Goal: Information Seeking & Learning: Learn about a topic

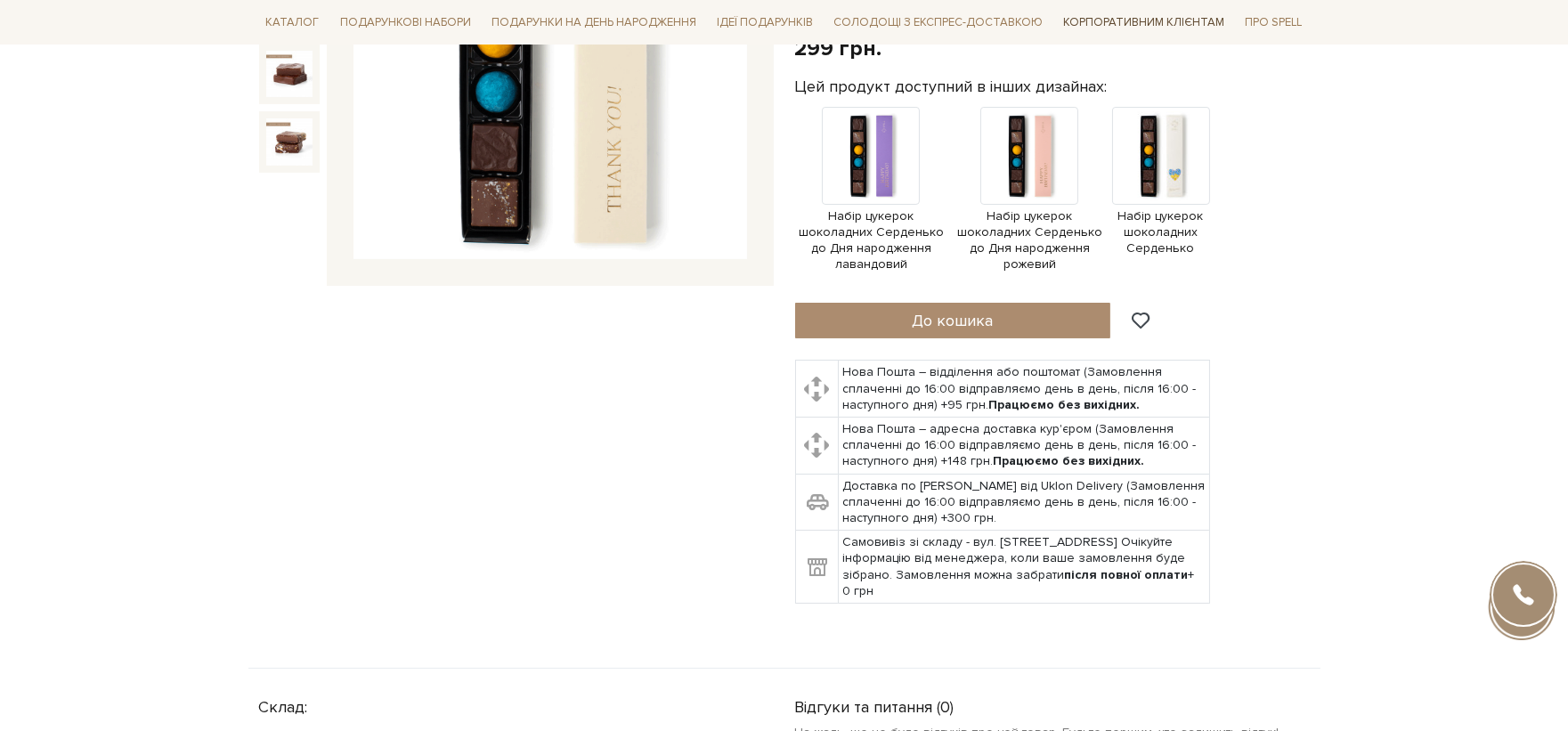
scroll to position [198, 0]
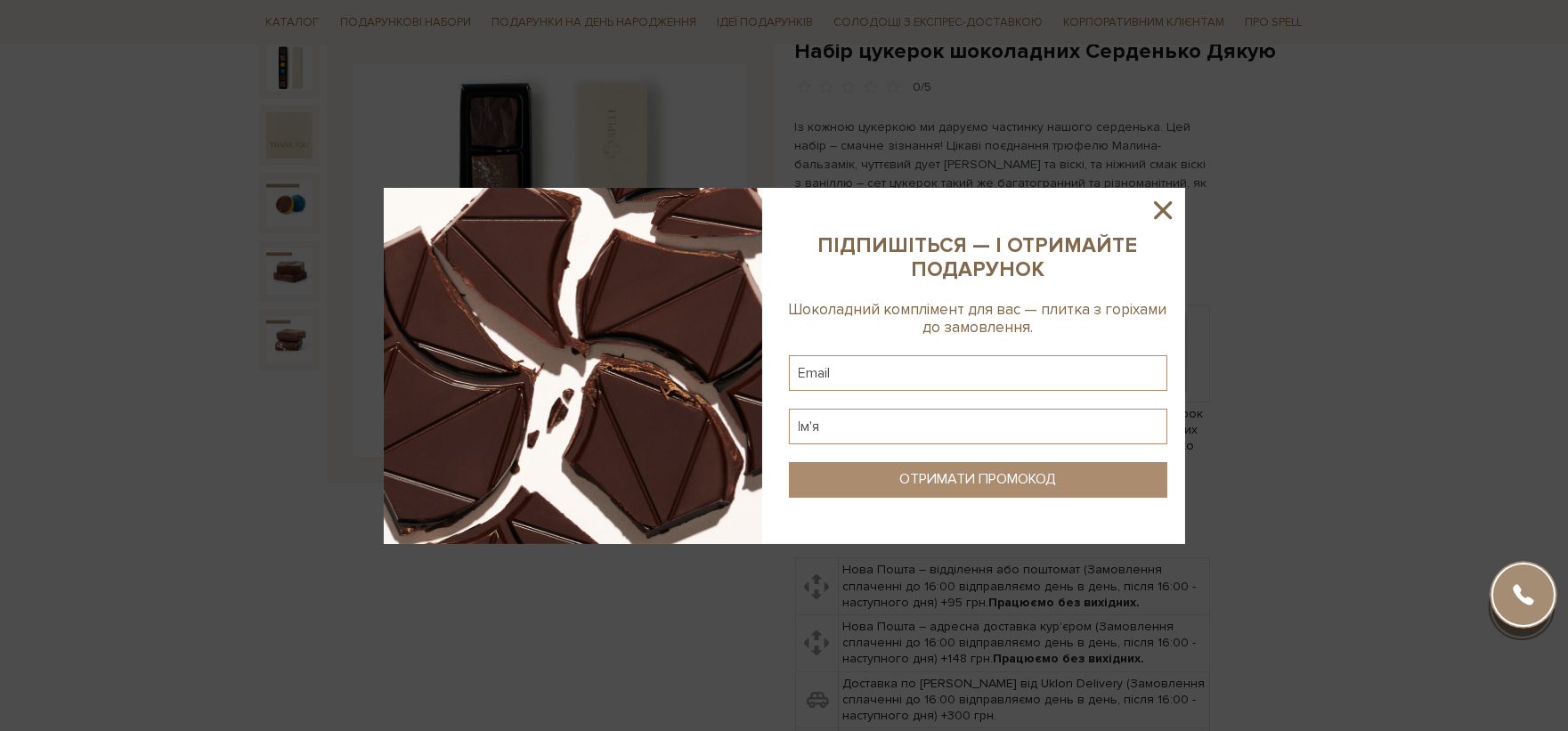
click at [1148, 222] on icon at bounding box center [1163, 210] width 30 height 30
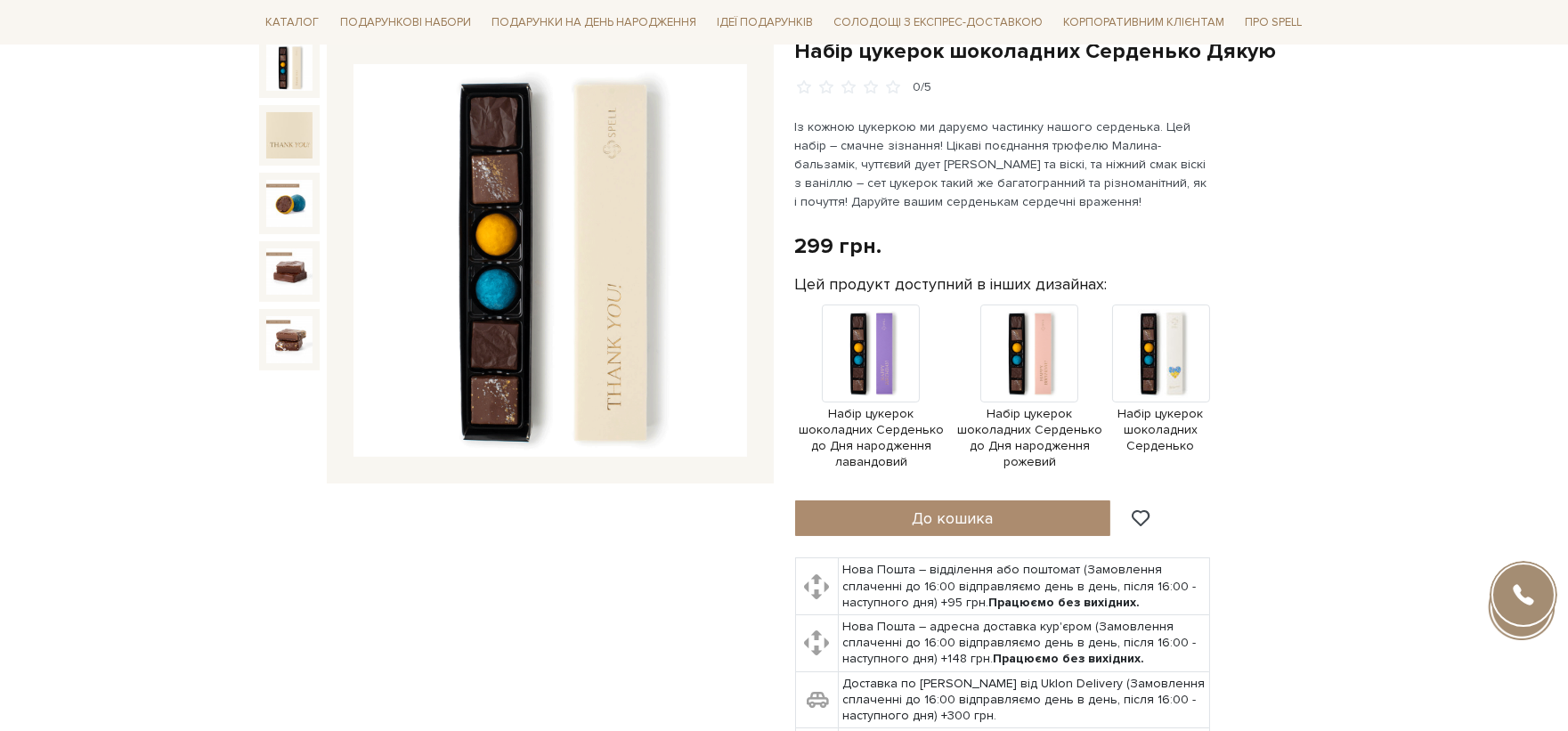
click at [717, 677] on div "Набір цукерок шоколадних Серденько Дякую" at bounding box center [516, 430] width 536 height 786
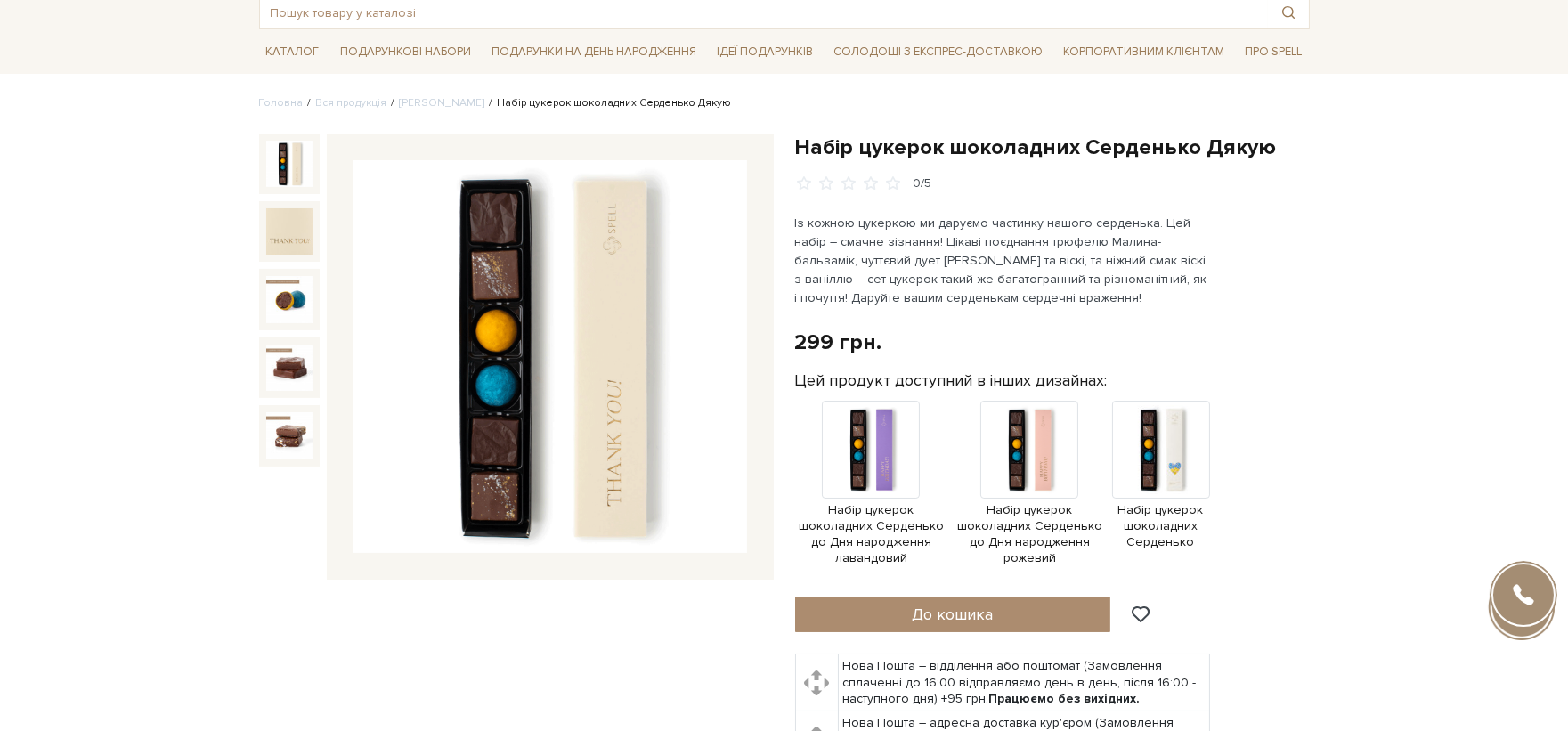
scroll to position [0, 0]
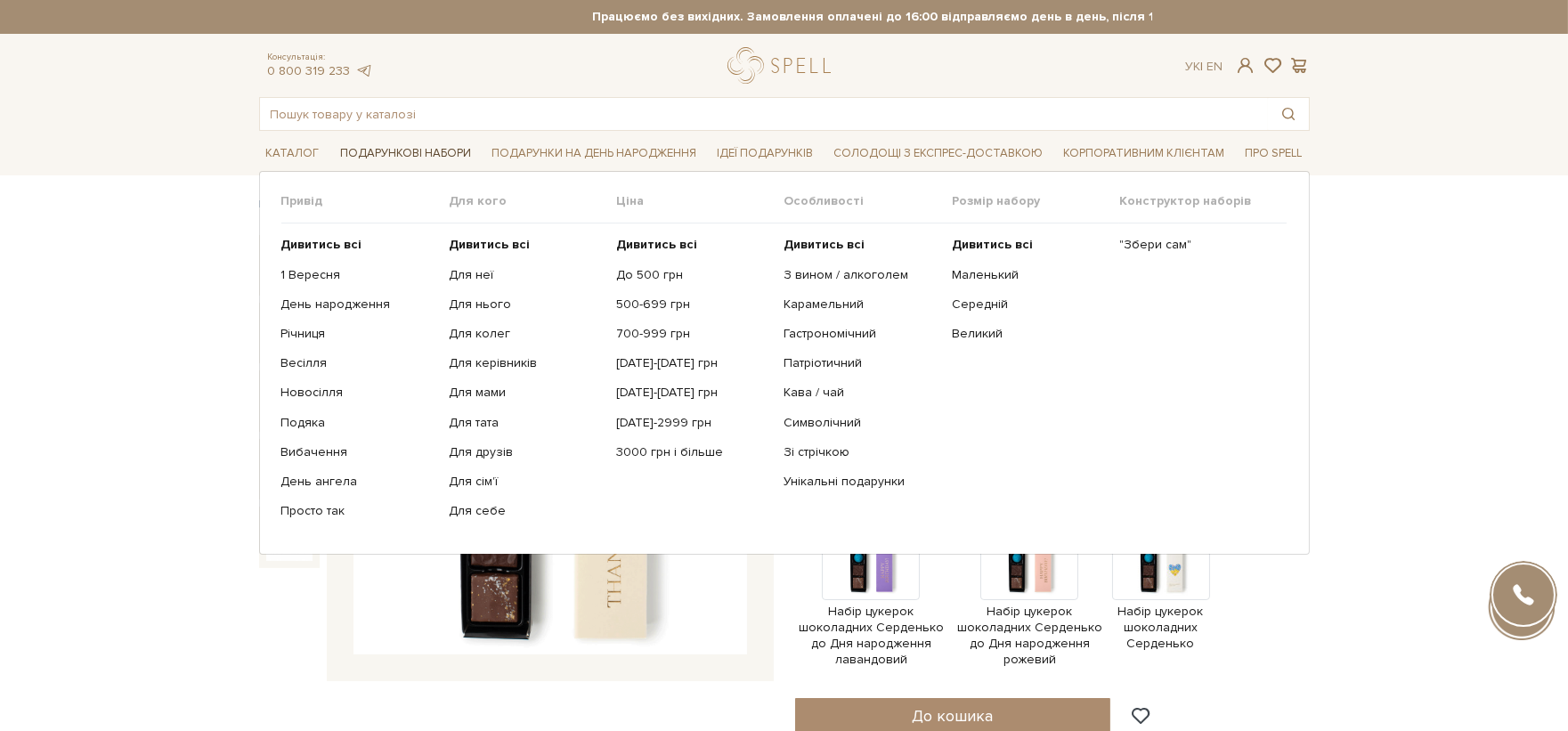
click at [363, 143] on span "Подарункові набори" at bounding box center [405, 153] width 145 height 27
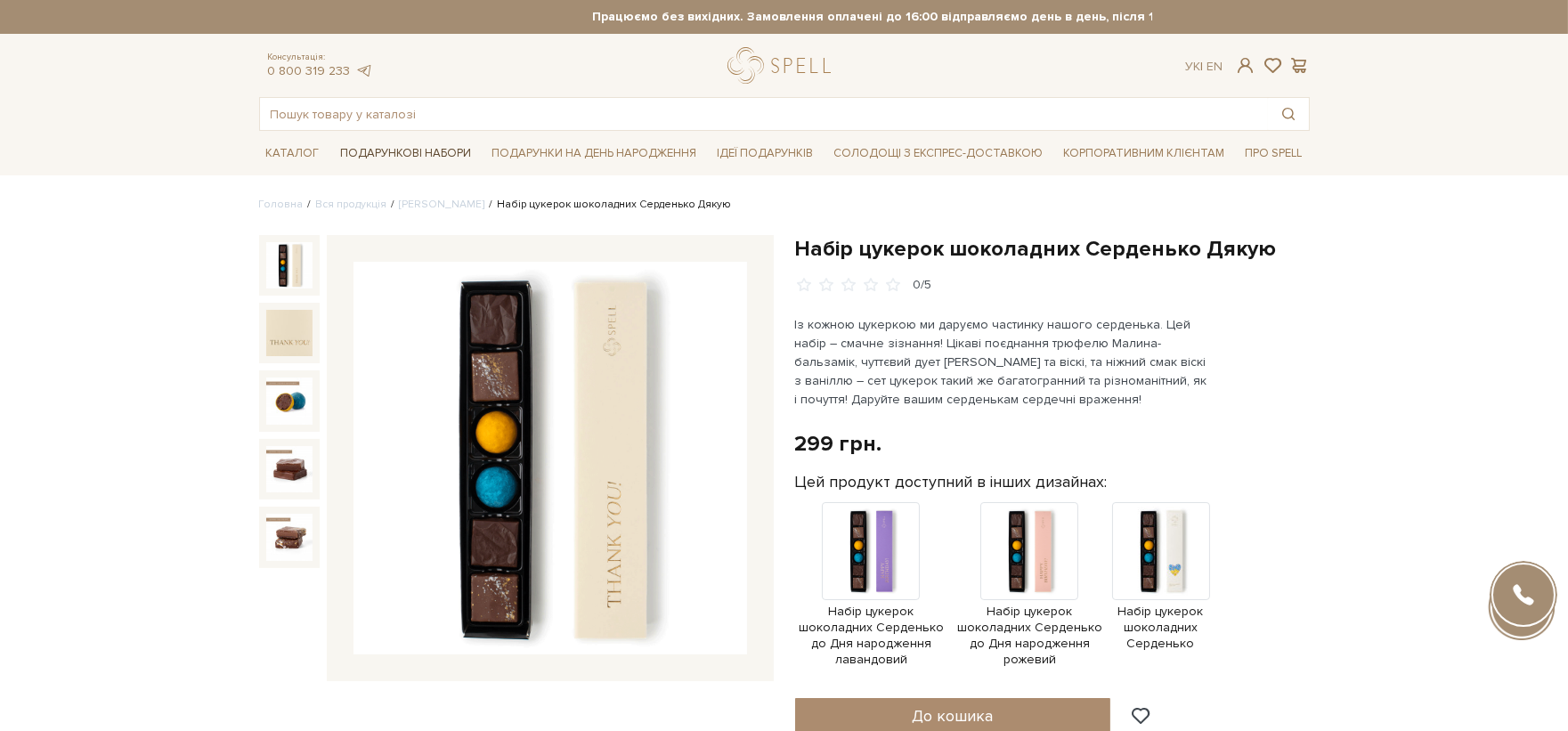
click at [363, 143] on span "Подарункові набори" at bounding box center [405, 153] width 145 height 27
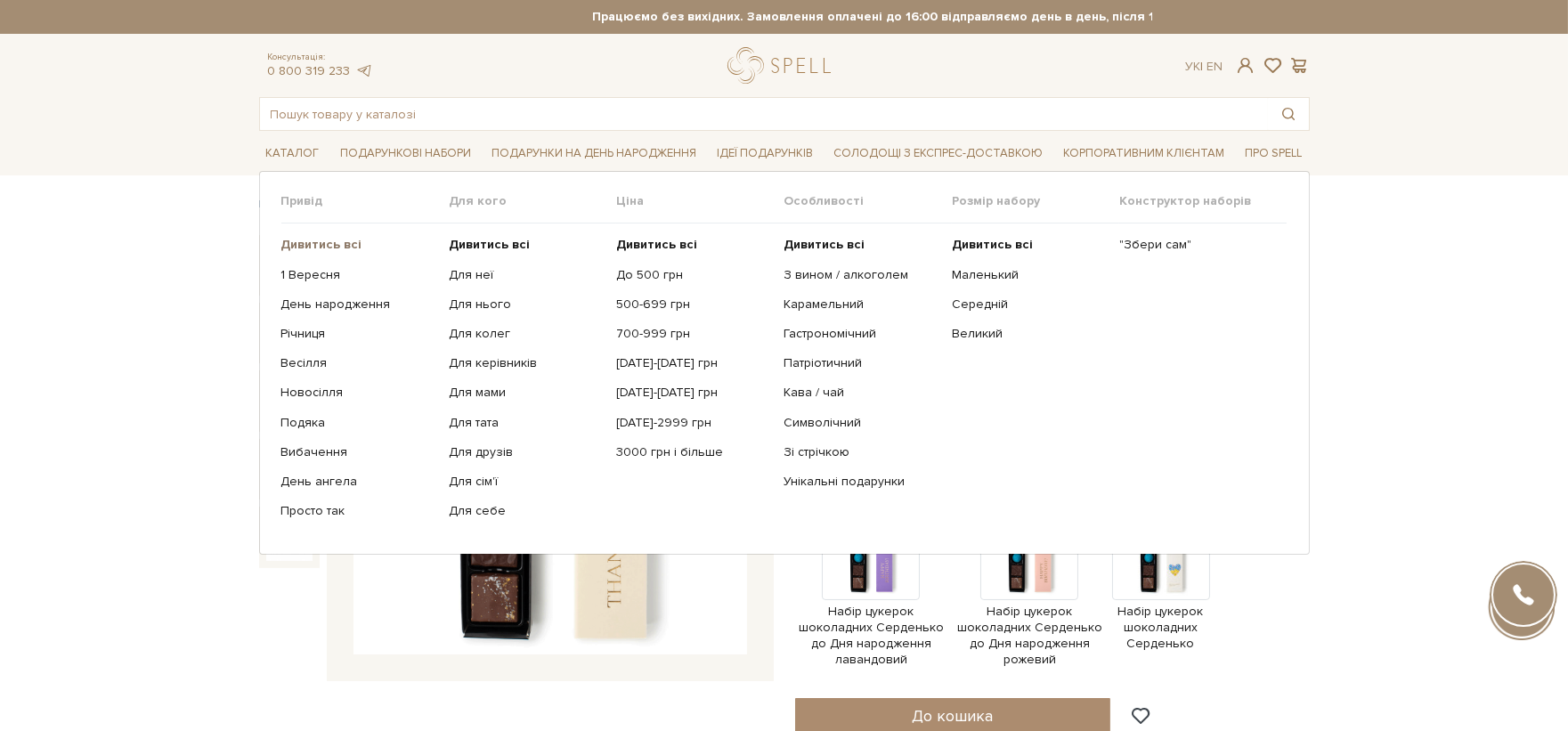
click at [315, 244] on b "Дивитись всі" at bounding box center [322, 245] width 81 height 16
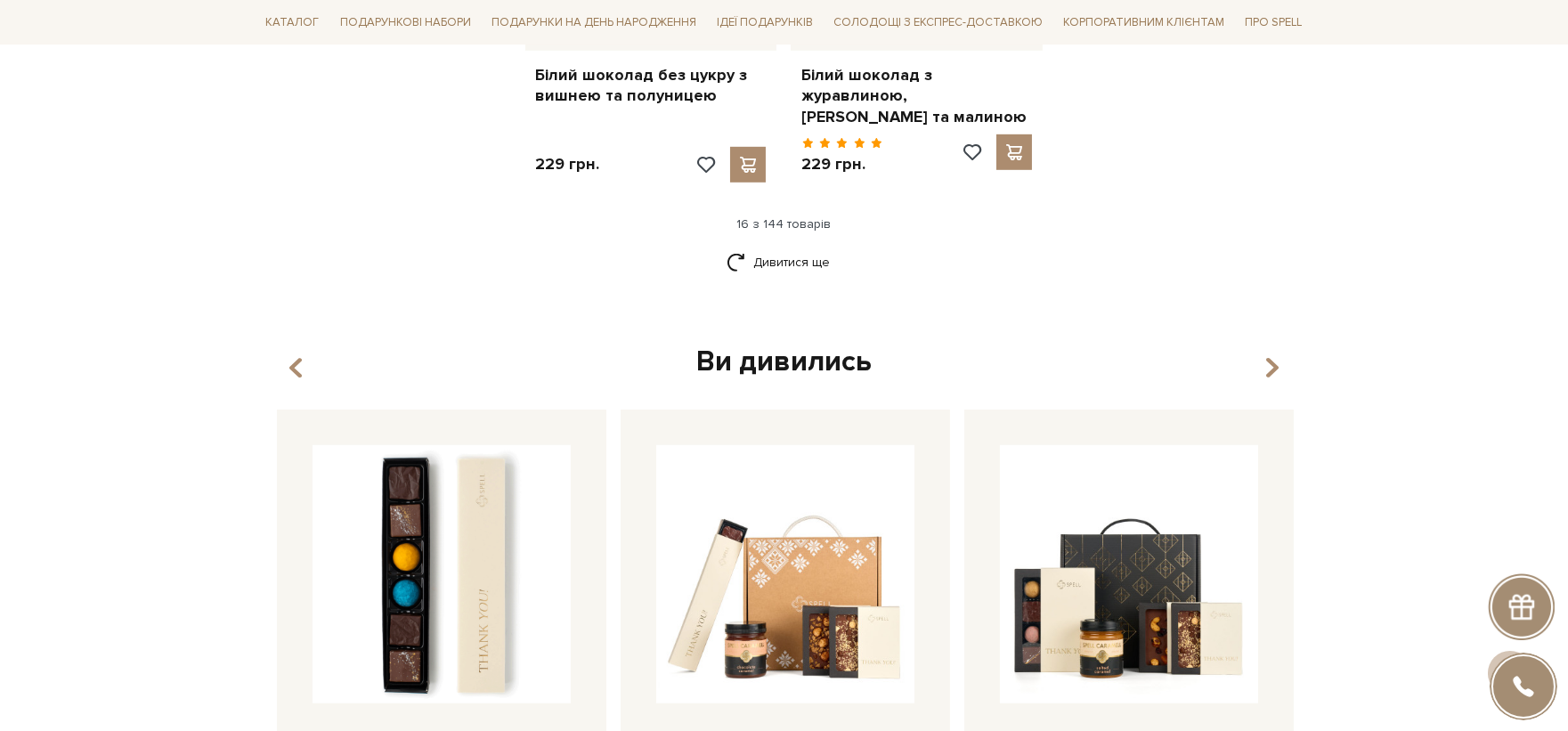
scroll to position [2374, 0]
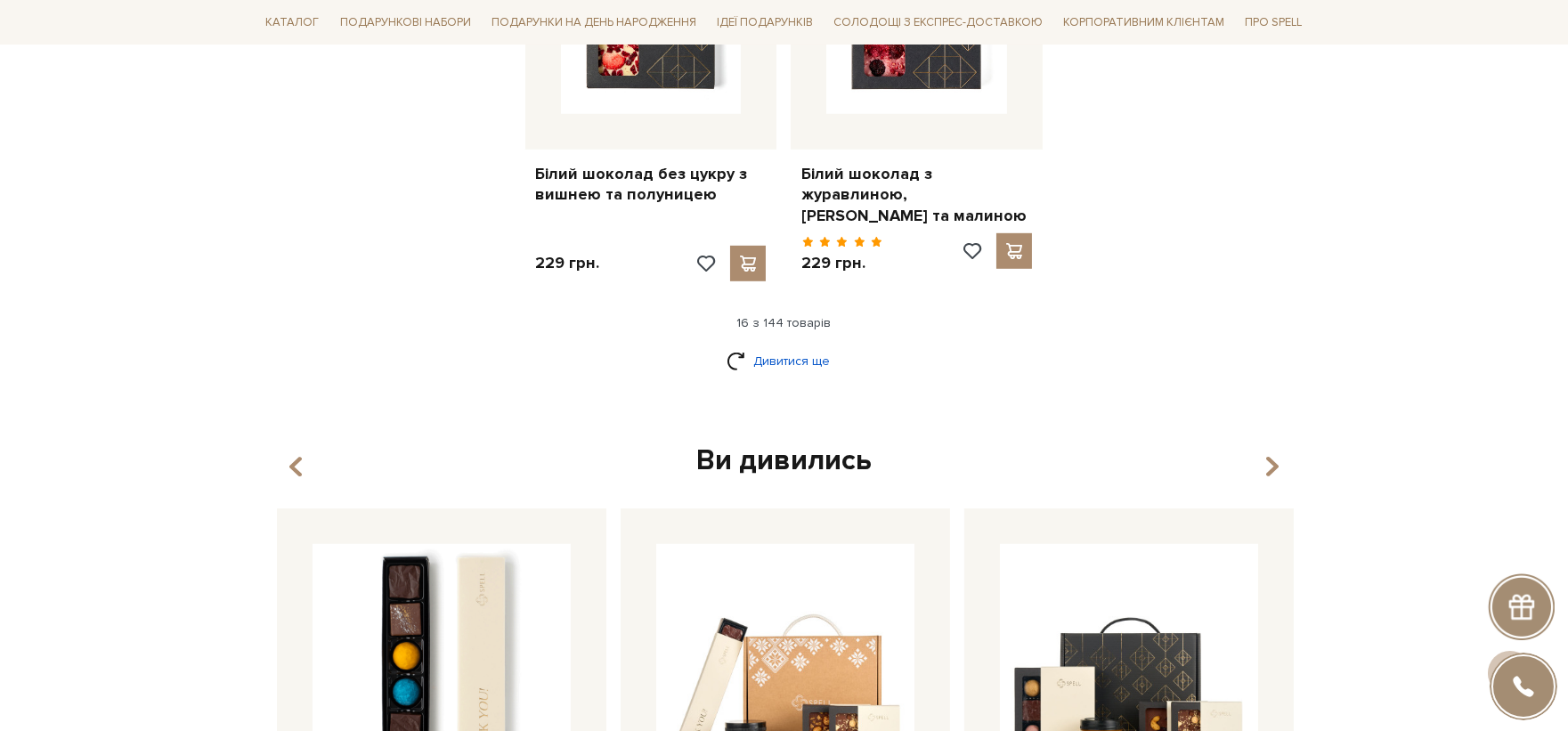
click at [781, 353] on link "Дивитися ще" at bounding box center [784, 362] width 116 height 31
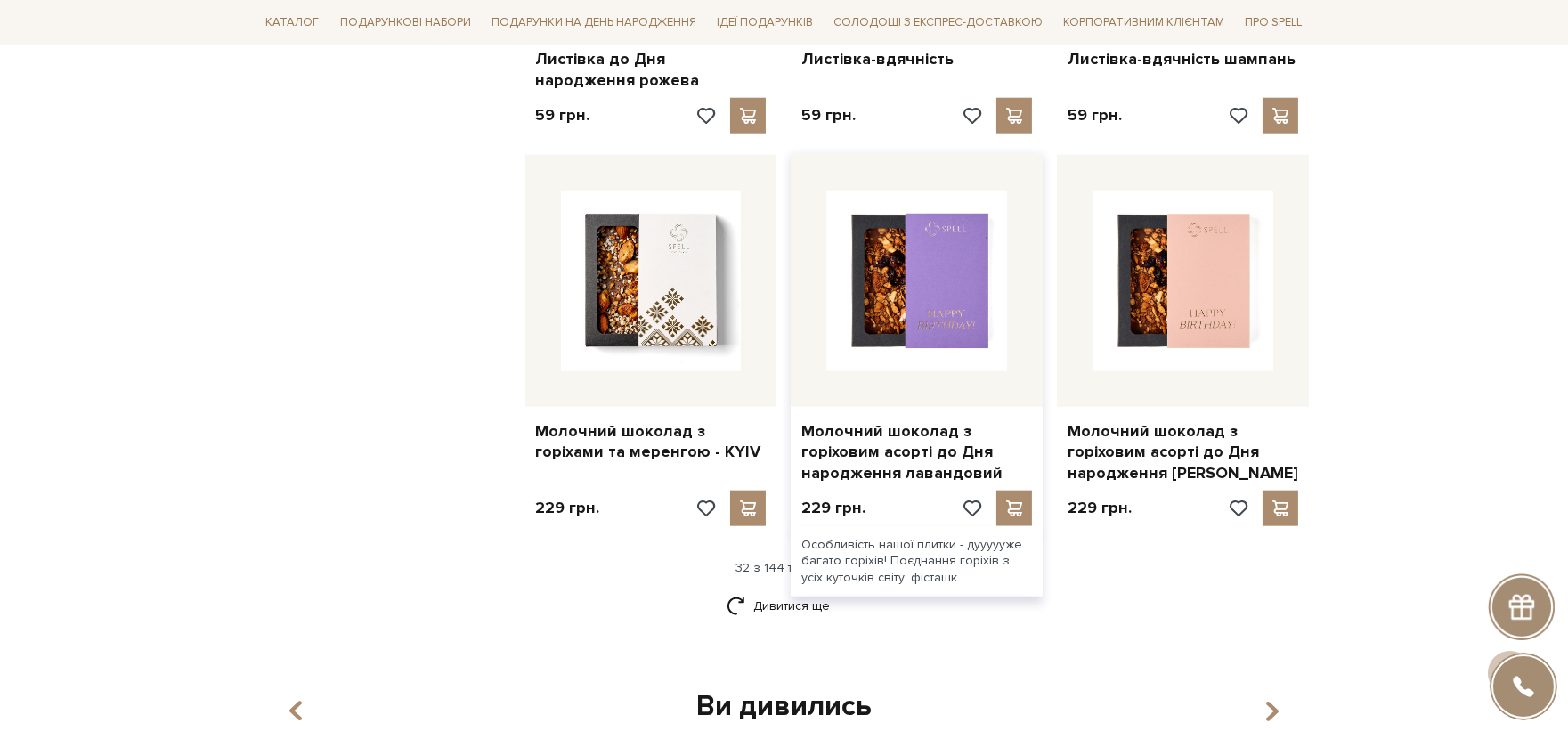
scroll to position [4254, 0]
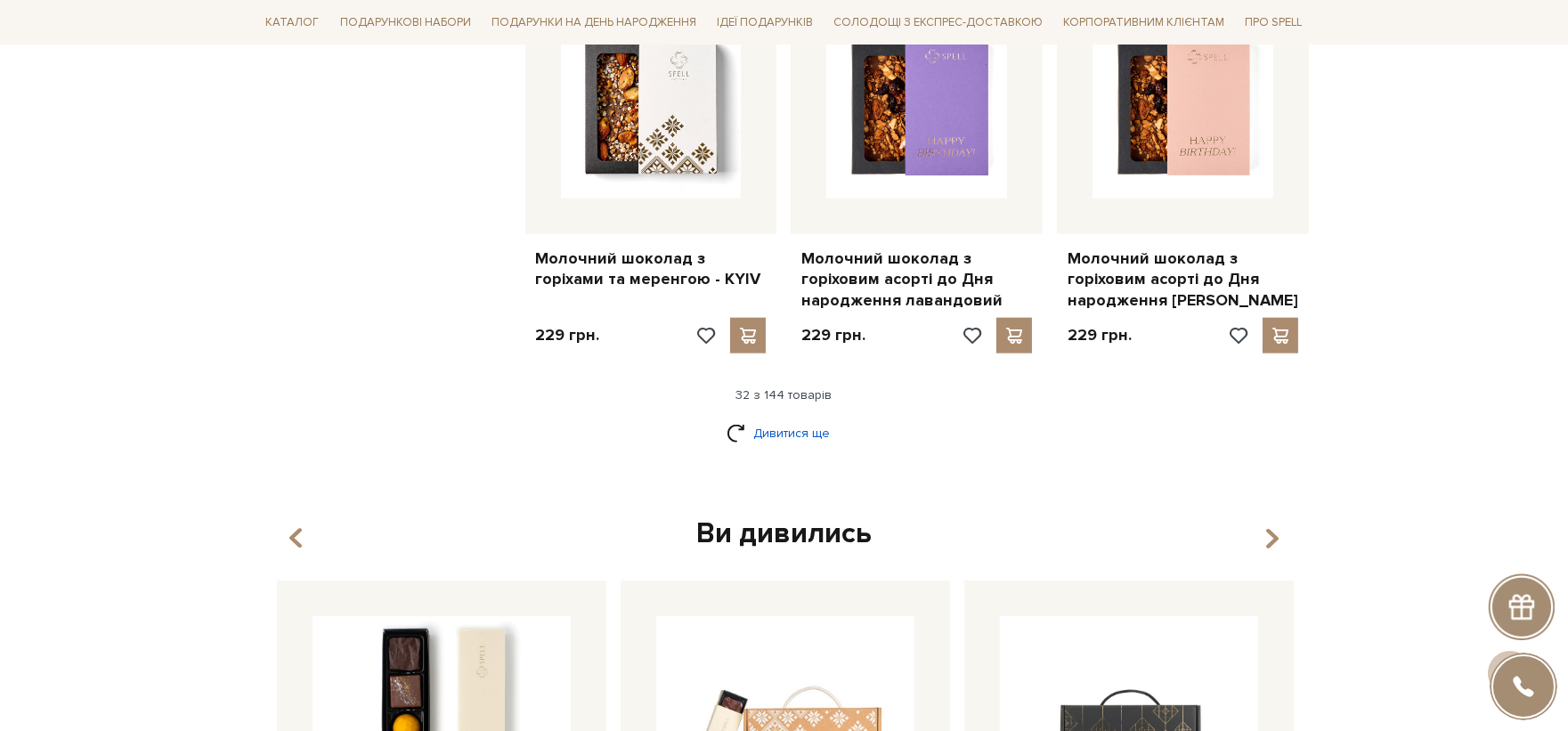
click at [804, 418] on link "Дивитися ще" at bounding box center [784, 434] width 116 height 31
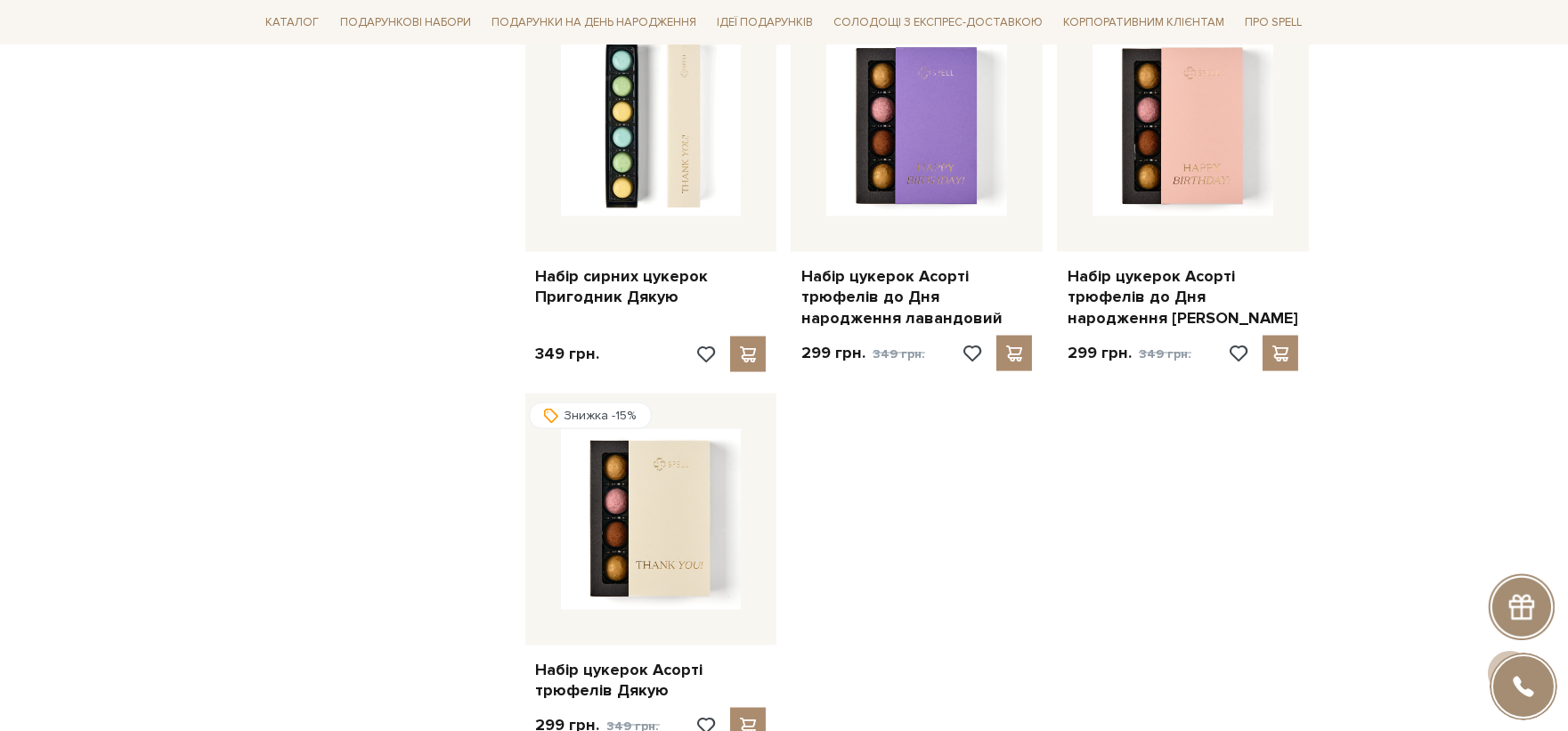
scroll to position [6729, 0]
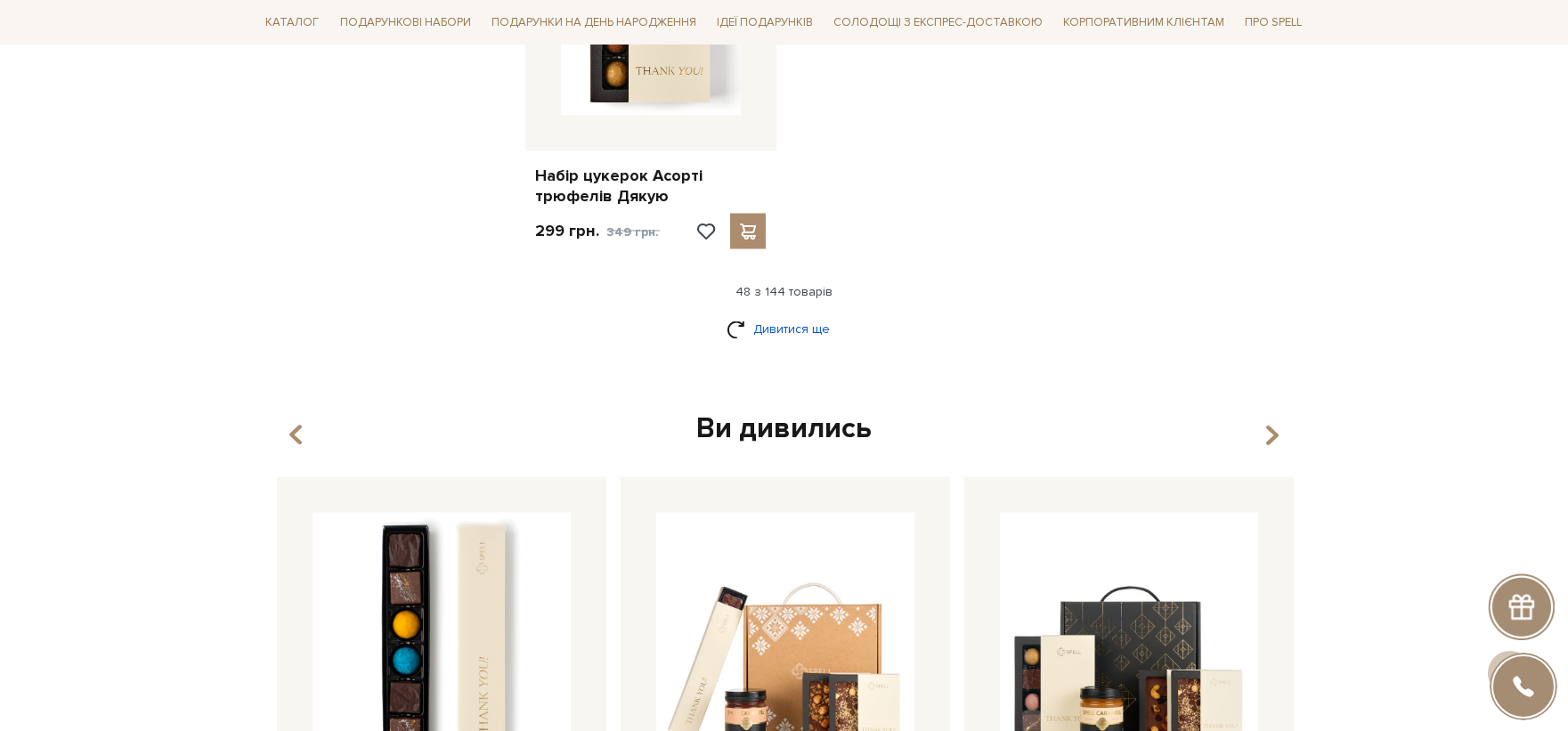
click at [788, 315] on link "Дивитися ще" at bounding box center [784, 330] width 116 height 31
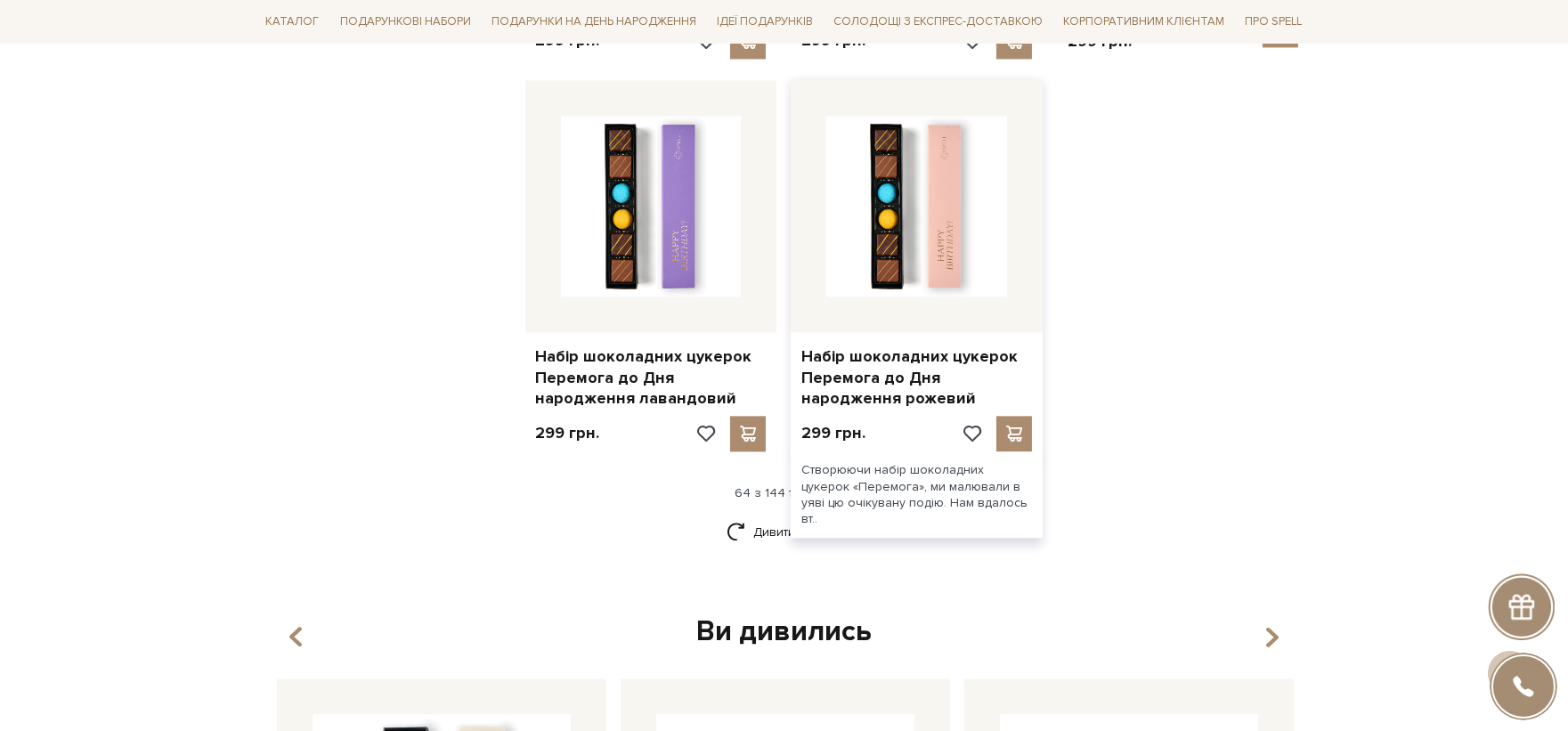
scroll to position [8510, 0]
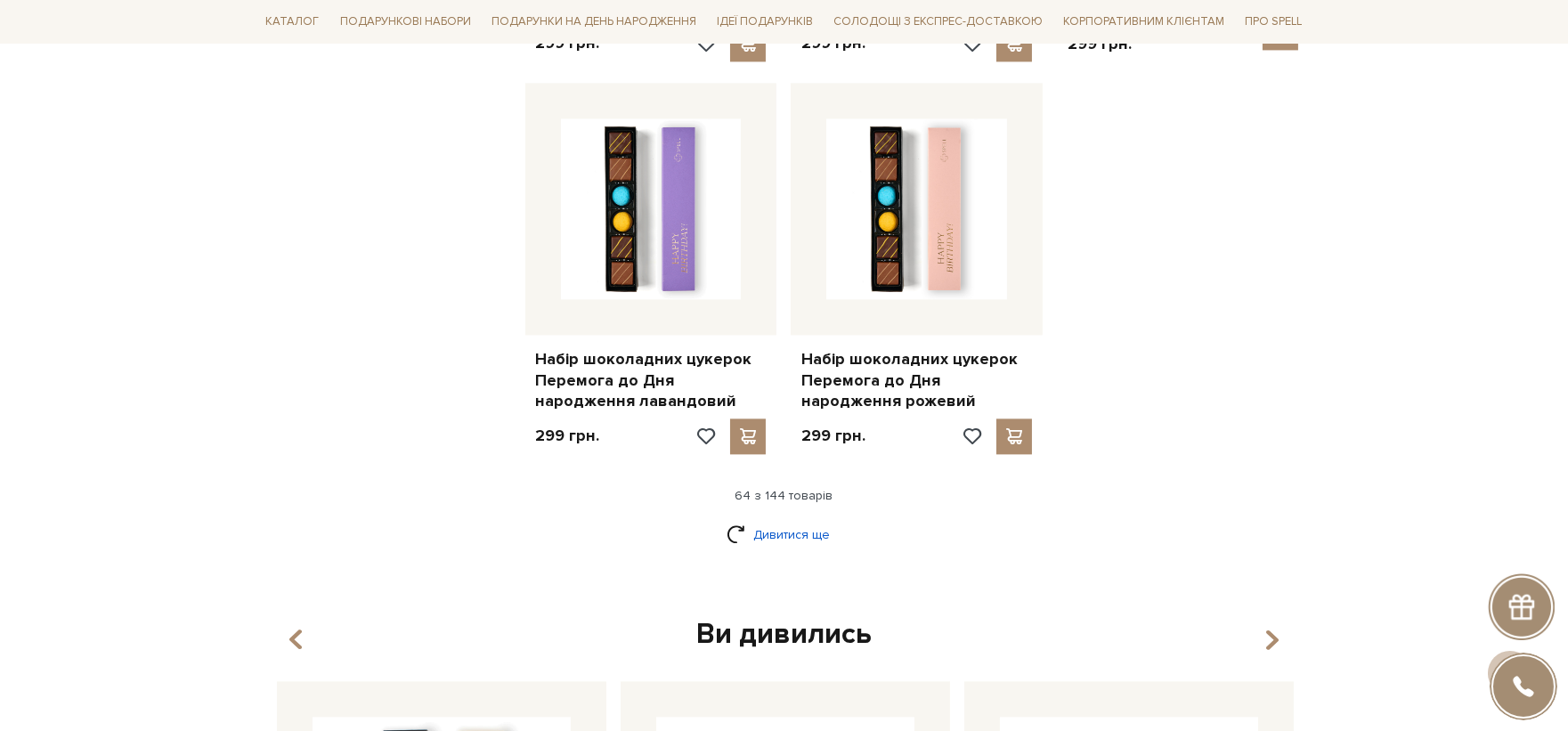
click at [808, 519] on link "Дивитися ще" at bounding box center [784, 535] width 116 height 31
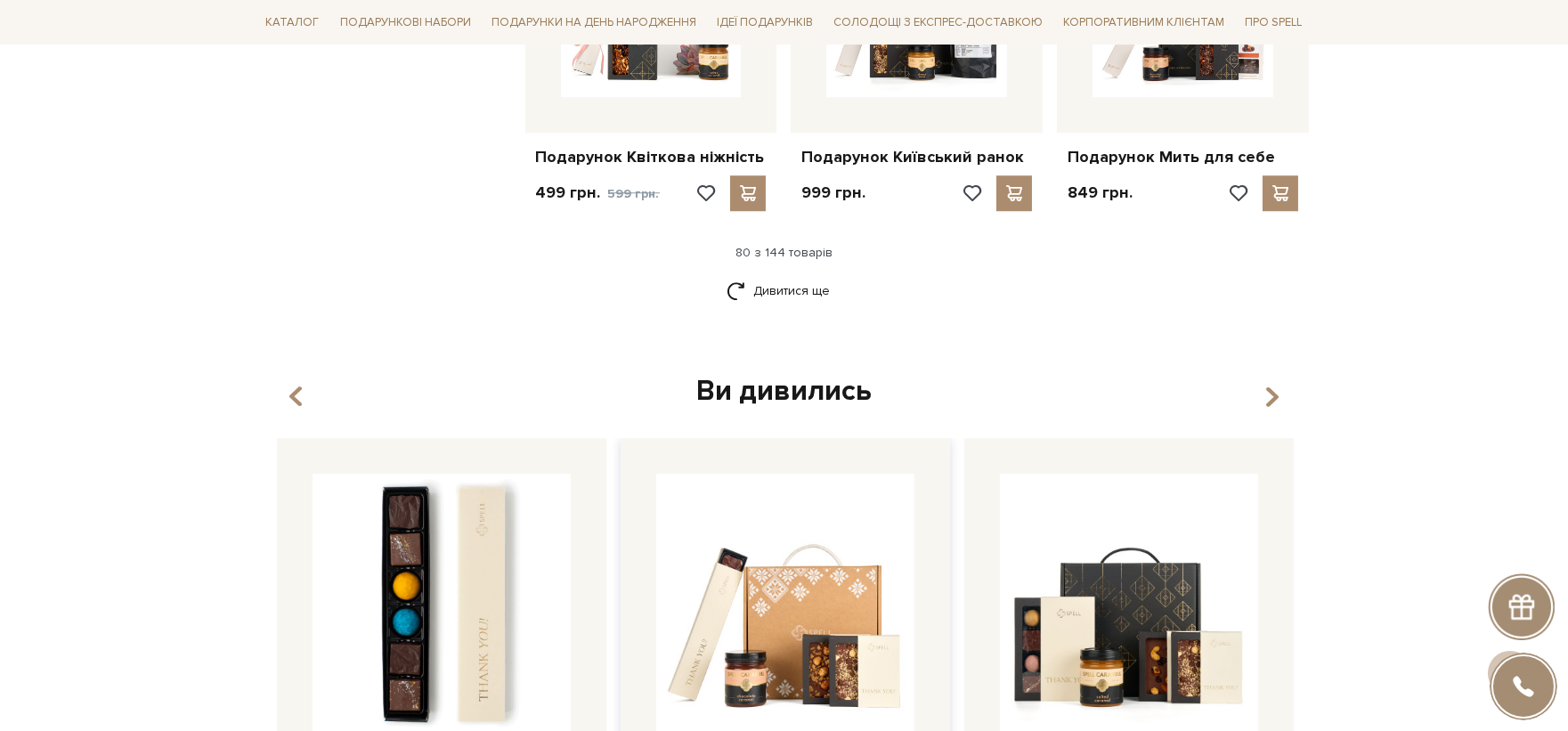
scroll to position [10488, 0]
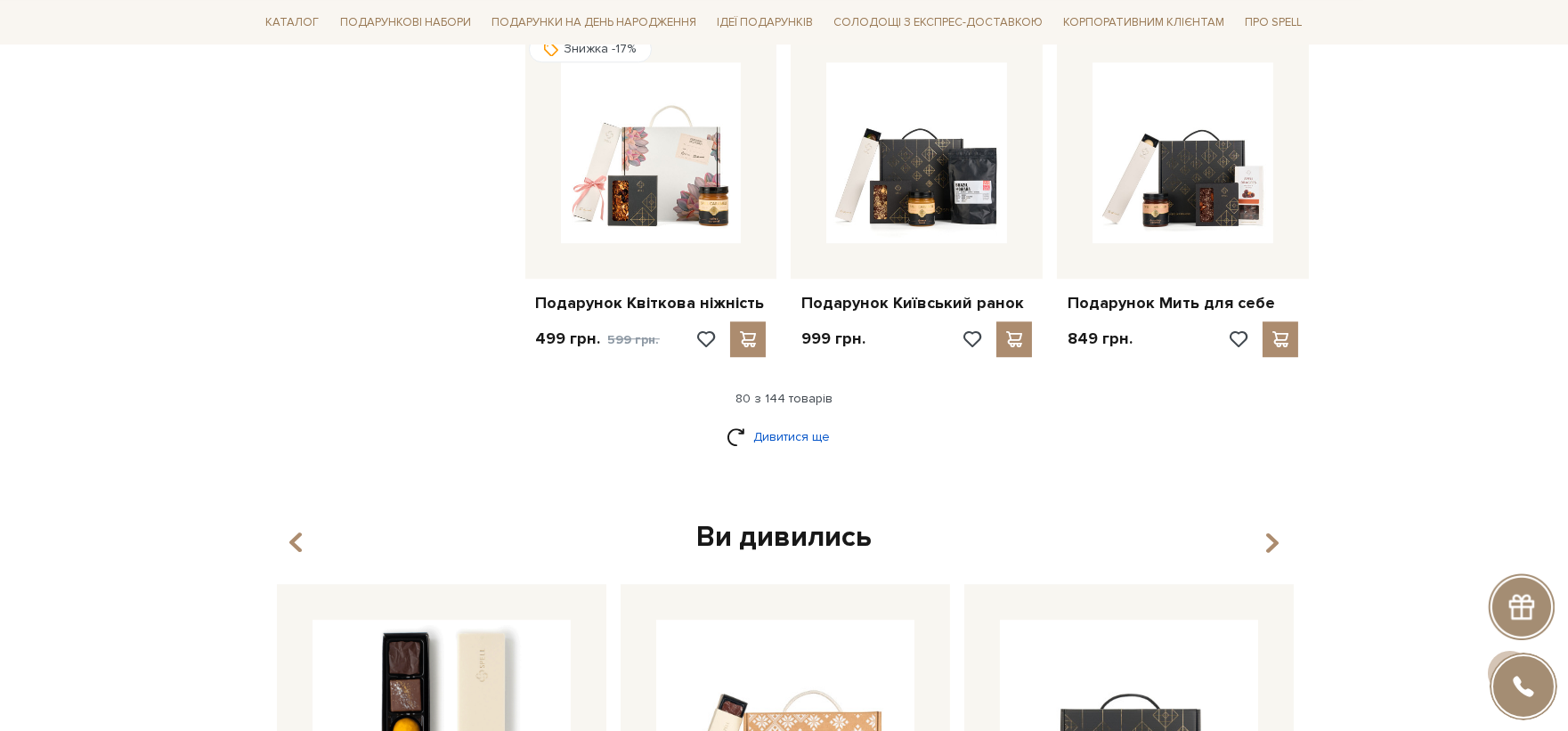
click at [802, 421] on link "Дивитися ще" at bounding box center [784, 437] width 116 height 31
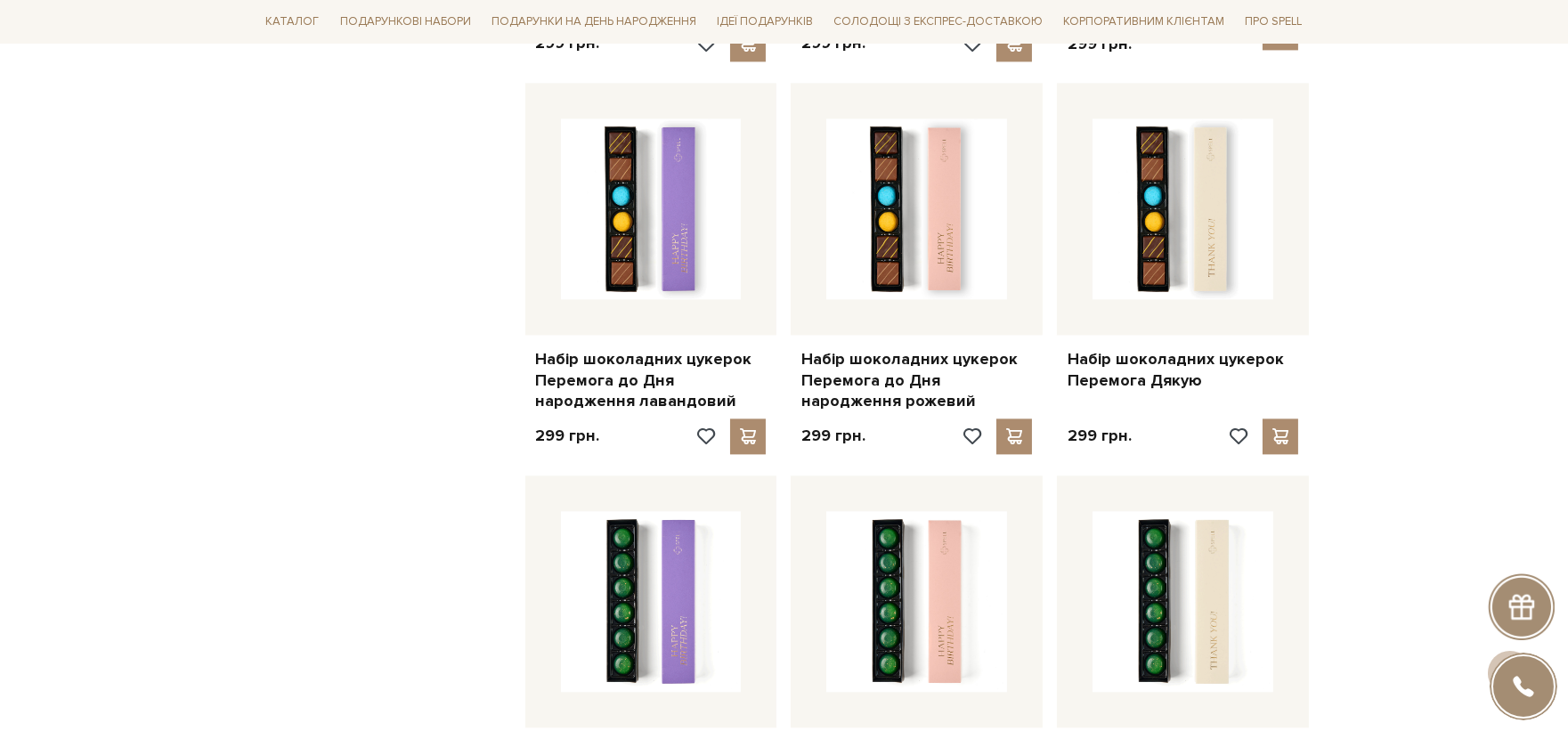
scroll to position [7916, 0]
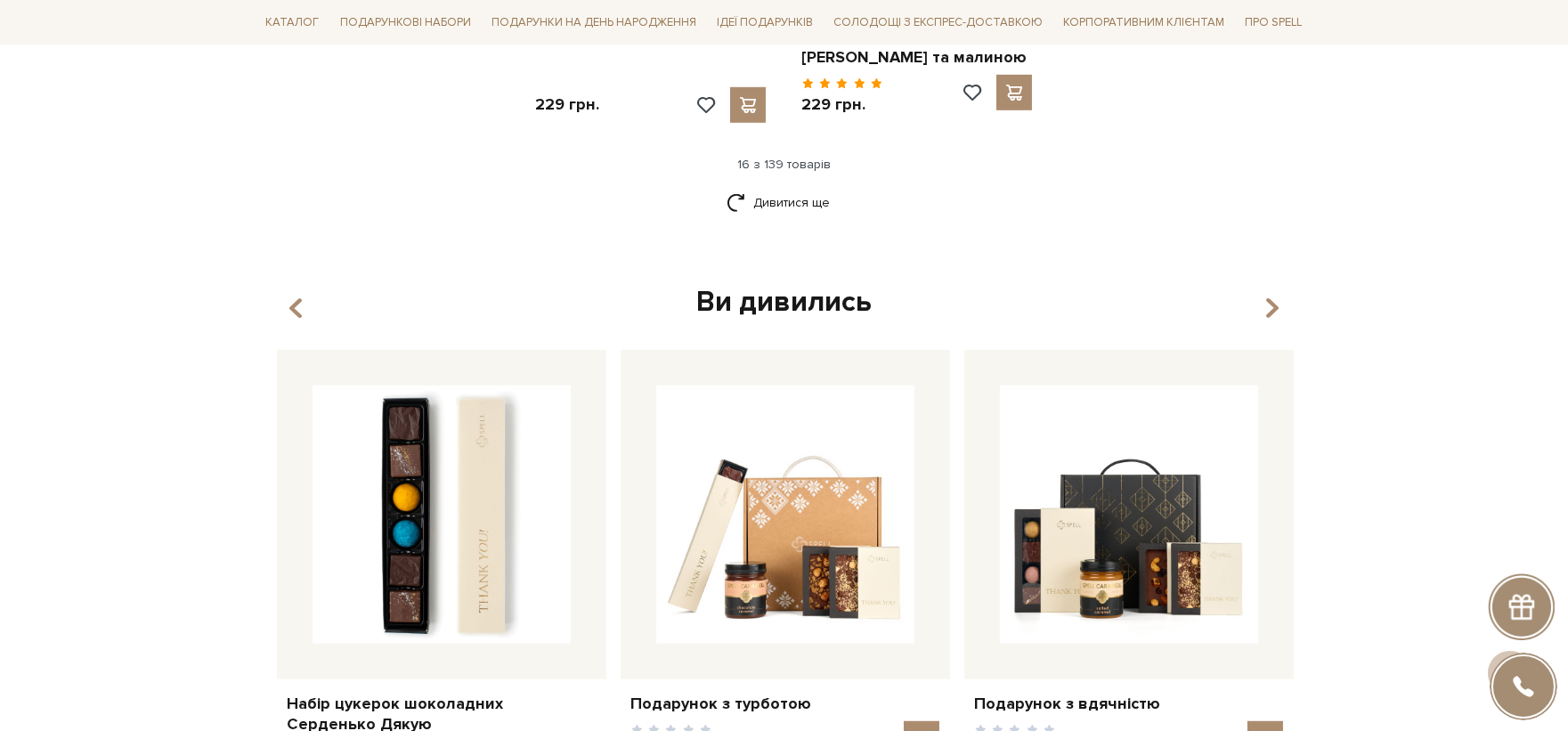
scroll to position [2374, 0]
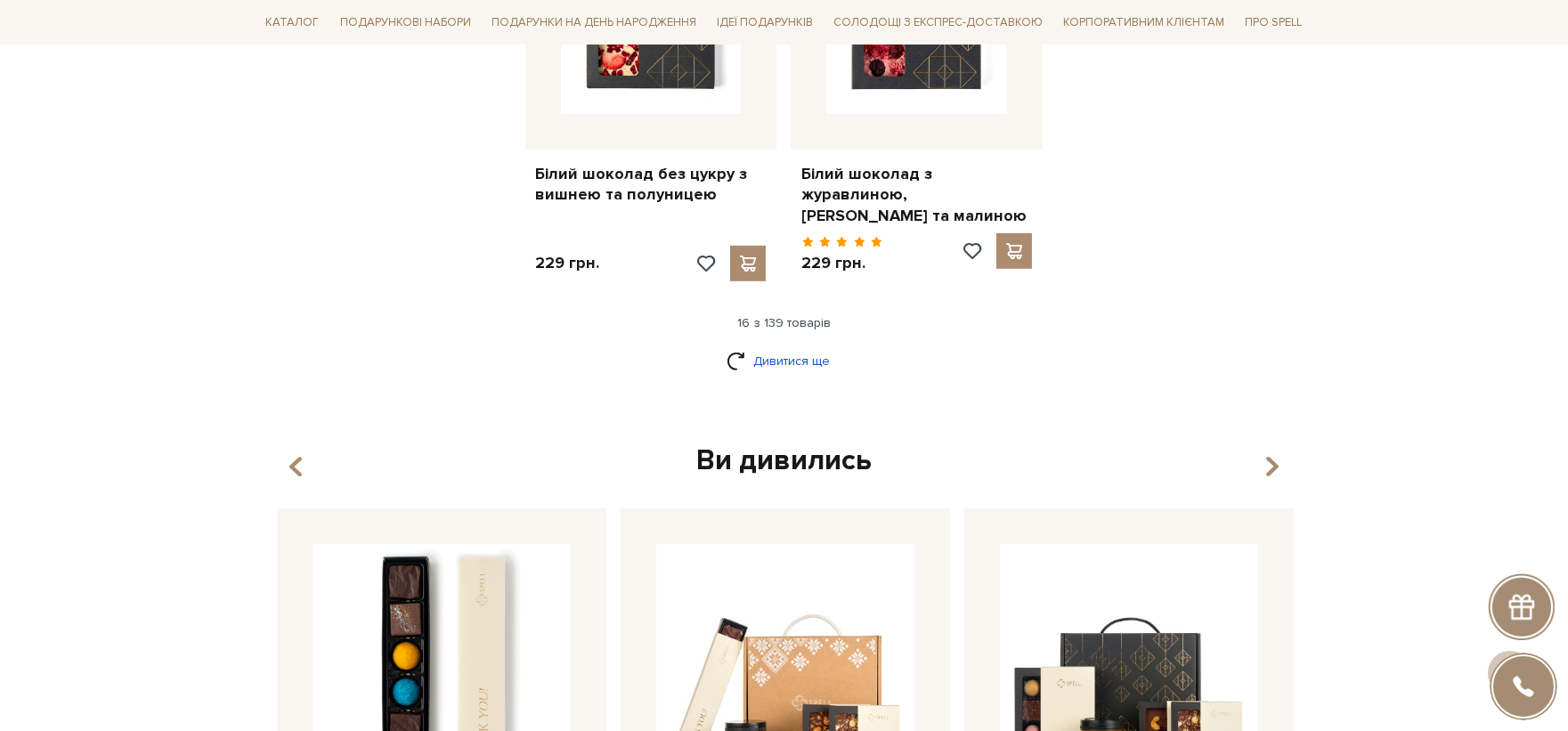
click at [757, 354] on link "Дивитися ще" at bounding box center [784, 362] width 116 height 31
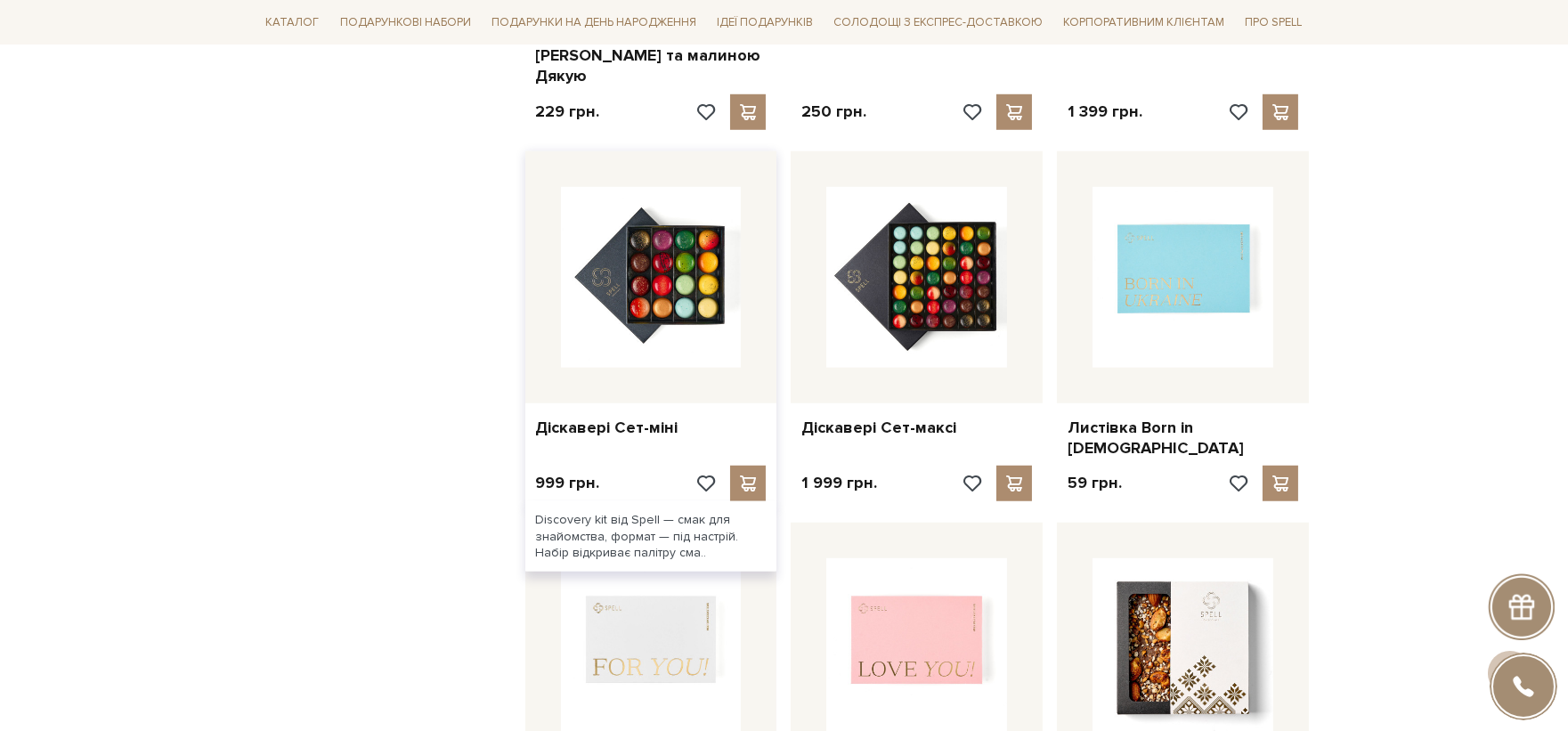
scroll to position [2969, 0]
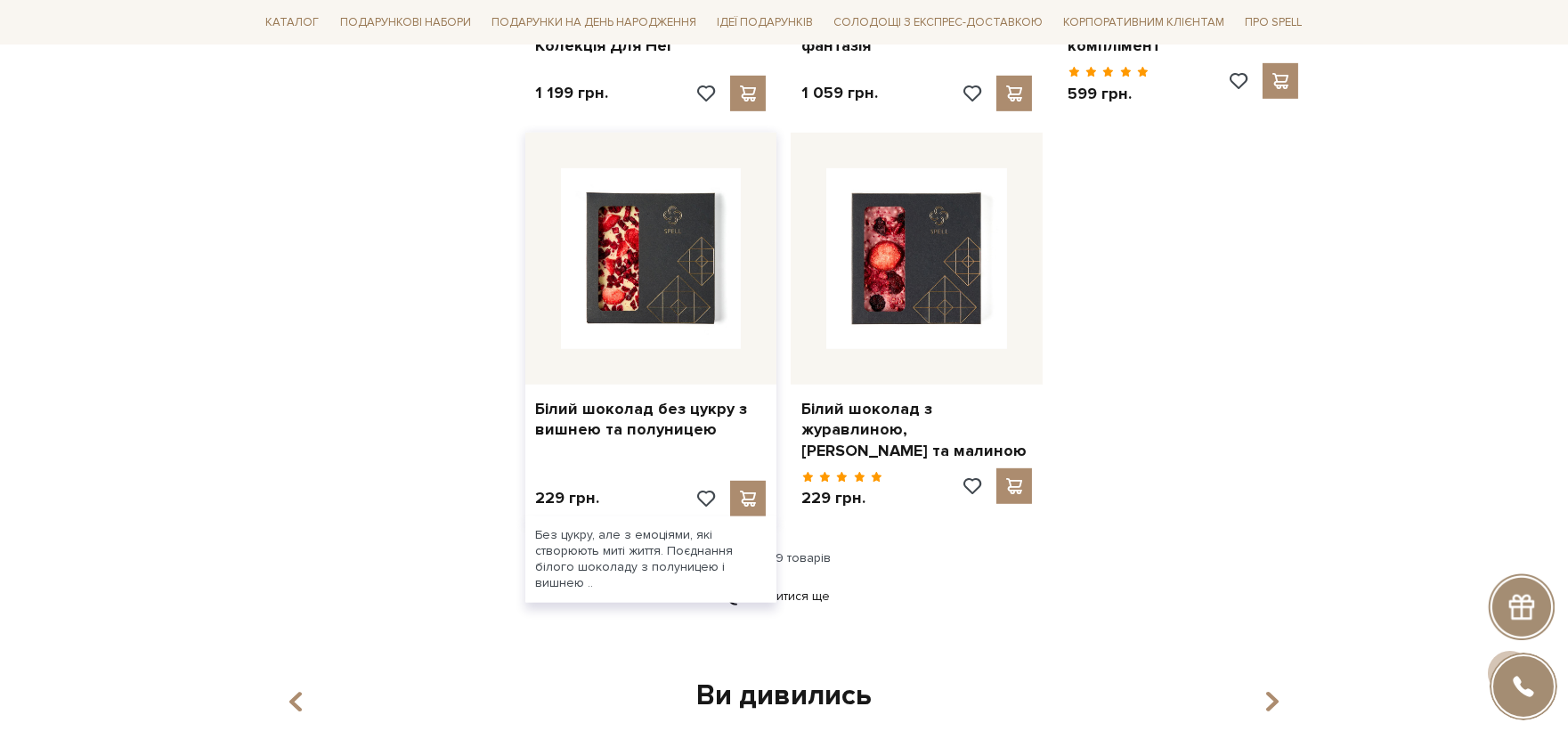
scroll to position [2474, 0]
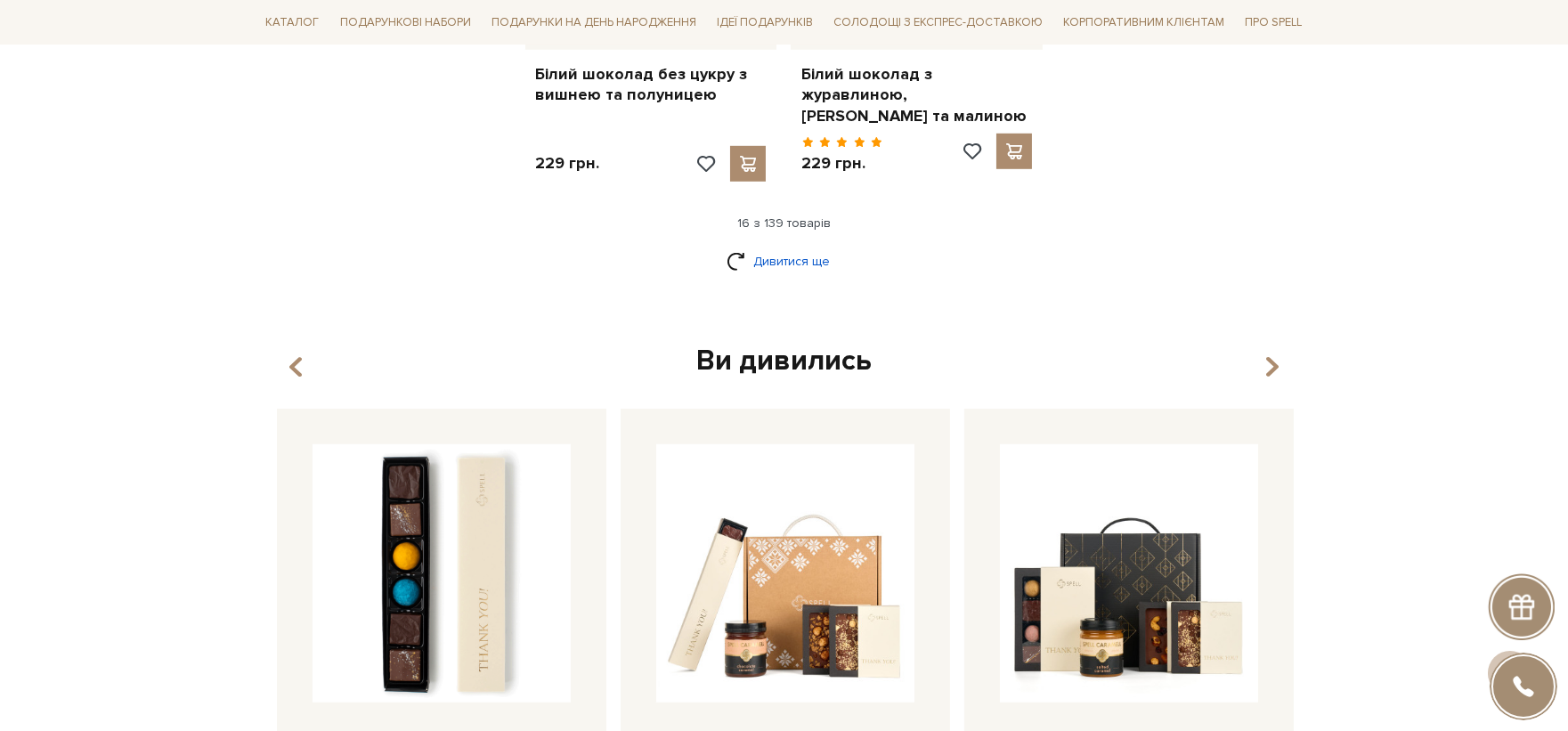
drag, startPoint x: 796, startPoint y: 235, endPoint x: 803, endPoint y: 243, distance: 10.6
click at [804, 246] on link "Дивитися ще" at bounding box center [784, 261] width 116 height 31
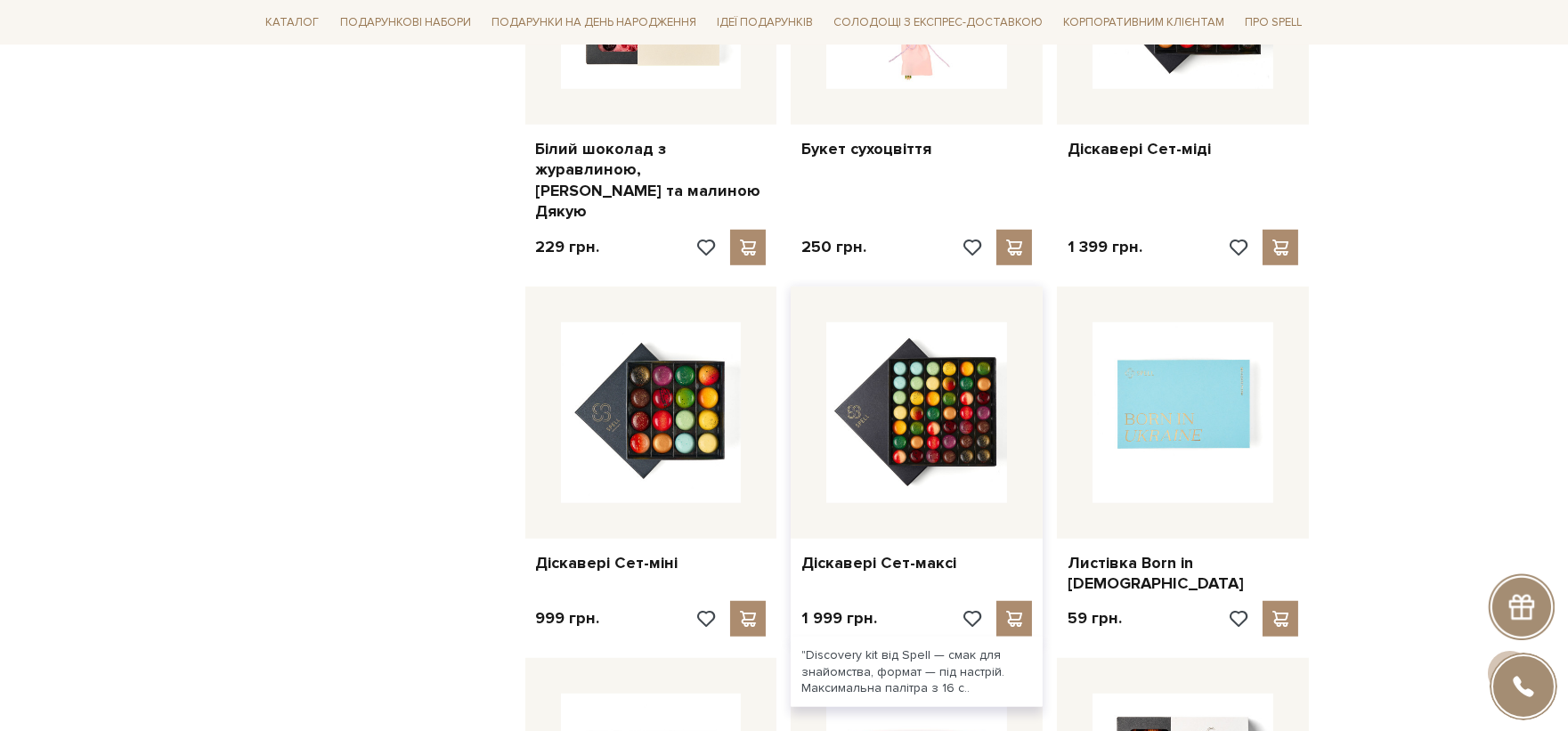
scroll to position [3068, 0]
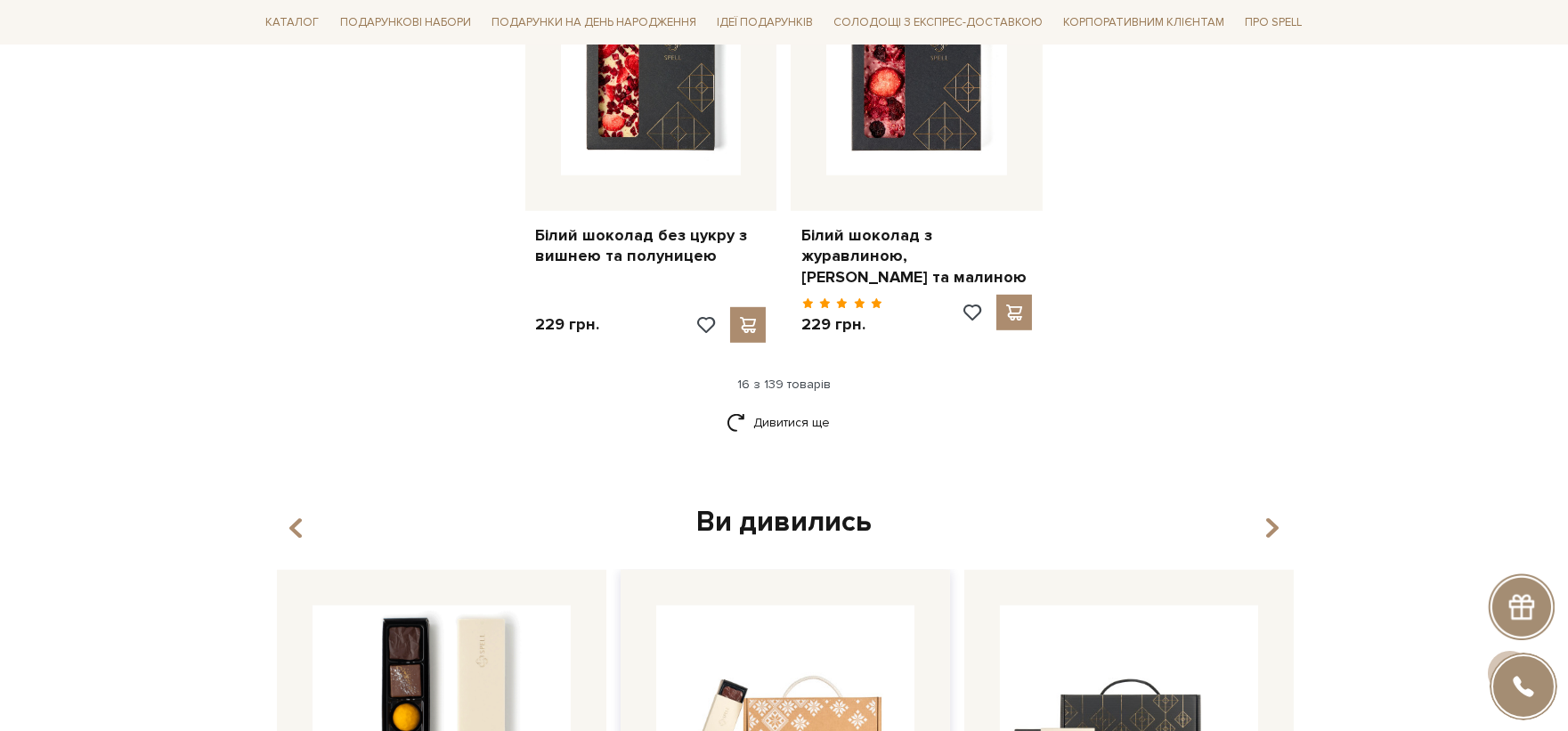
scroll to position [2489, 0]
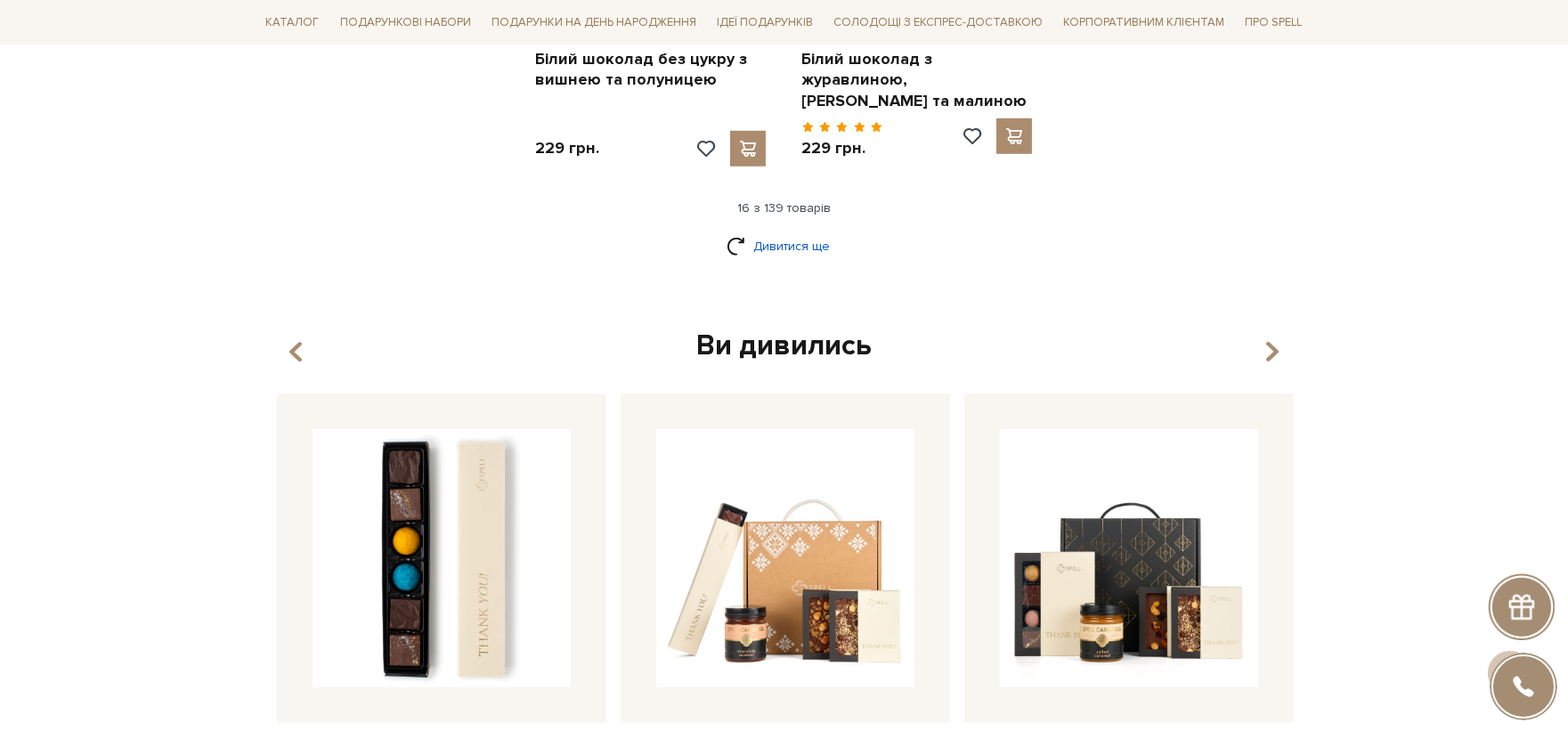
click at [807, 243] on link "Дивитися ще" at bounding box center [784, 247] width 116 height 31
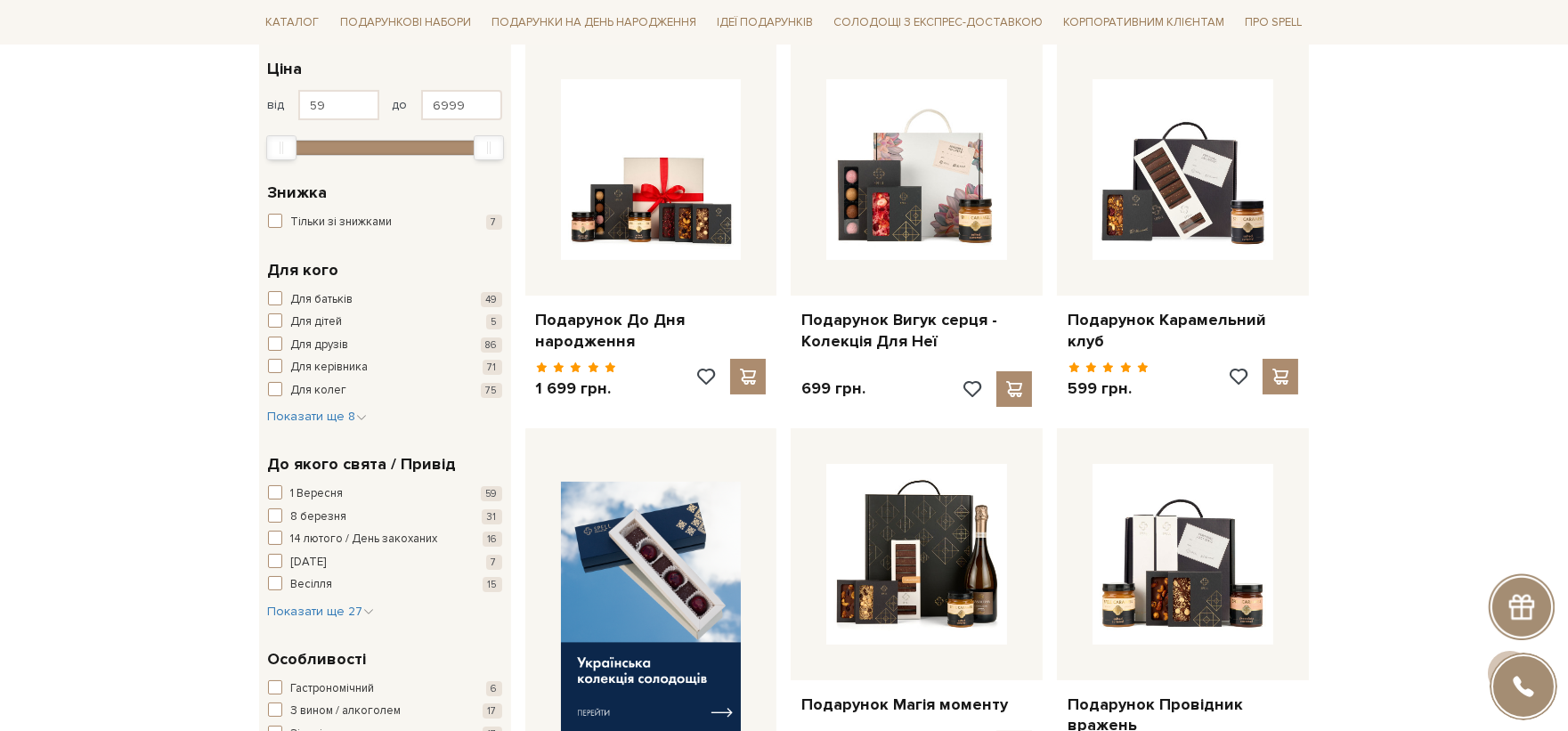
scroll to position [16, 0]
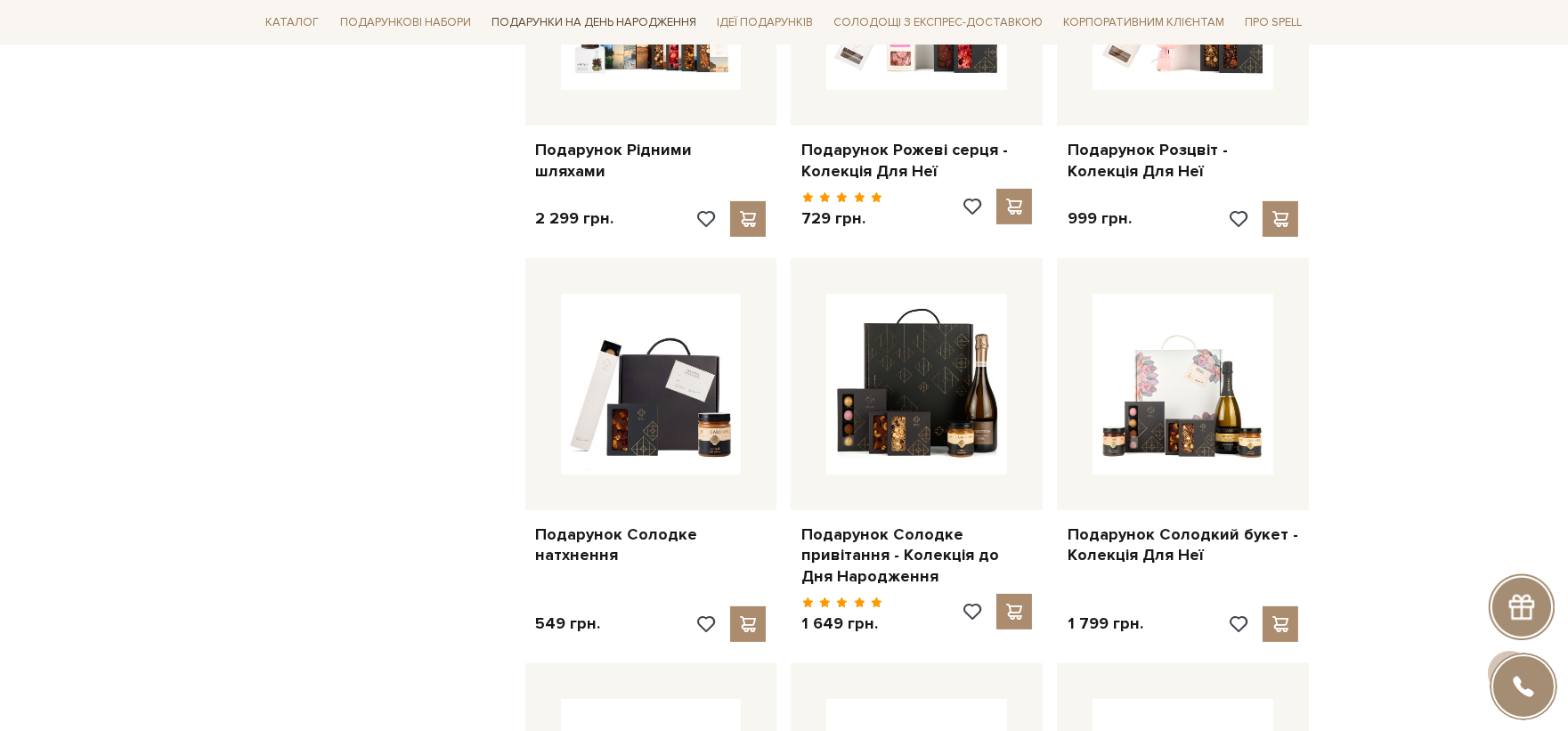
scroll to position [1104, 0]
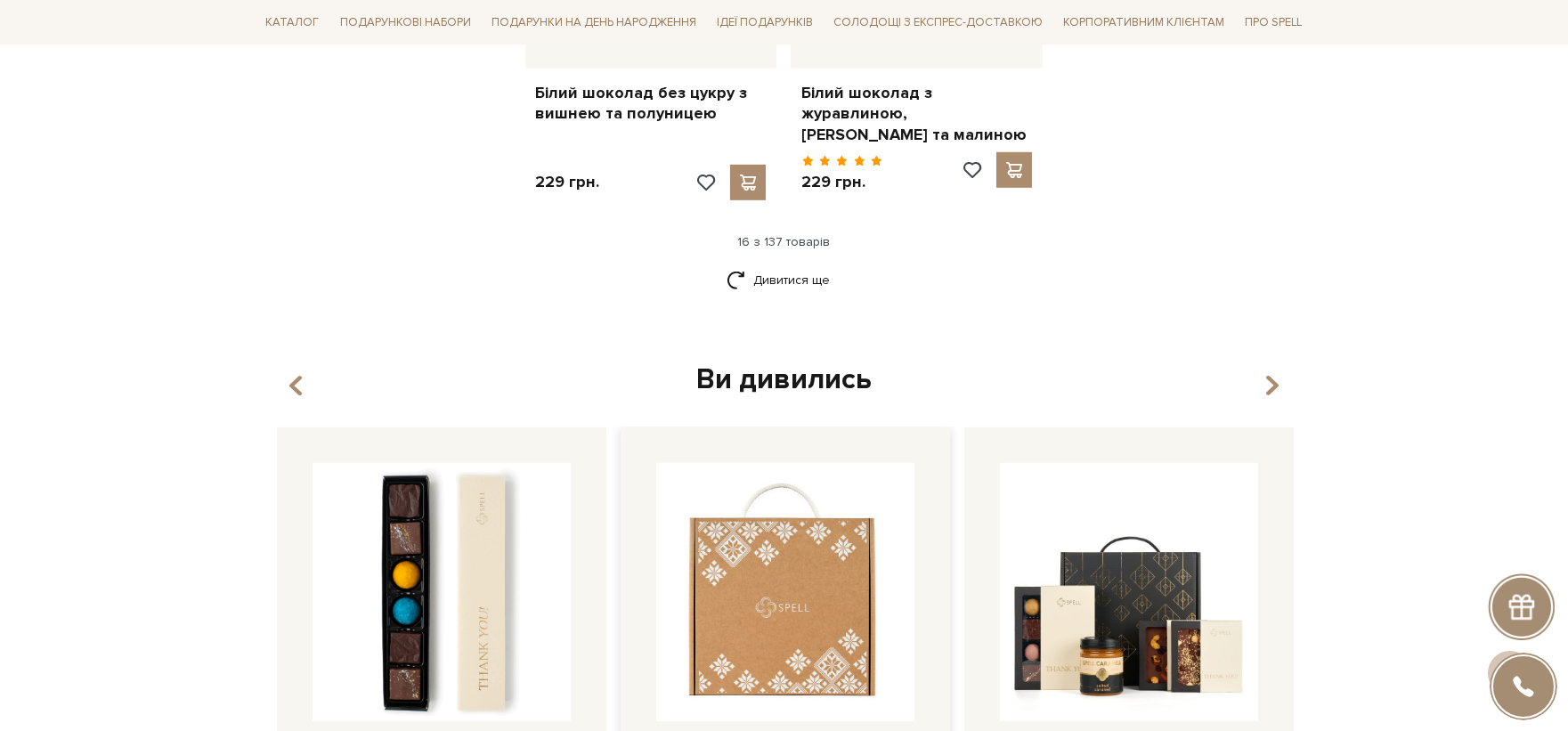
scroll to position [2193, 0]
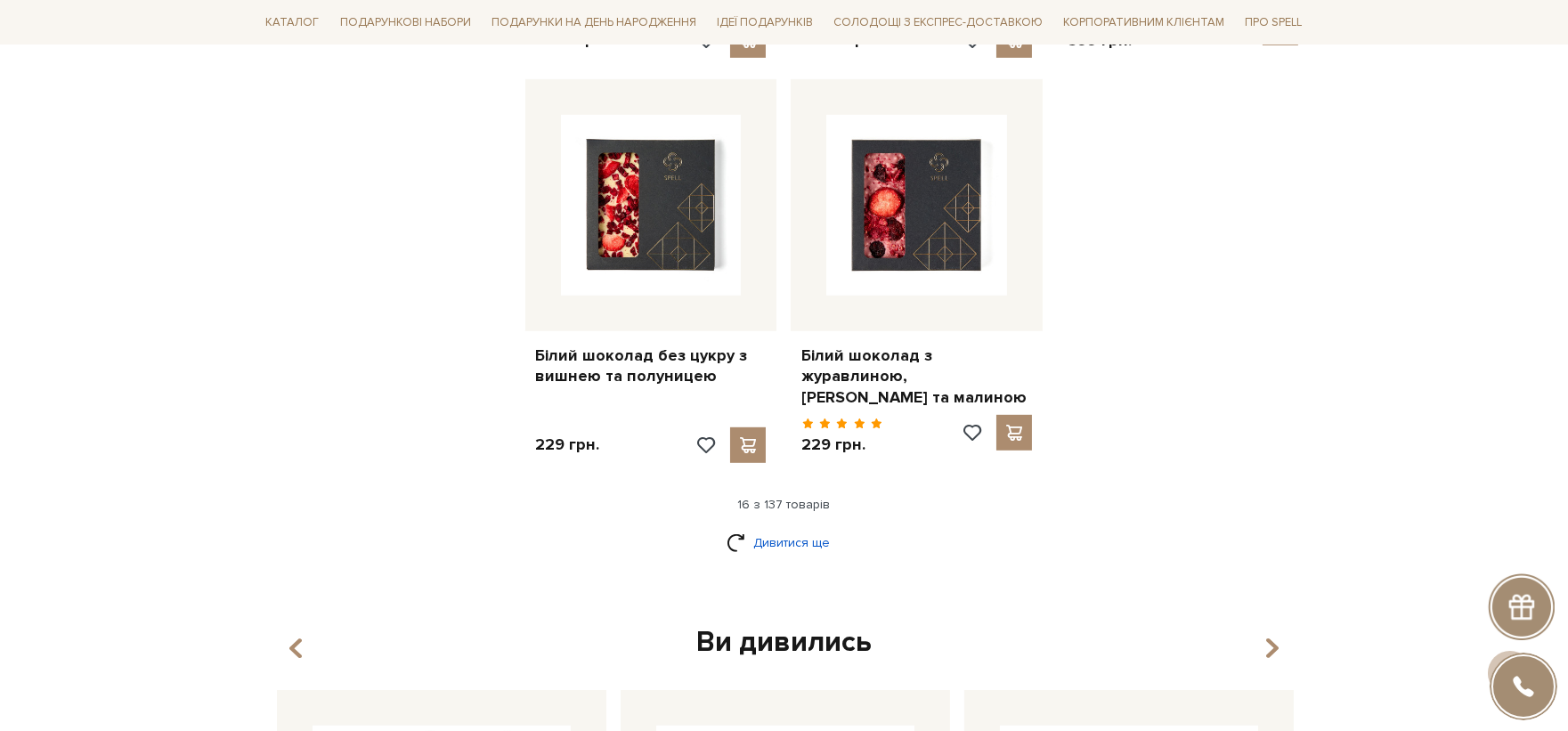
click at [793, 536] on link "Дивитися ще" at bounding box center [784, 543] width 116 height 31
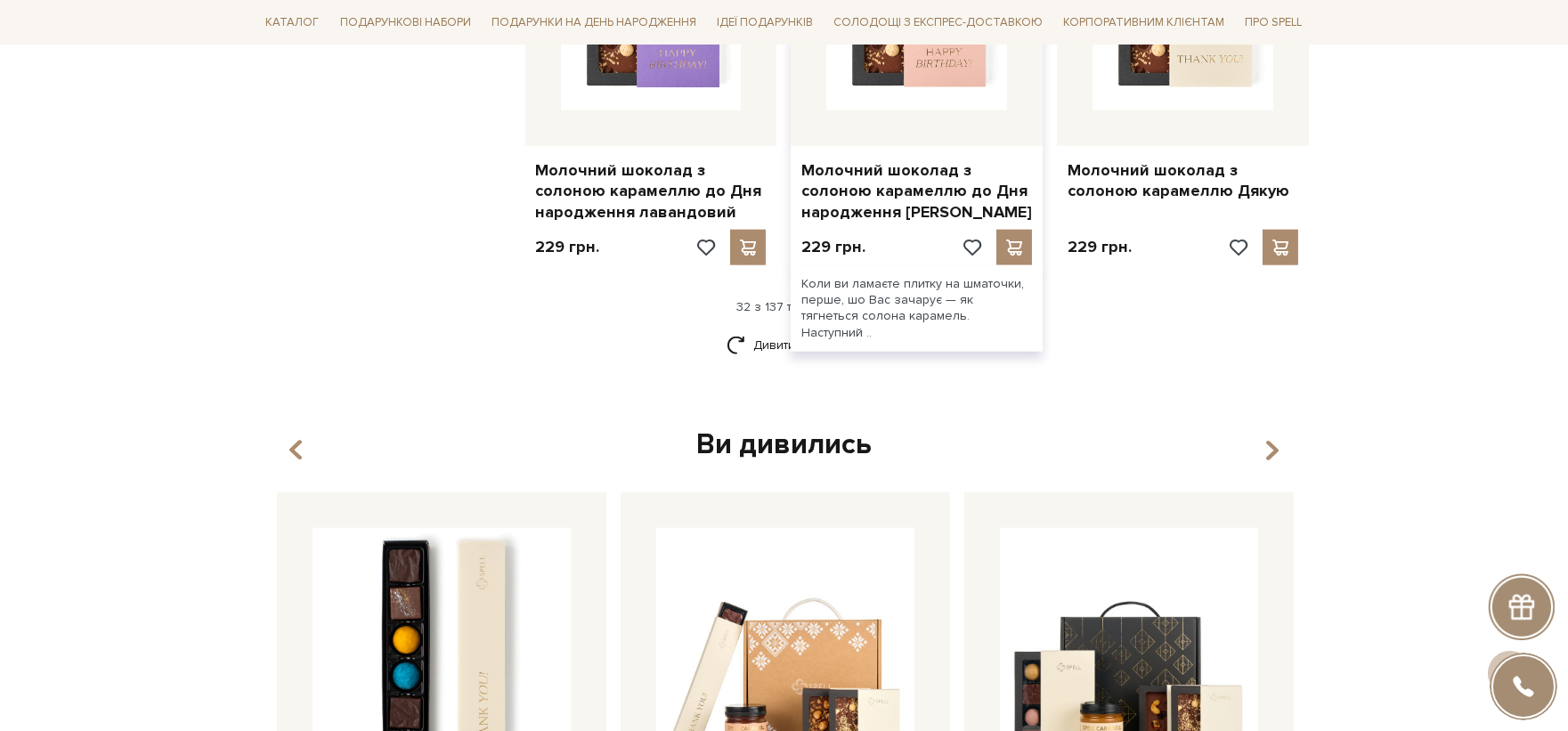
scroll to position [4172, 0]
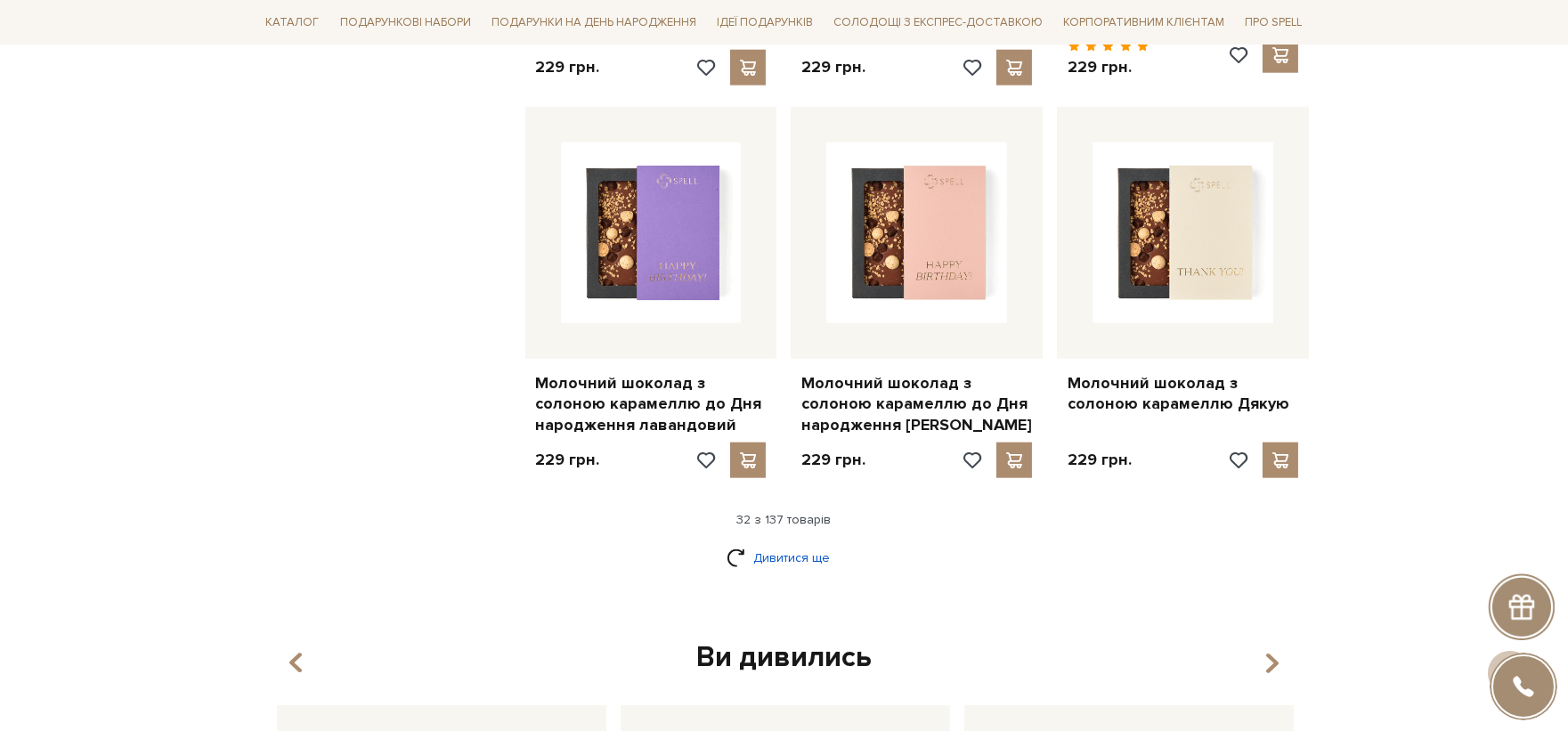
click at [807, 542] on link "Дивитися ще" at bounding box center [784, 558] width 116 height 31
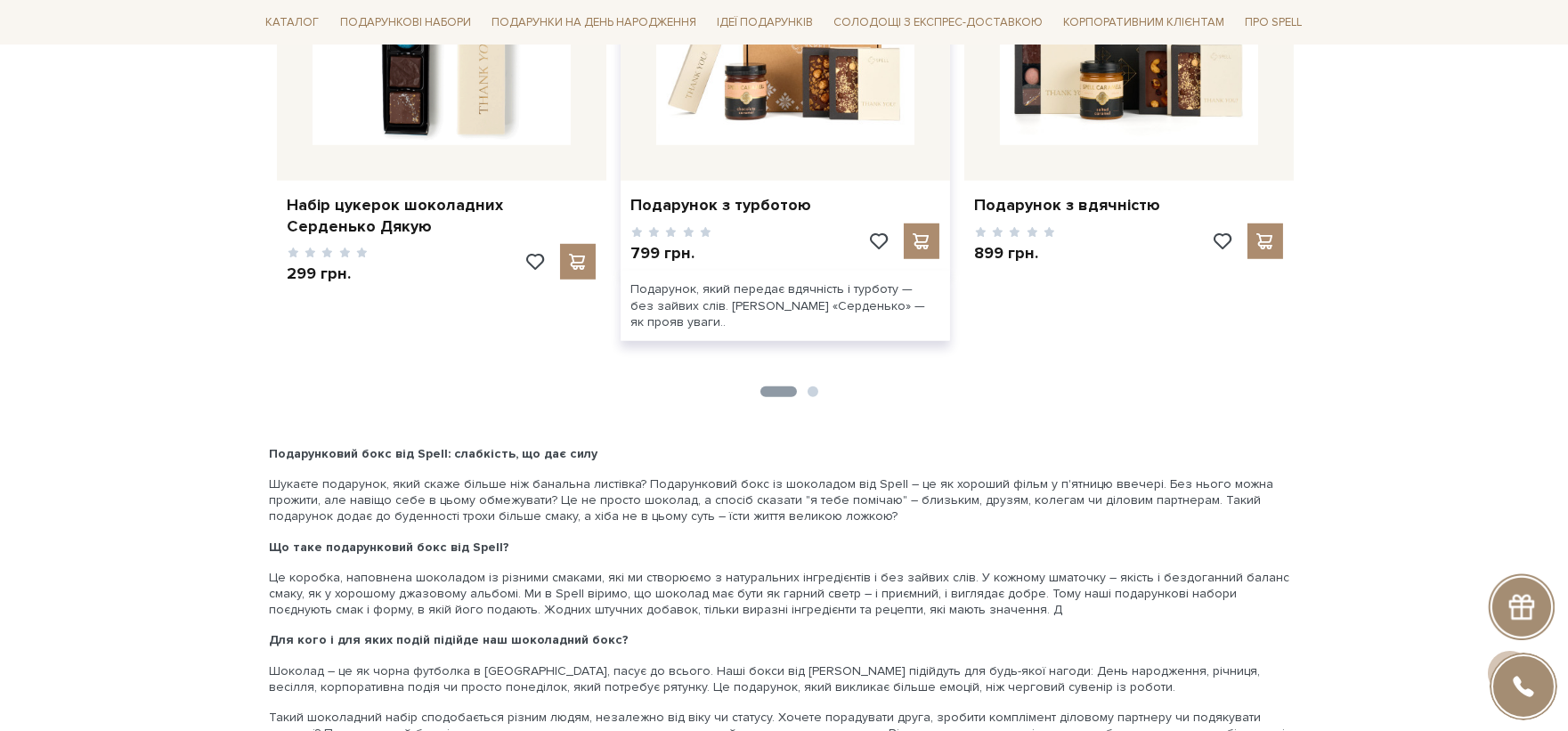
scroll to position [2383, 0]
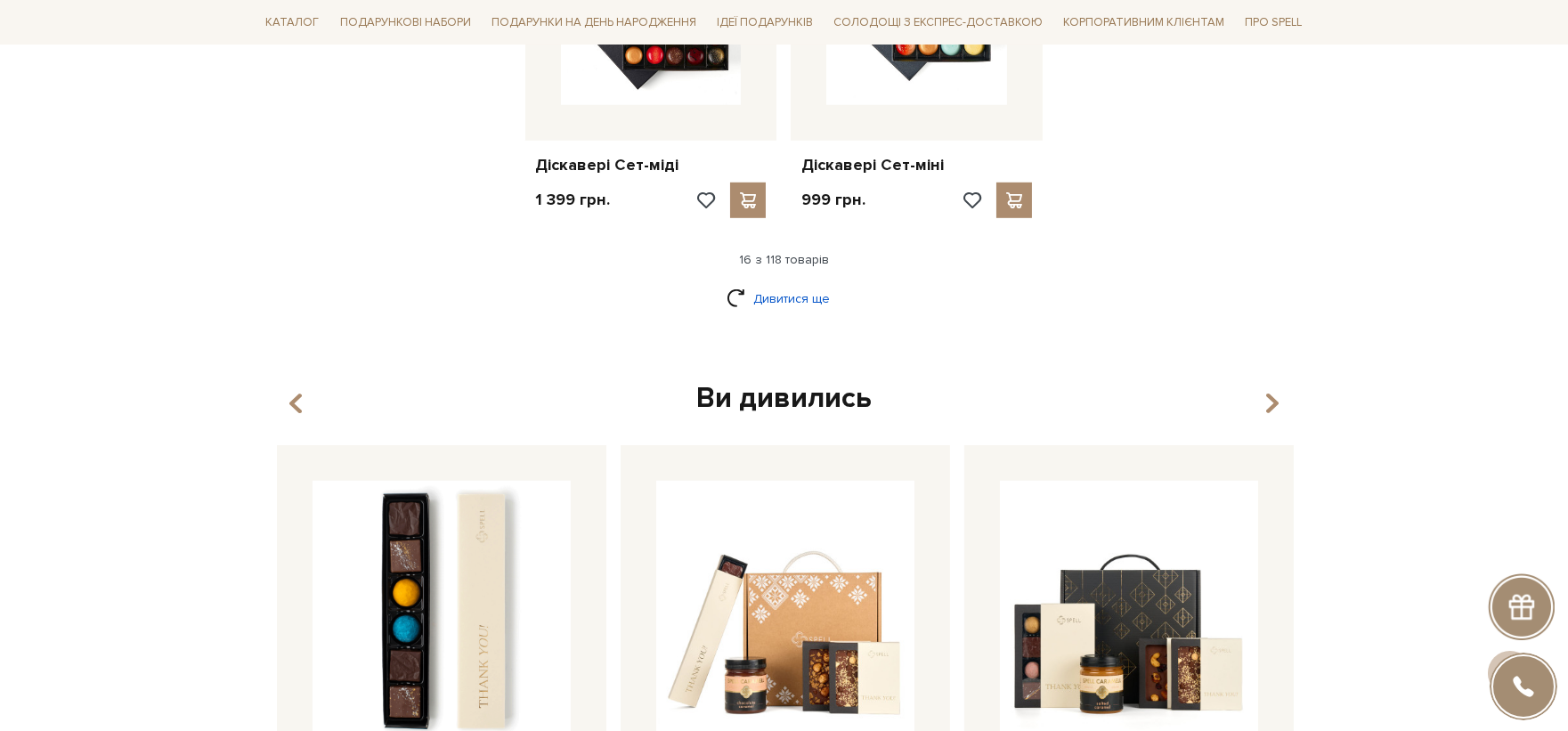
click at [807, 298] on link "Дивитися ще" at bounding box center [784, 299] width 116 height 31
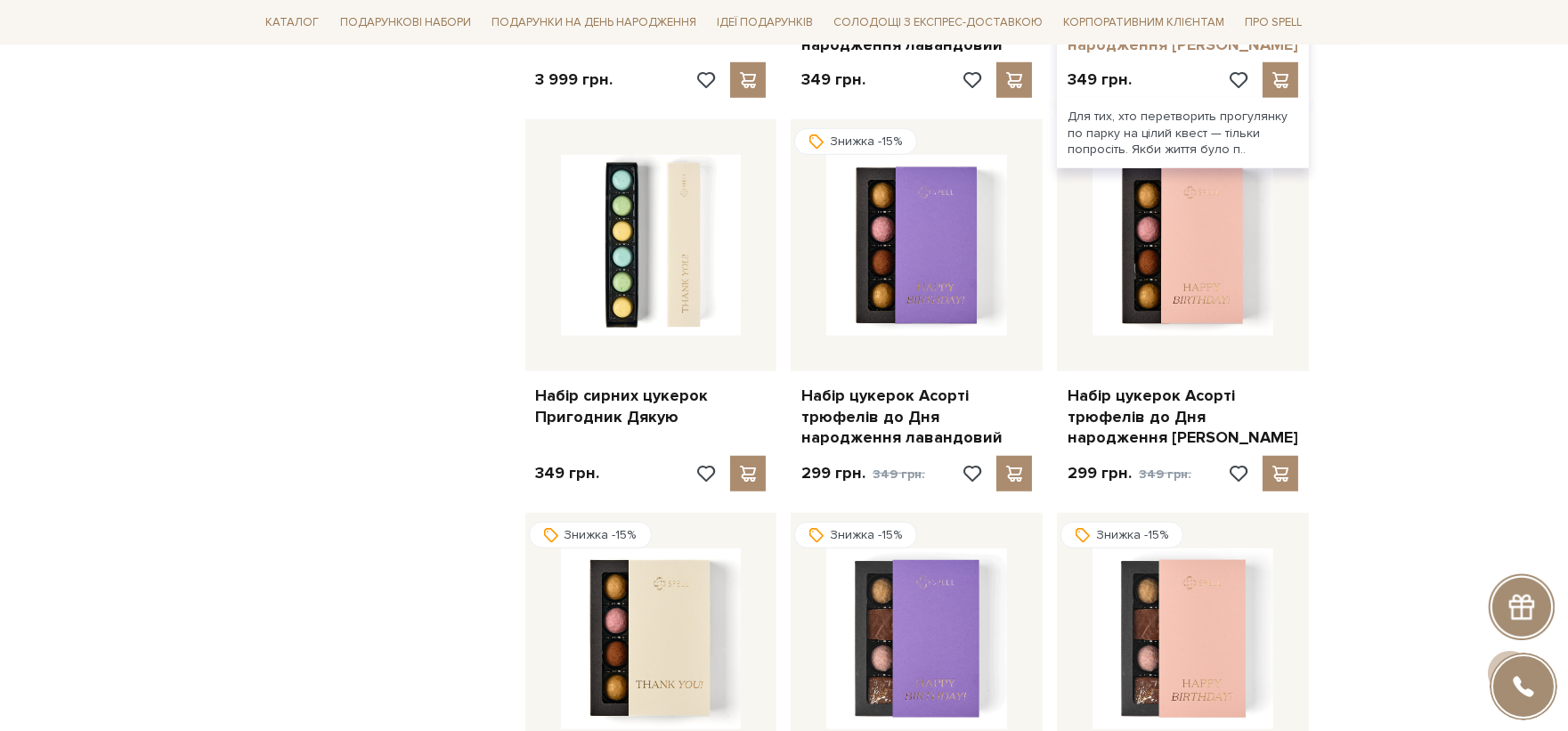
scroll to position [3274, 0]
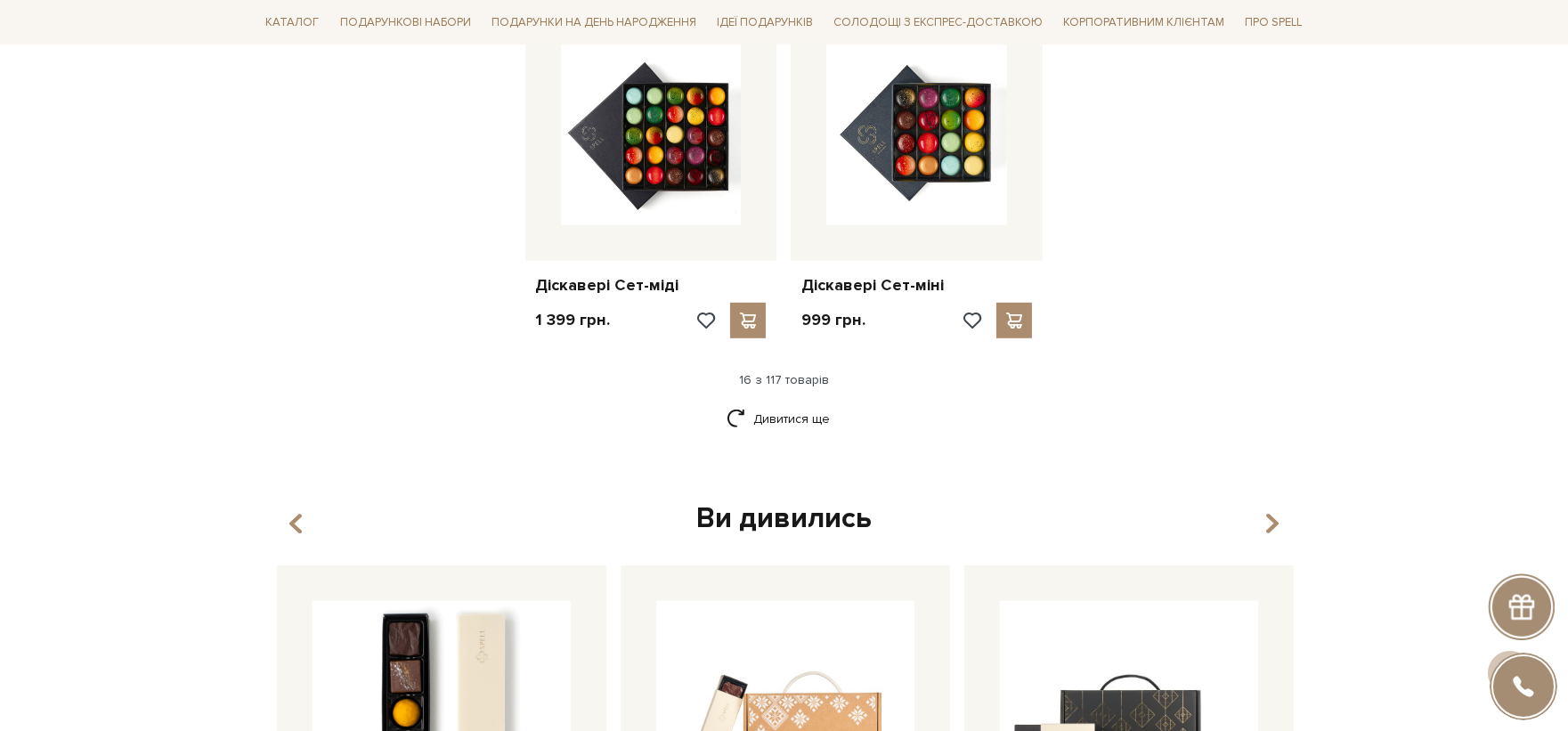
scroll to position [2367, 0]
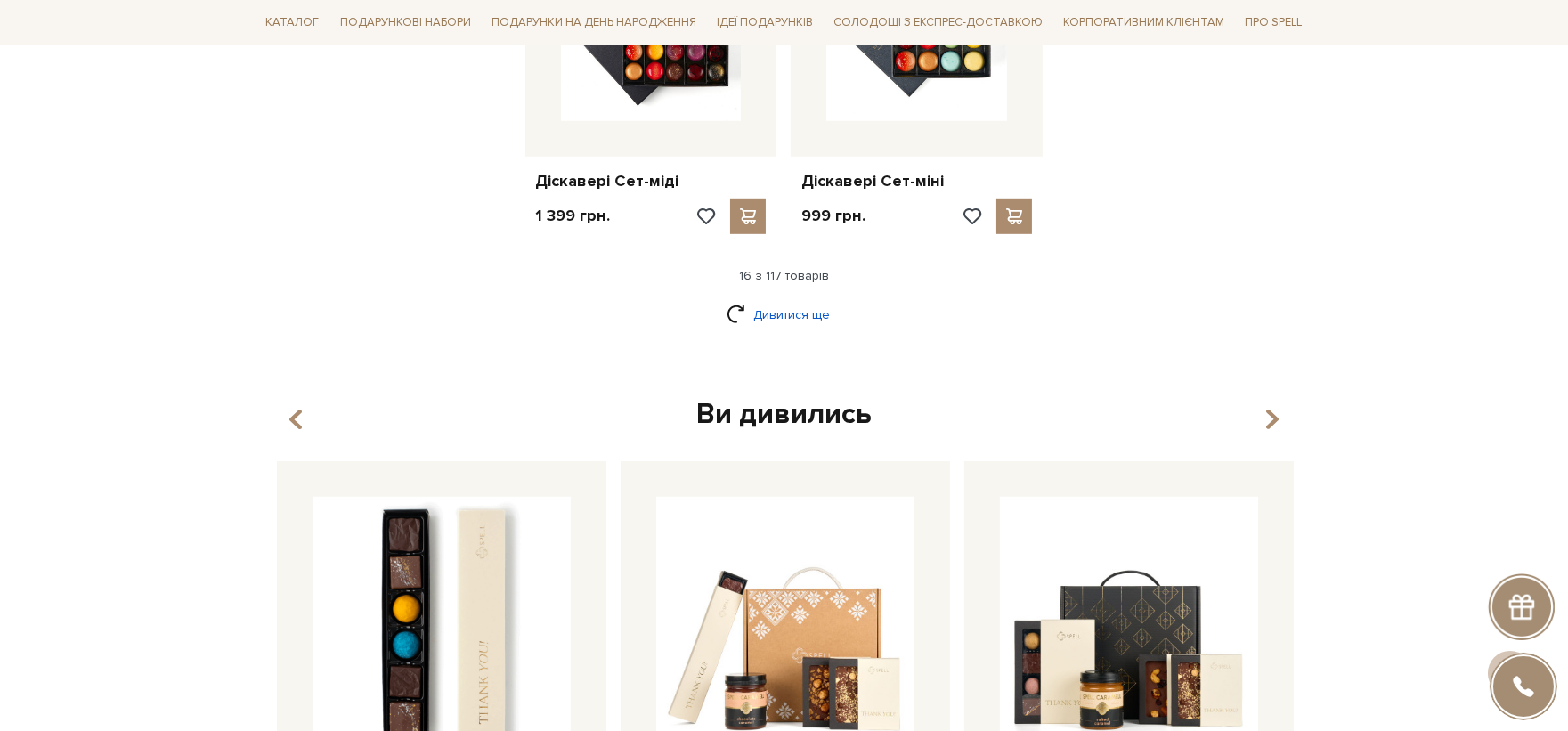
drag, startPoint x: 818, startPoint y: 286, endPoint x: 826, endPoint y: 300, distance: 16.1
click at [826, 300] on link "Дивитися ще" at bounding box center [784, 315] width 116 height 31
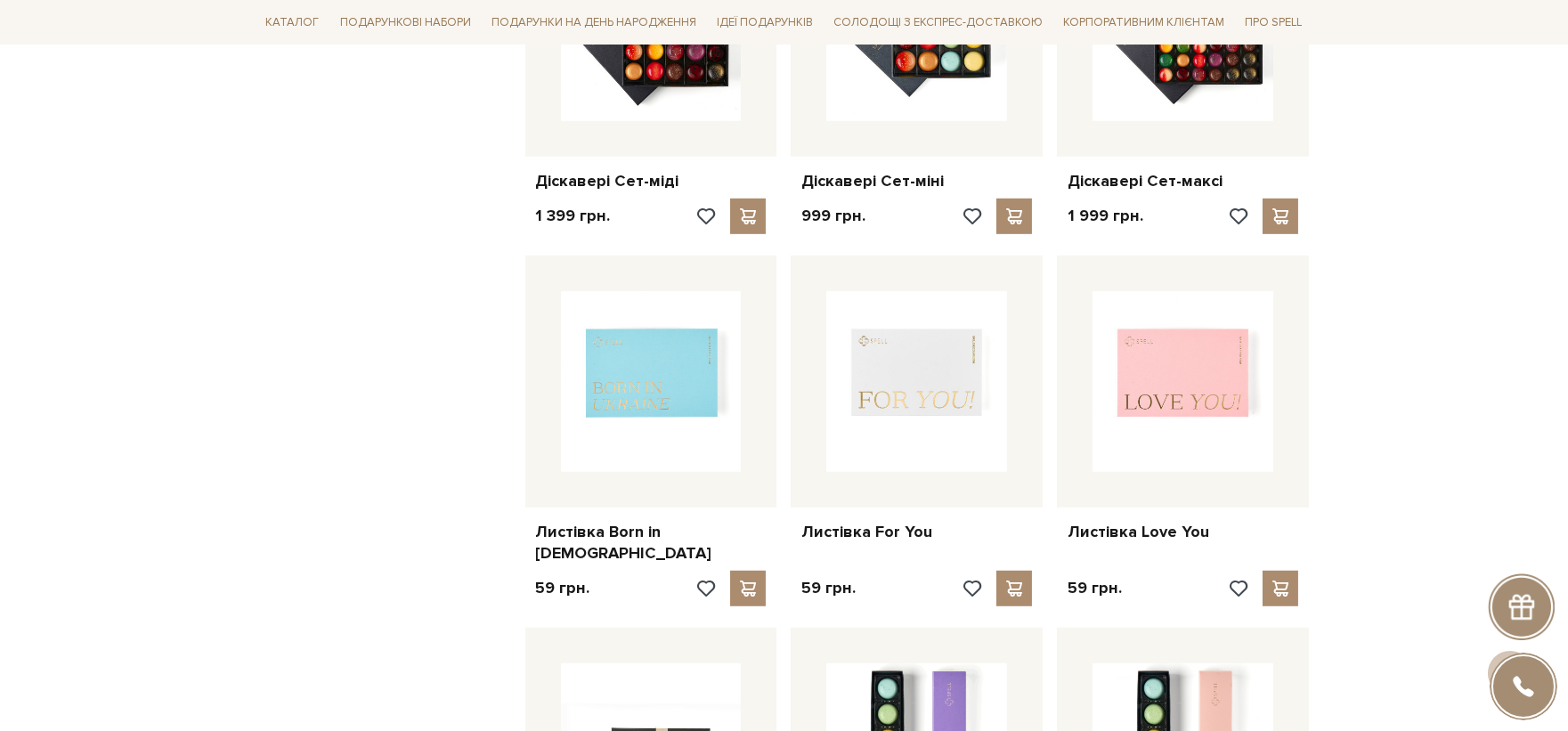
click at [829, 307] on img at bounding box center [916, 381] width 180 height 180
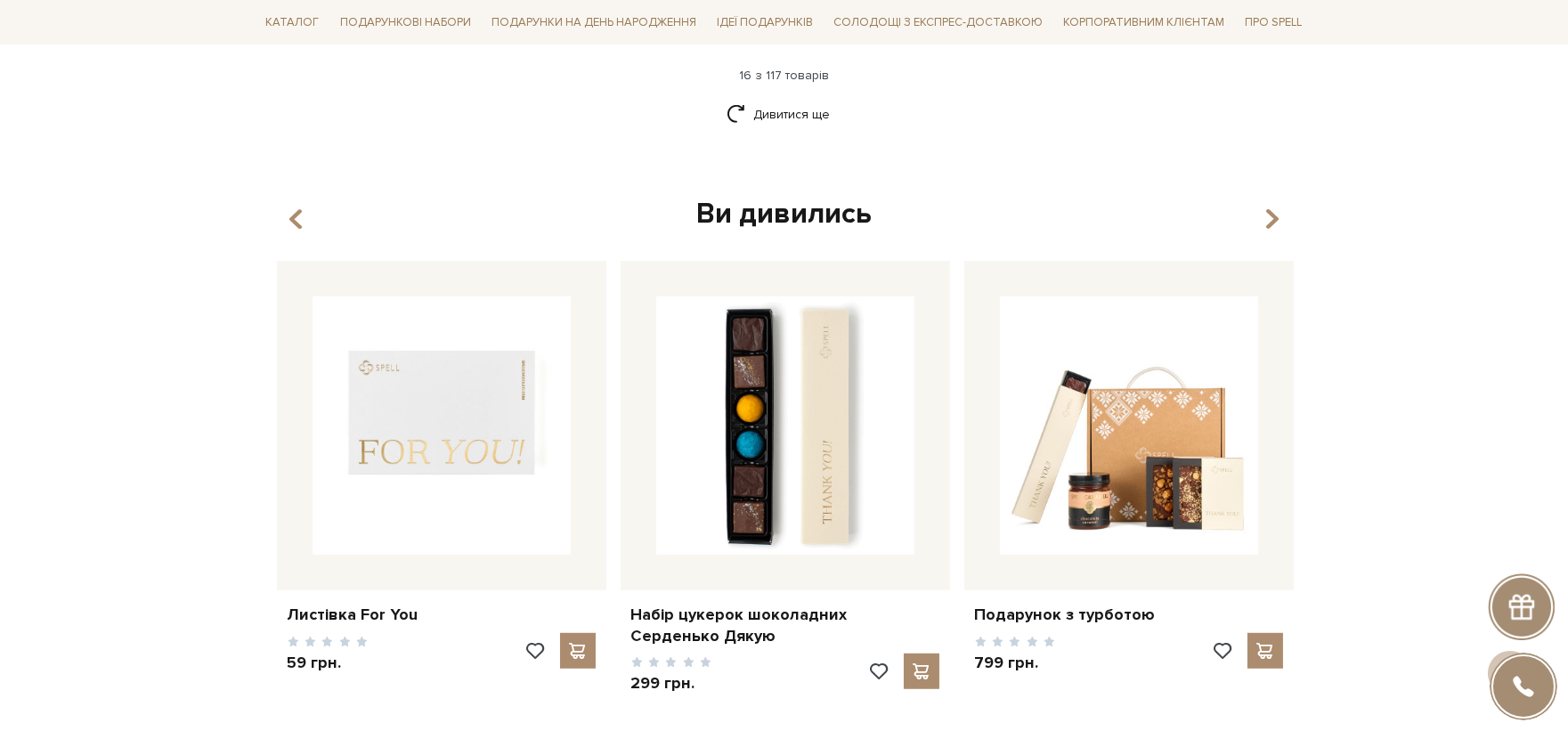
scroll to position [2566, 0]
click at [813, 120] on link "Дивитися ще" at bounding box center [784, 116] width 116 height 31
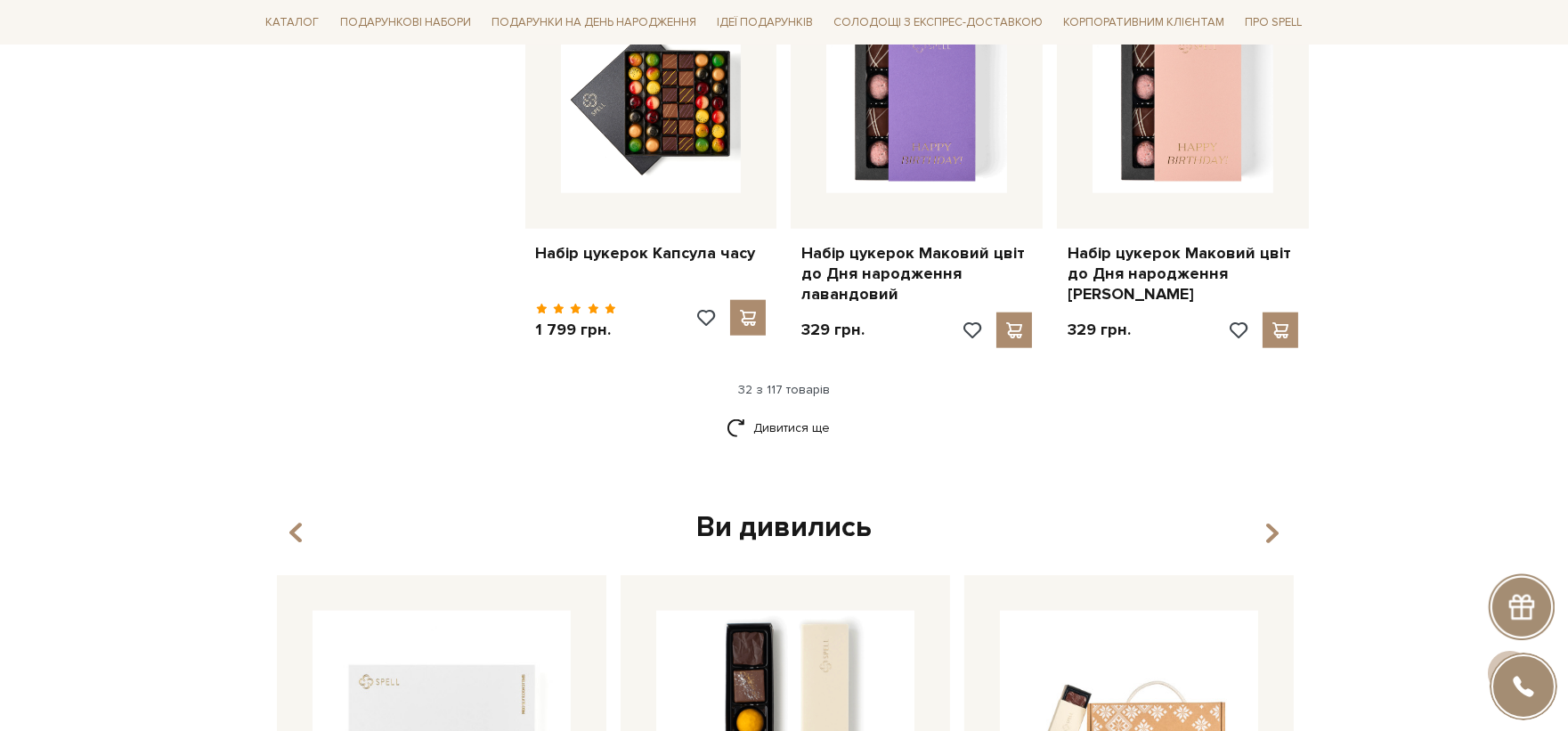
scroll to position [4195, 0]
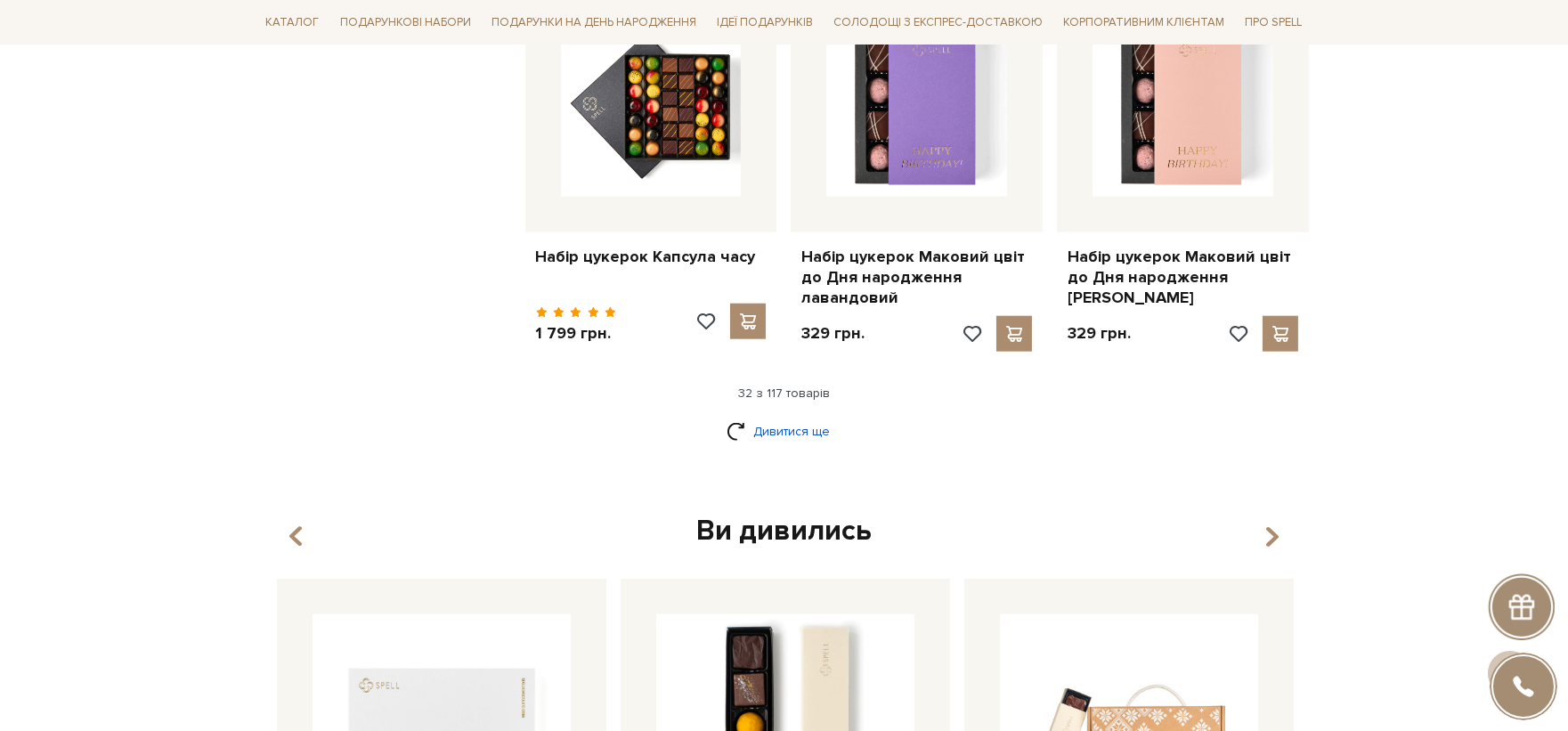
click at [815, 416] on link "Дивитися ще" at bounding box center [784, 432] width 116 height 31
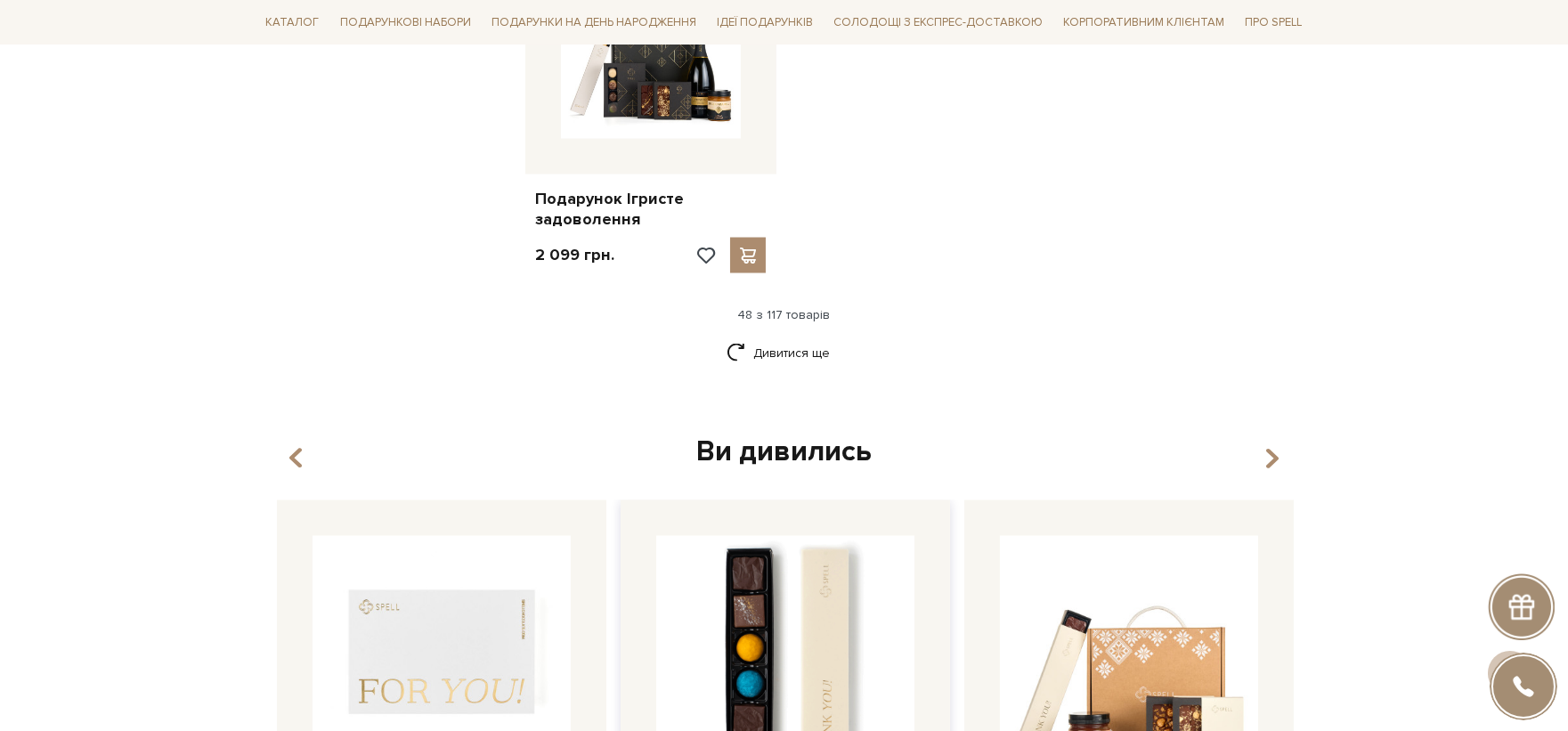
scroll to position [6471, 0]
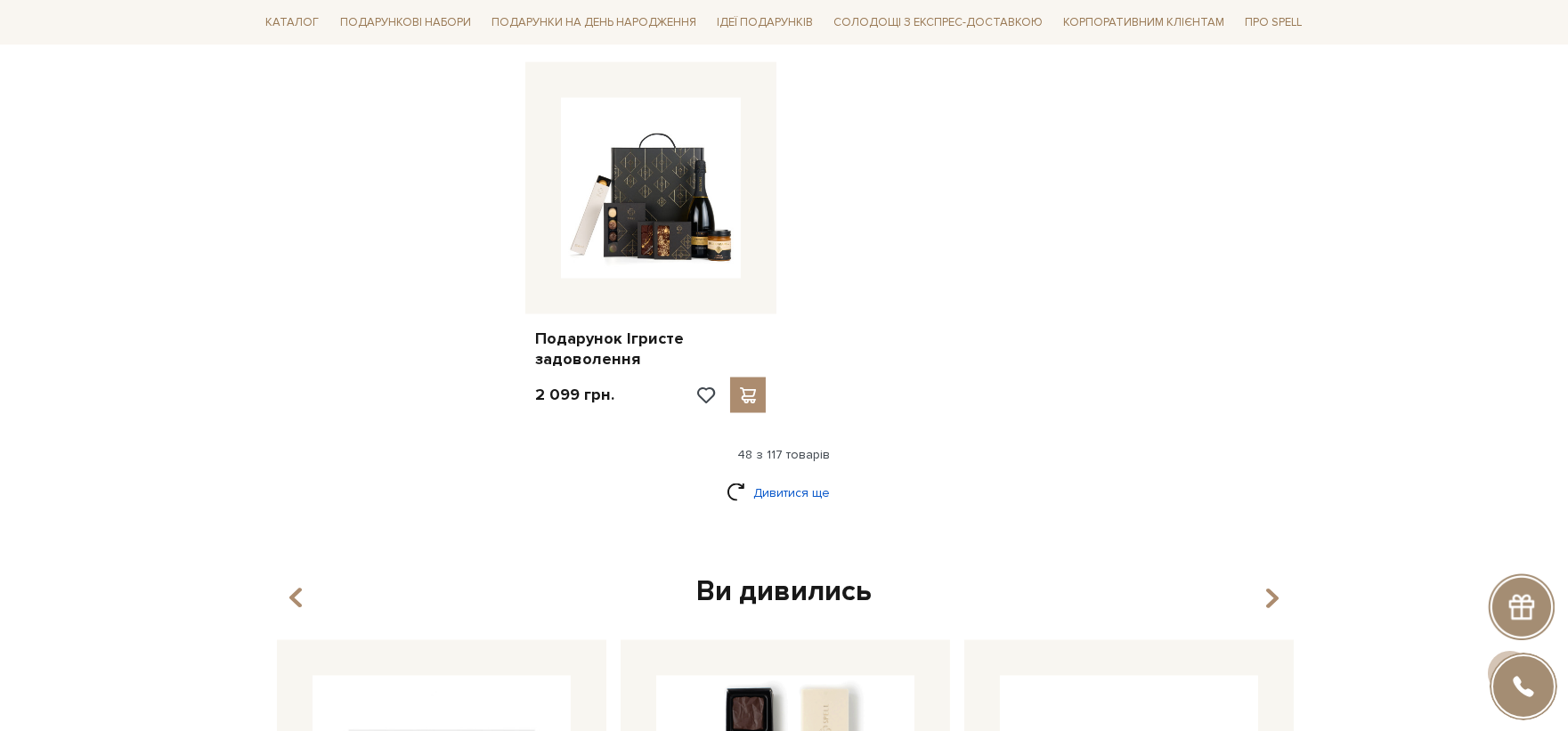
click at [796, 478] on link "Дивитися ще" at bounding box center [784, 493] width 116 height 31
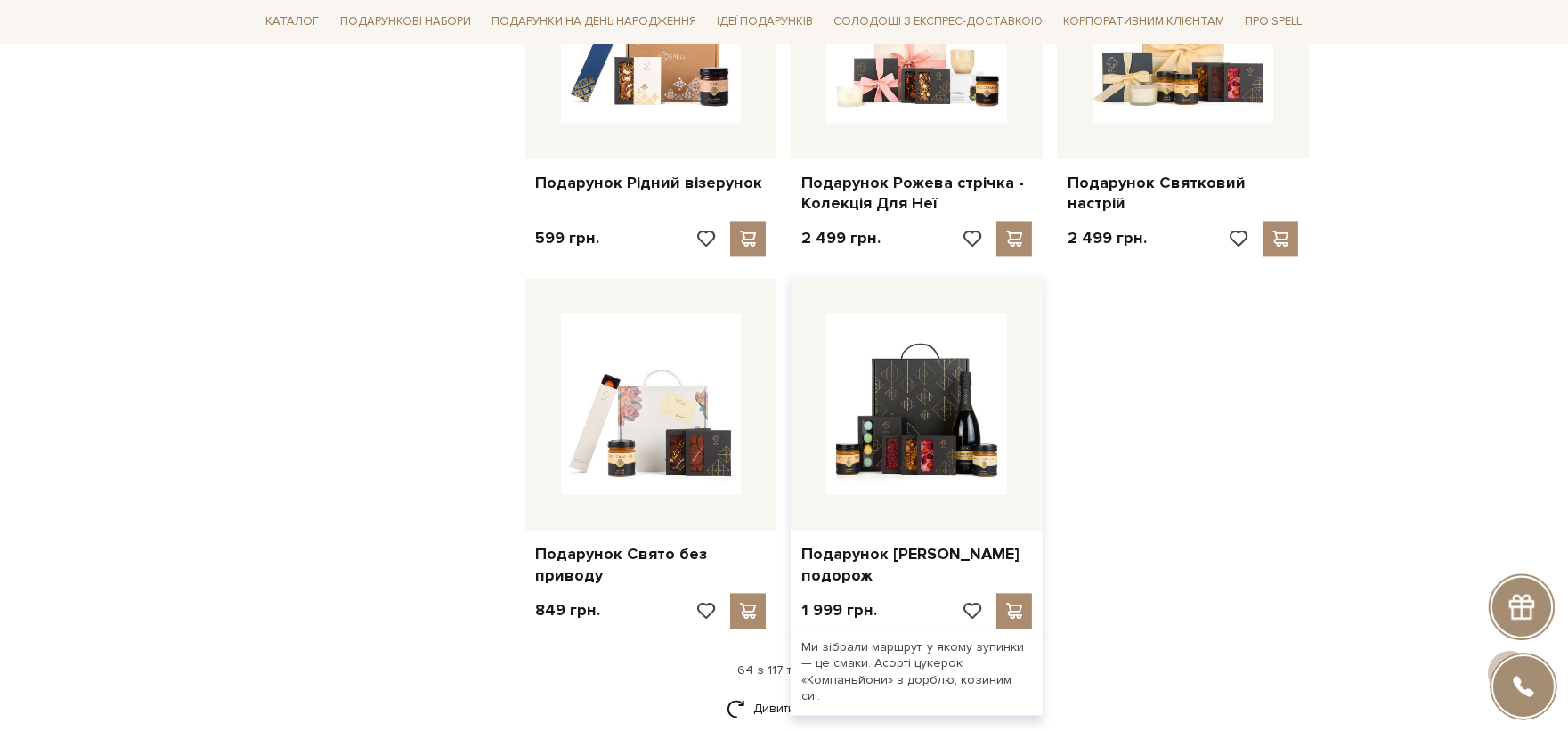
scroll to position [8350, 0]
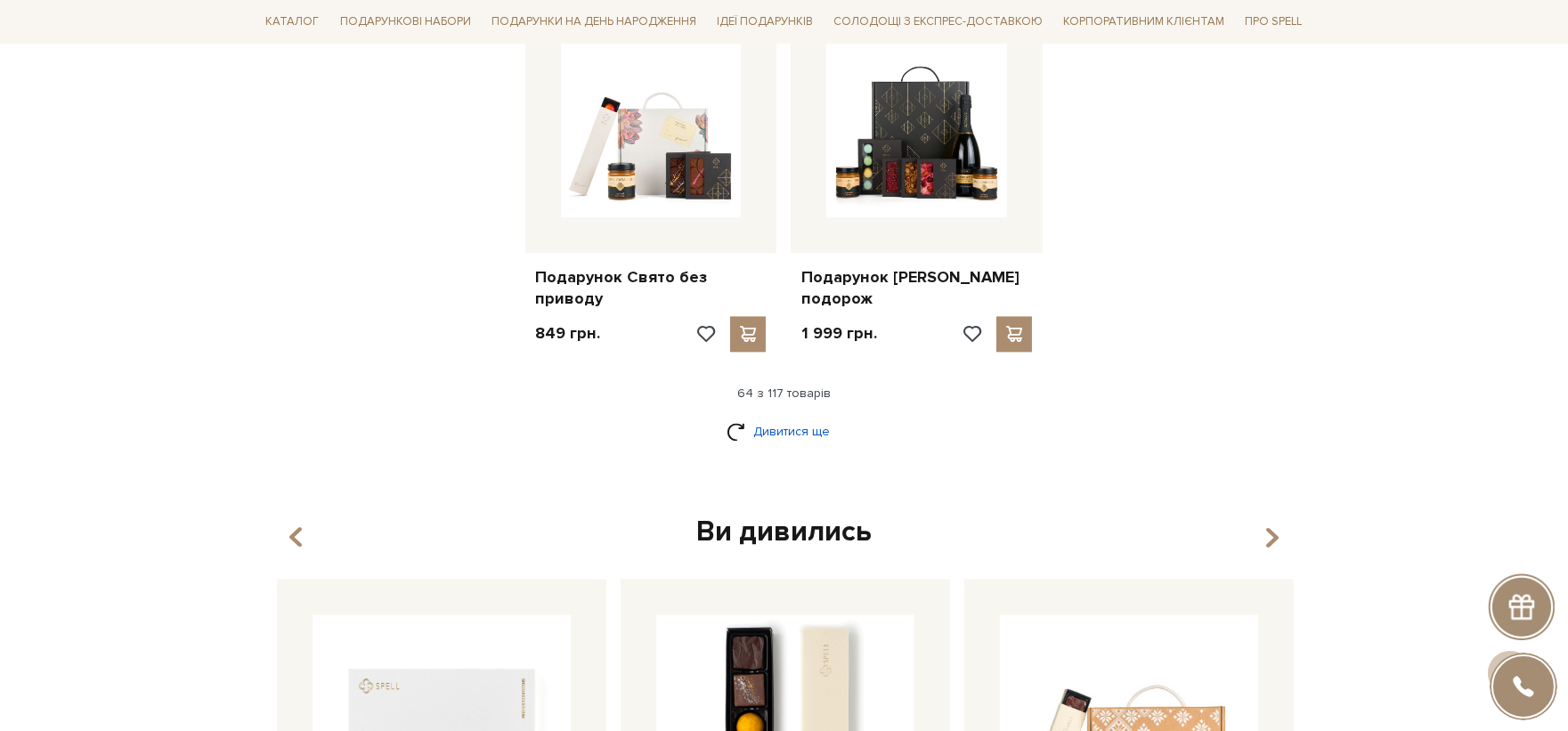
click at [811, 416] on link "Дивитися ще" at bounding box center [784, 432] width 116 height 31
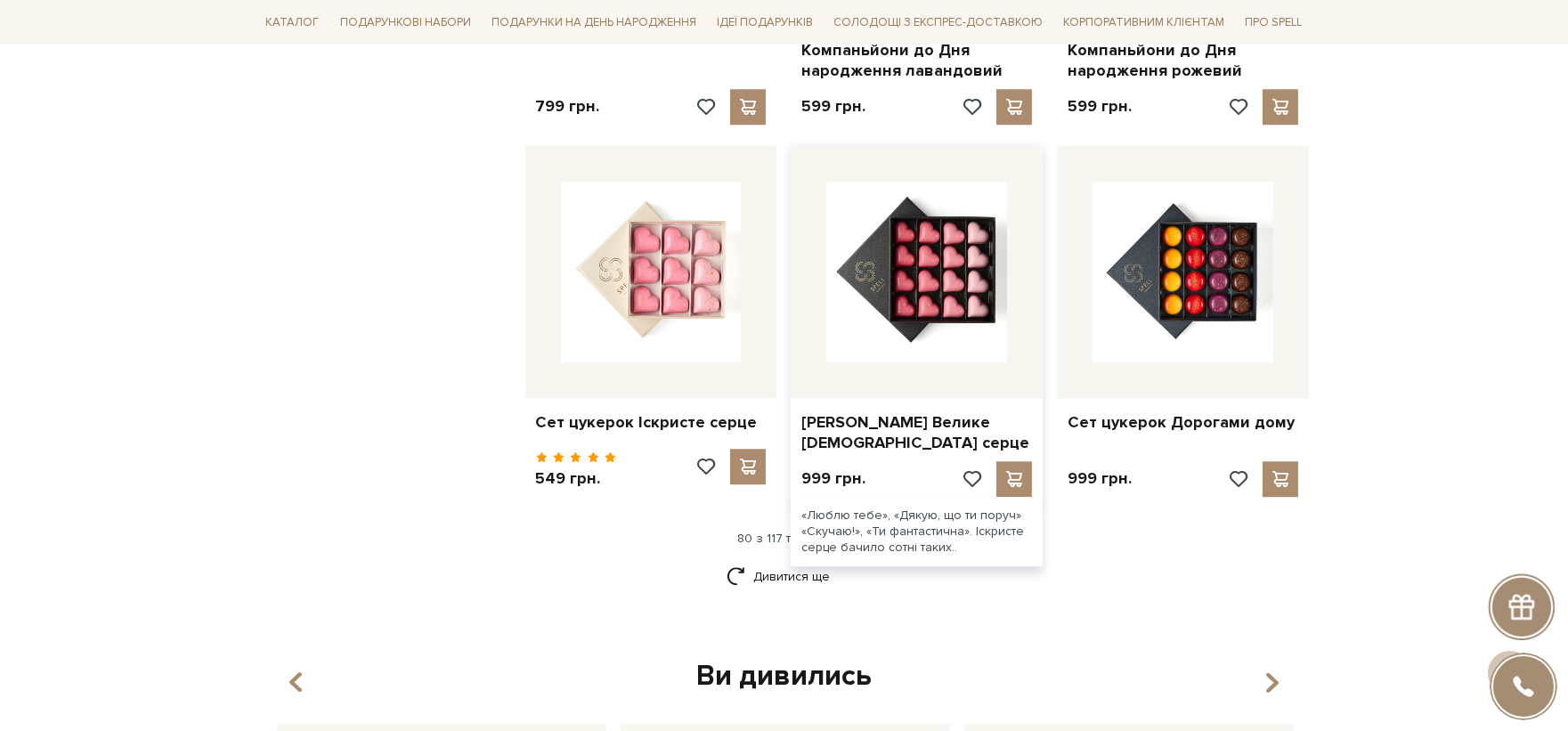
scroll to position [10132, 0]
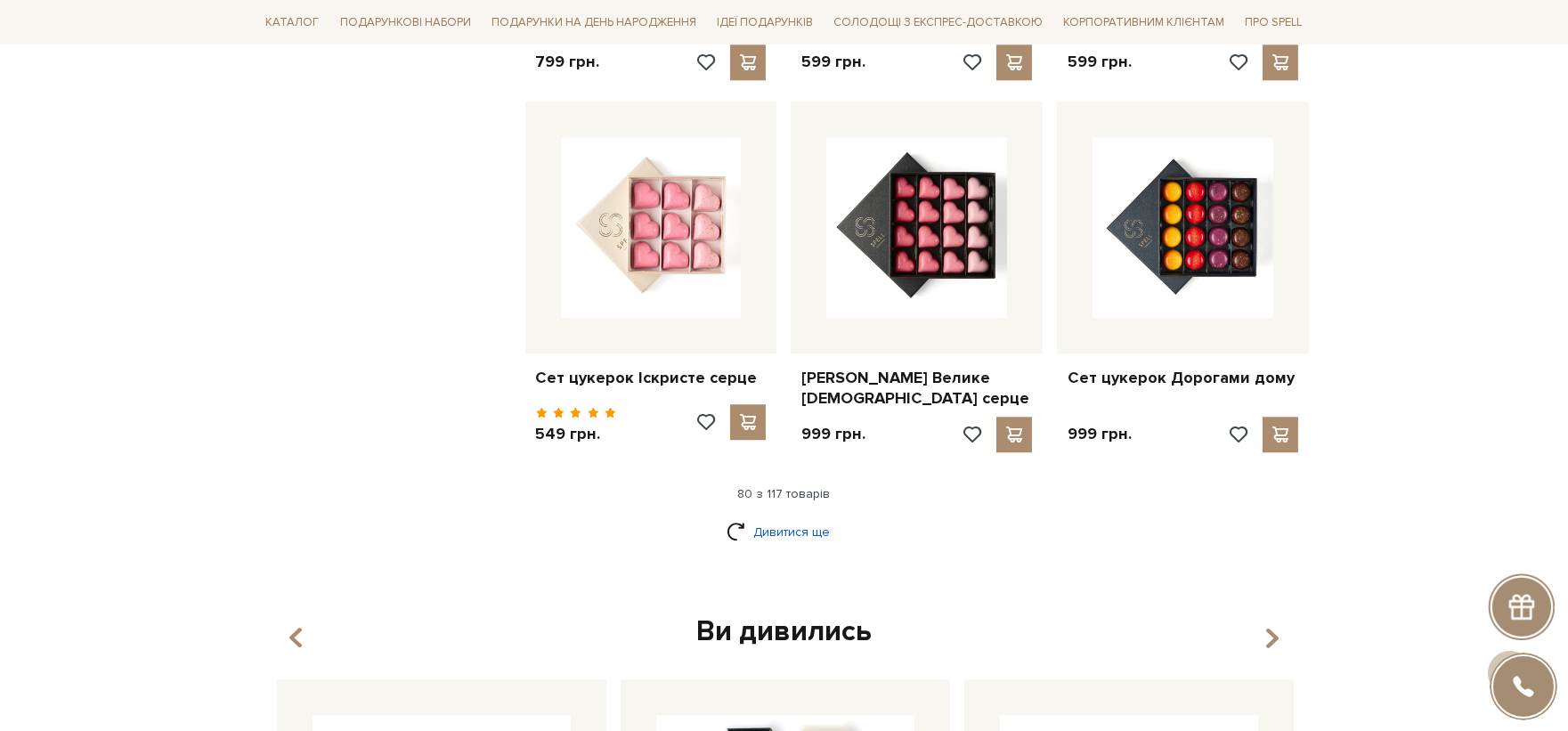
click at [816, 517] on link "Дивитися ще" at bounding box center [784, 532] width 116 height 31
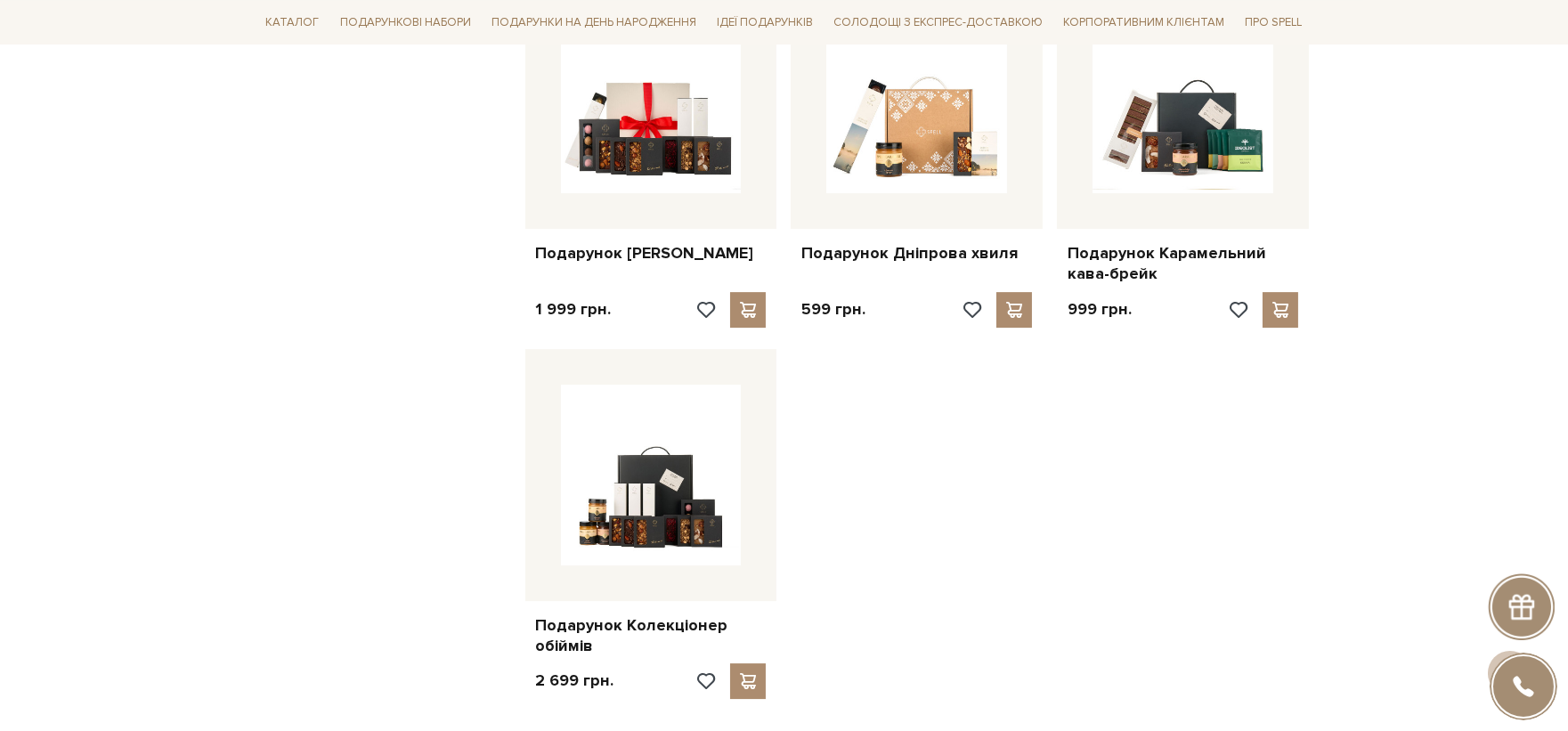
scroll to position [12211, 0]
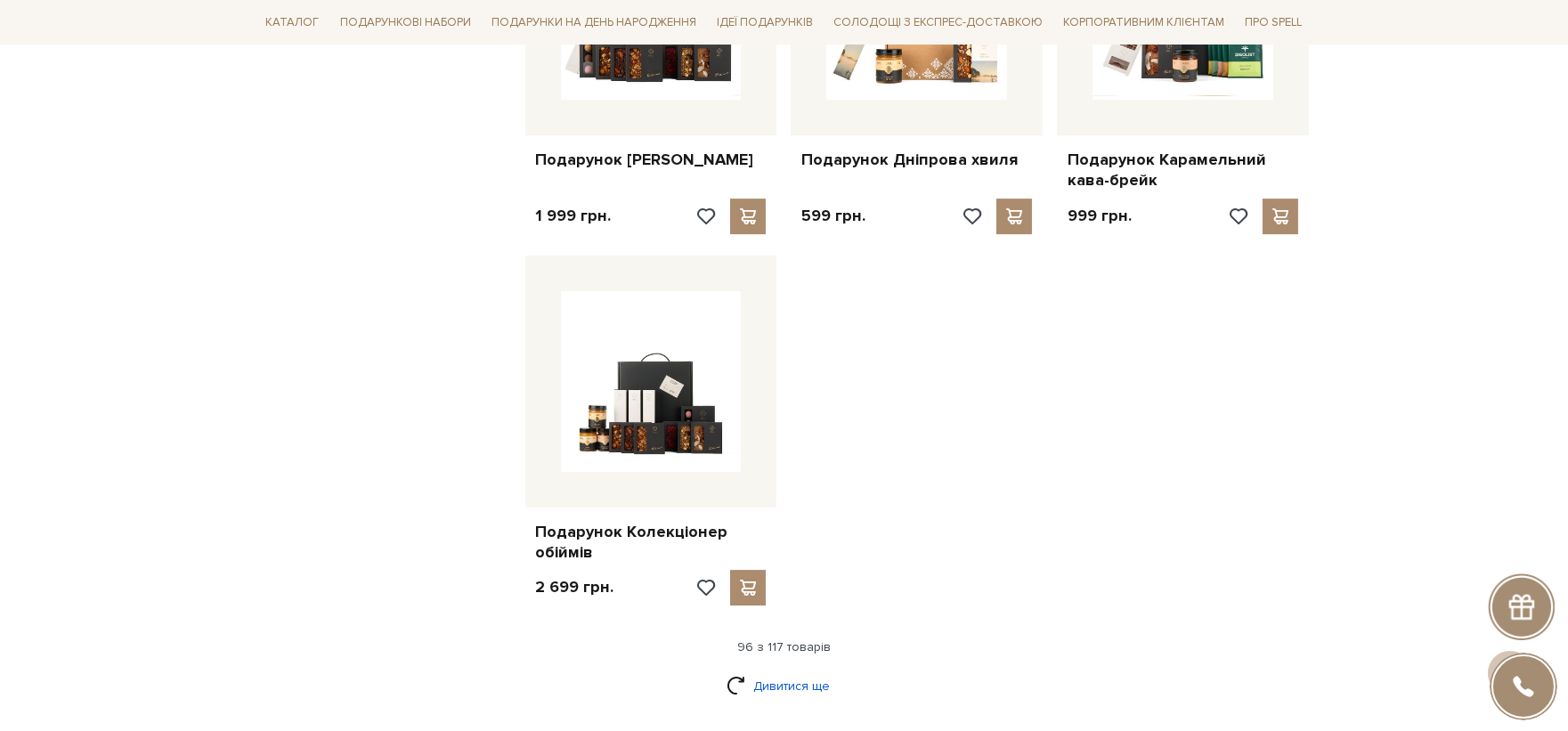
click at [794, 671] on link "Дивитися ще" at bounding box center [784, 686] width 116 height 31
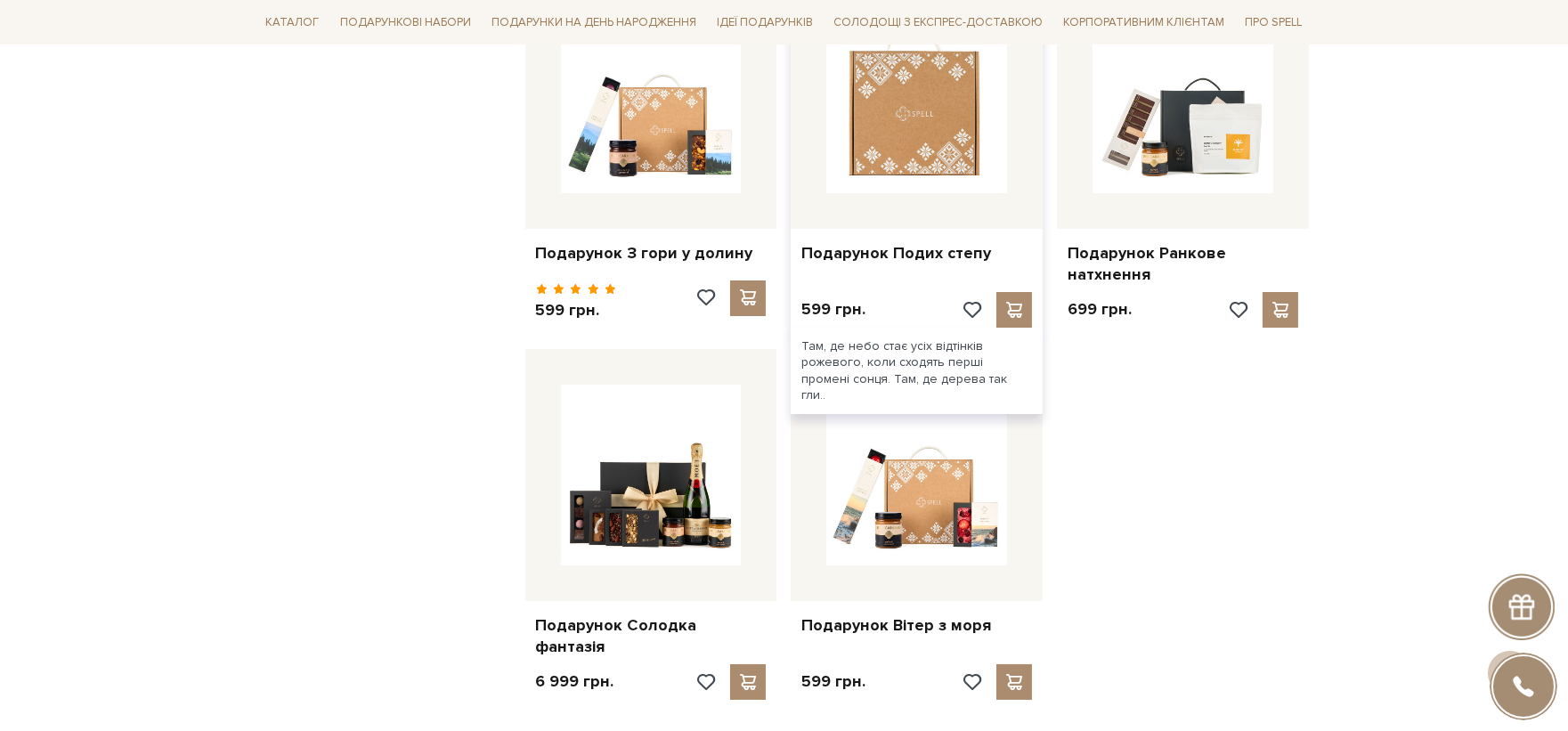
scroll to position [14189, 0]
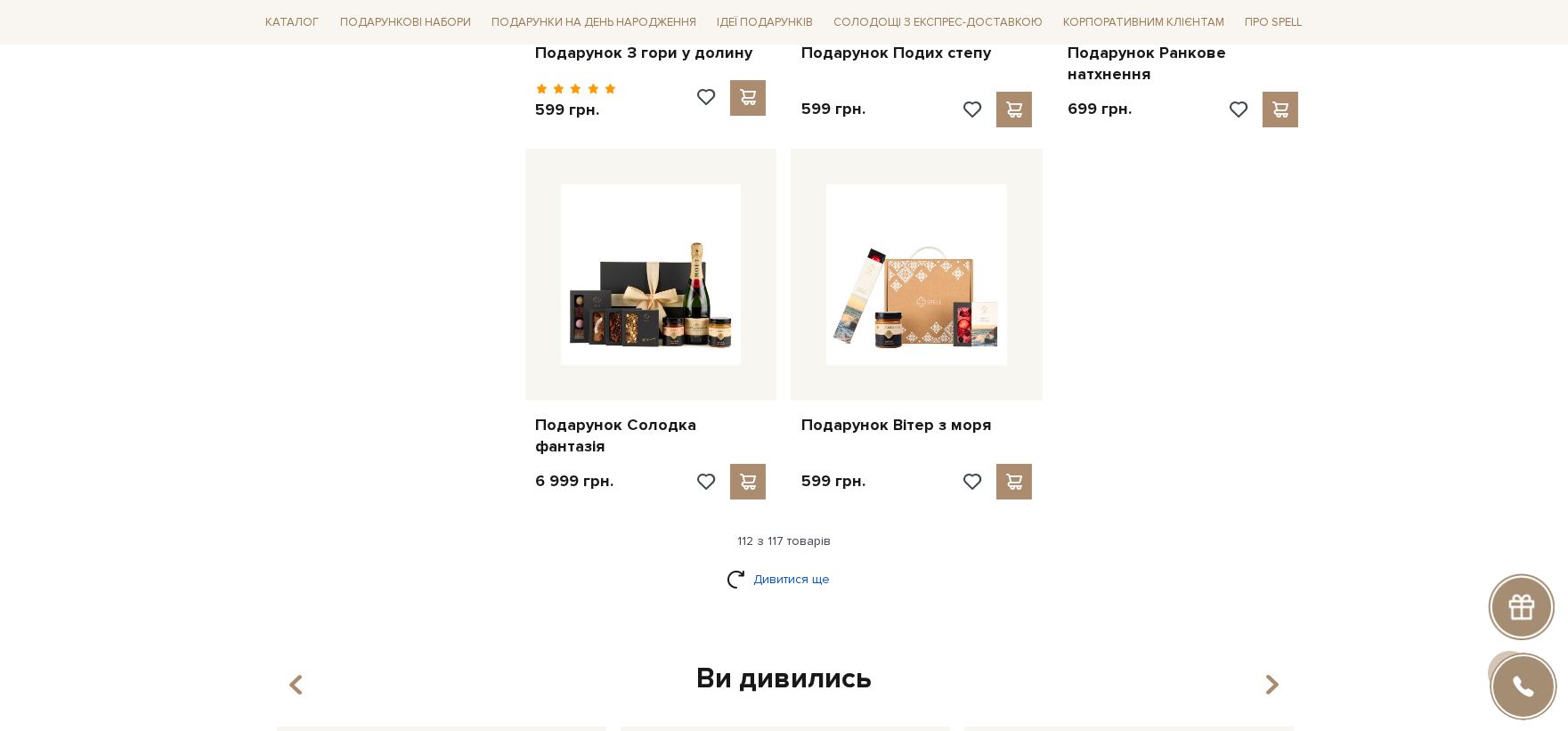
click at [786, 563] on link "Дивитися ще" at bounding box center [784, 579] width 116 height 31
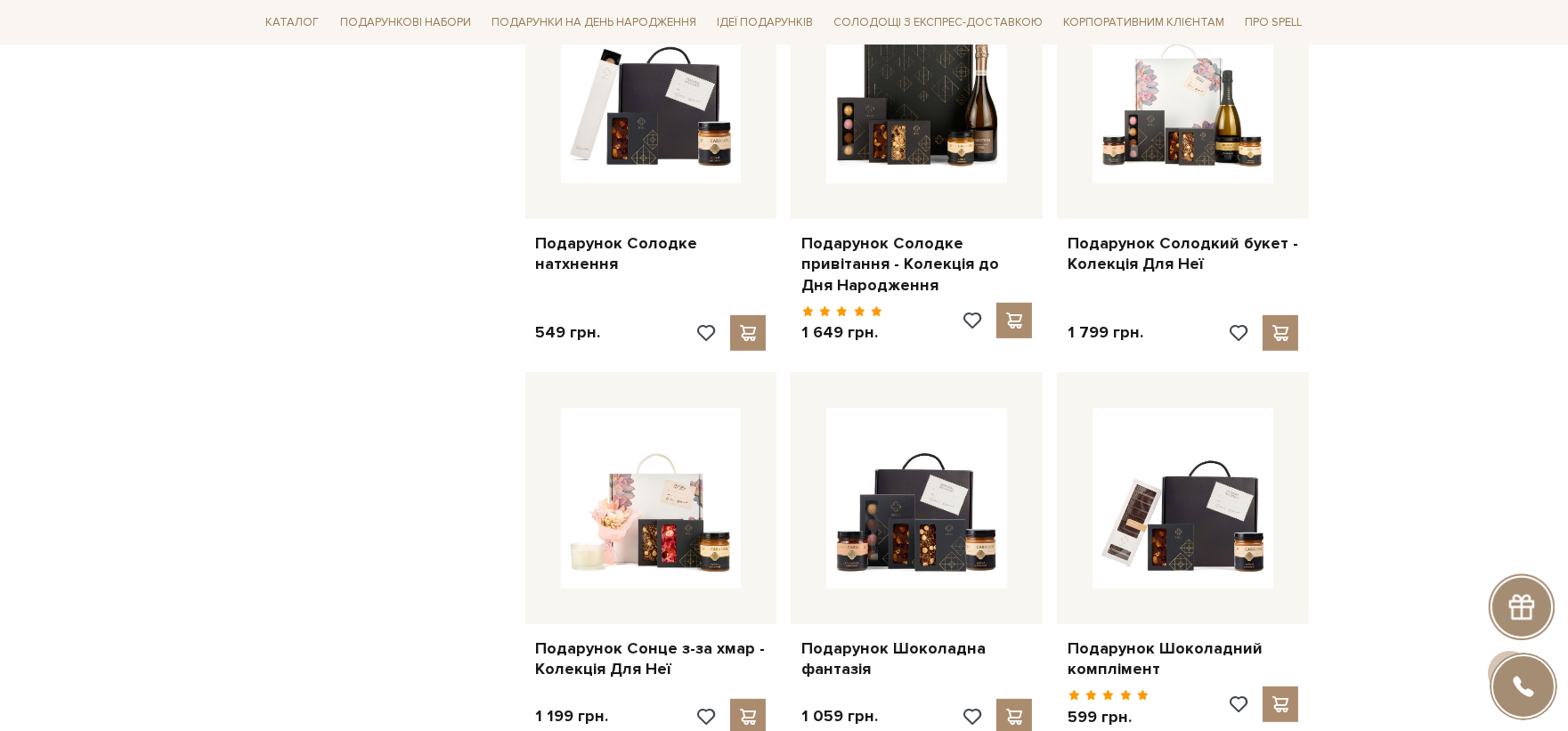
scroll to position [1325, 0]
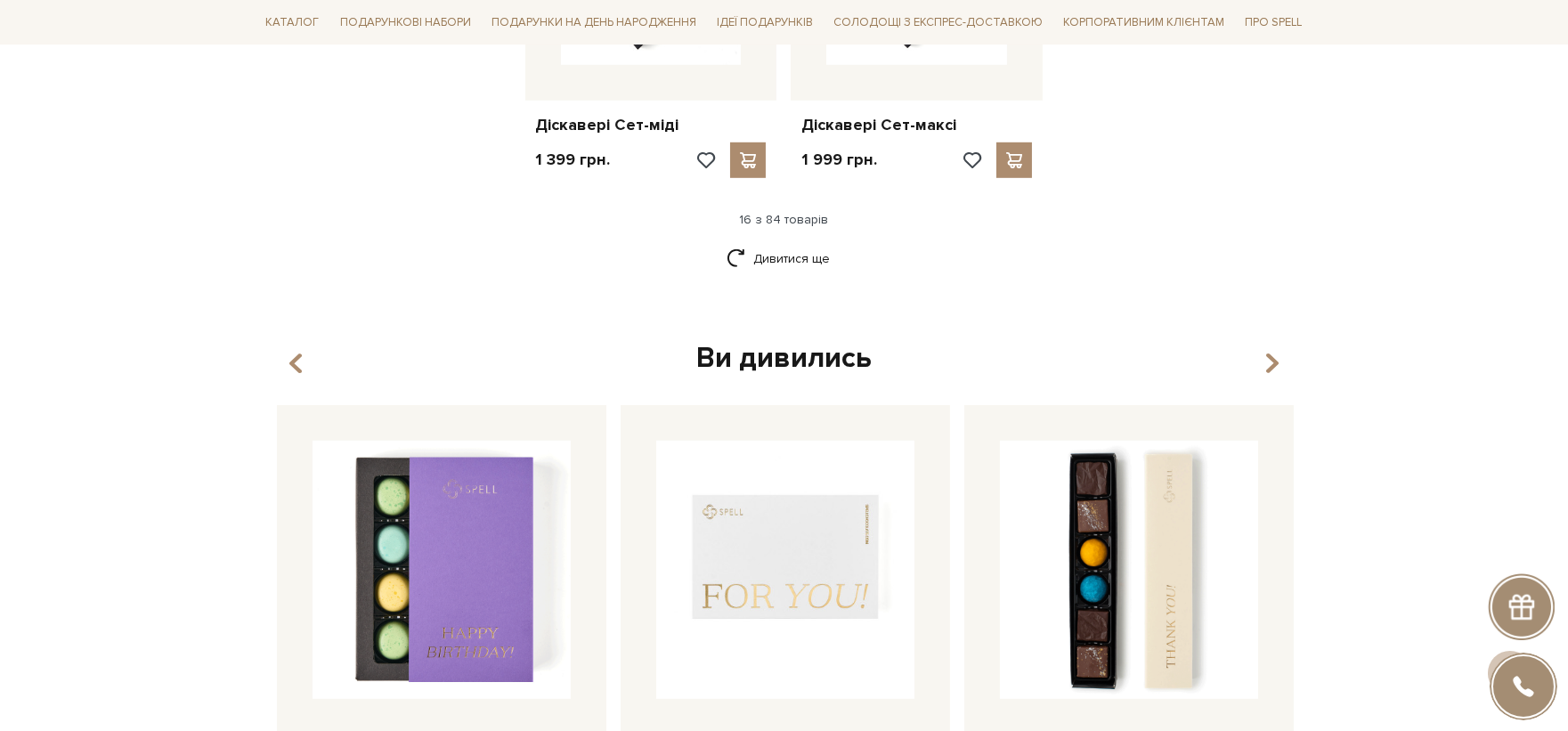
scroll to position [2314, 0]
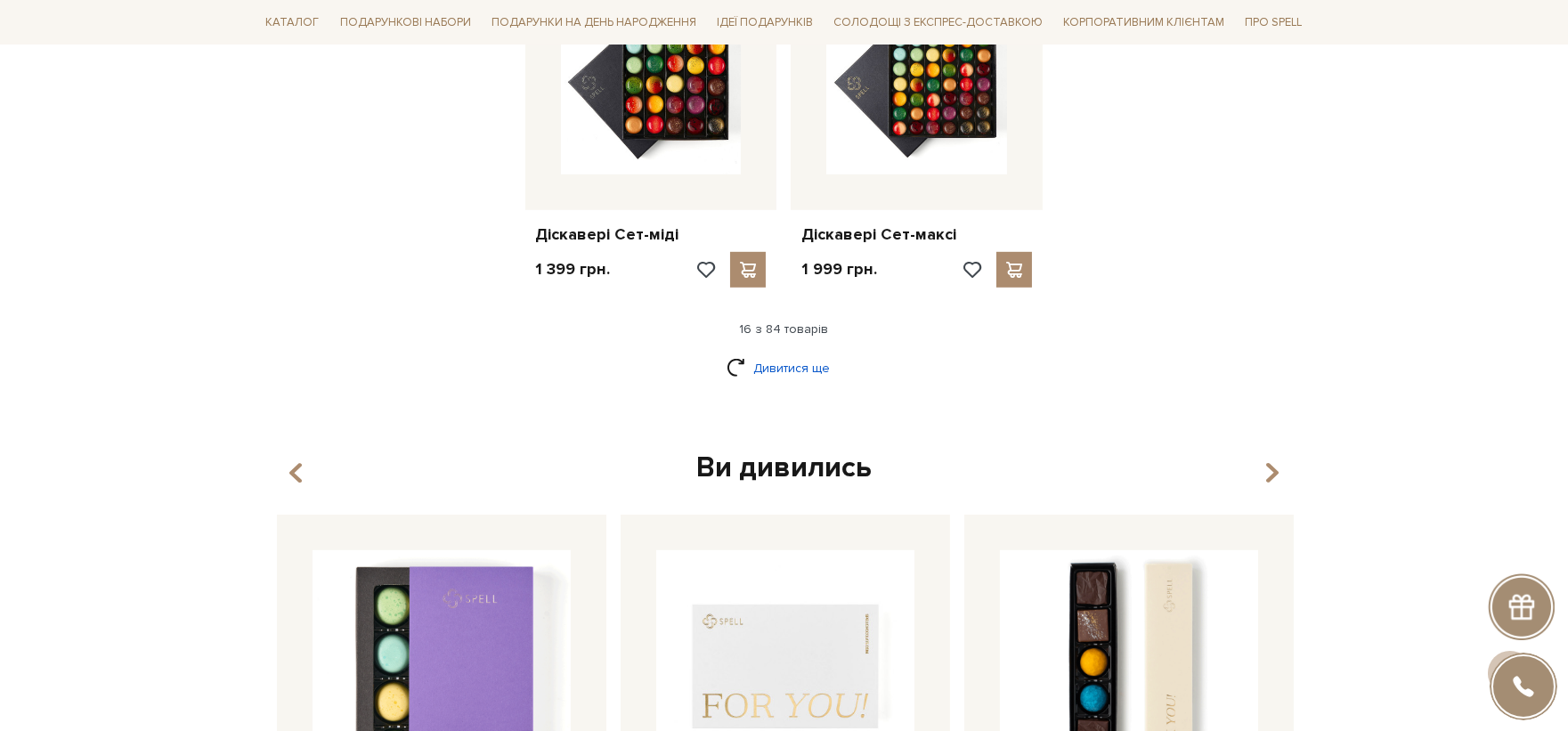
click at [788, 361] on link "Дивитися ще" at bounding box center [784, 368] width 116 height 31
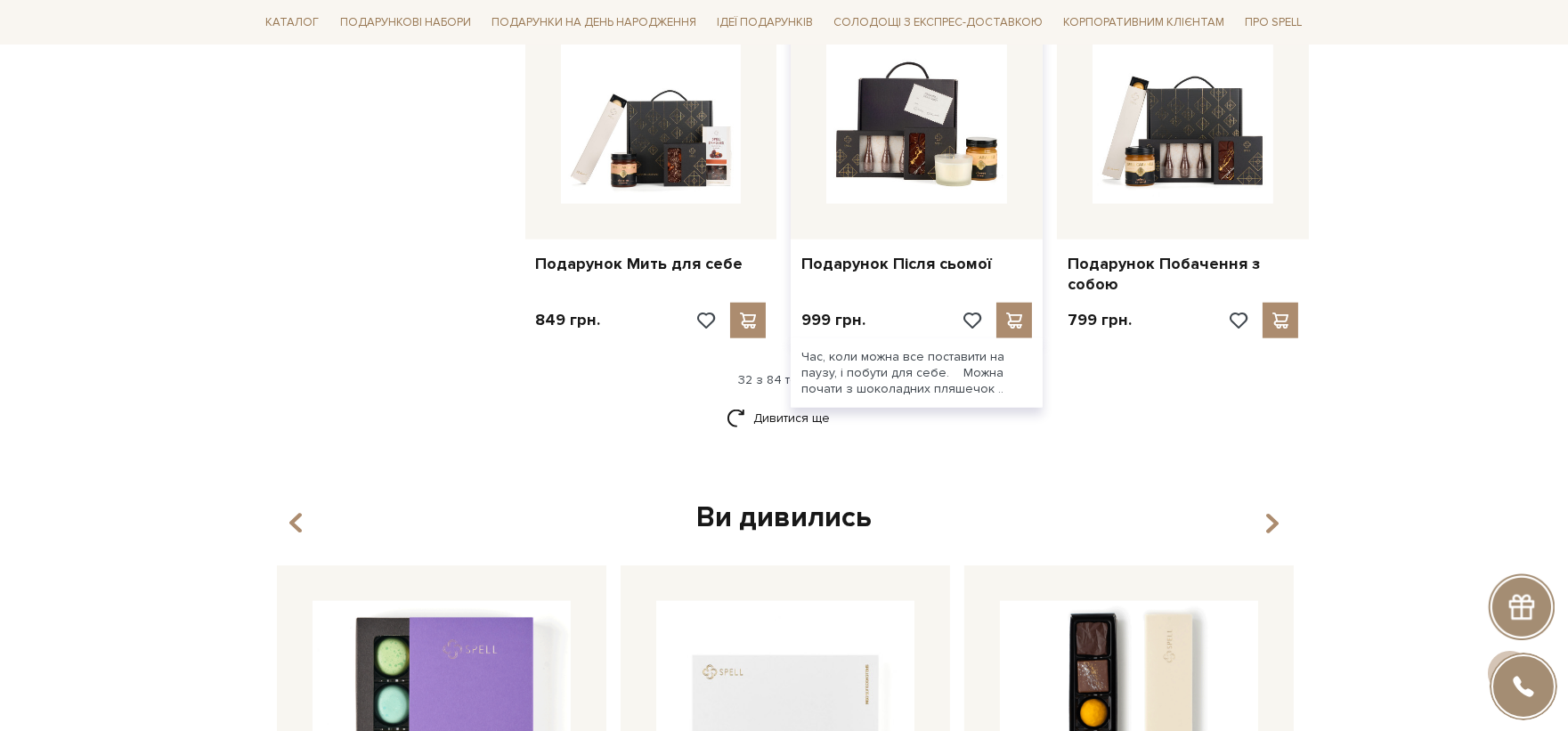
scroll to position [3996, 0]
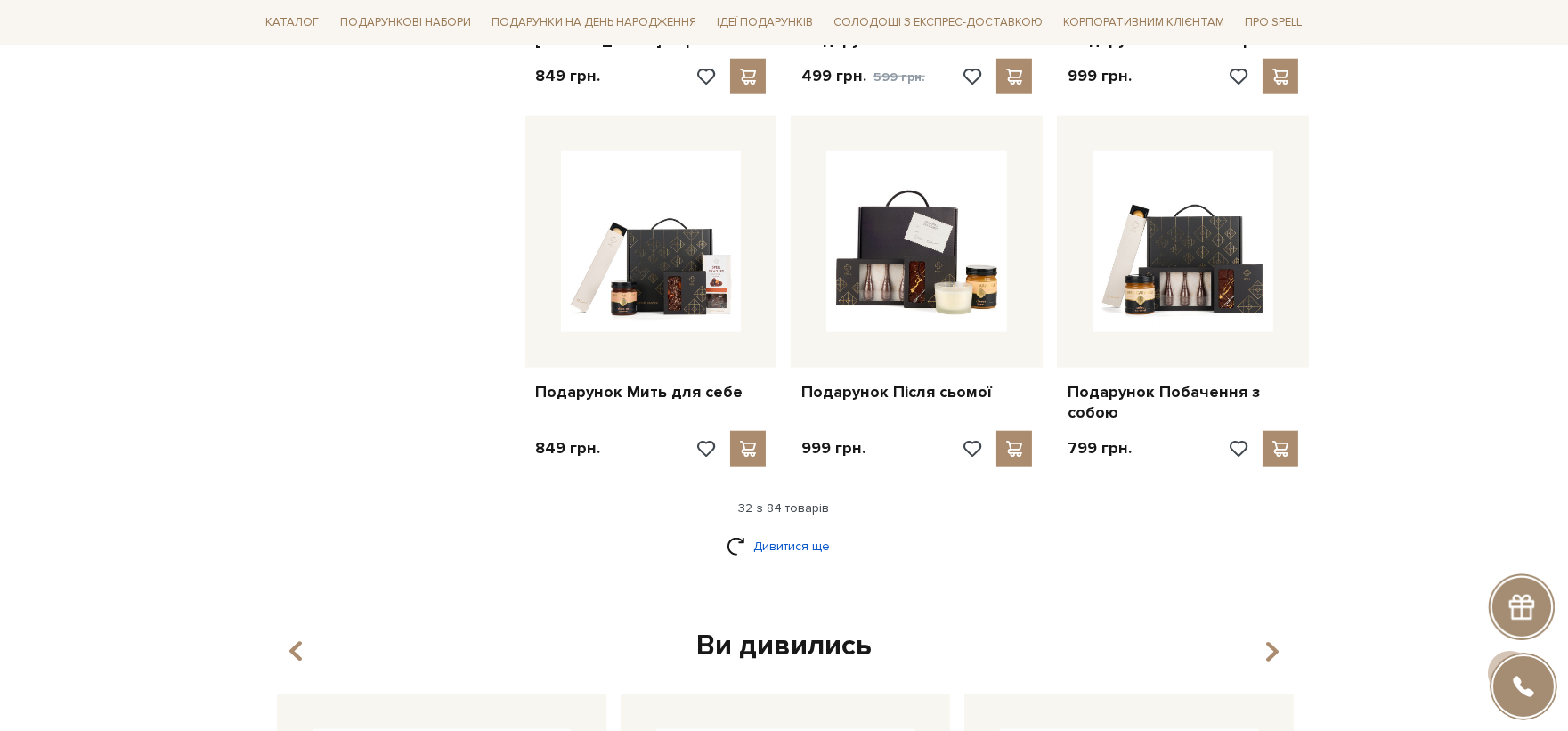
click at [803, 531] on link "Дивитися ще" at bounding box center [784, 547] width 116 height 31
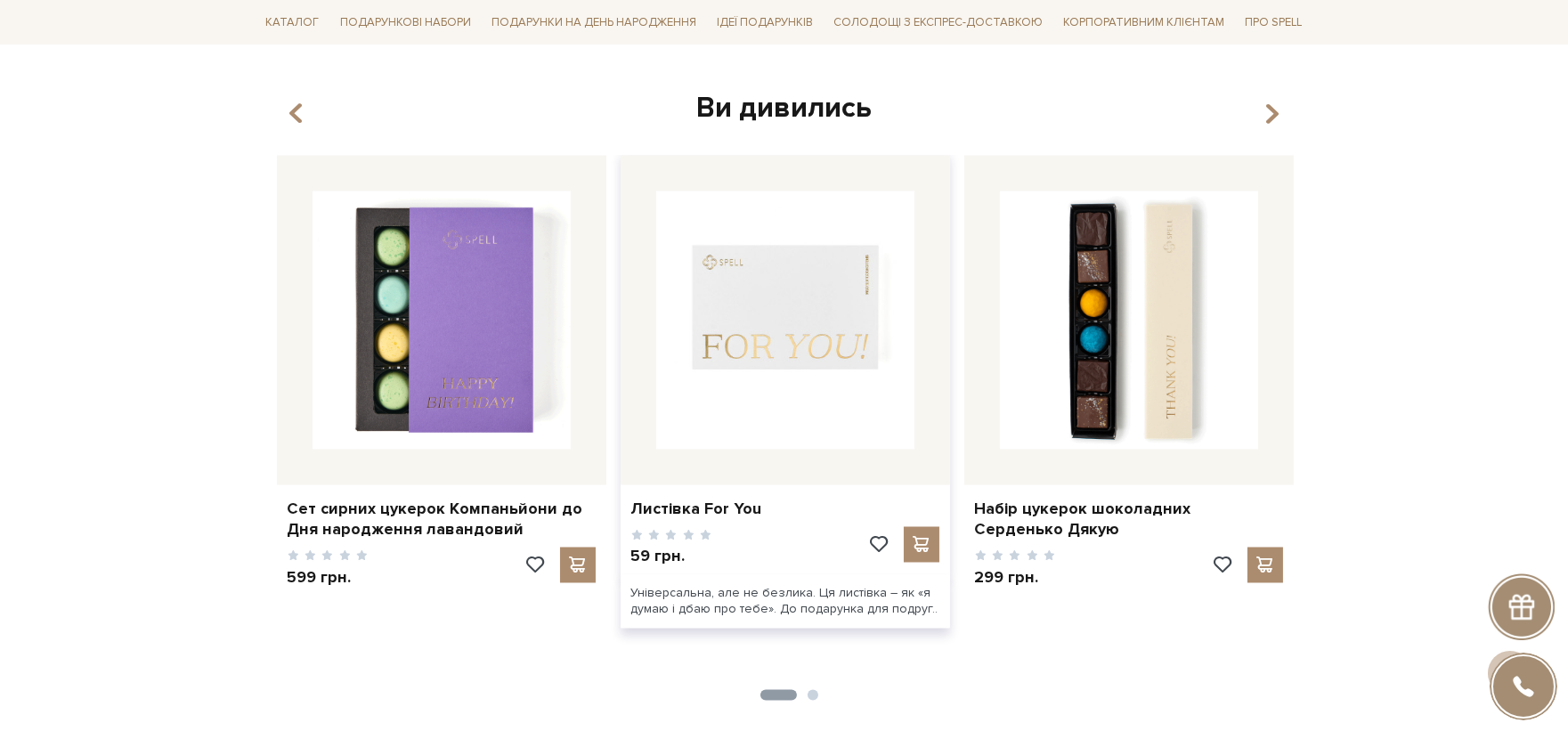
scroll to position [6273, 0]
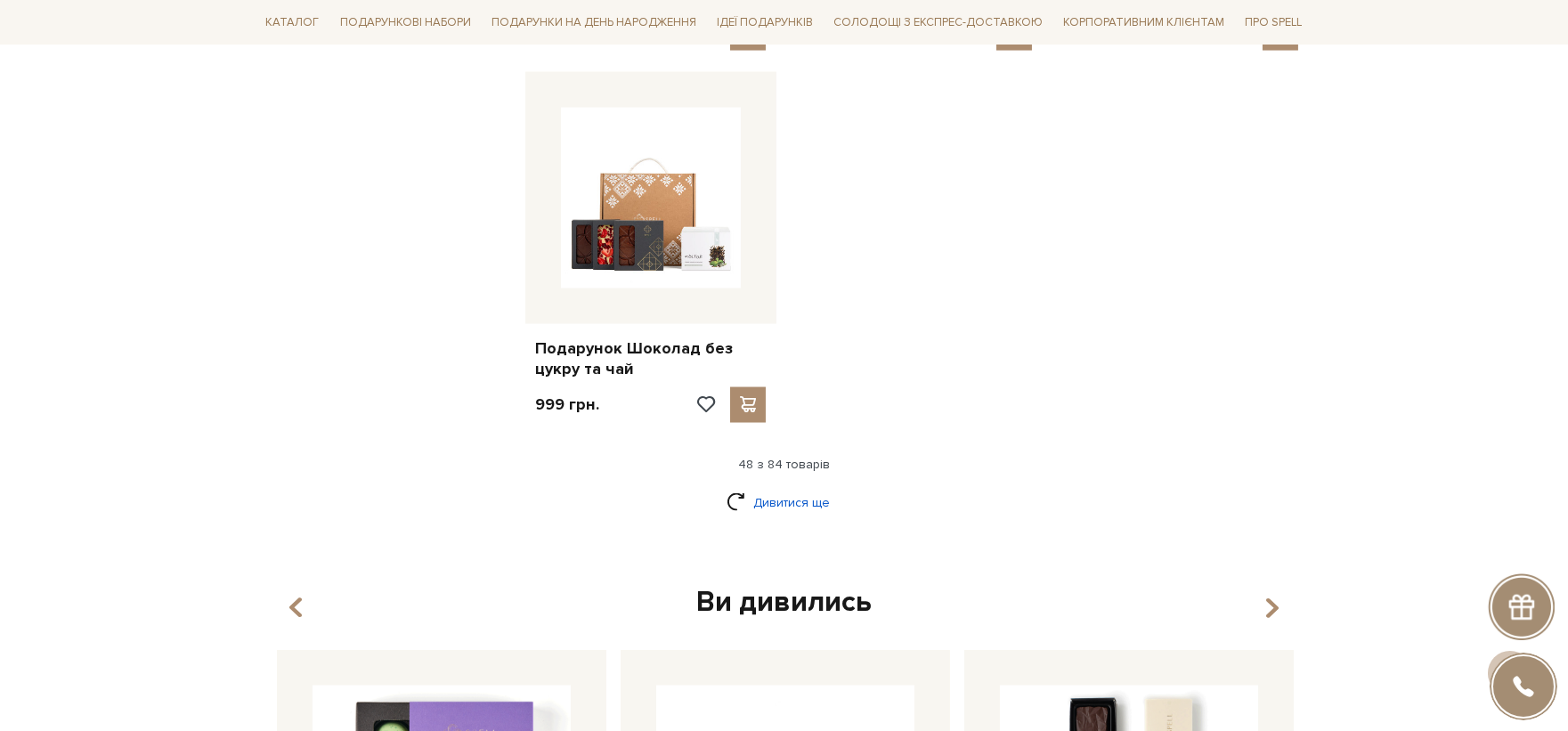
click at [805, 490] on link "Дивитися ще" at bounding box center [784, 503] width 116 height 31
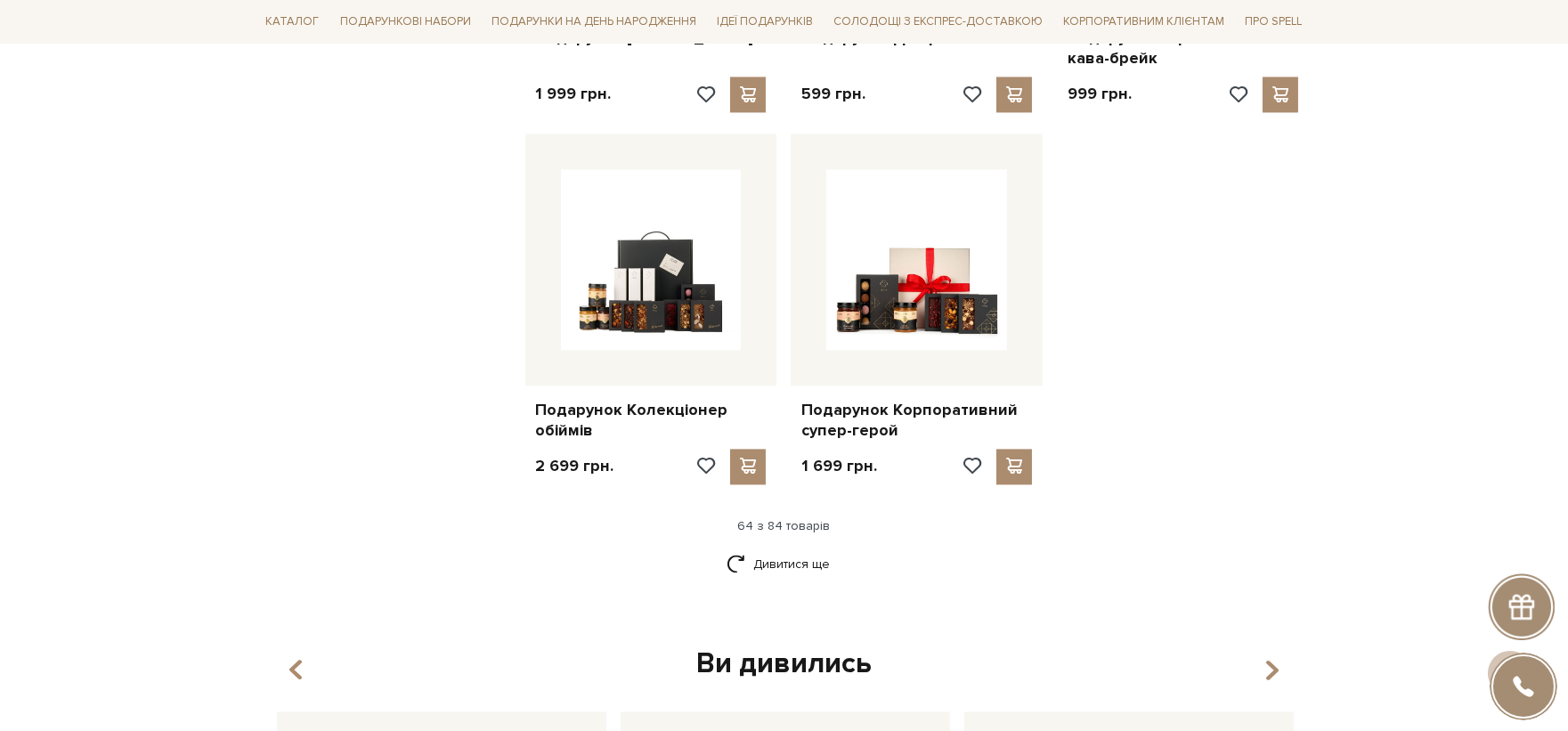
scroll to position [8252, 0]
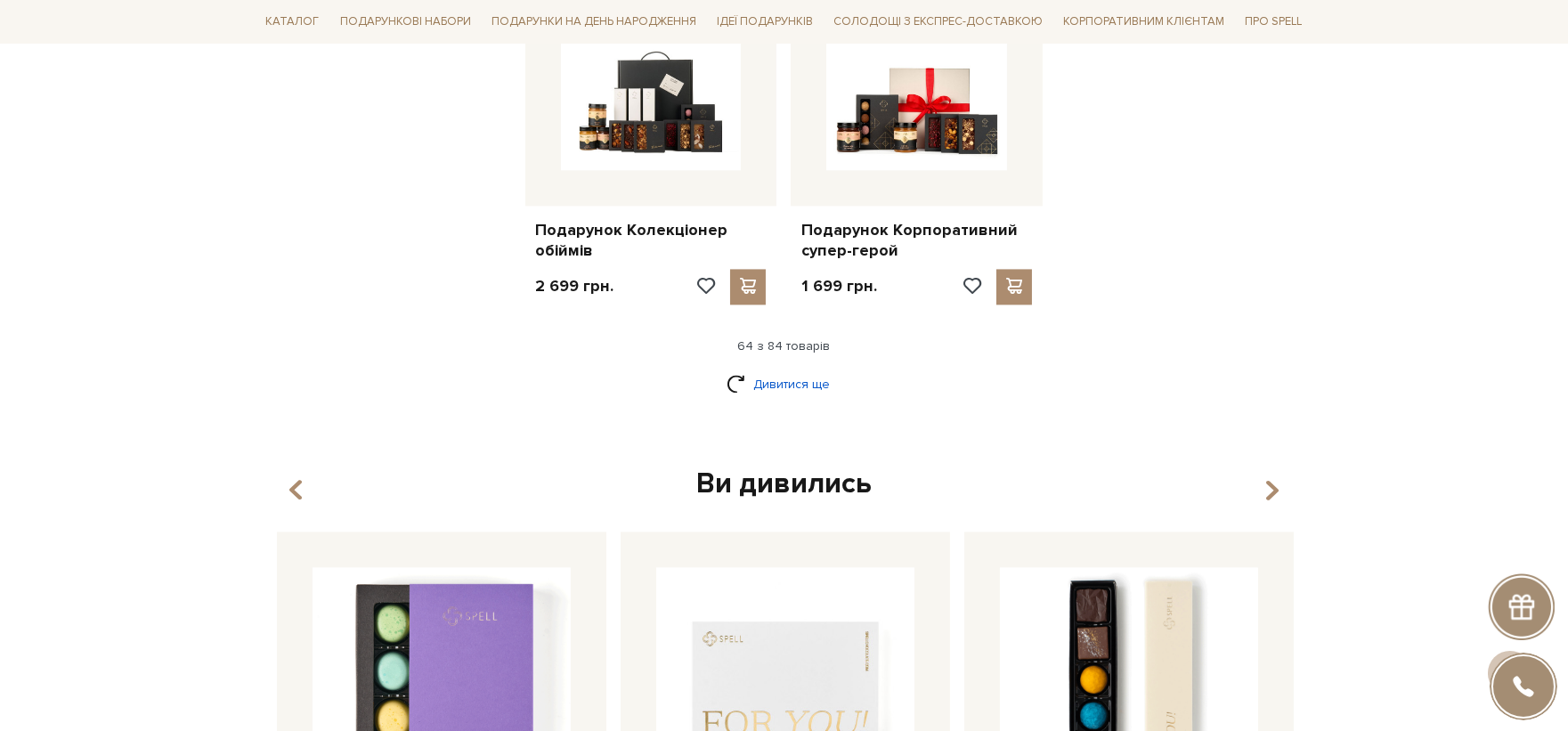
click at [812, 370] on link "Дивитися ще" at bounding box center [784, 384] width 116 height 31
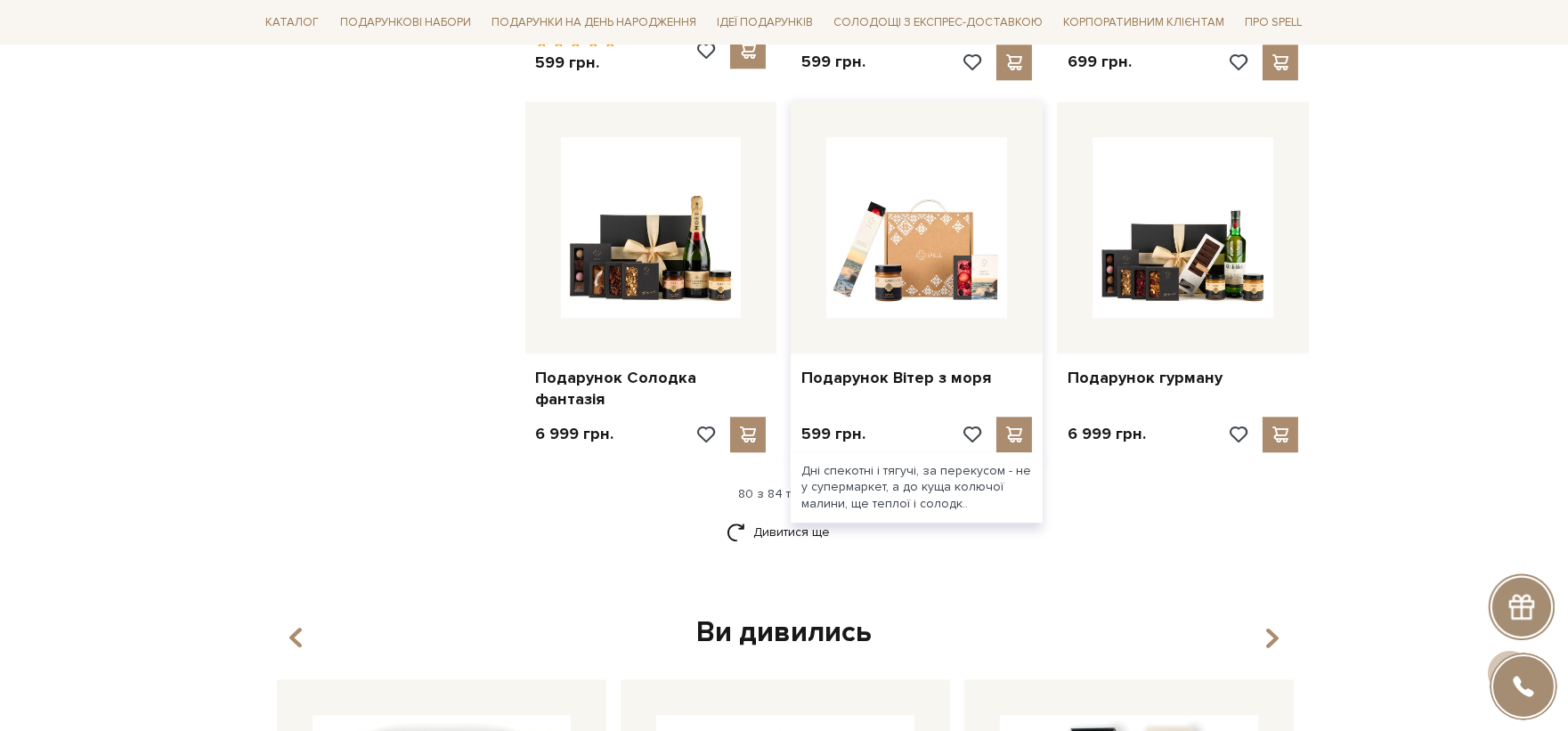
scroll to position [10132, 0]
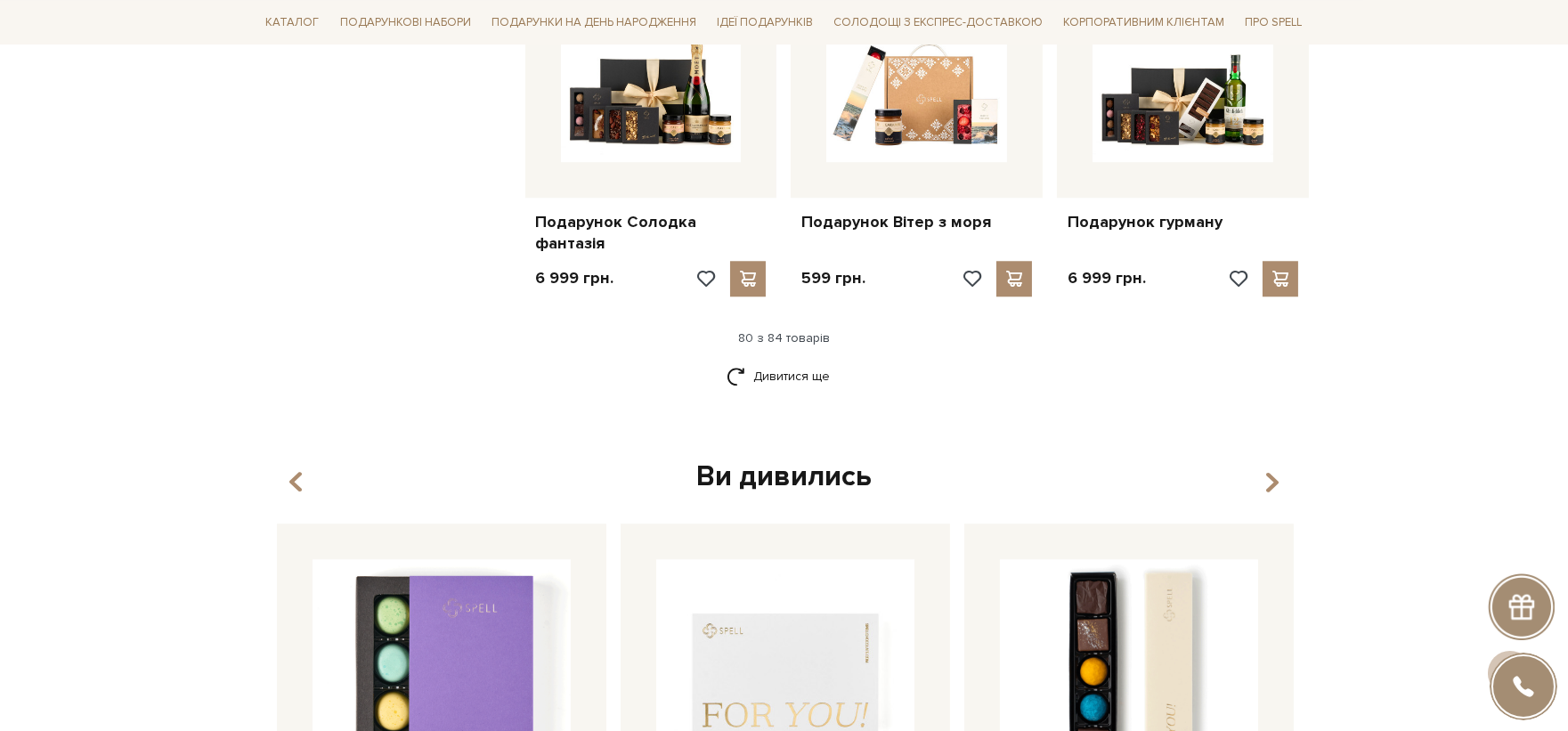
click at [808, 361] on link "Дивитися ще" at bounding box center [784, 376] width 116 height 31
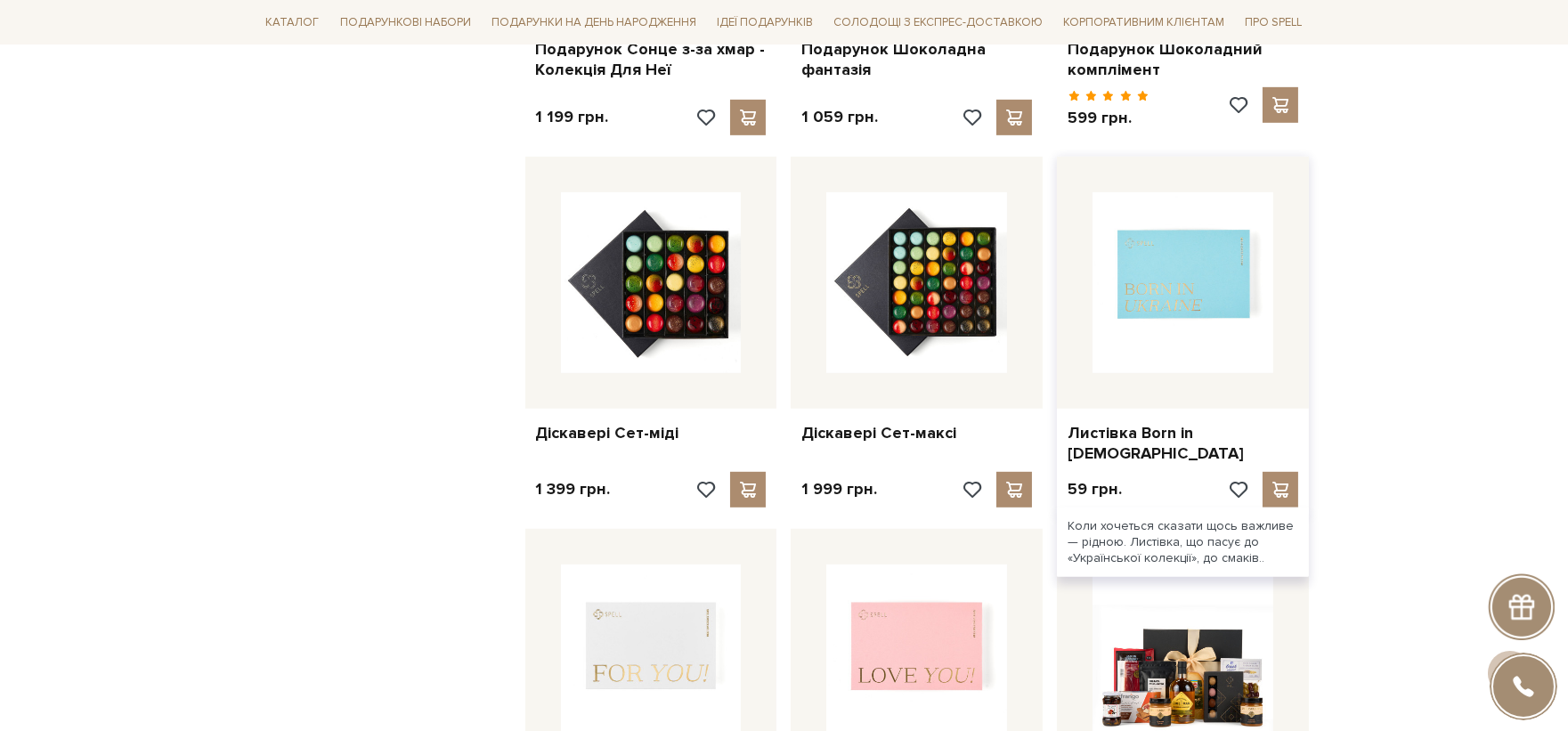
scroll to position [2116, 0]
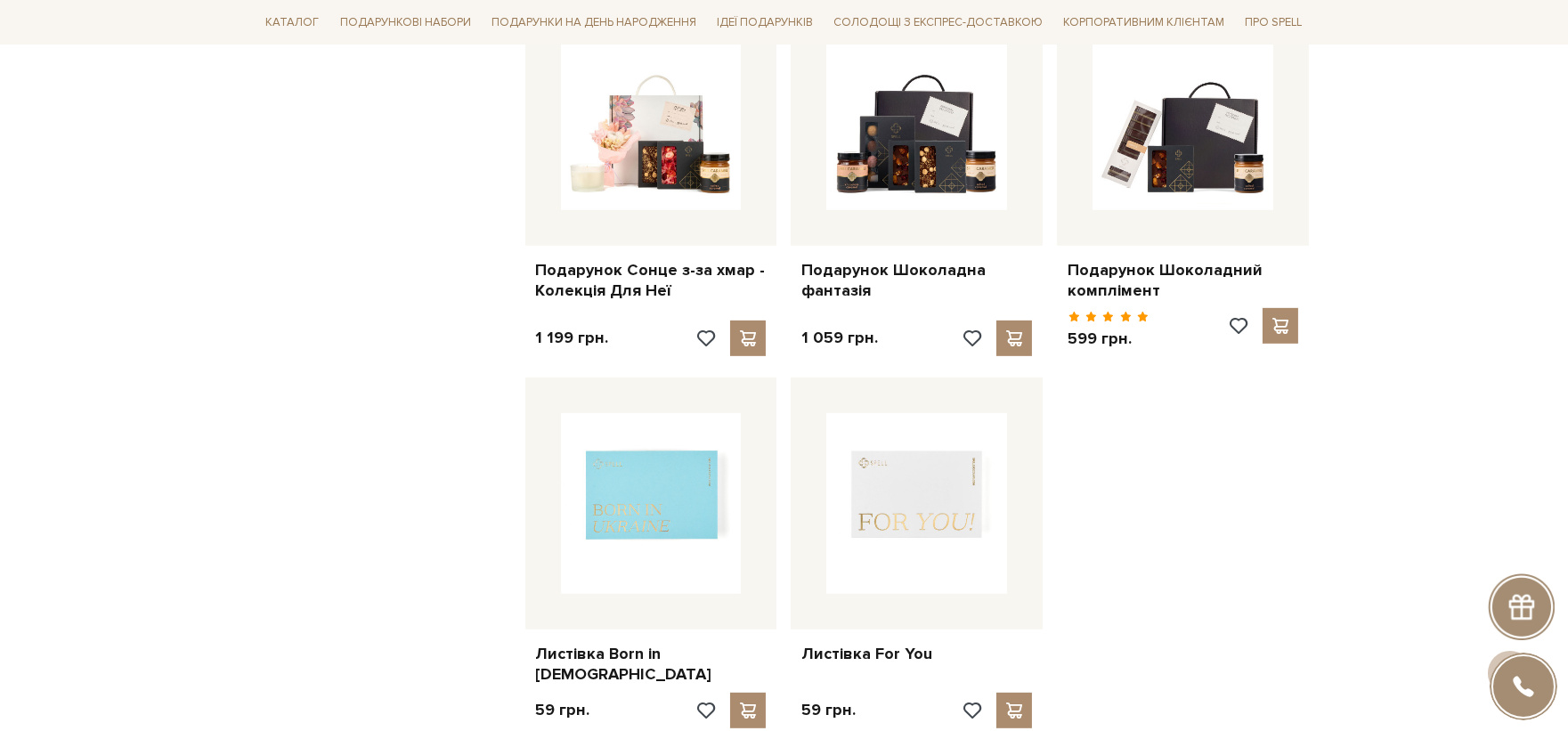
scroll to position [2215, 0]
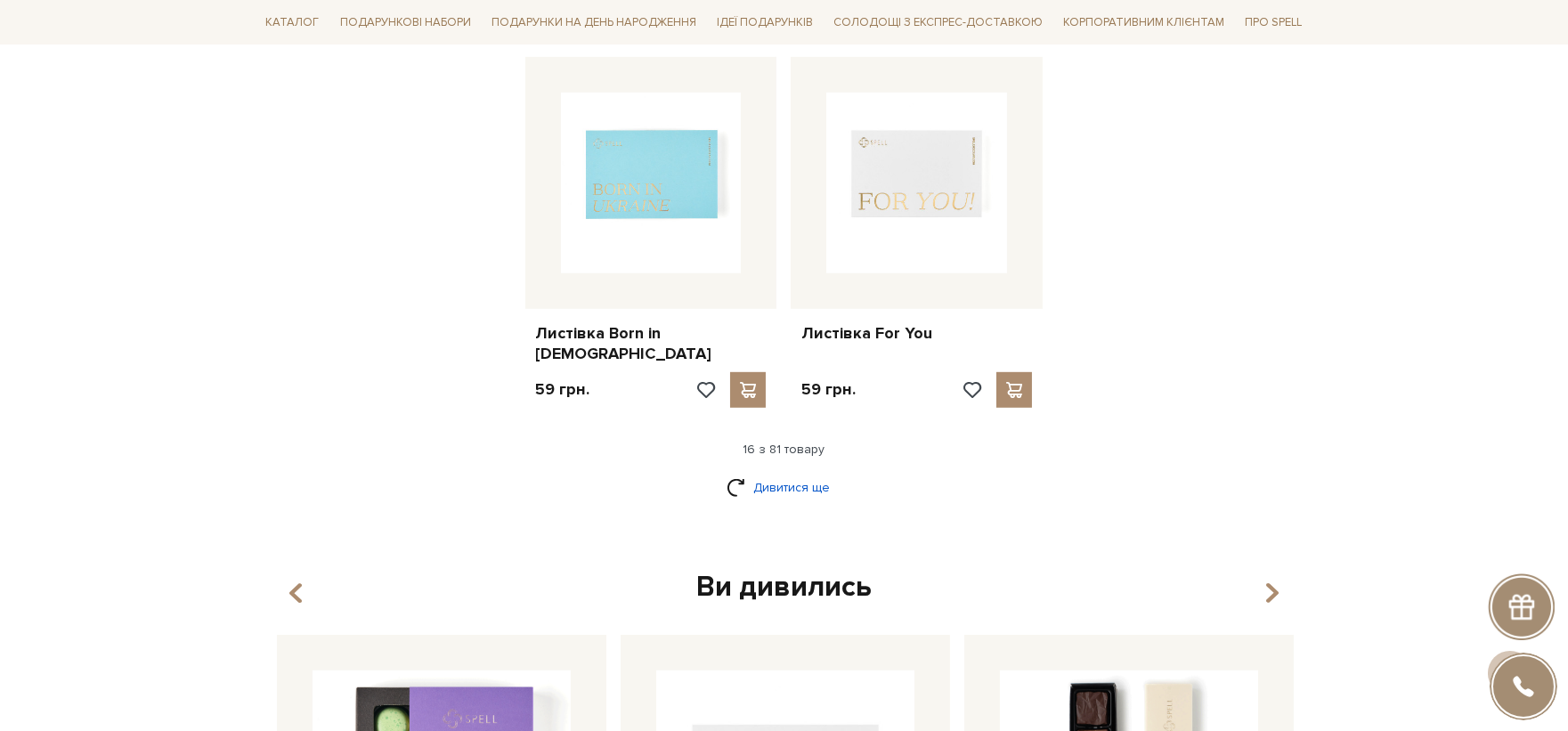
click at [781, 472] on link "Дивитися ще" at bounding box center [784, 487] width 116 height 31
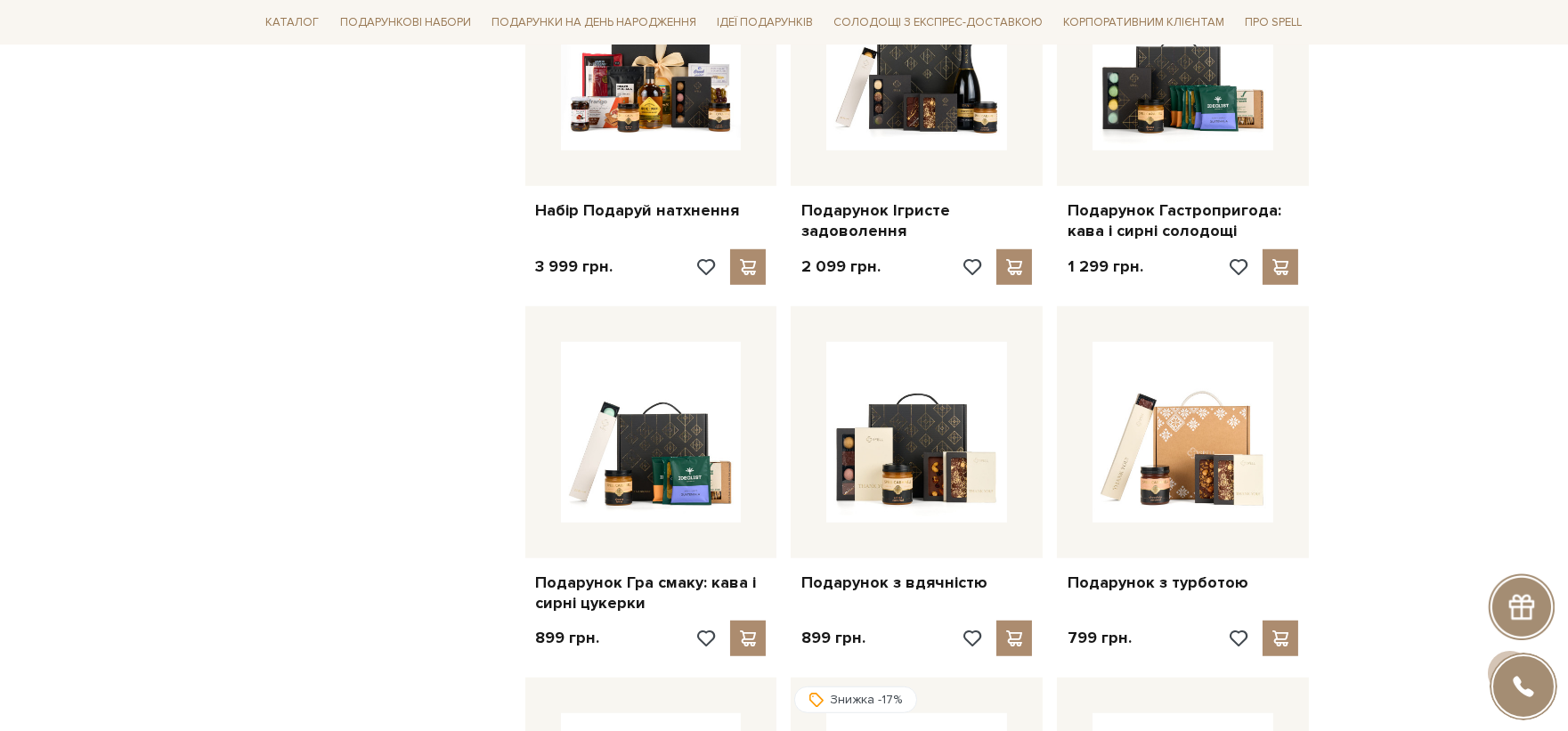
scroll to position [2314, 0]
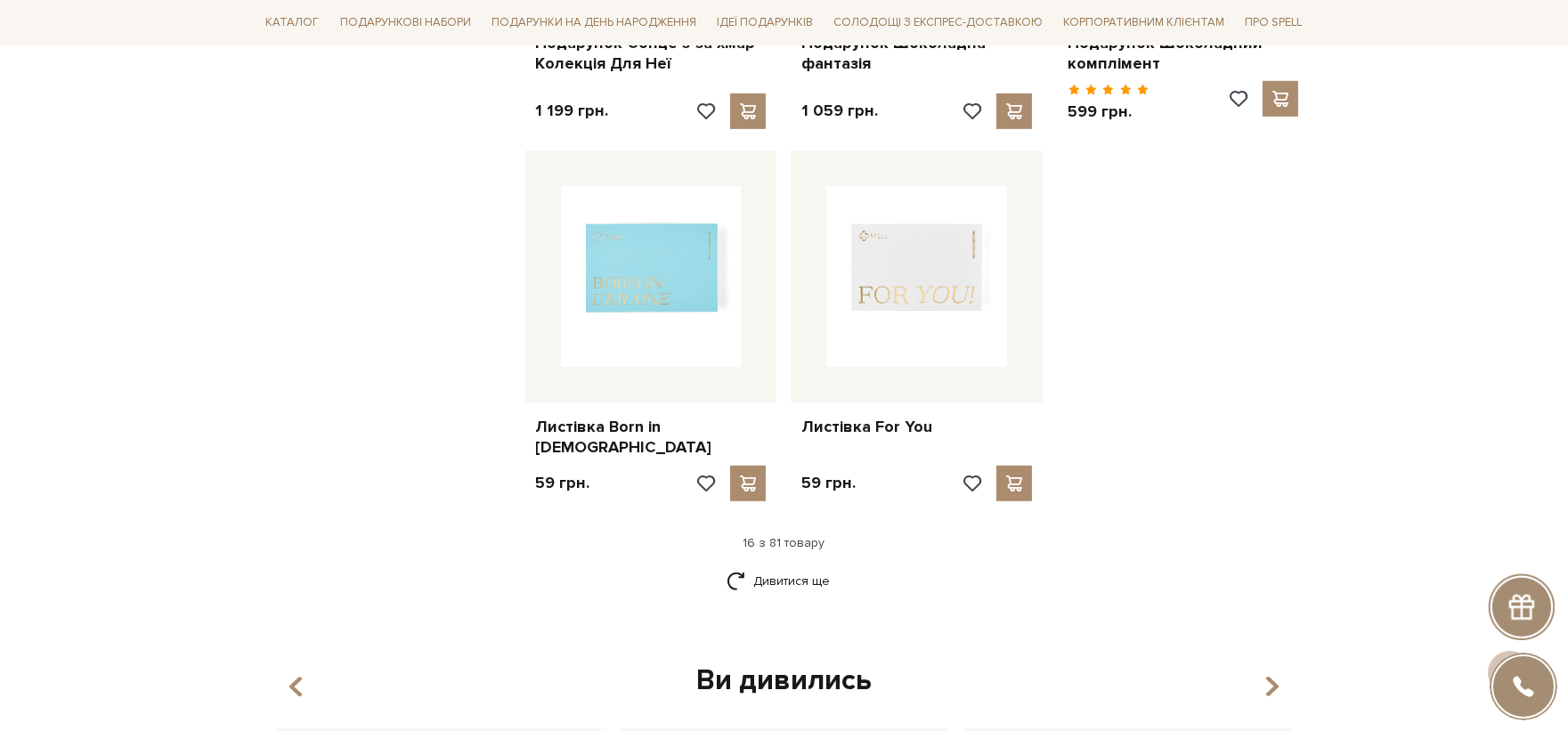
scroll to position [2215, 0]
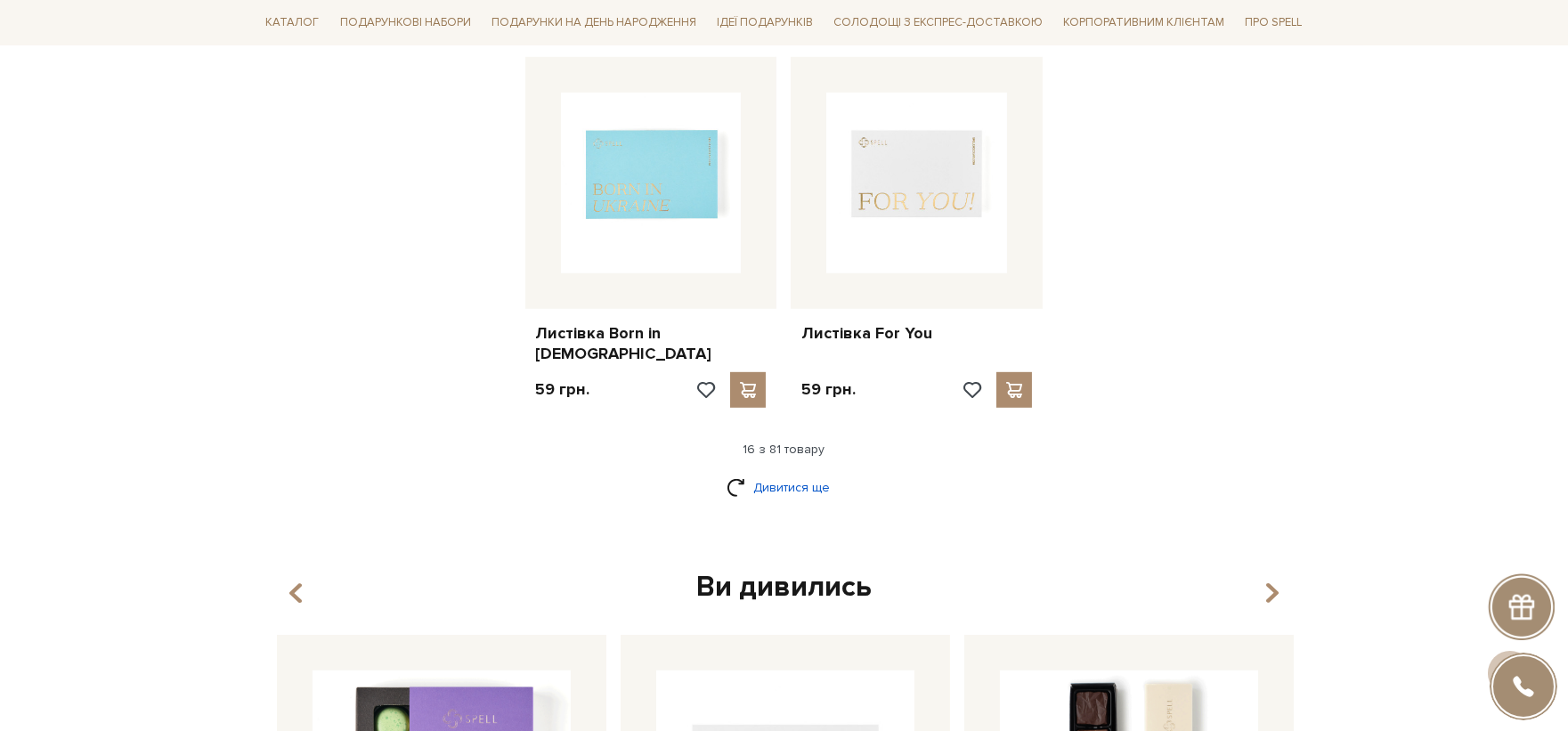
click at [820, 472] on link "Дивитися ще" at bounding box center [784, 487] width 116 height 31
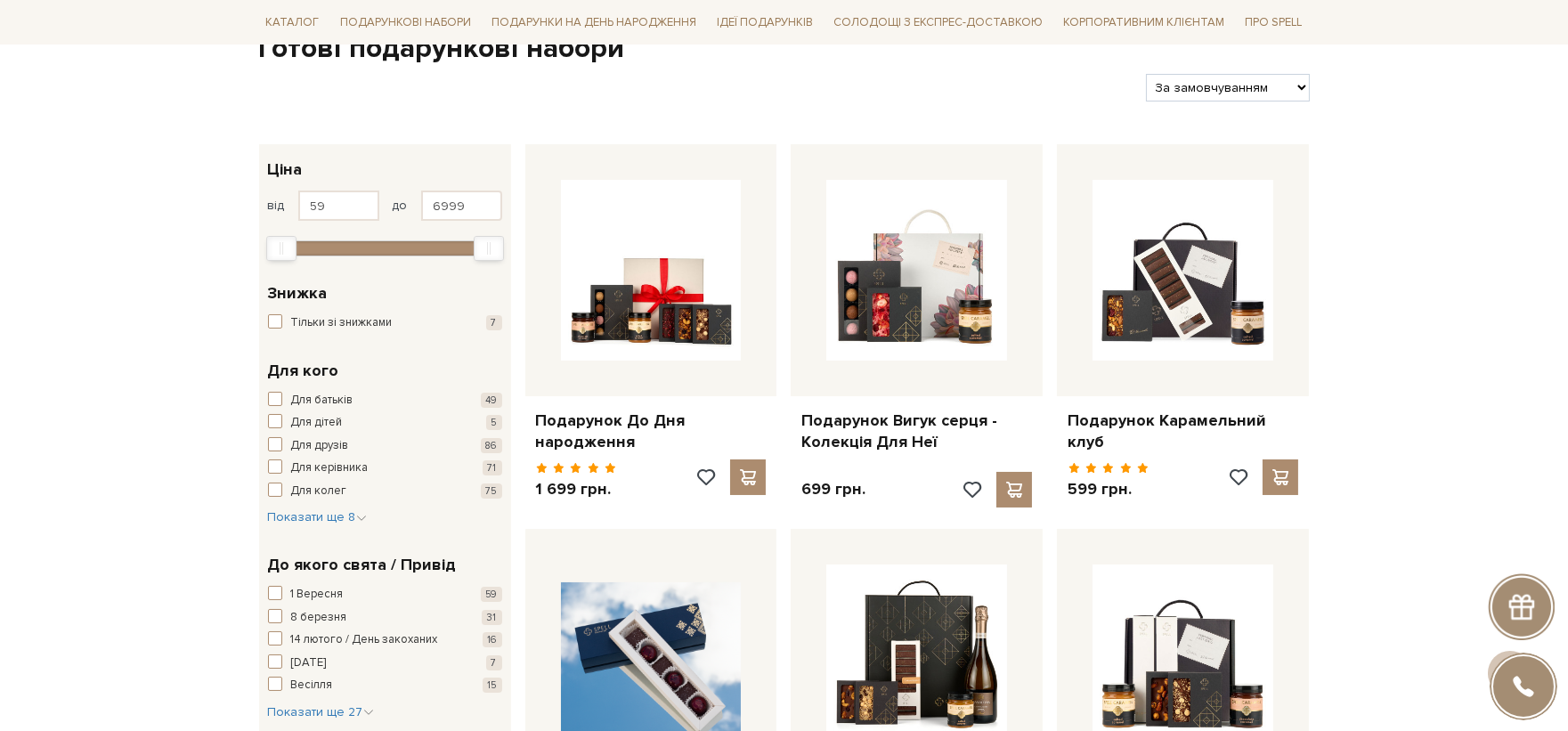
scroll to position [0, 0]
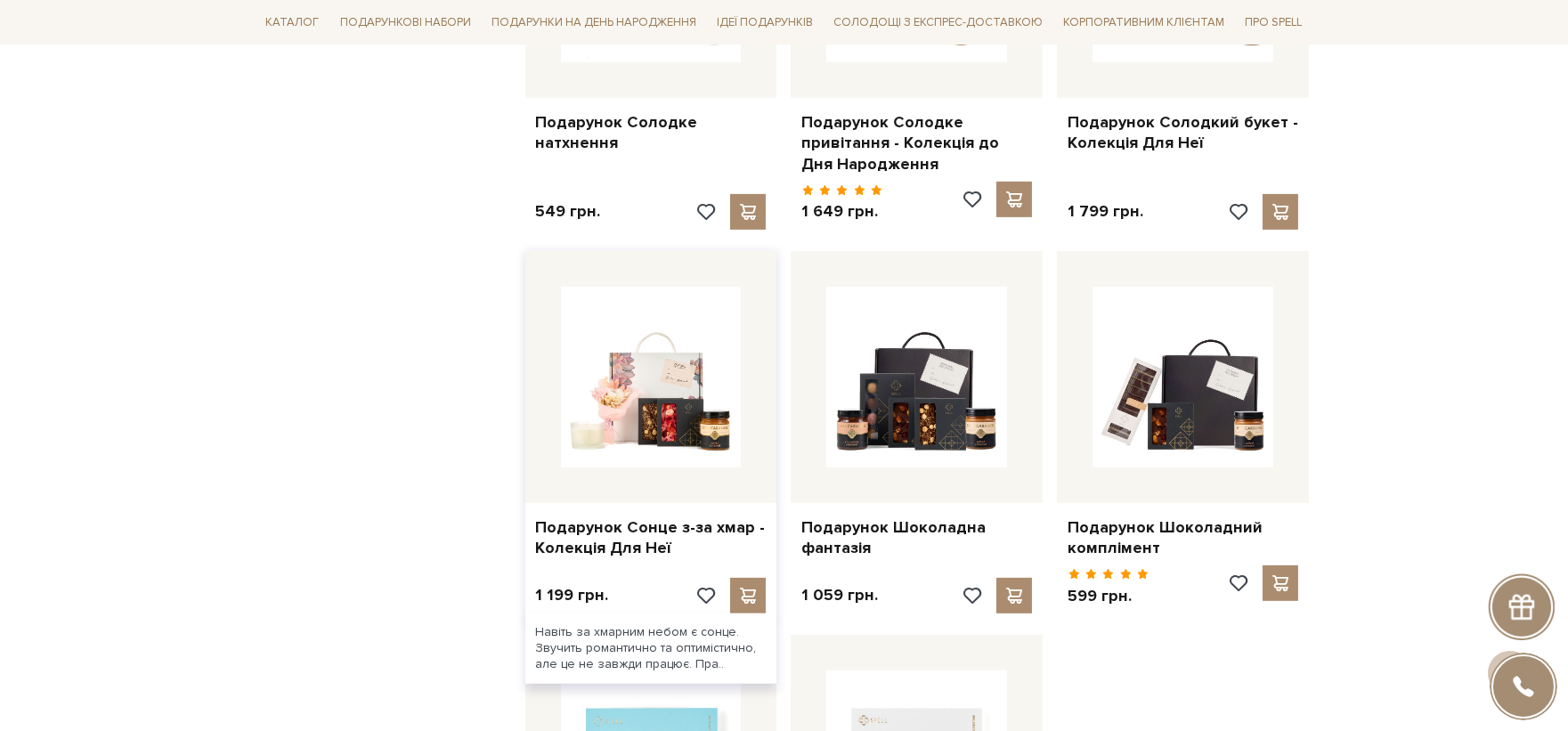
scroll to position [1995, 0]
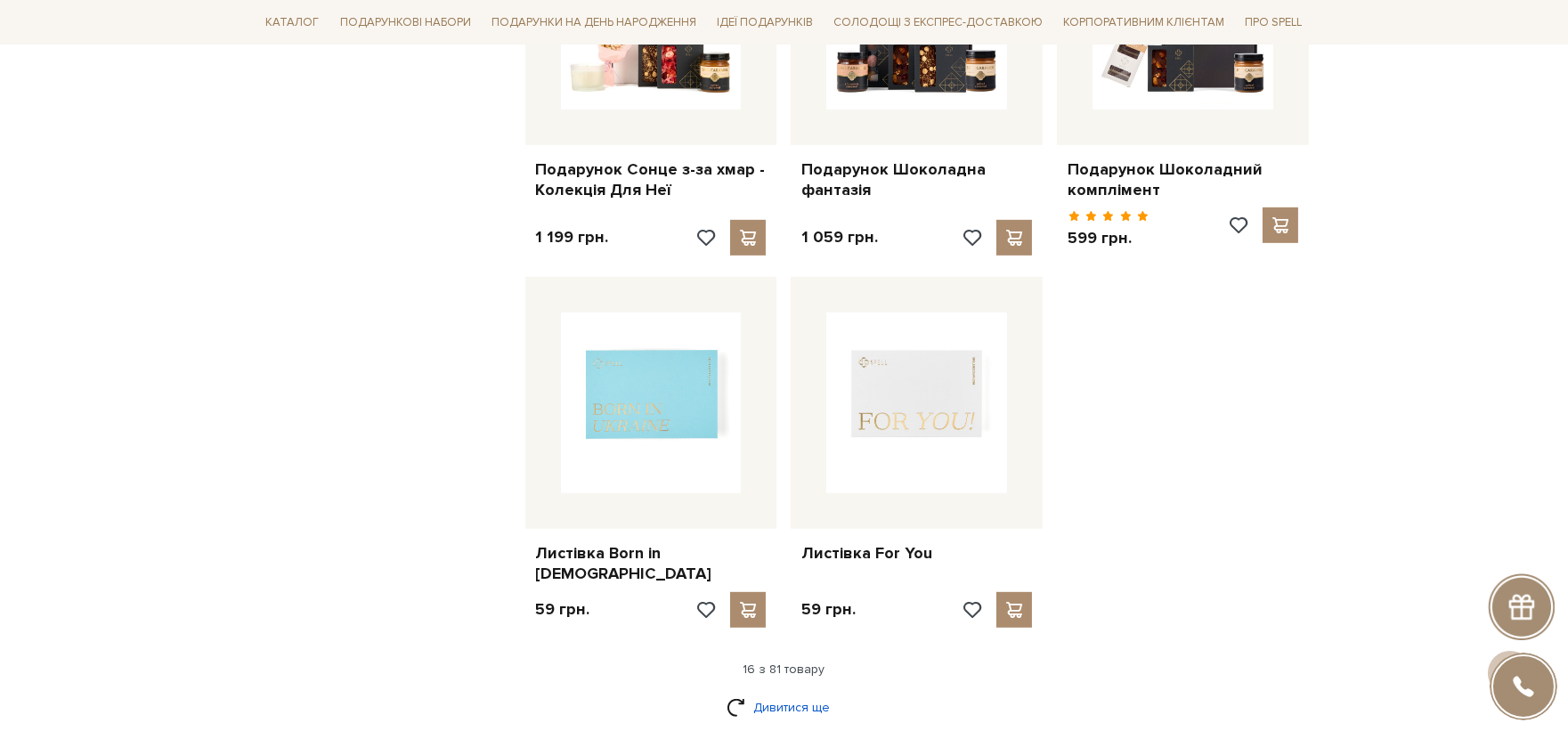
click at [816, 692] on link "Дивитися ще" at bounding box center [784, 708] width 116 height 31
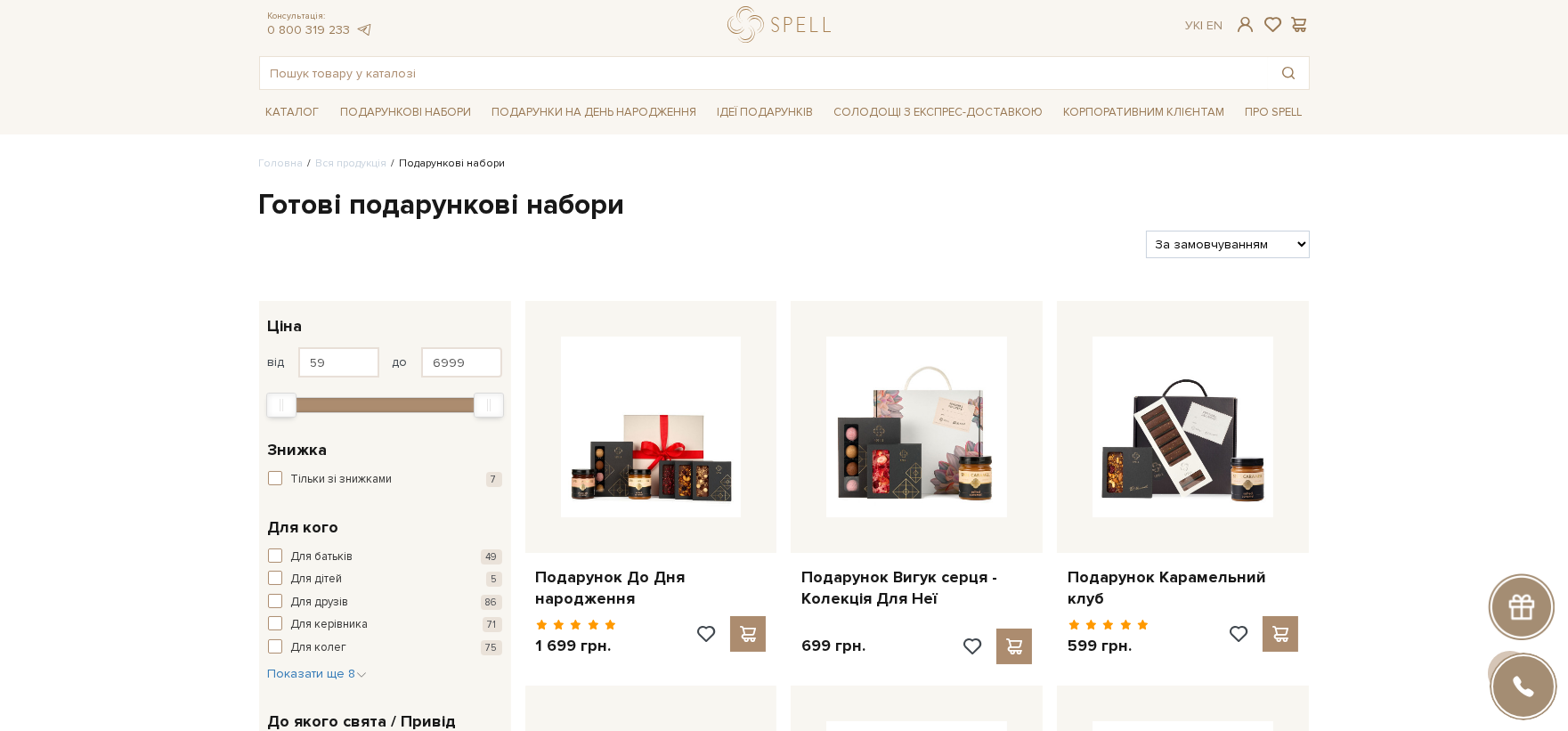
scroll to position [16, 0]
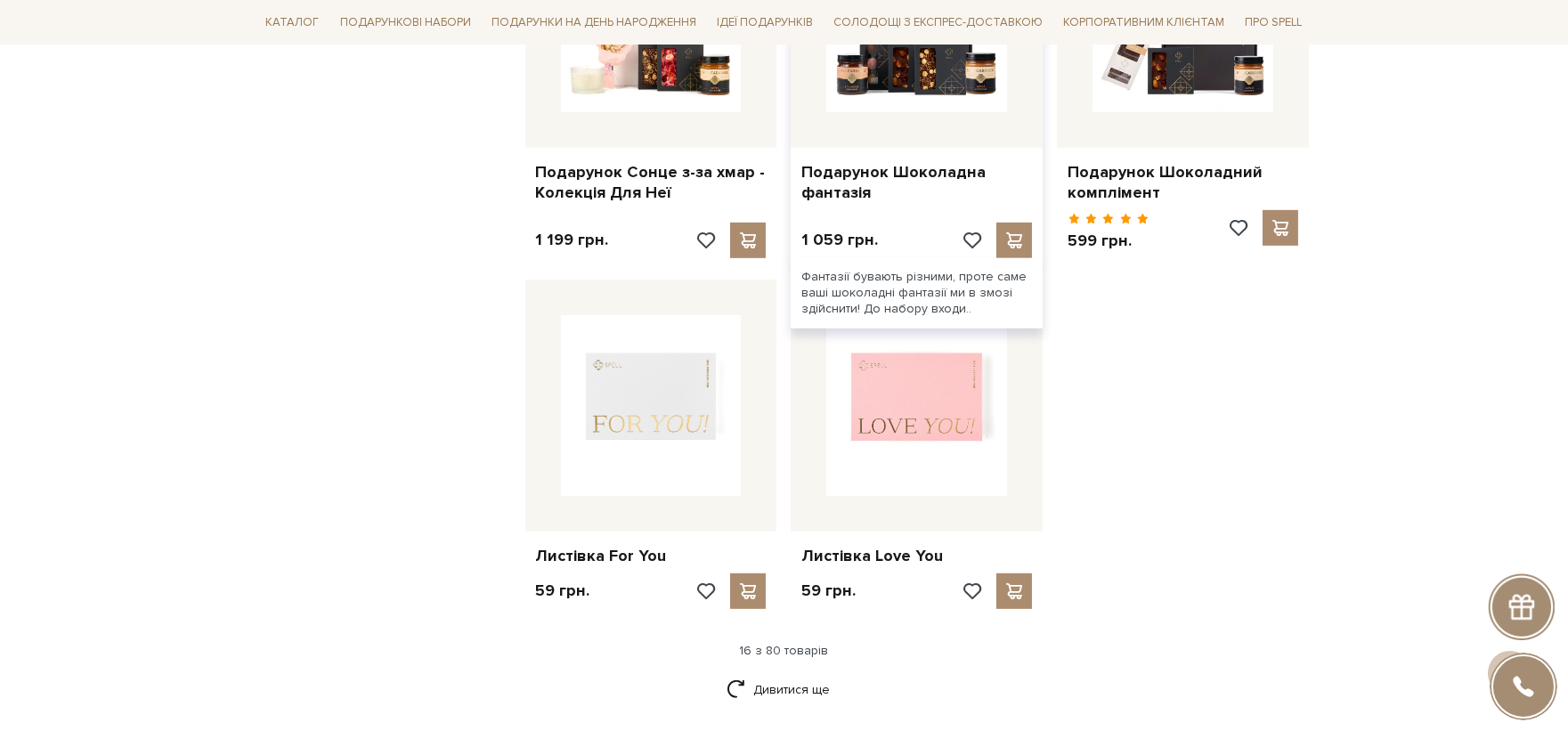
scroll to position [2094, 0]
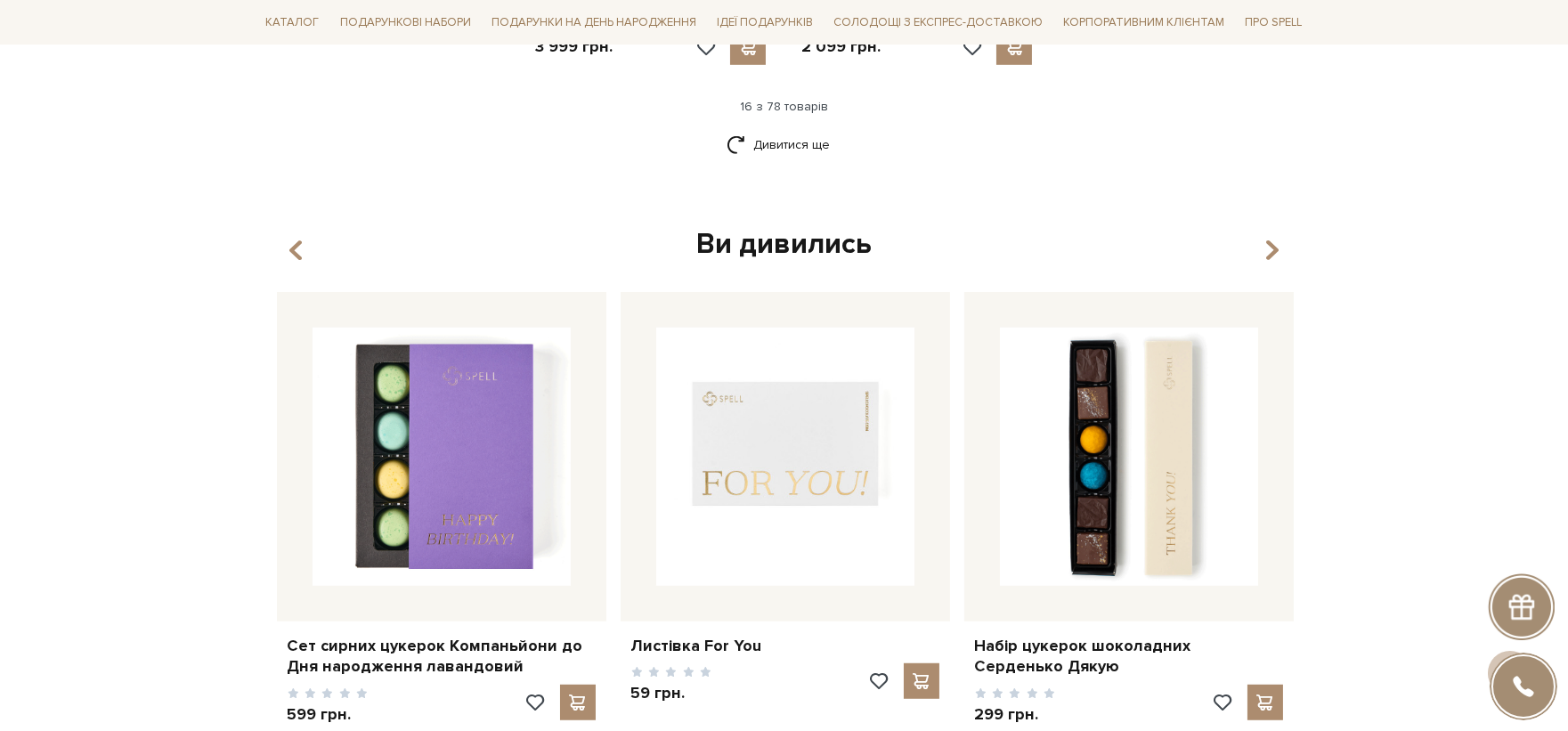
scroll to position [2489, 0]
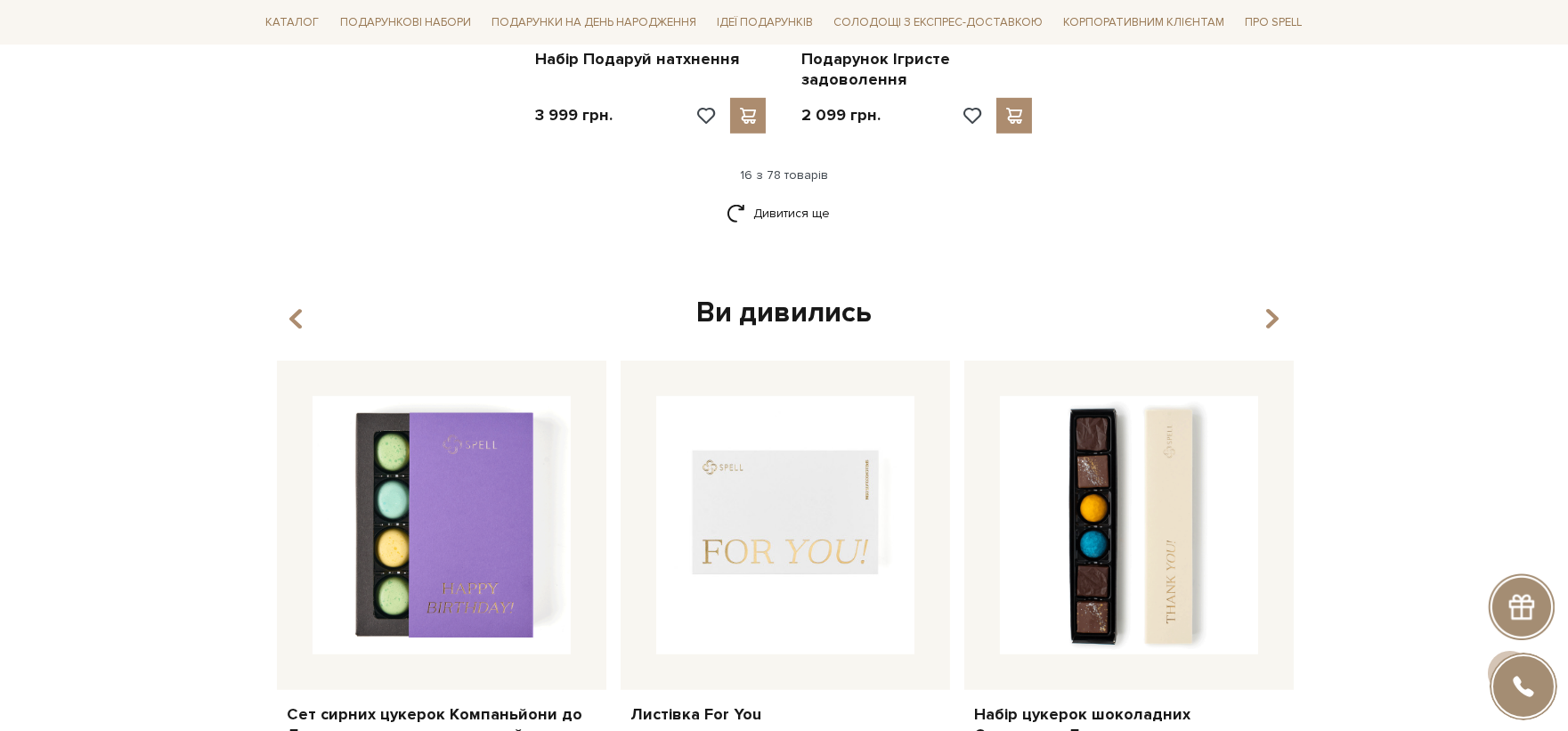
click at [784, 208] on link "Дивитися ще" at bounding box center [784, 213] width 116 height 31
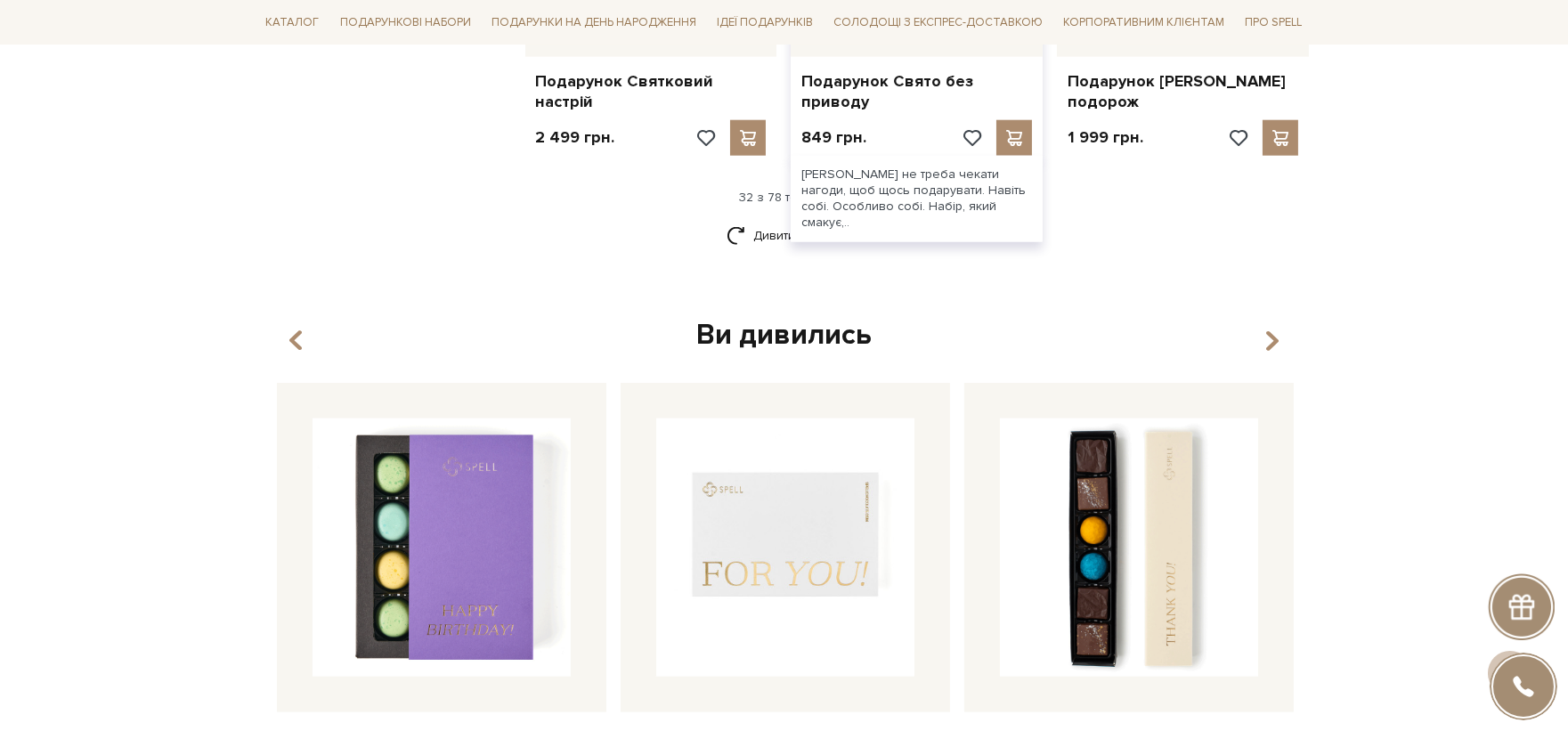
scroll to position [4172, 0]
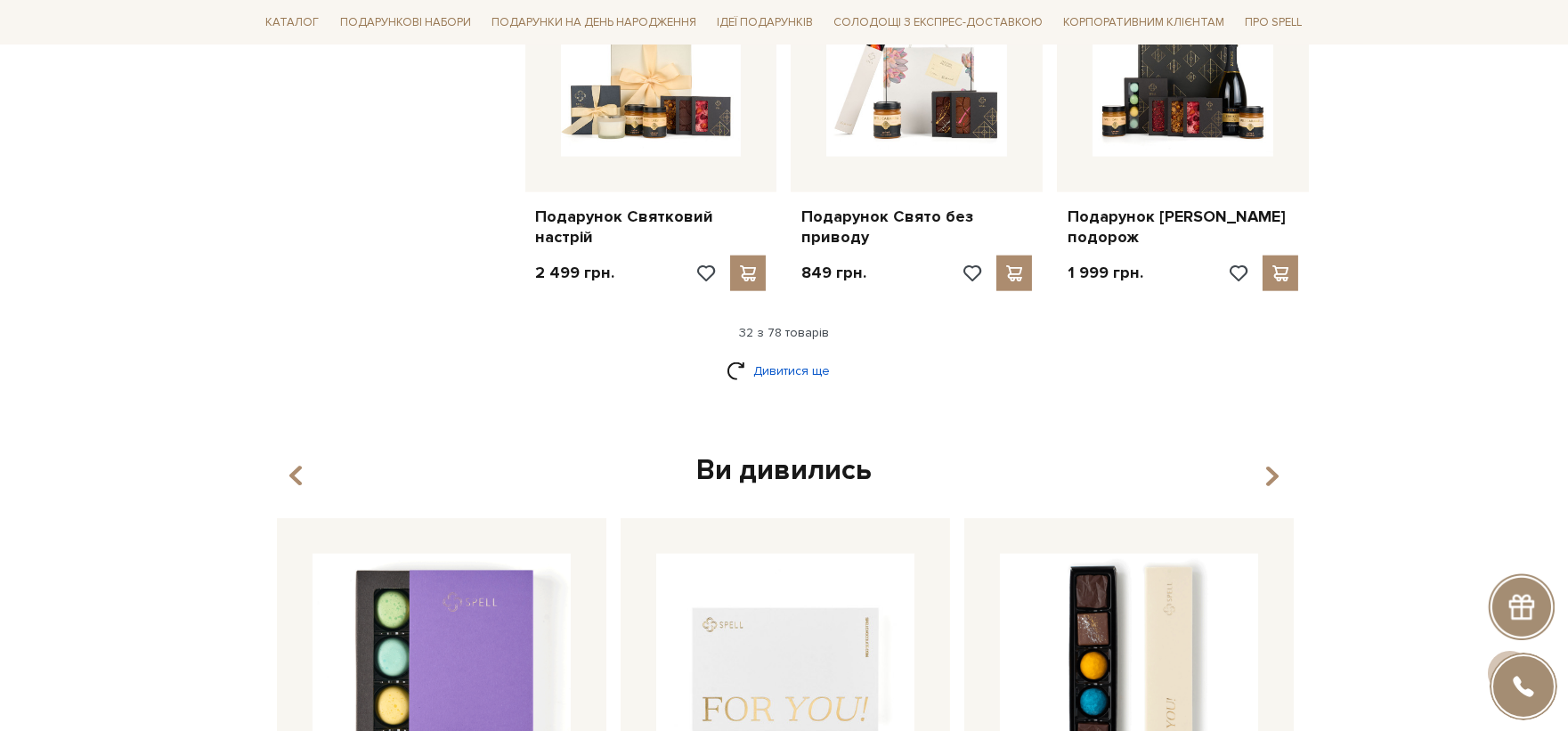
click at [811, 387] on link "Дивитися ще" at bounding box center [784, 371] width 116 height 31
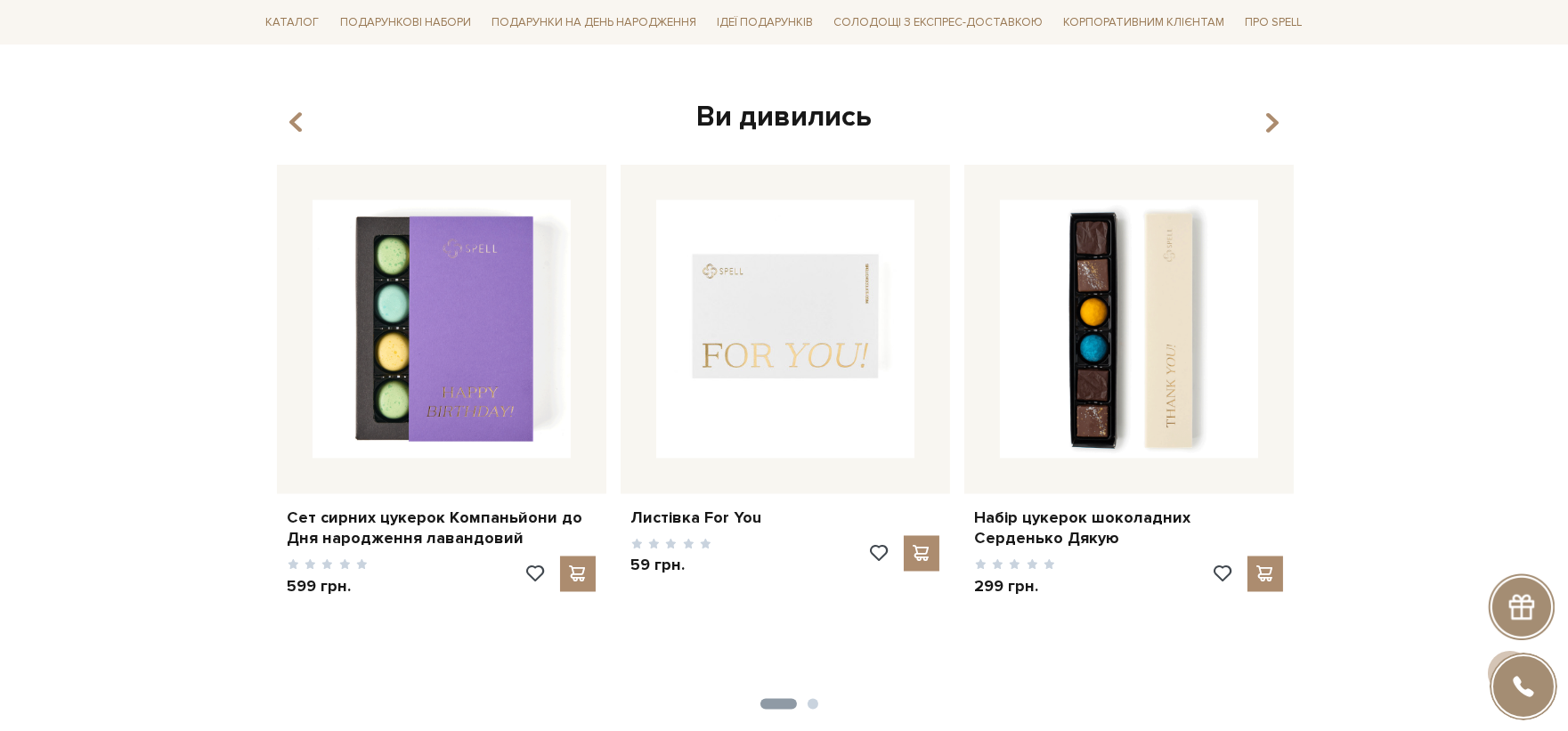
scroll to position [6250, 0]
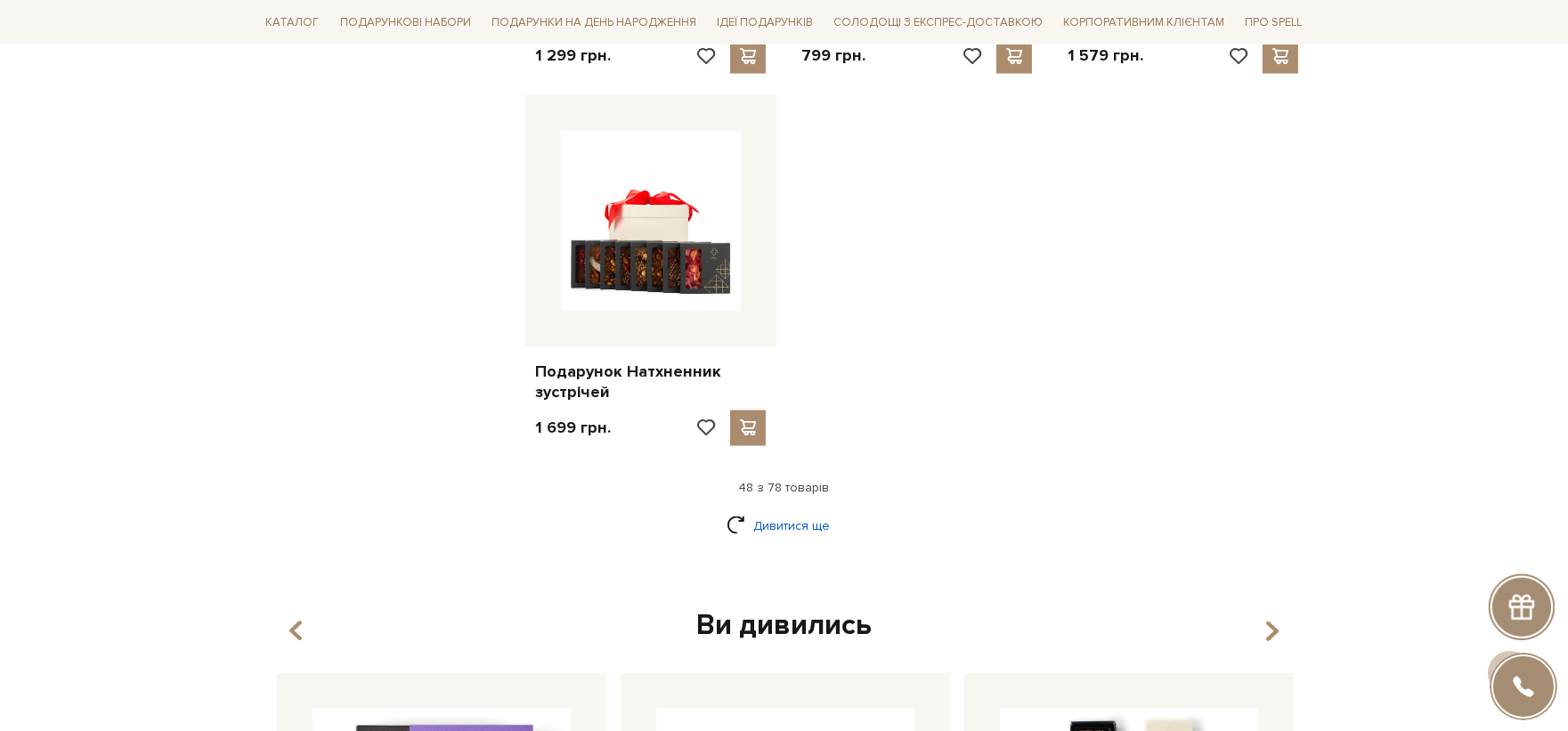
click at [787, 542] on link "Дивитися ще" at bounding box center [784, 526] width 116 height 31
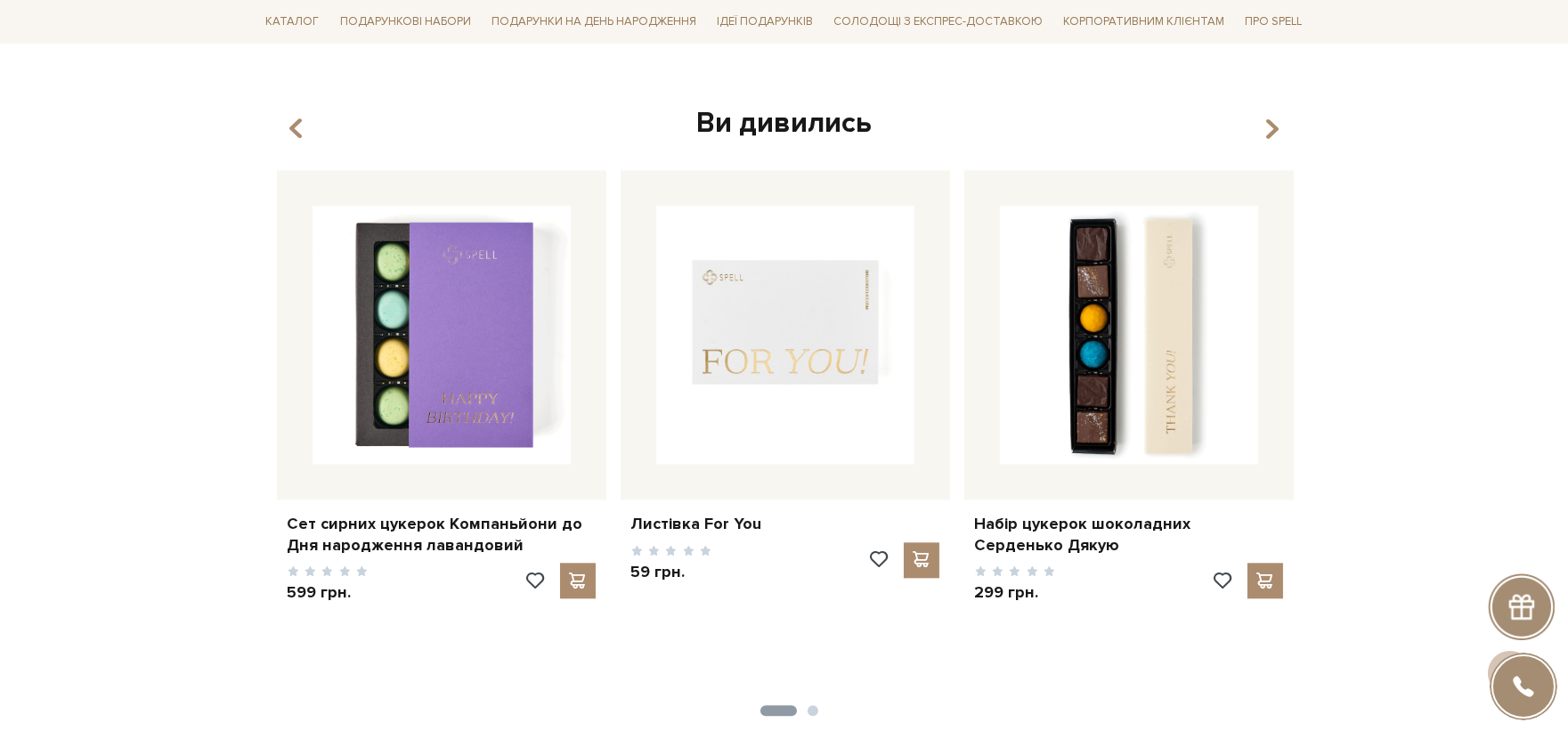
scroll to position [8427, 0]
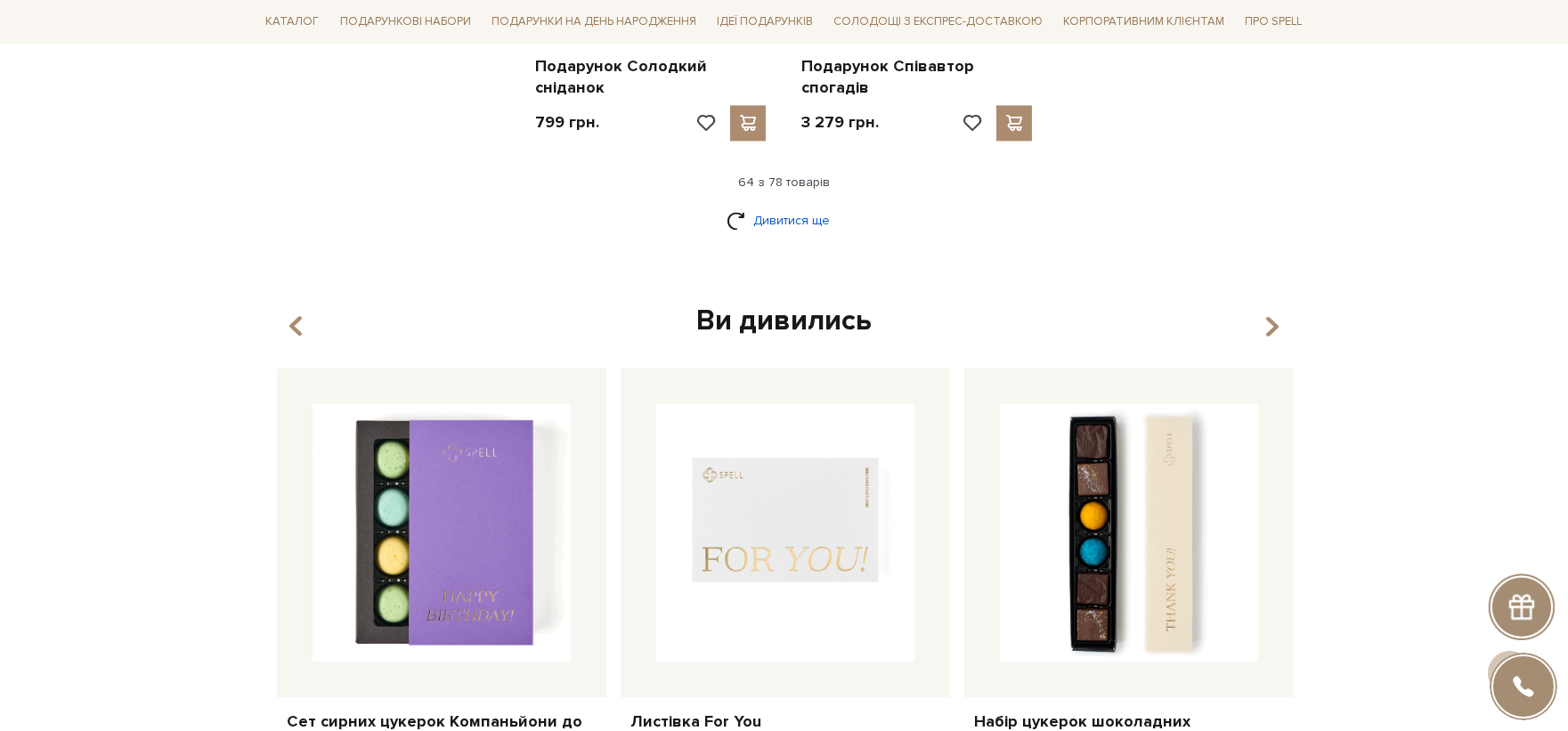
click at [790, 232] on link "Дивитися ще" at bounding box center [784, 220] width 116 height 31
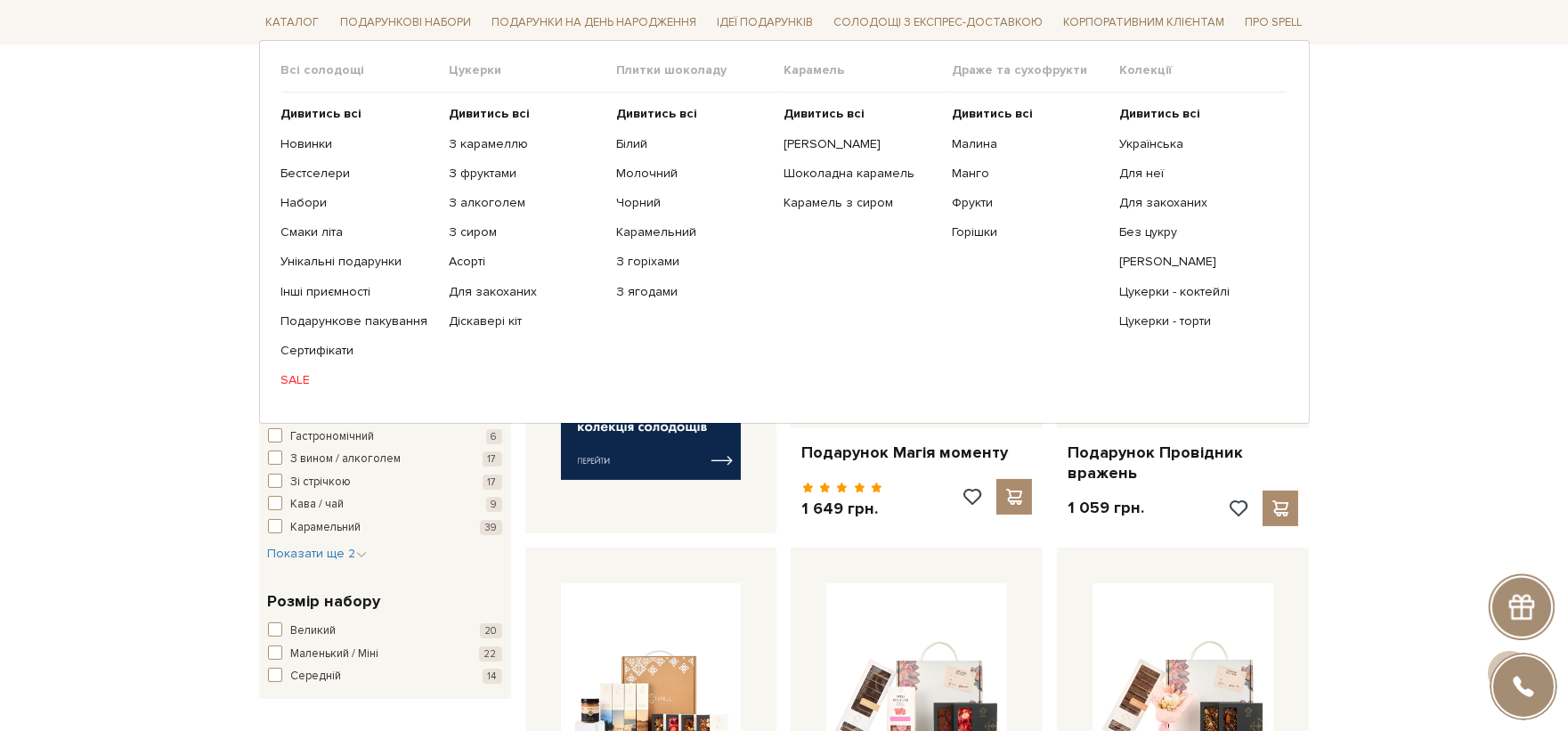
scroll to position [296, 0]
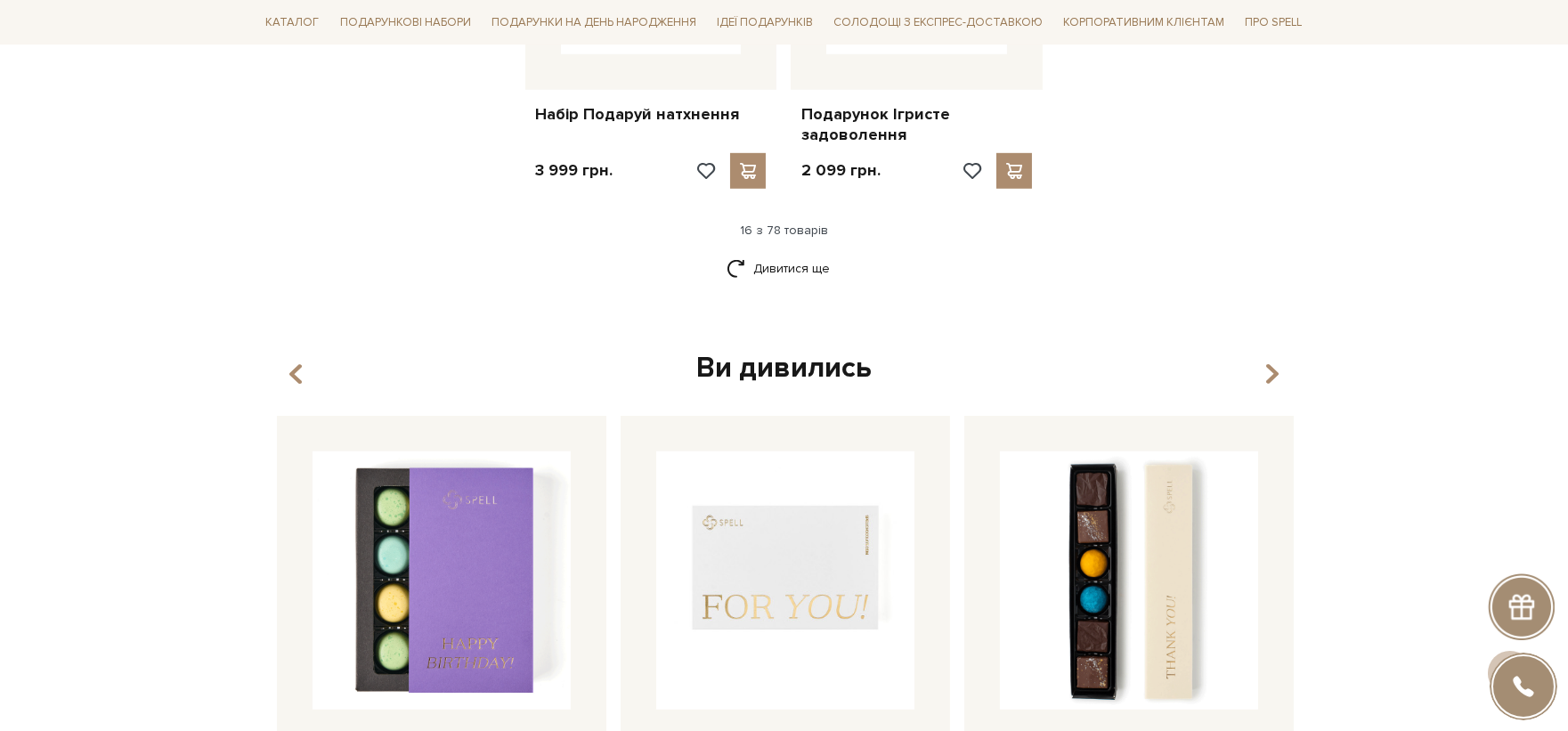
scroll to position [2276, 0]
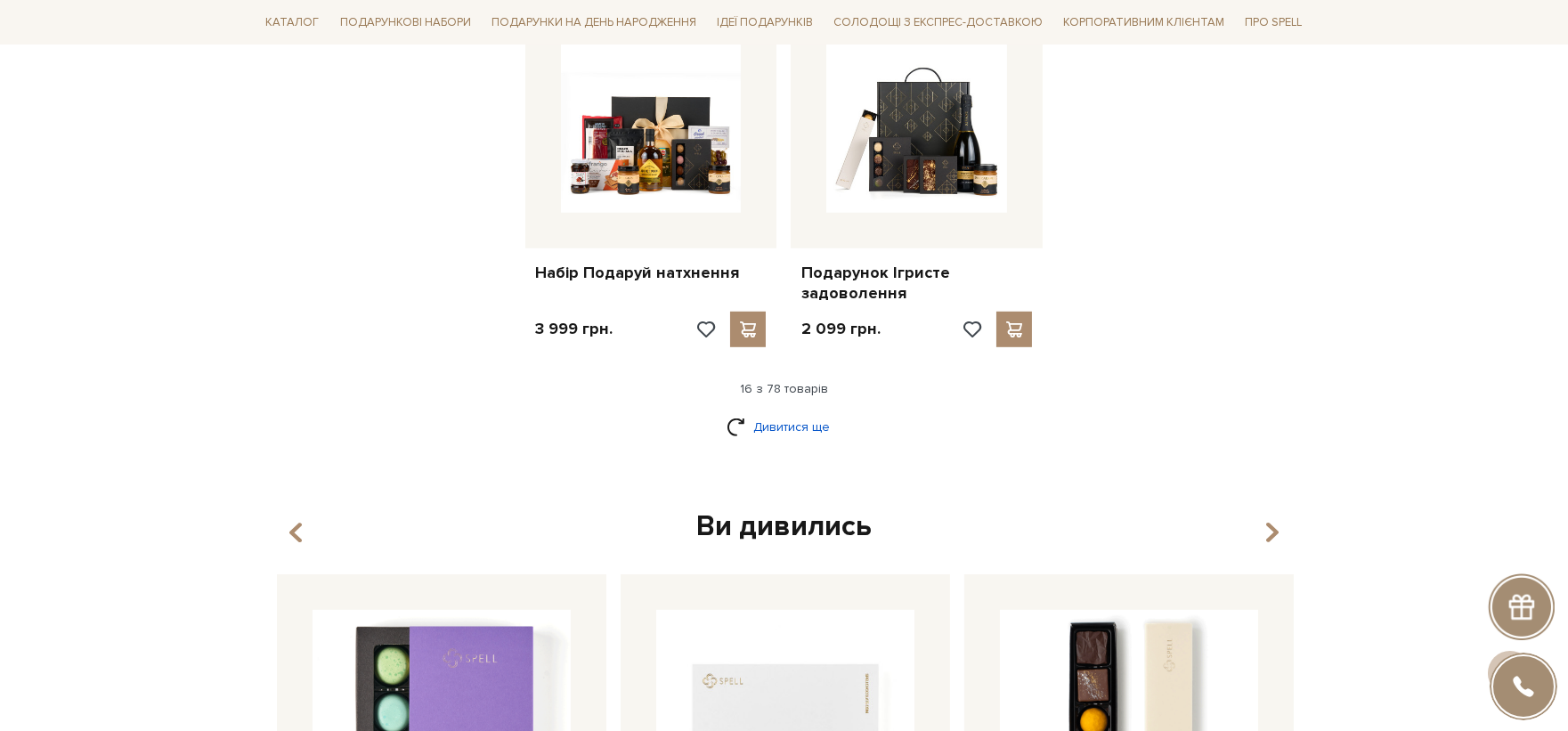
click at [813, 418] on link "Дивитися ще" at bounding box center [784, 427] width 116 height 31
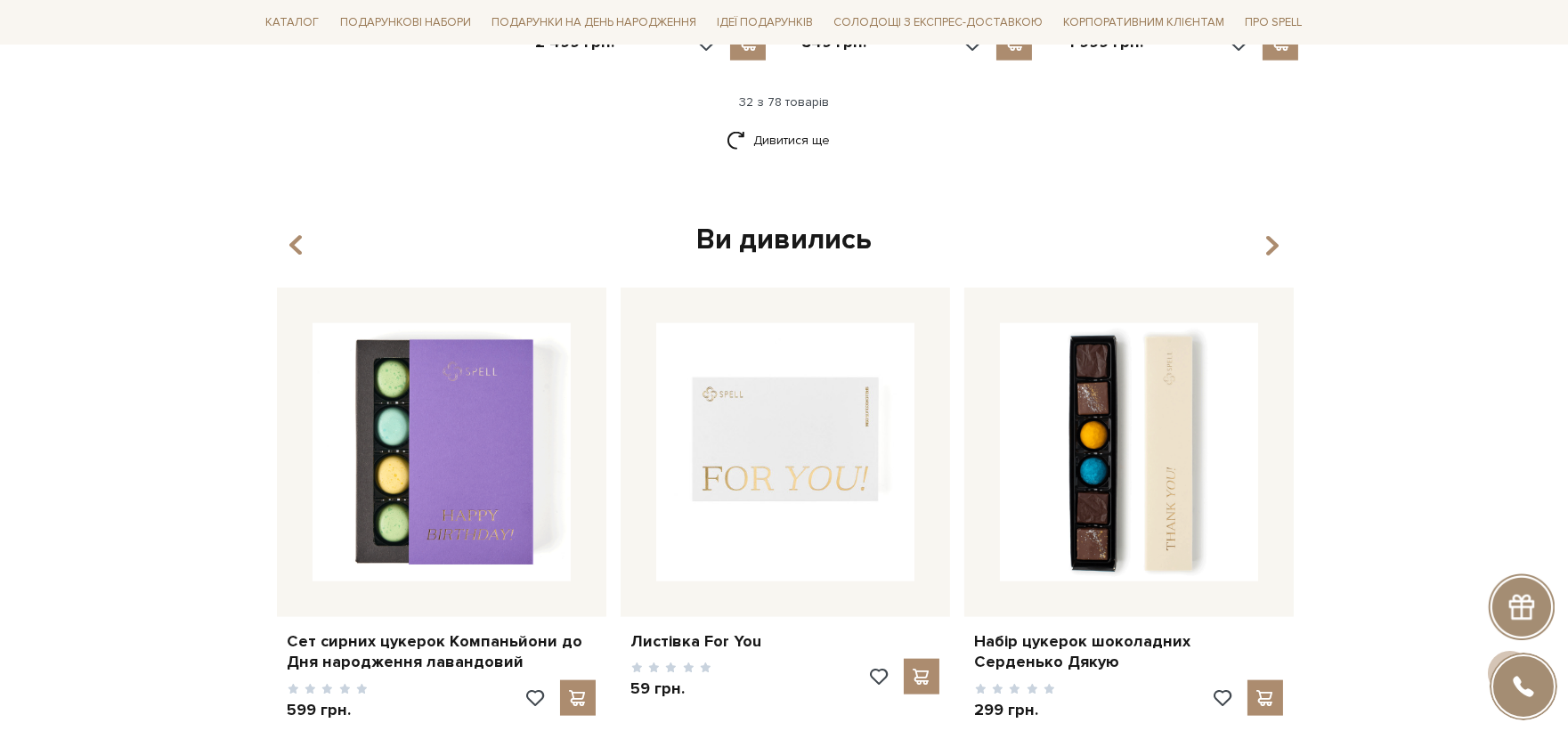
scroll to position [4057, 0]
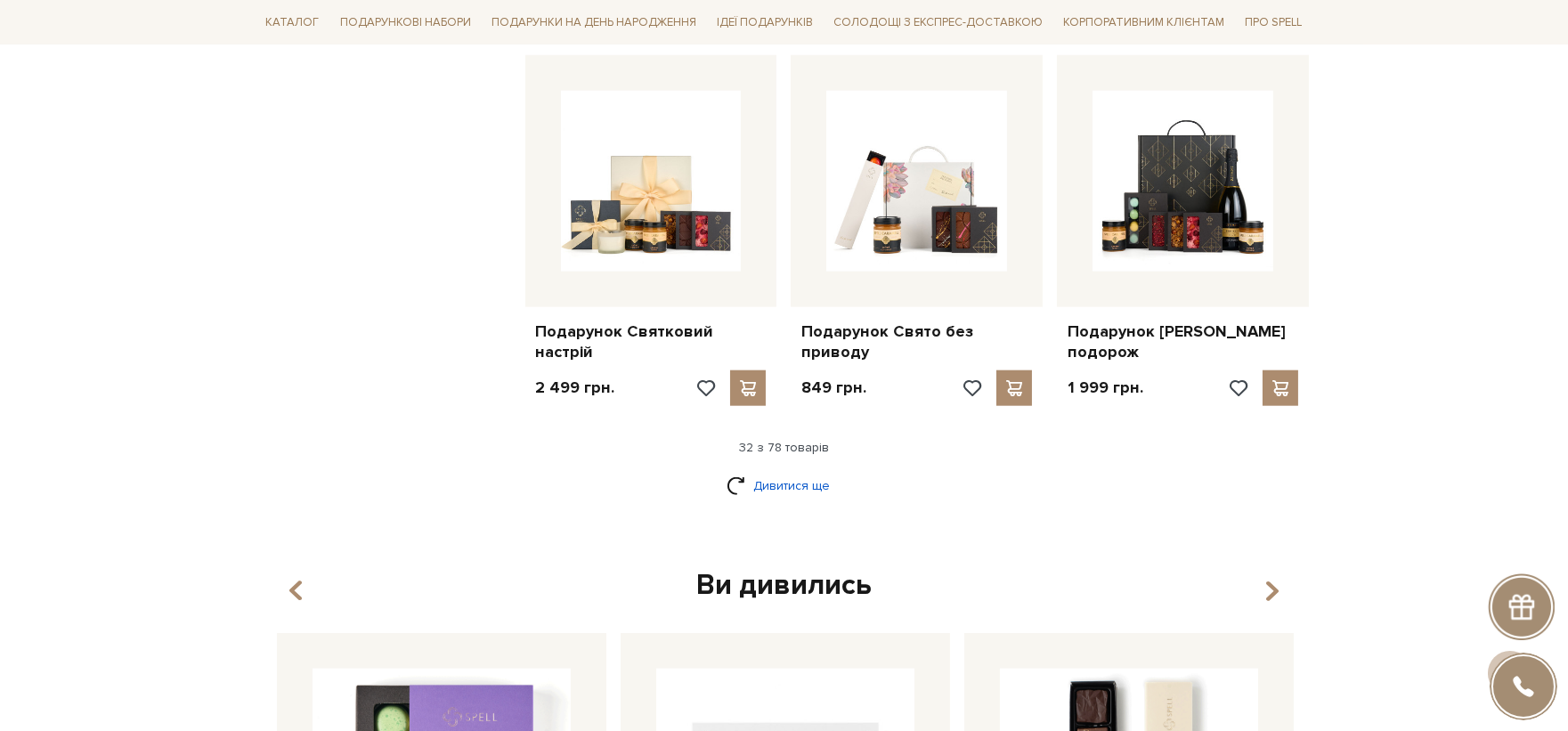
click at [811, 501] on link "Дивитися ще" at bounding box center [784, 485] width 116 height 31
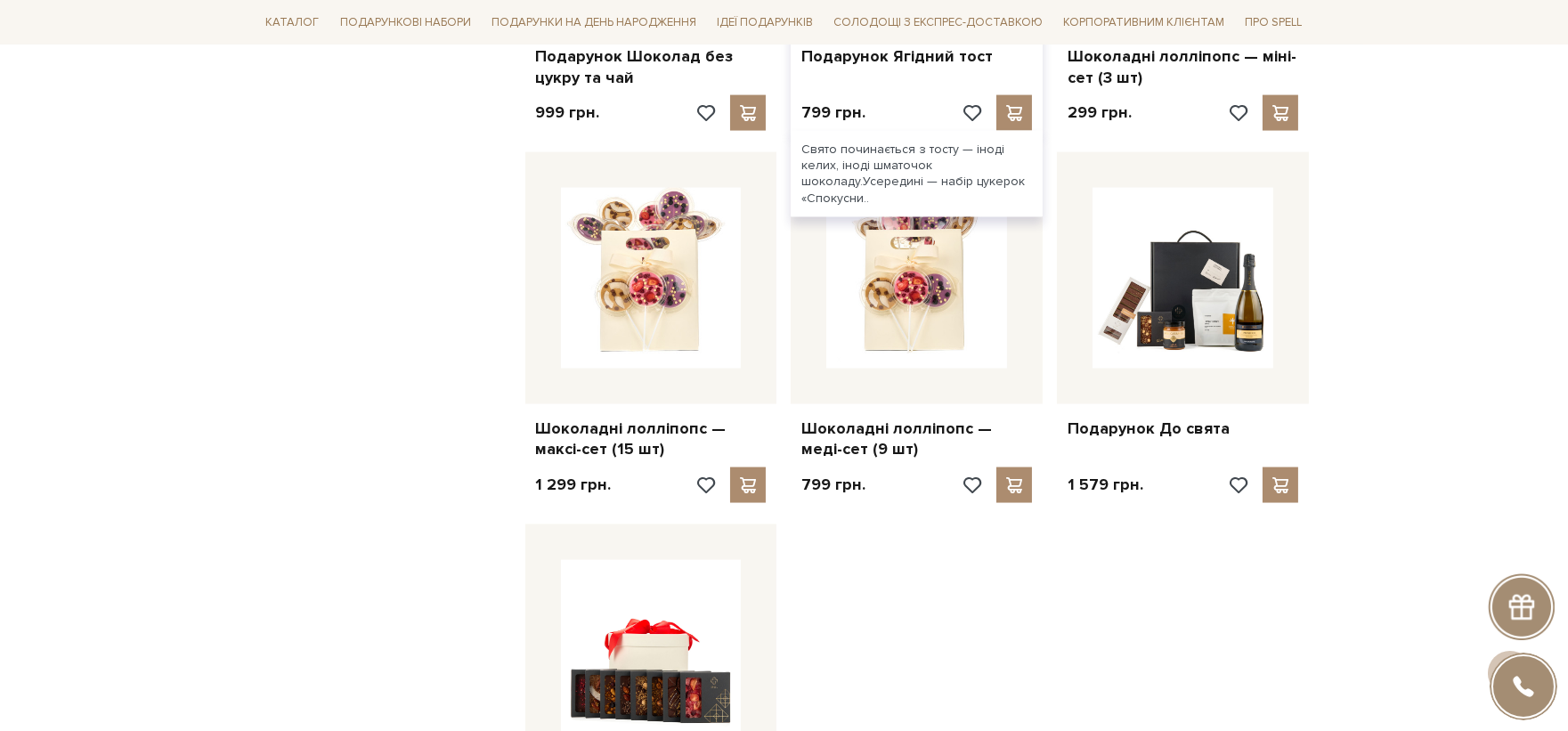
scroll to position [6234, 0]
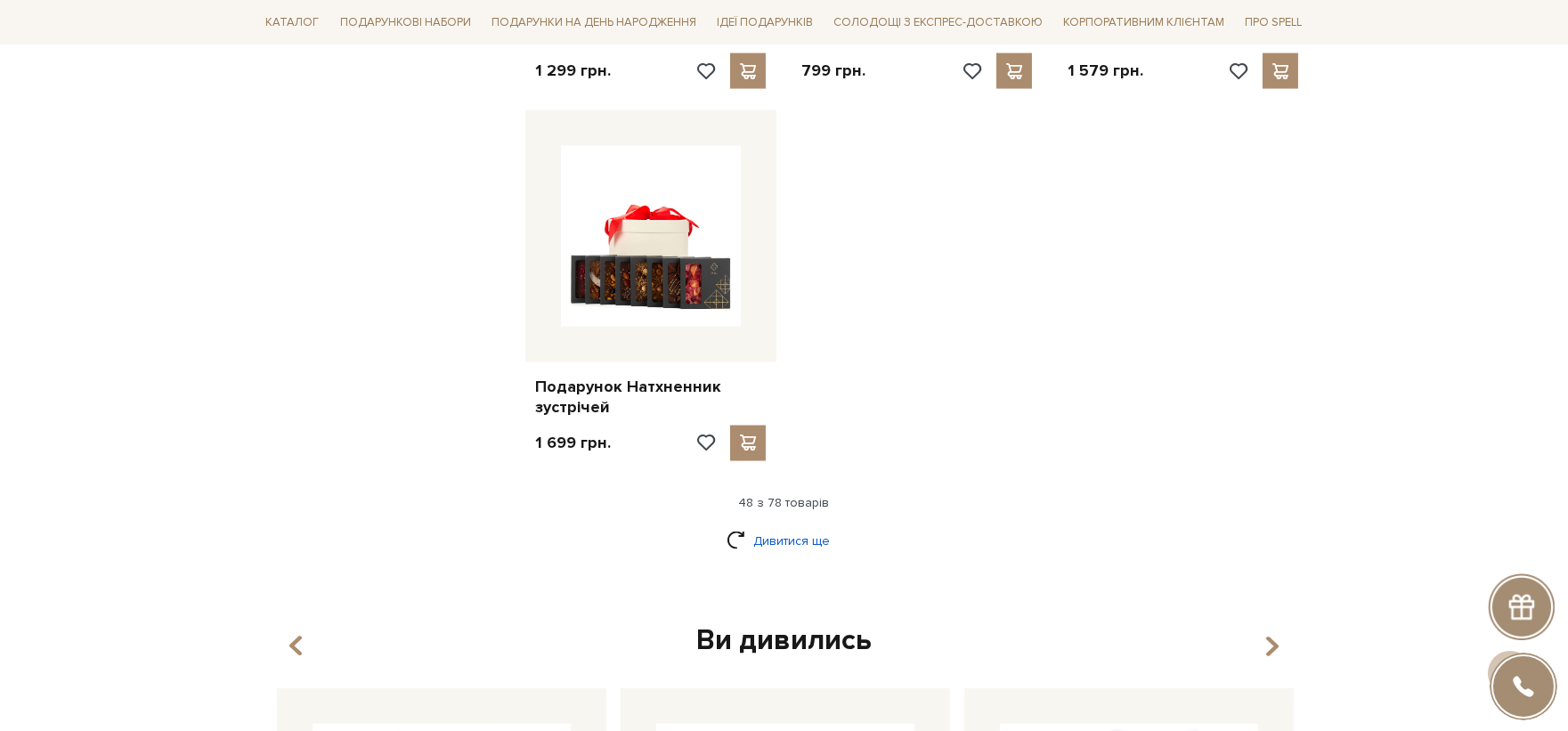
click at [823, 557] on link "Дивитися ще" at bounding box center [784, 541] width 116 height 31
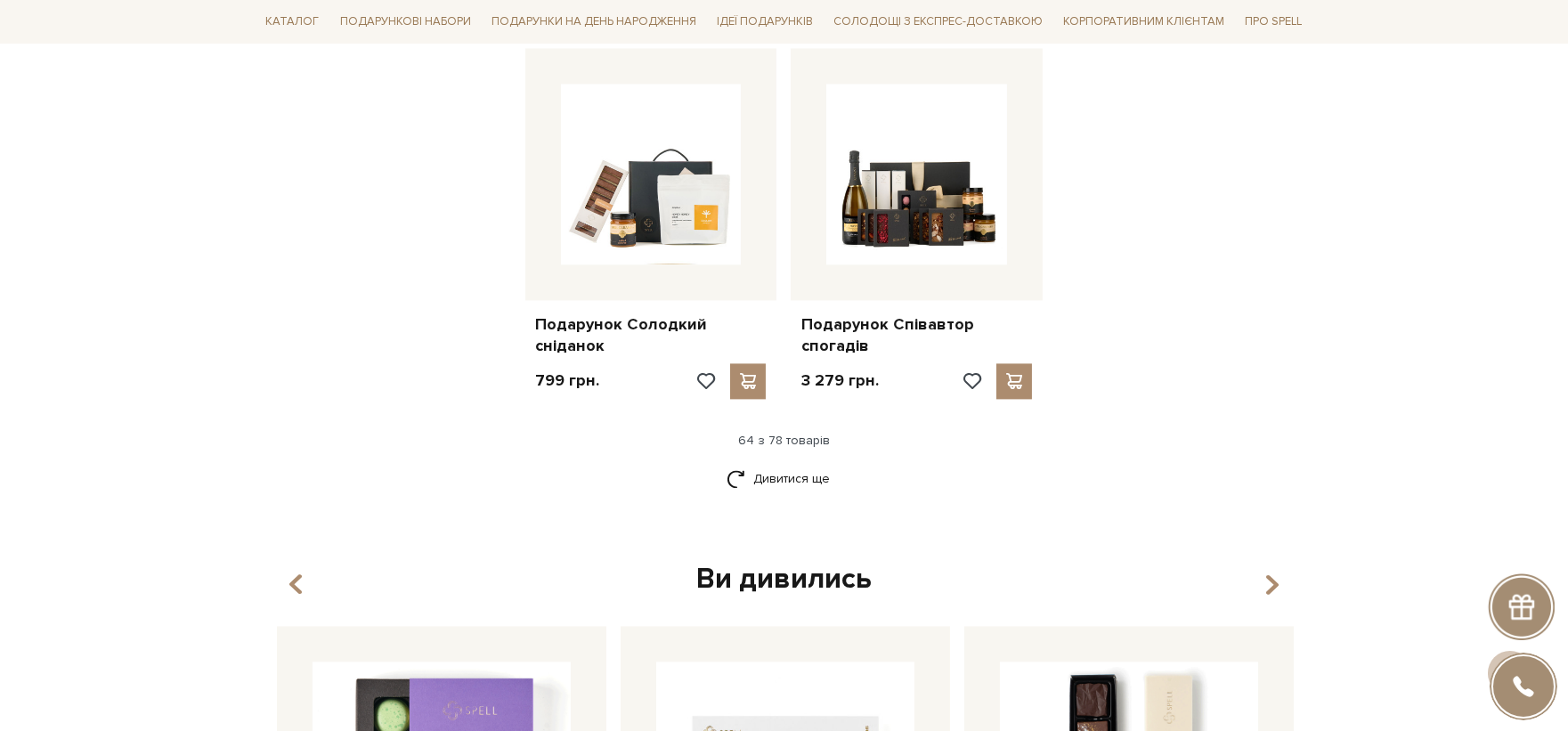
scroll to position [8312, 0]
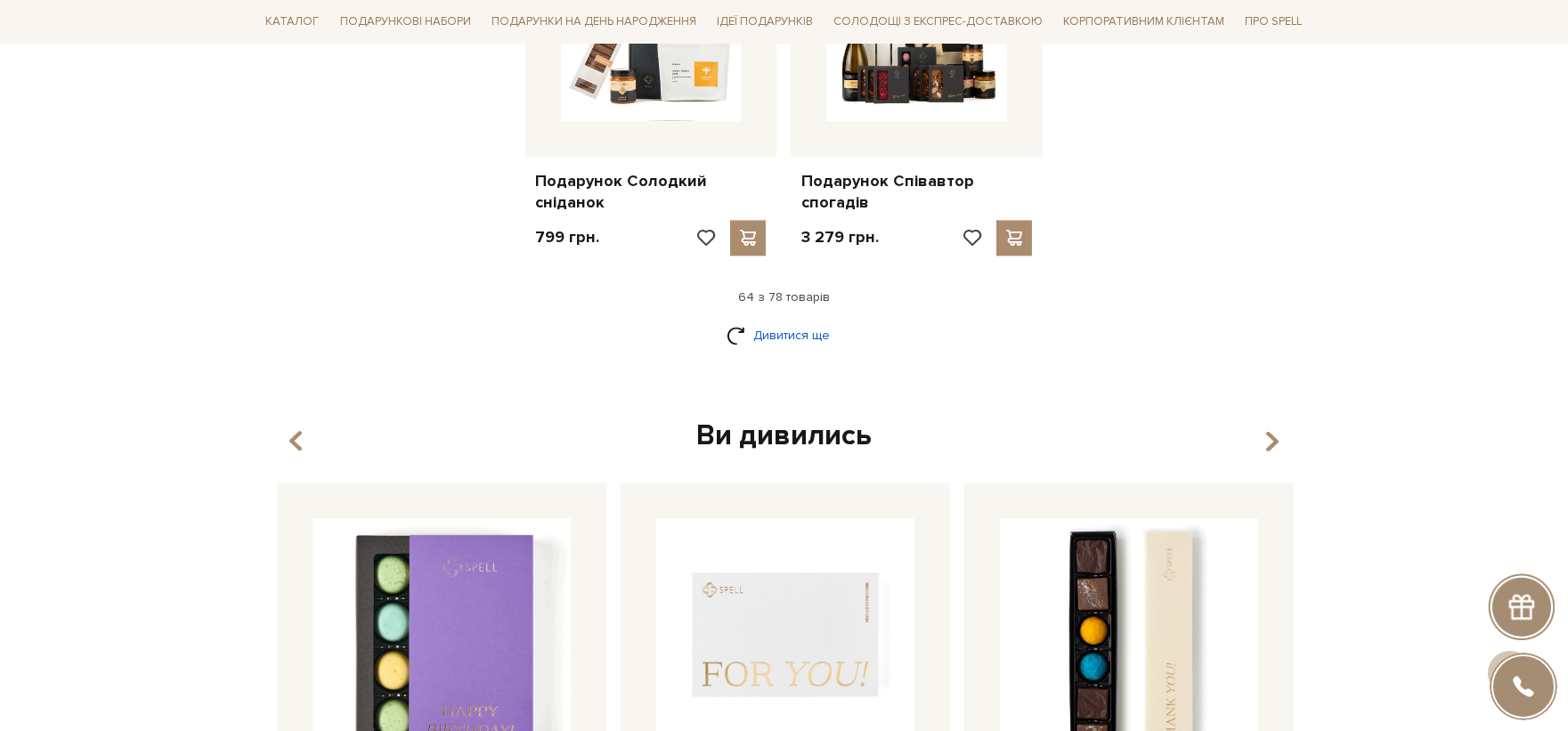
click at [820, 334] on link "Дивитися ще" at bounding box center [784, 335] width 116 height 31
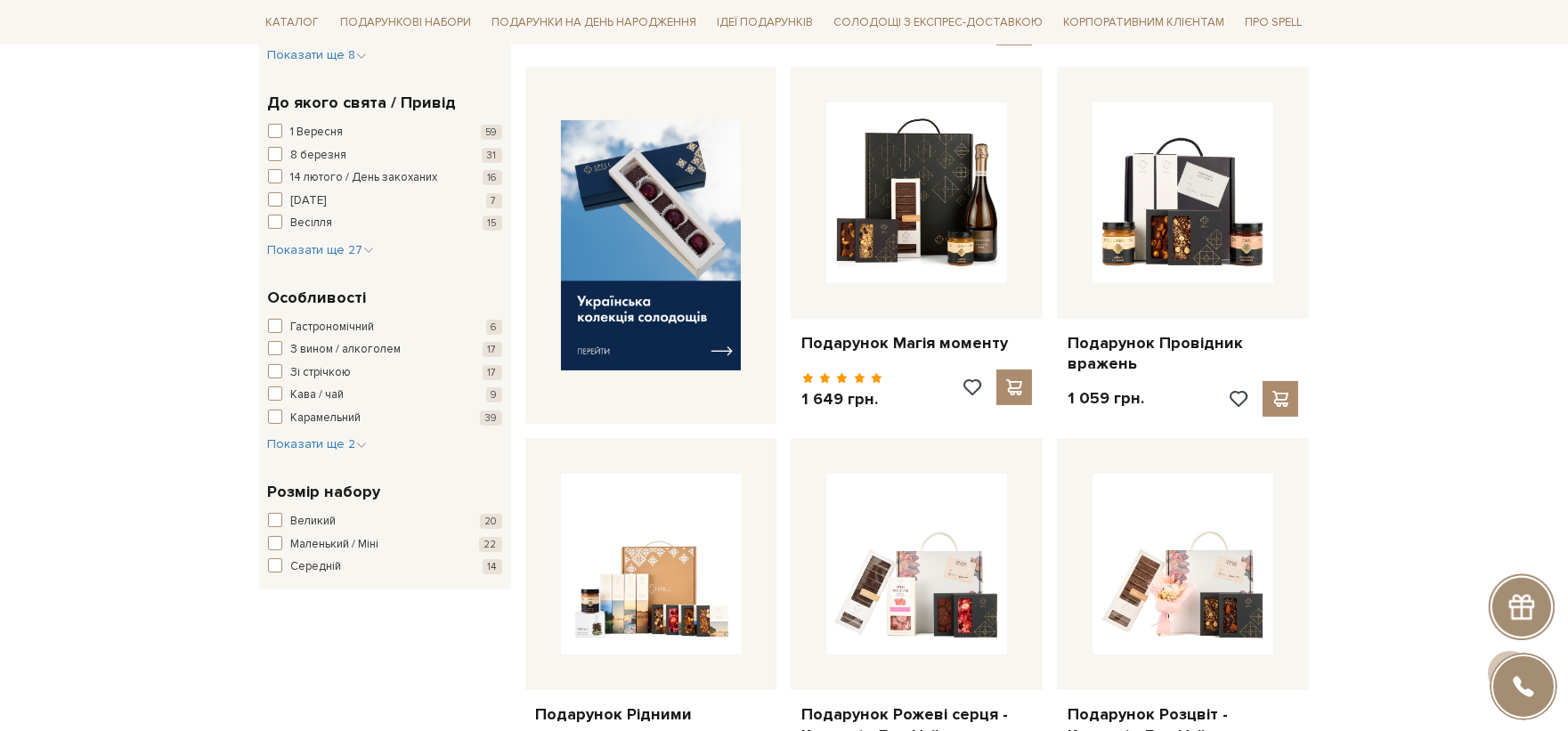
scroll to position [396, 0]
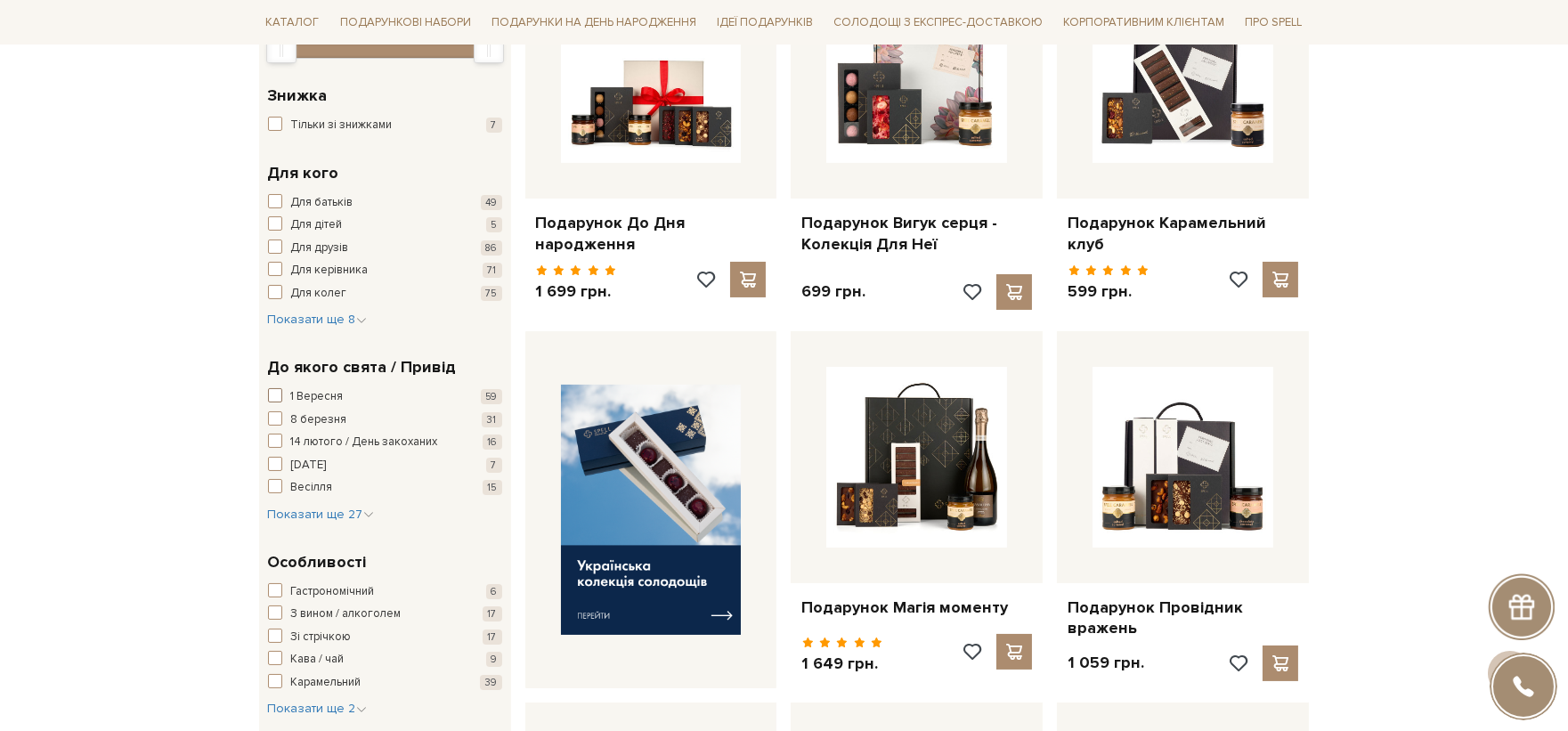
click at [474, 395] on span "59" at bounding box center [480, 397] width 45 height 18
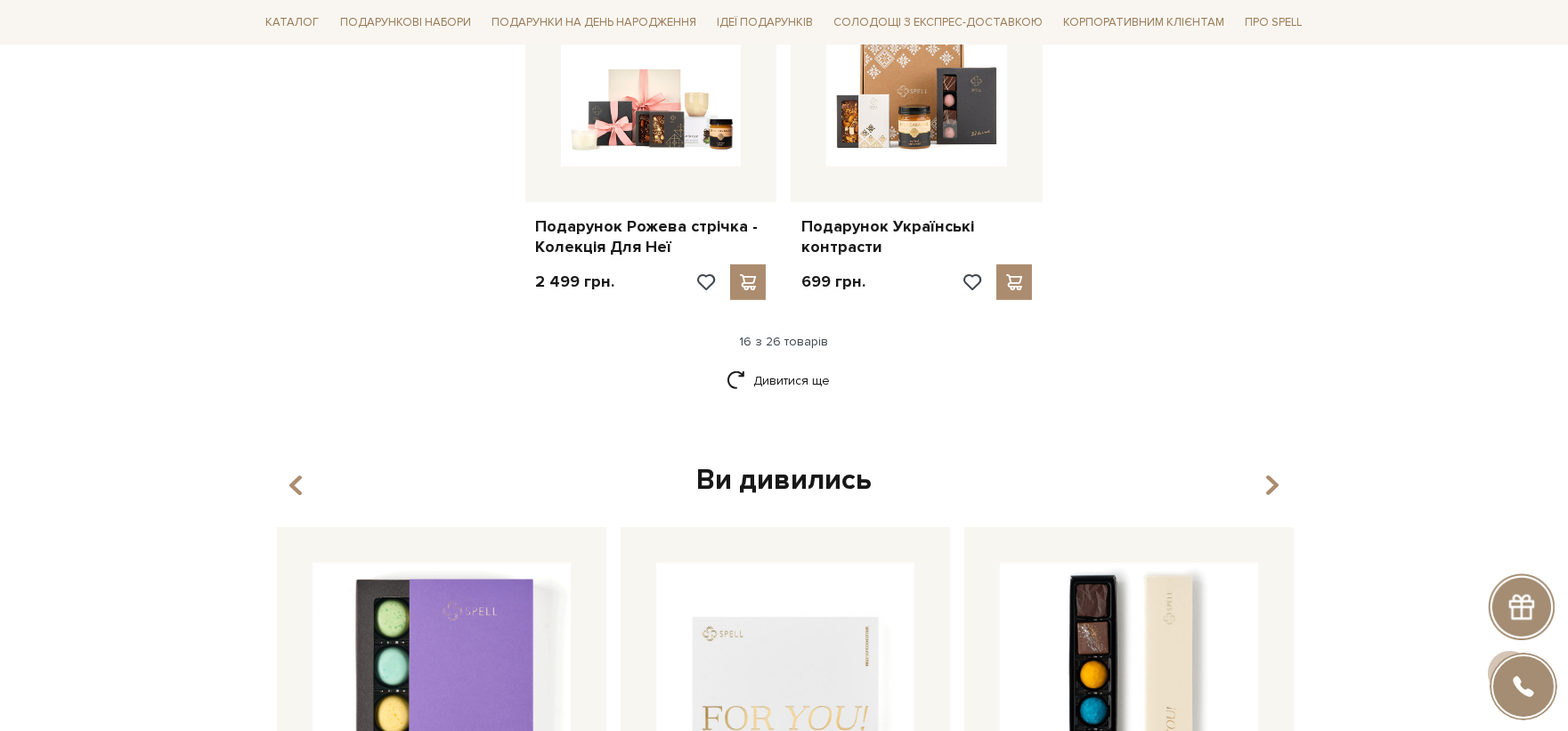
scroll to position [2276, 0]
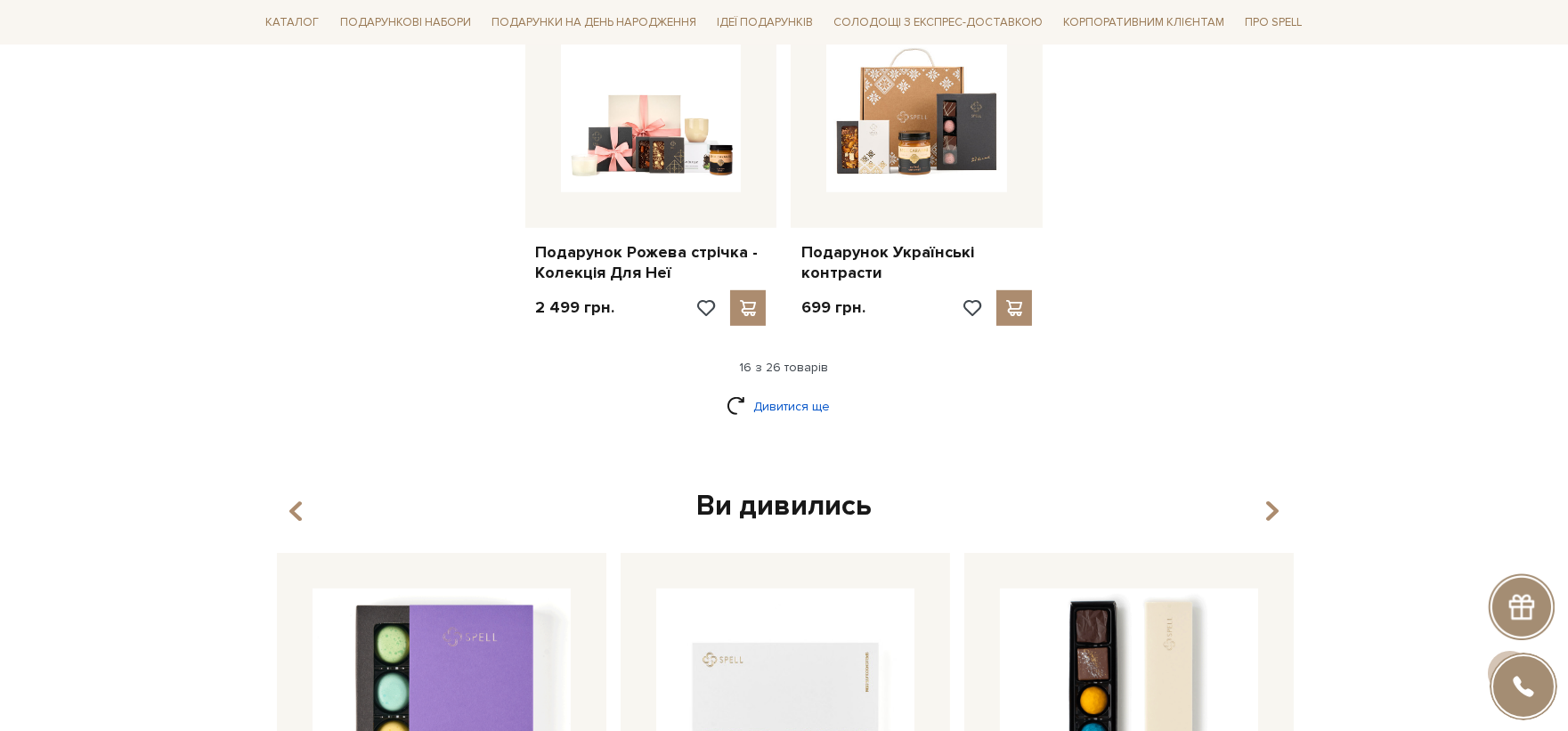
click at [746, 391] on link "Дивитися ще" at bounding box center [784, 406] width 116 height 31
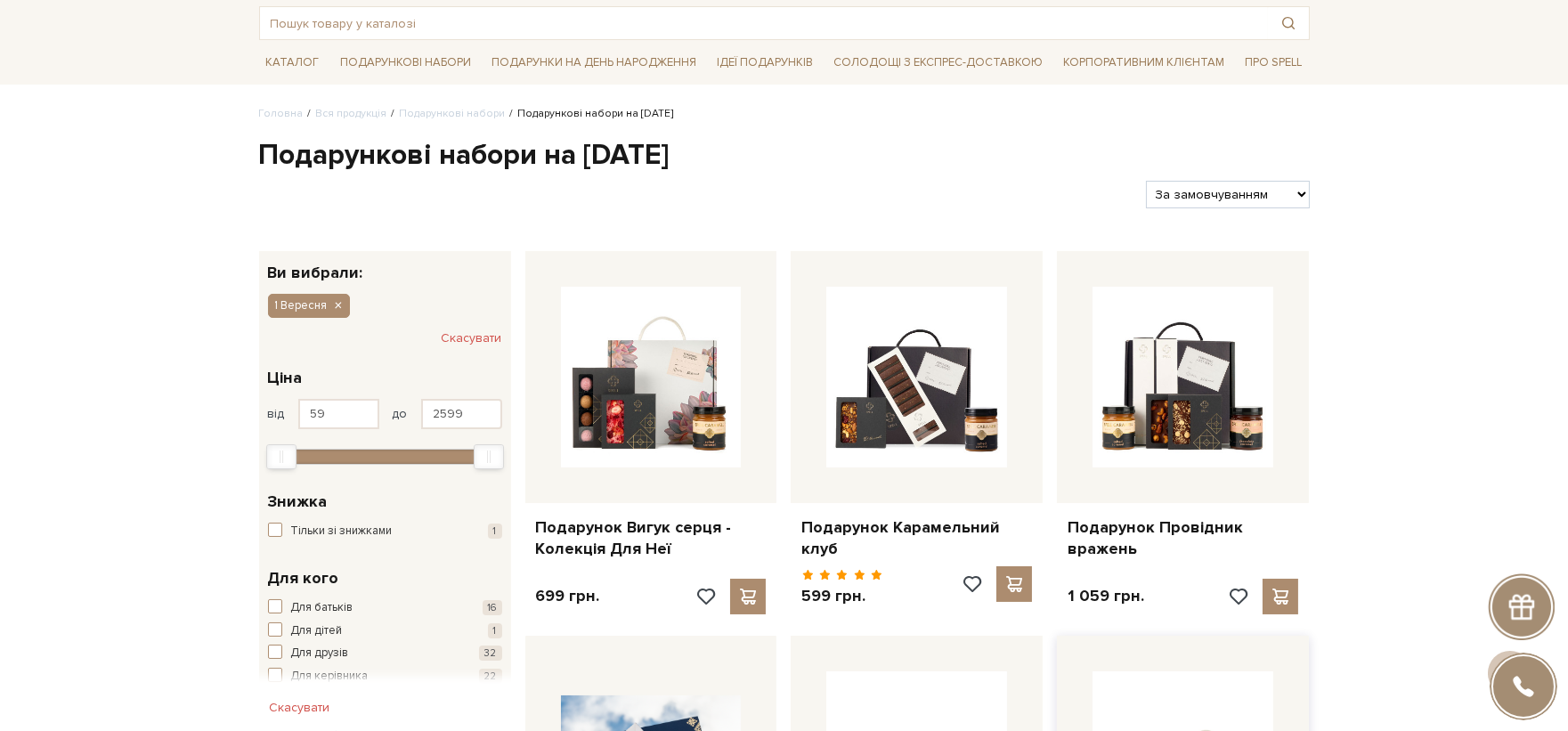
scroll to position [0, 0]
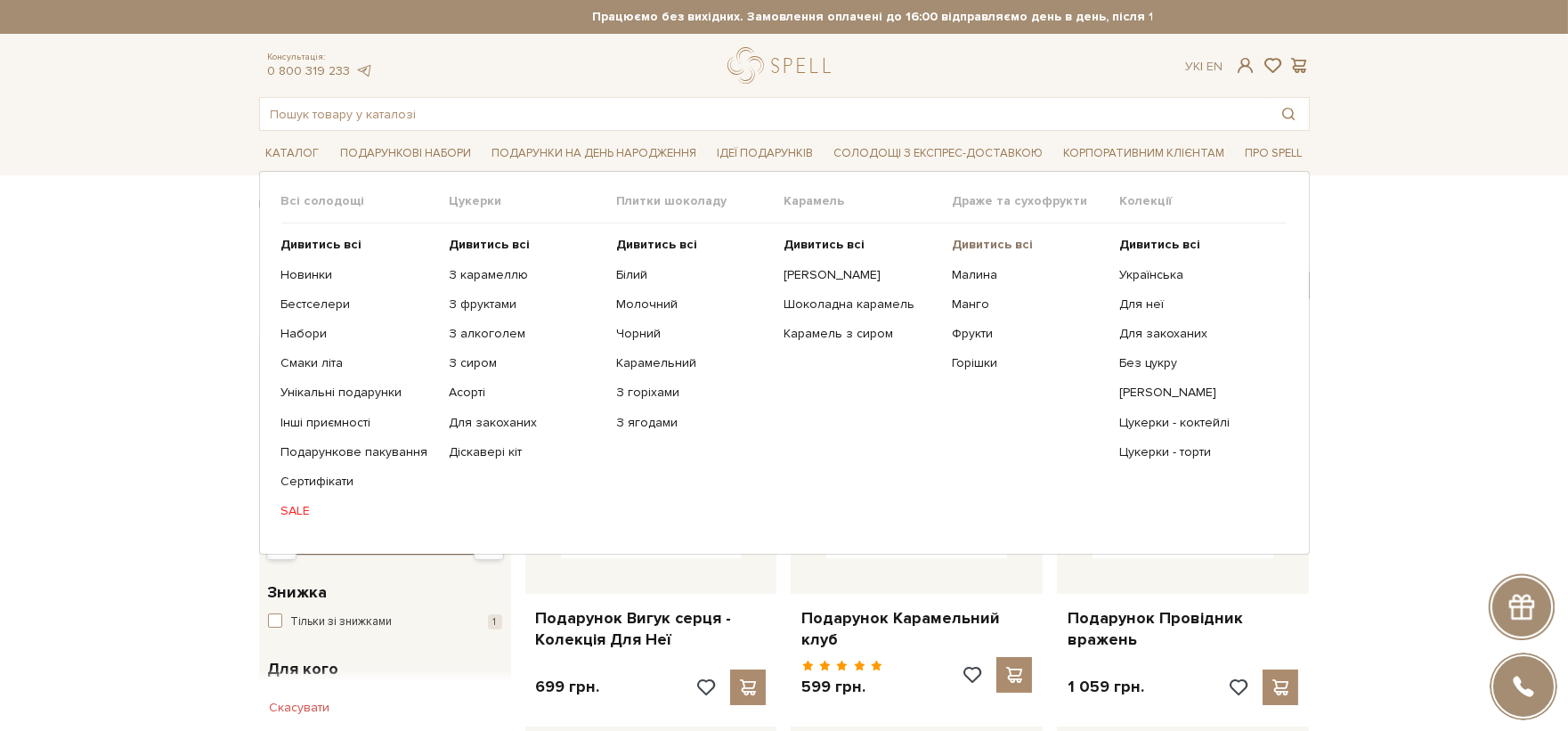
click at [993, 244] on b "Дивитись всі" at bounding box center [992, 245] width 81 height 16
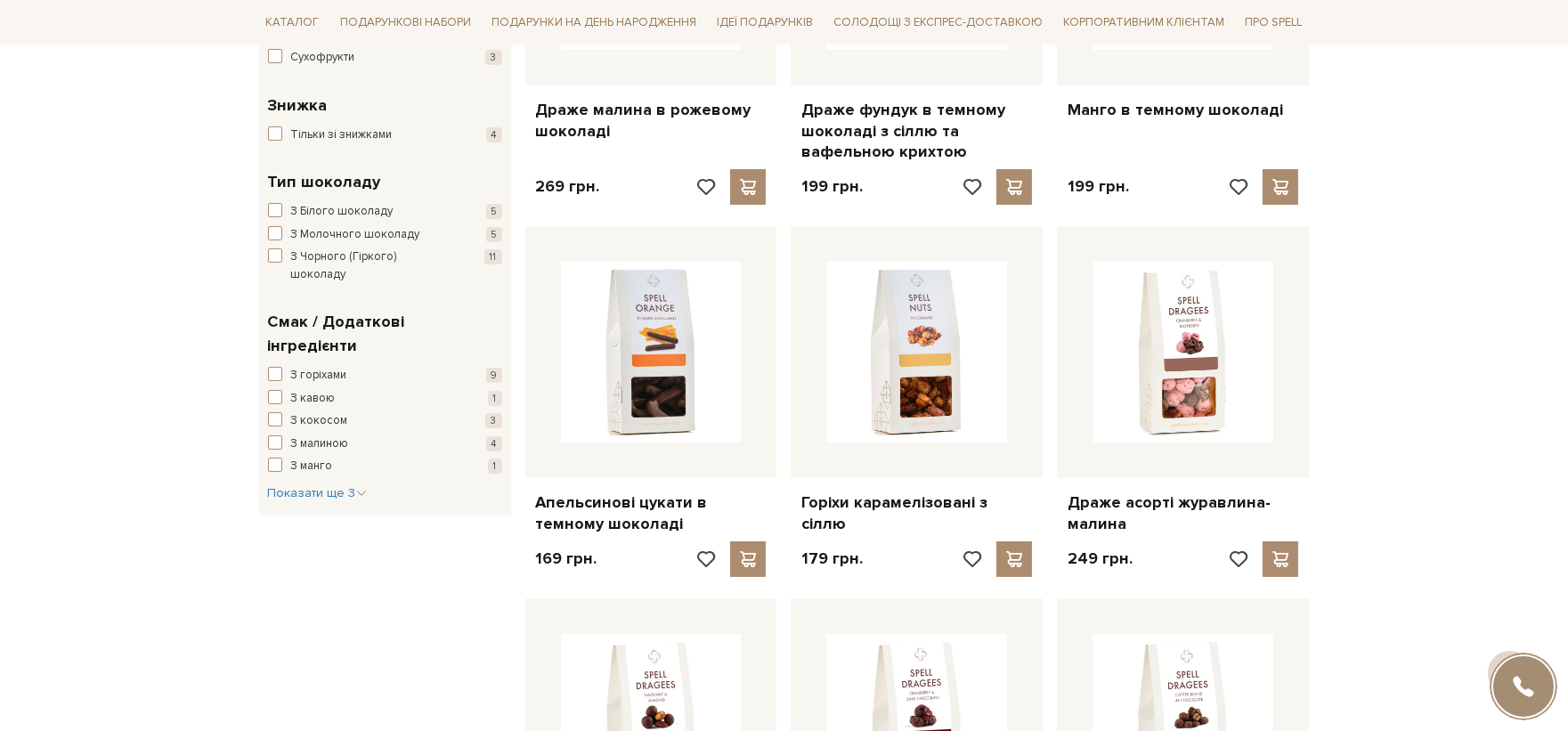
scroll to position [396, 0]
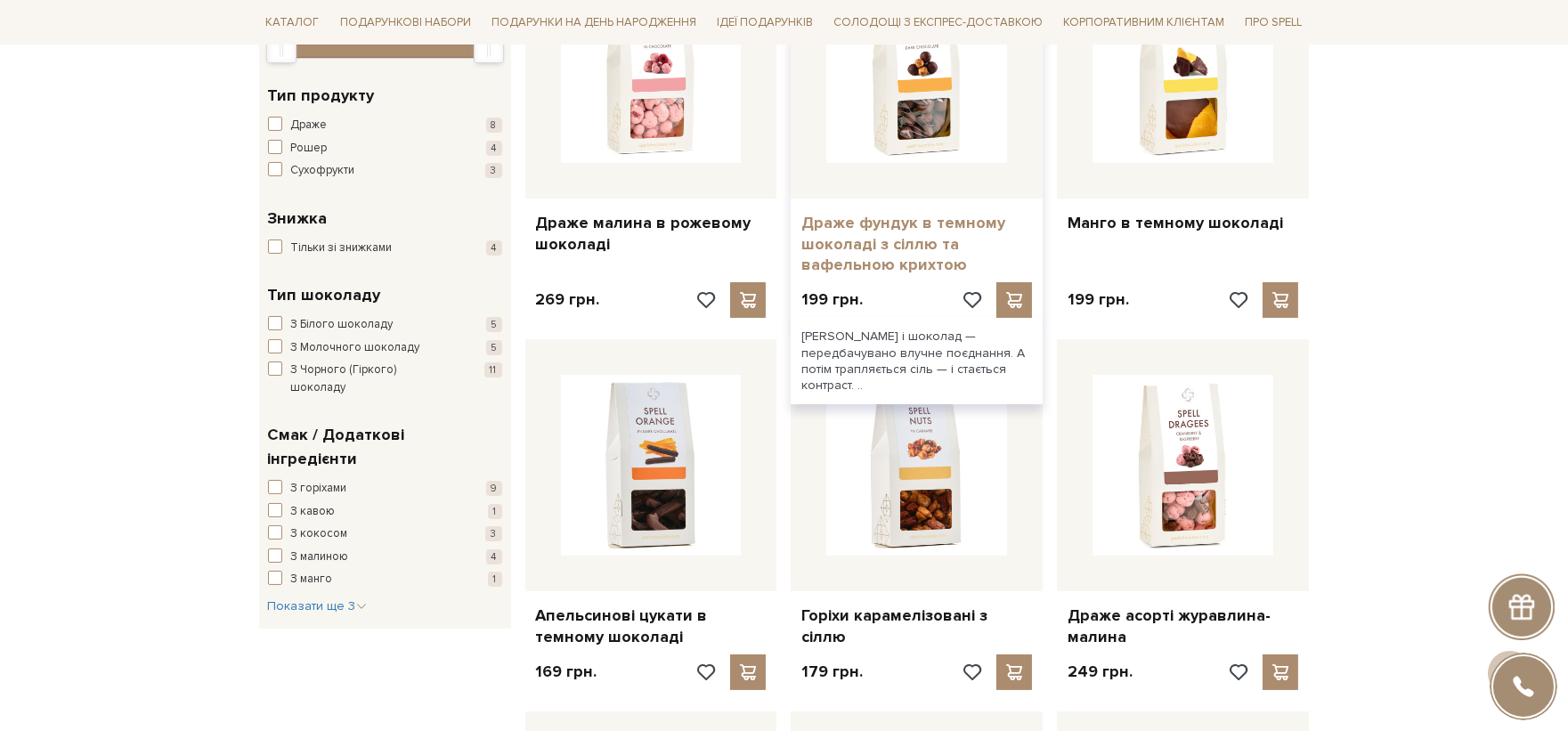
click at [948, 227] on link "Драже фундук в темному шоколаді з сіллю та вафельною крихтою" at bounding box center [916, 244] width 231 height 62
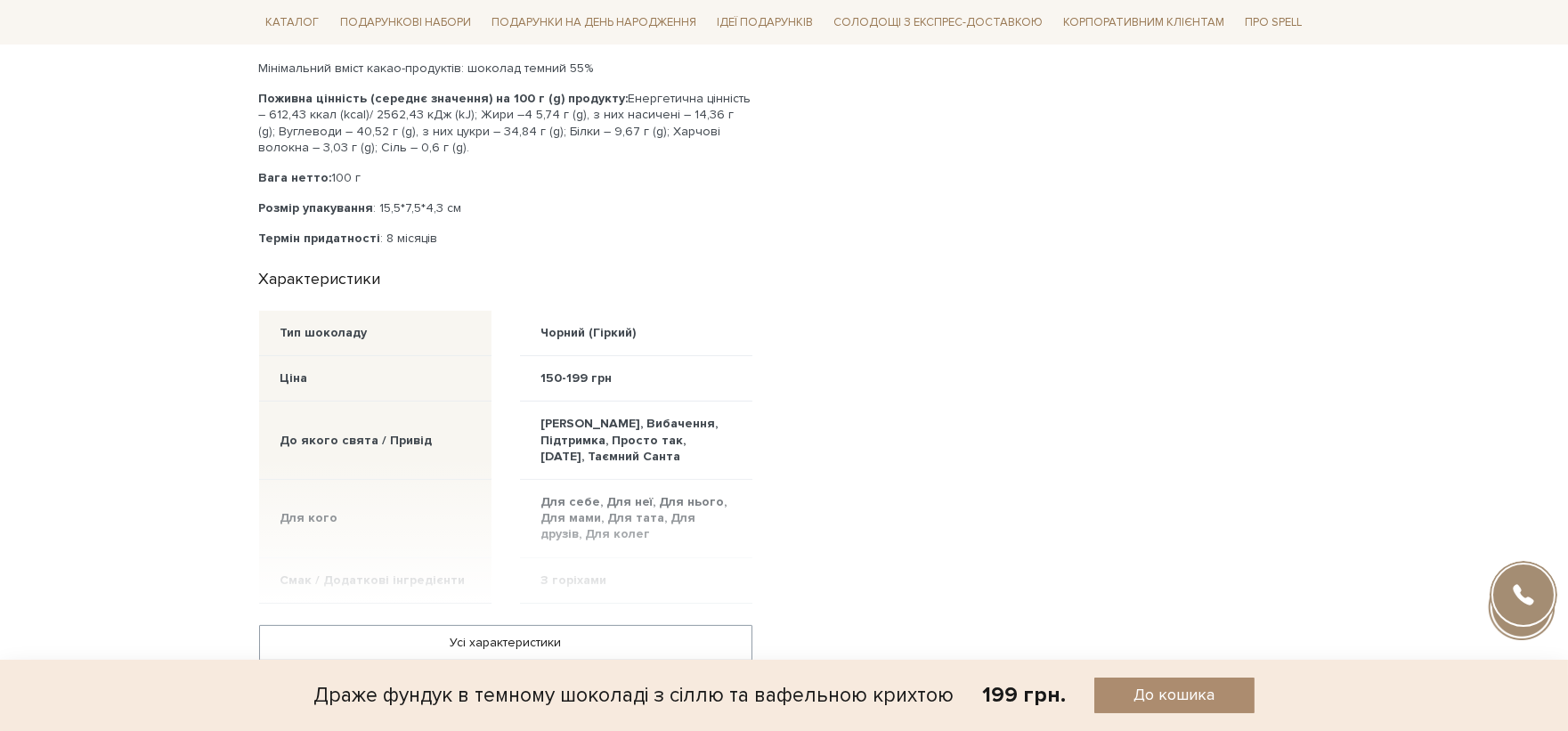
scroll to position [989, 0]
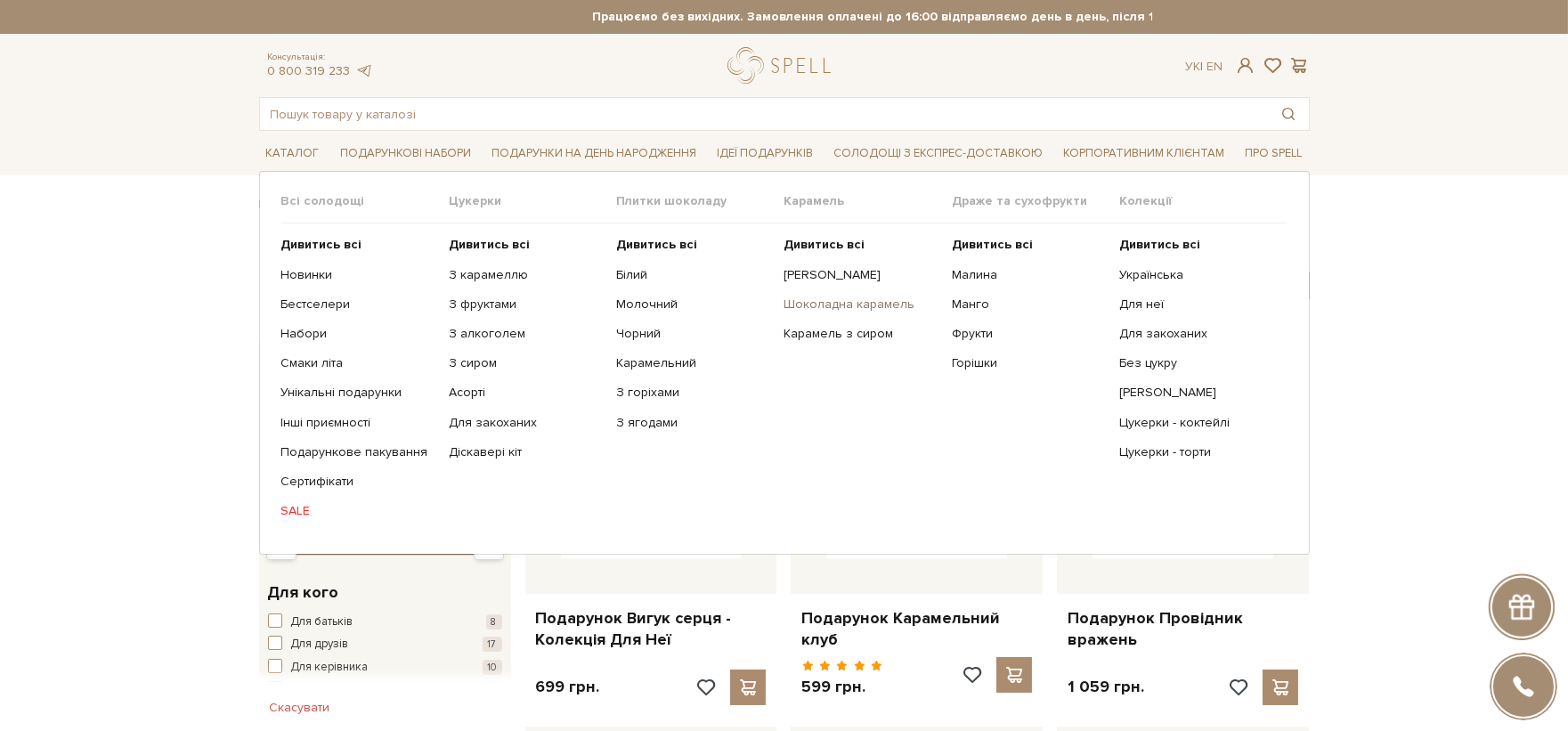
click at [853, 305] on link "Шоколадна карамель" at bounding box center [860, 304] width 154 height 16
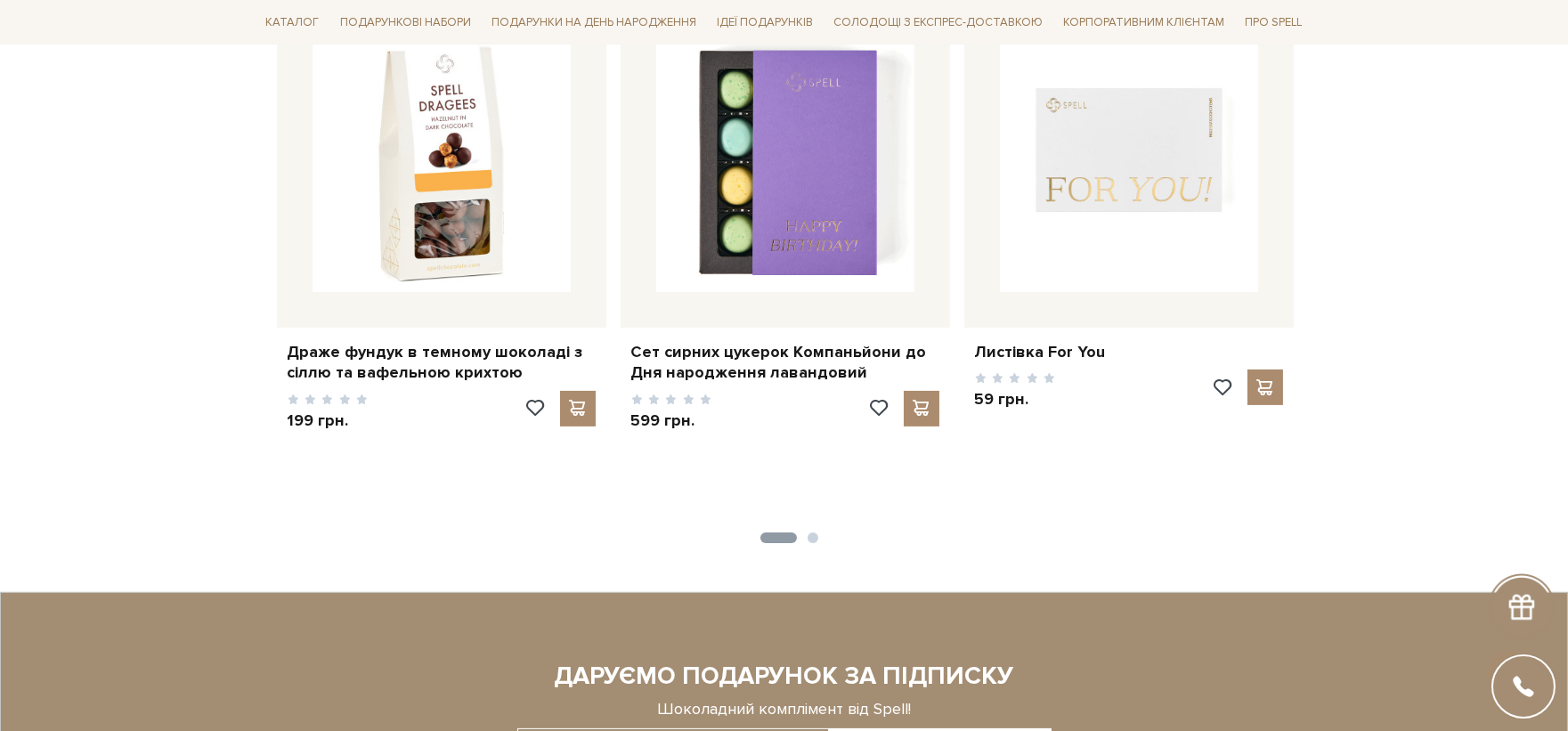
scroll to position [296, 0]
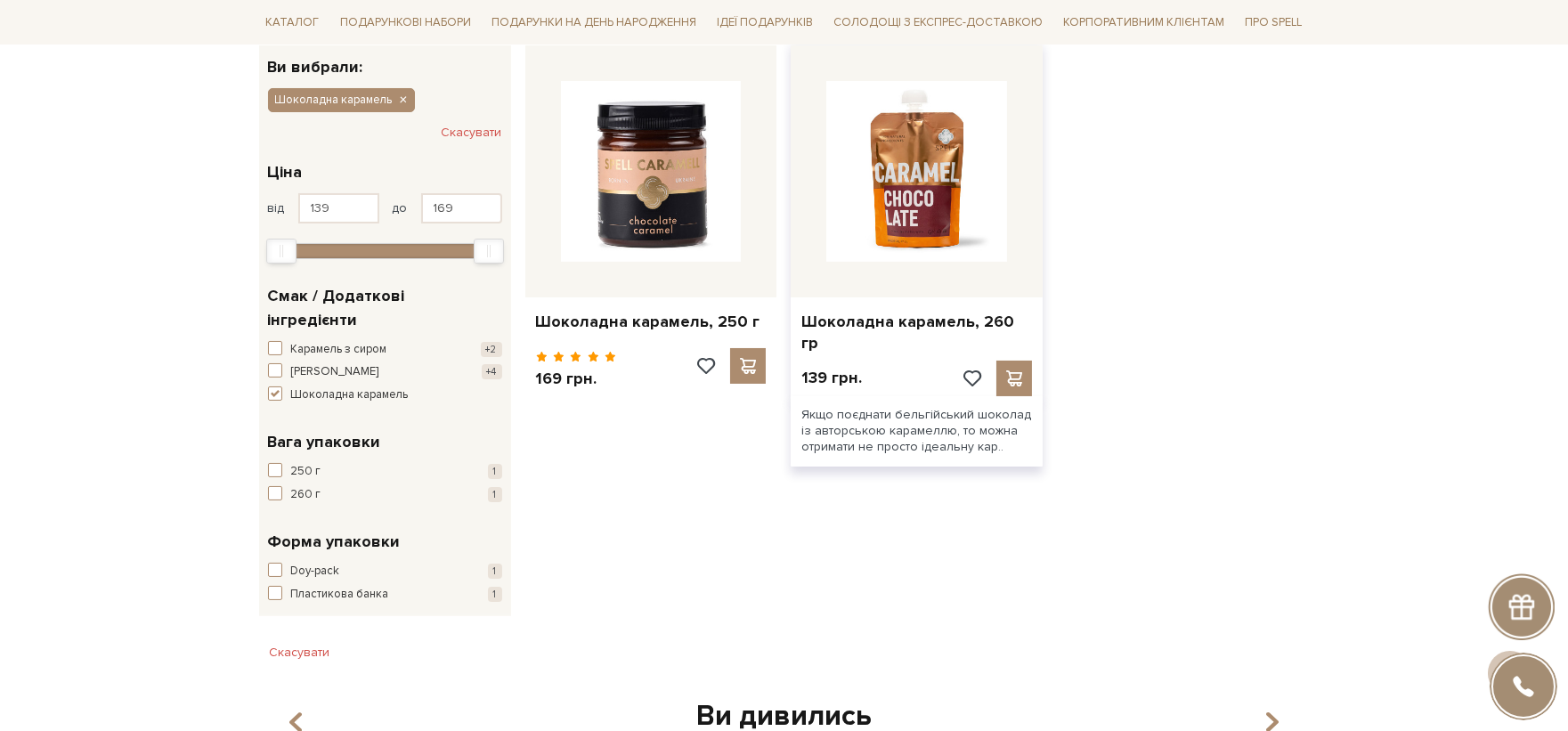
click at [917, 335] on div "Шоколадна карамель, 260 гр" at bounding box center [916, 328] width 252 height 63
click at [917, 327] on link "Шоколадна карамель, 260 гр" at bounding box center [916, 332] width 231 height 42
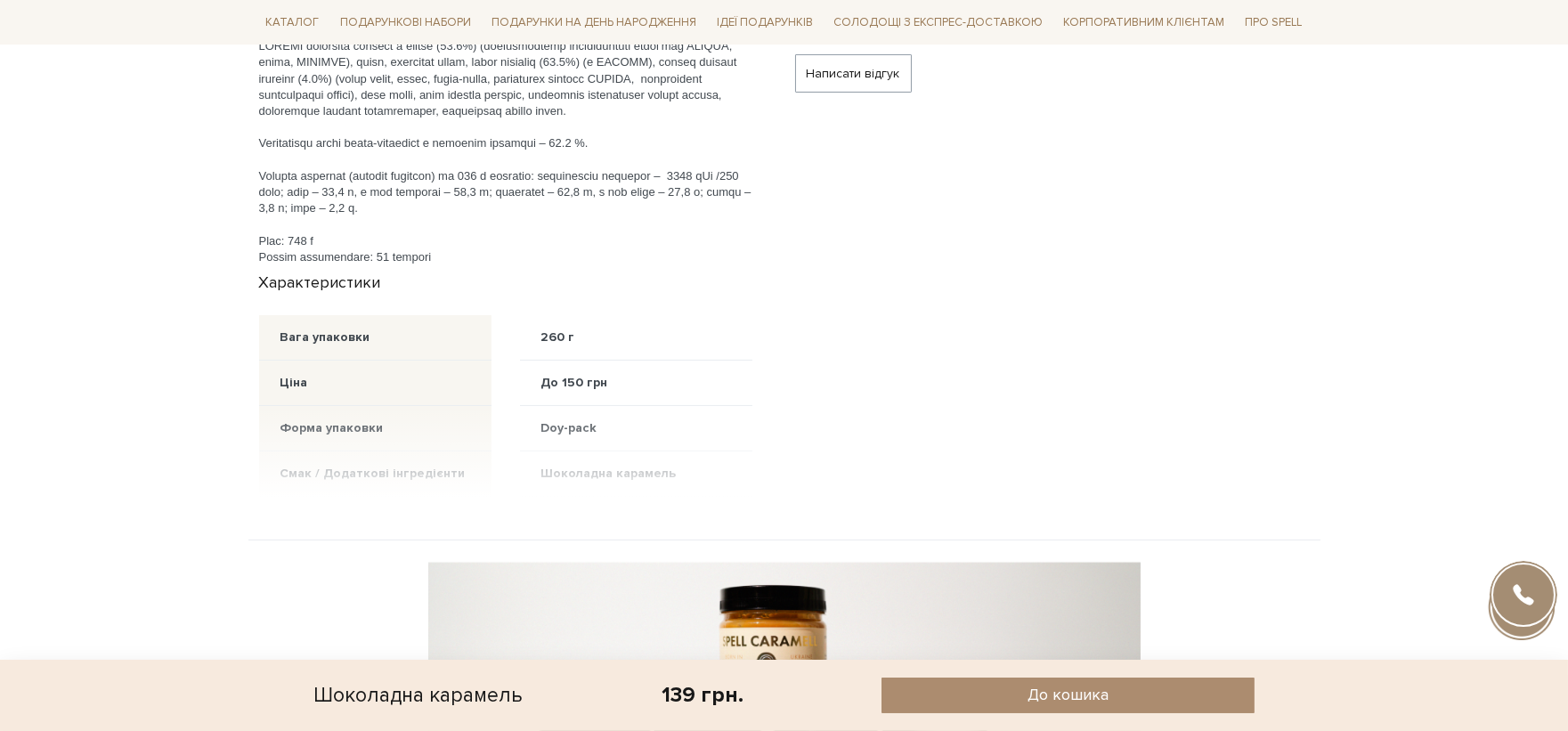
scroll to position [989, 0]
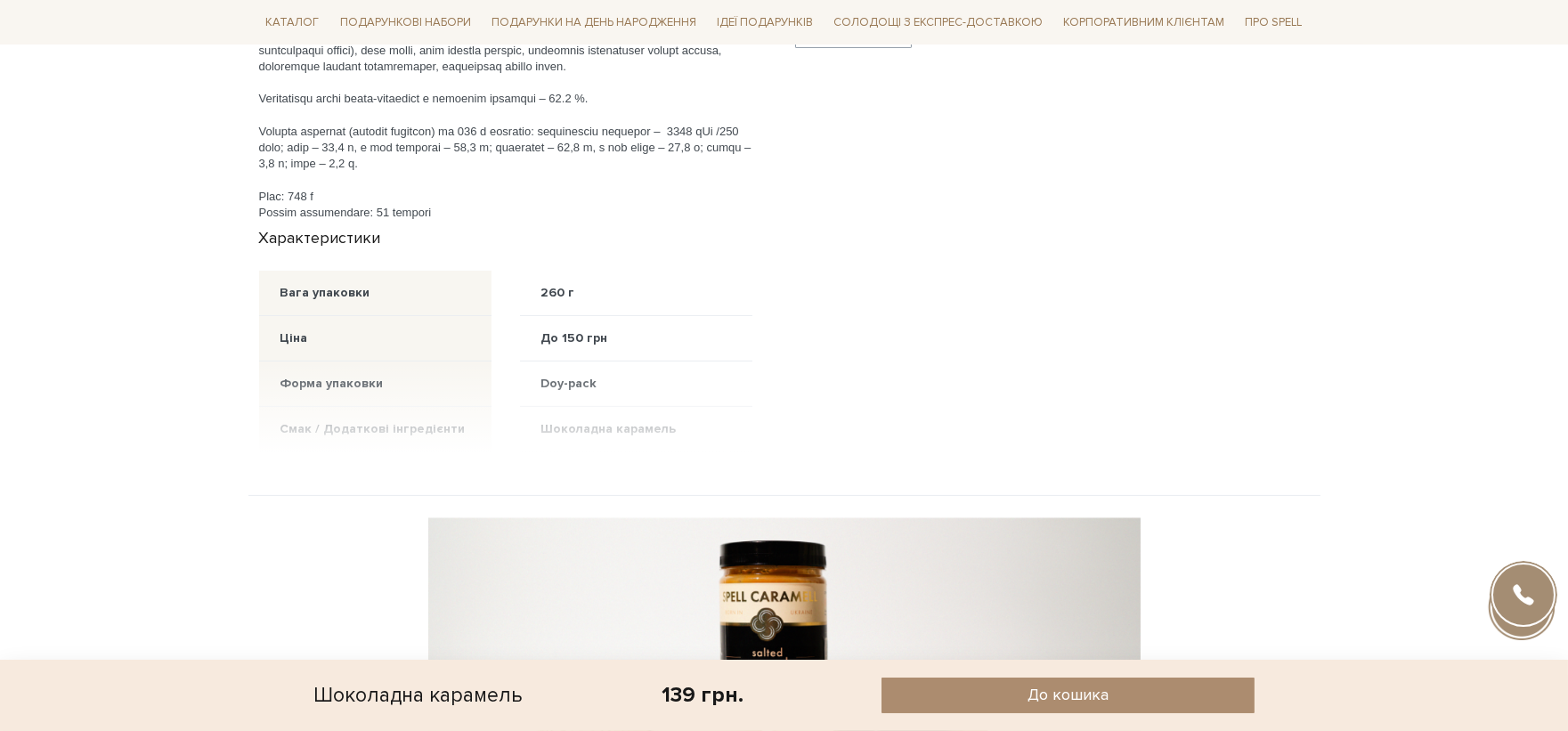
click at [574, 422] on div at bounding box center [506, 406] width 493 height 91
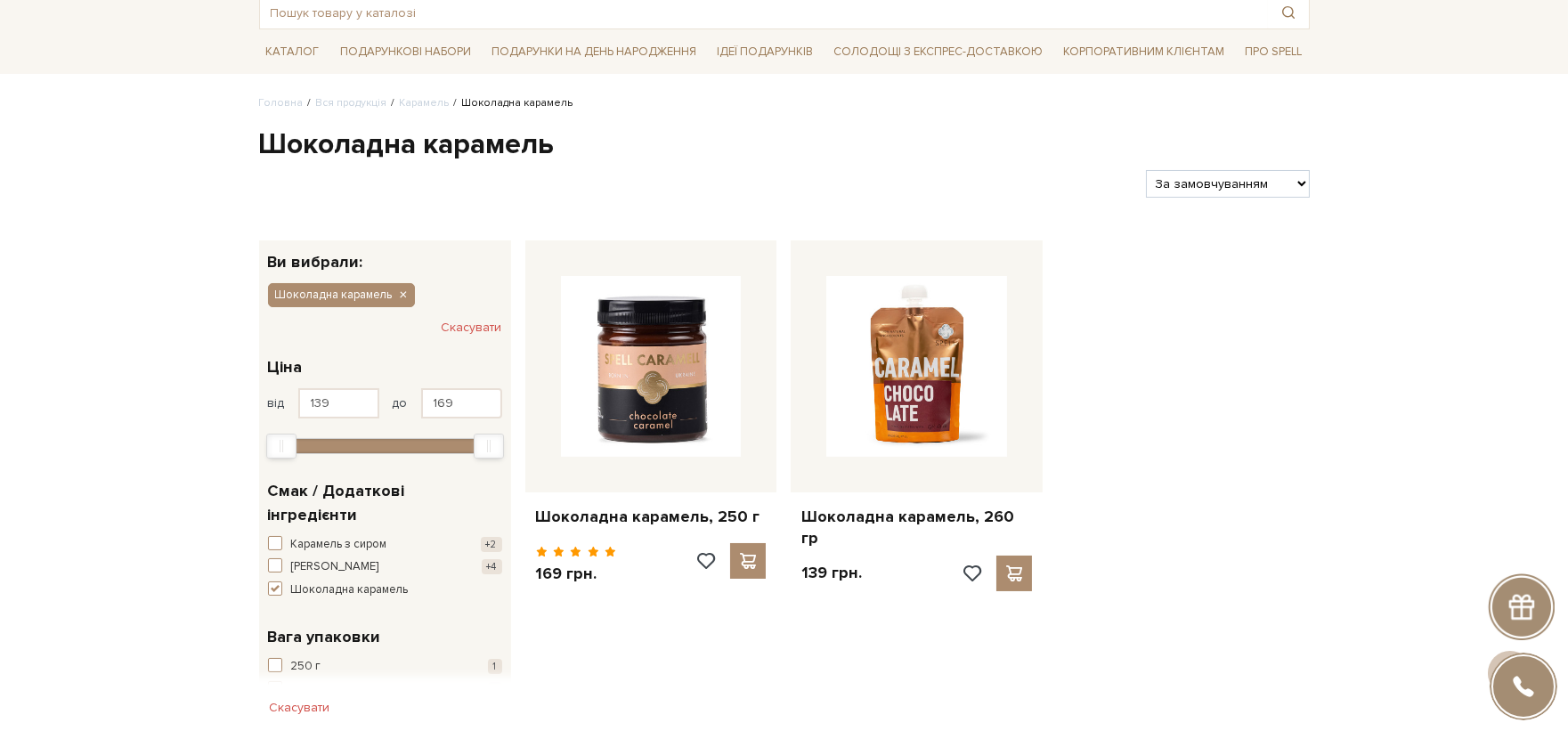
scroll to position [98, 0]
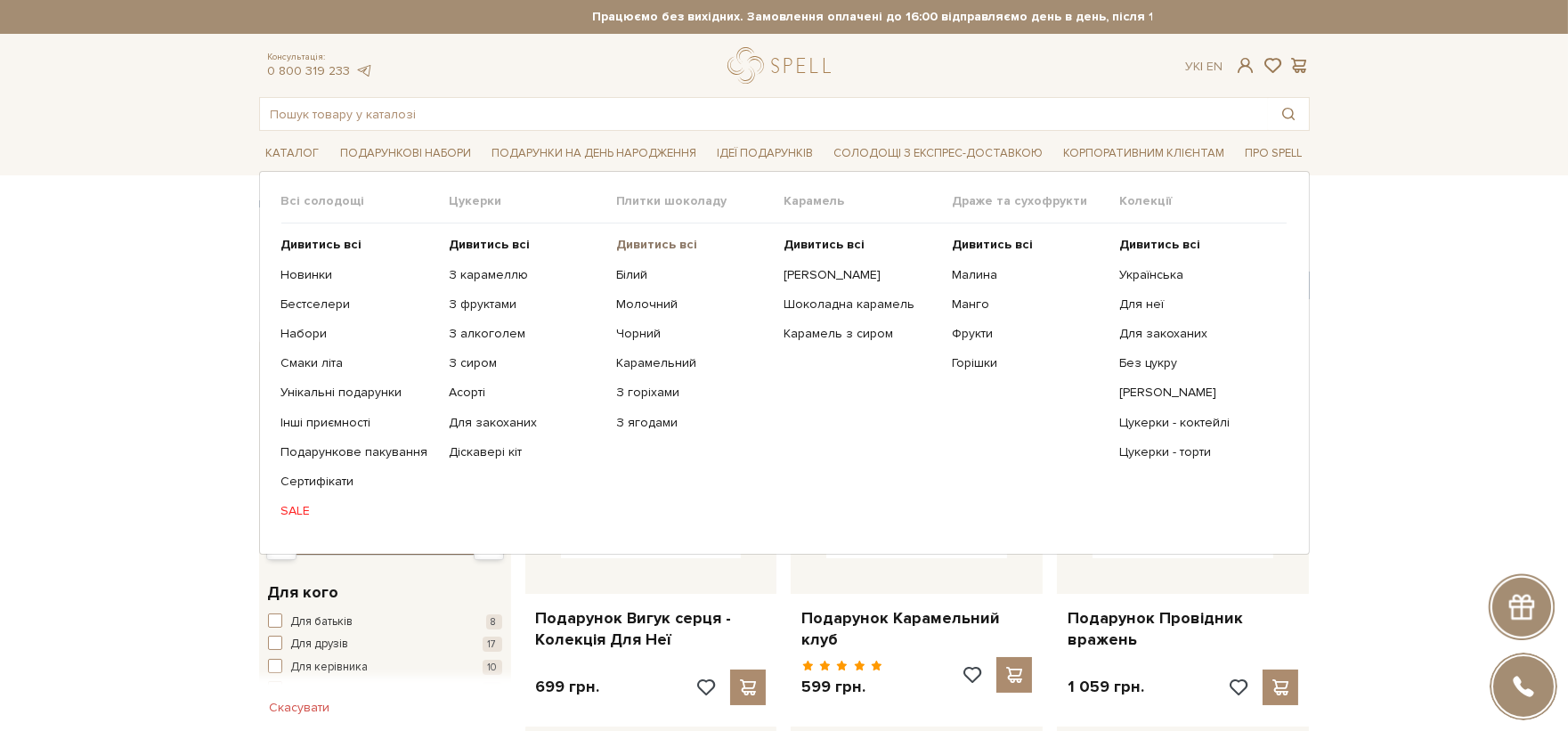
click at [669, 244] on b "Дивитись всі" at bounding box center [656, 245] width 81 height 16
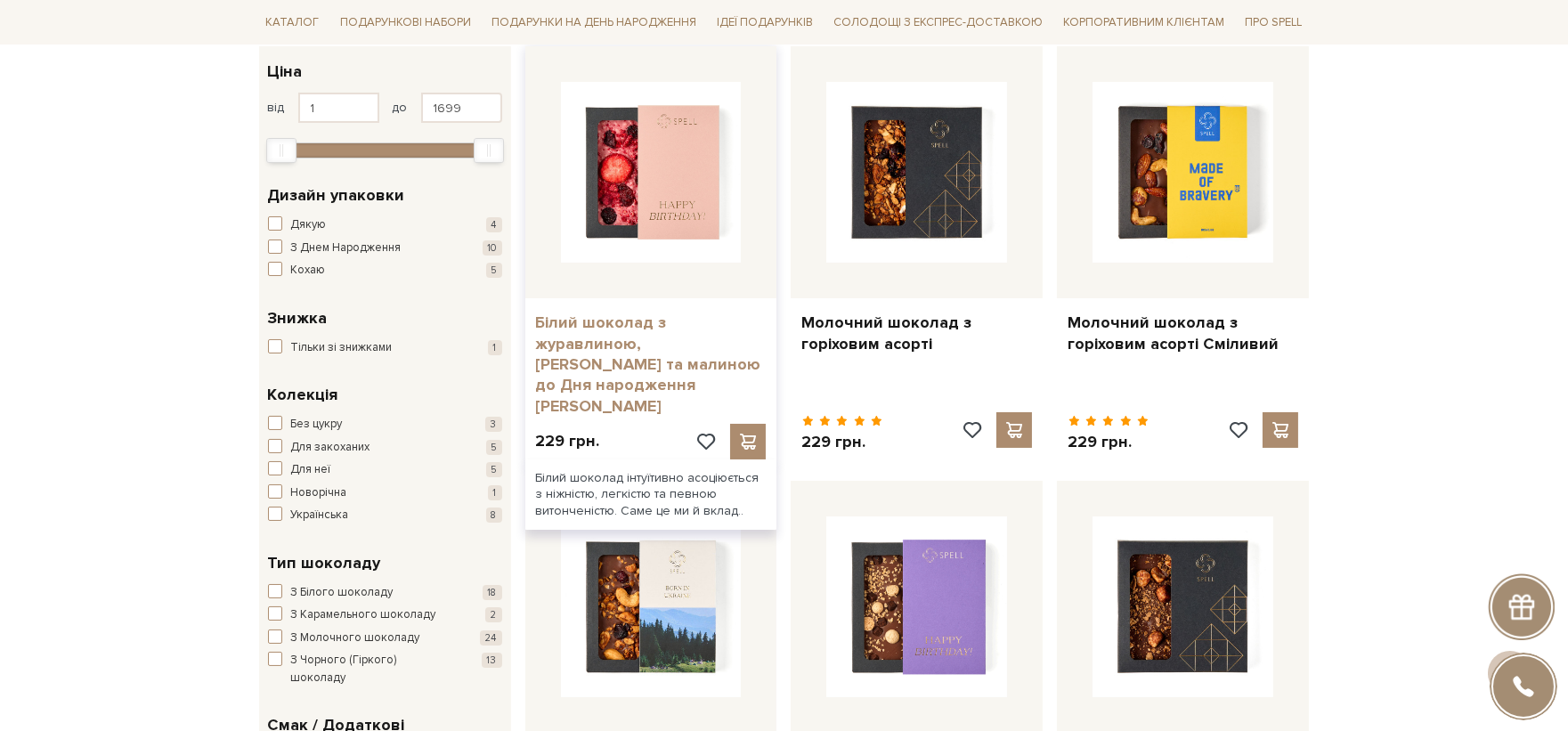
scroll to position [296, 0]
click at [642, 360] on link "Білий шоколад з журавлиною, вишнею та малиною до Дня народження рожевий" at bounding box center [651, 364] width 231 height 104
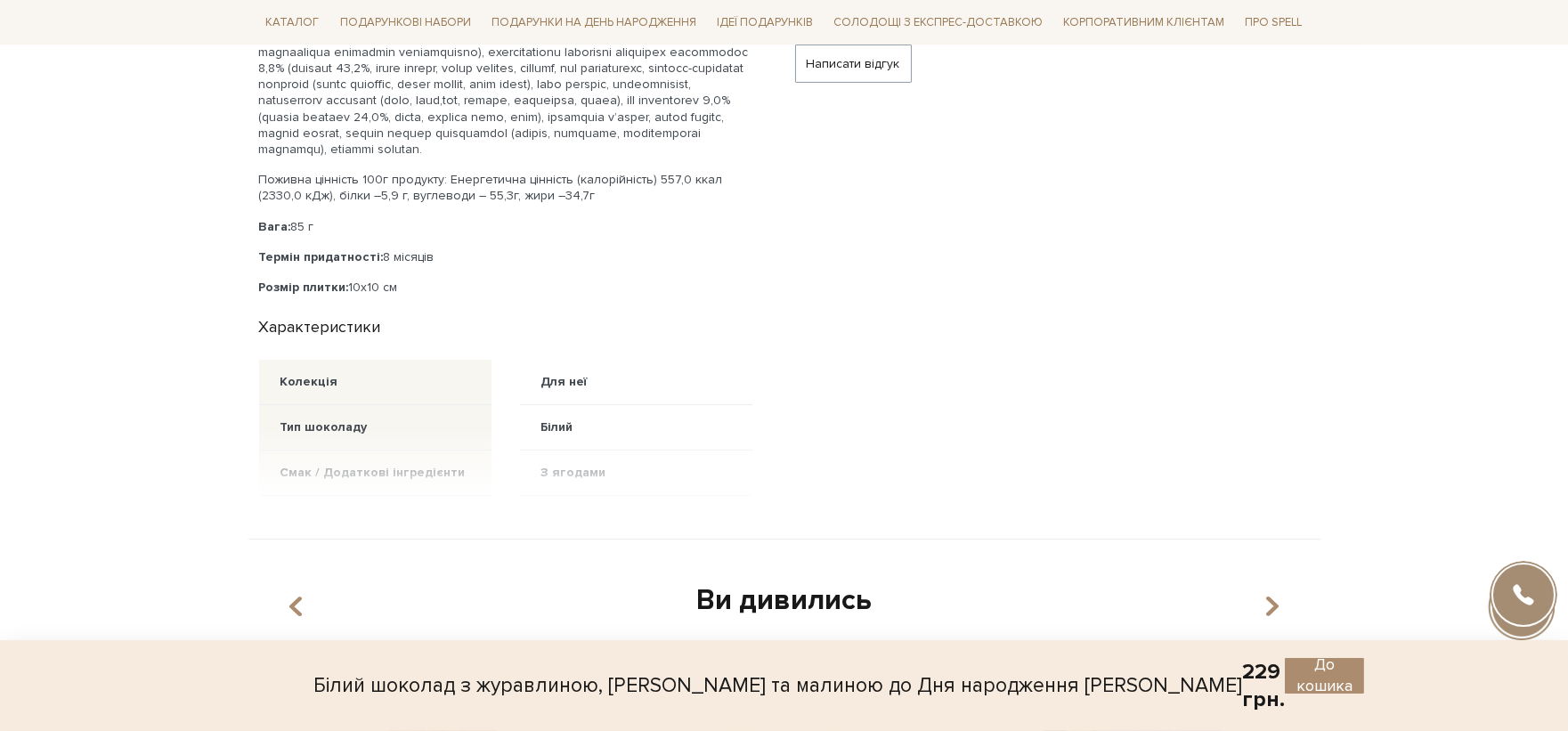
scroll to position [1385, 0]
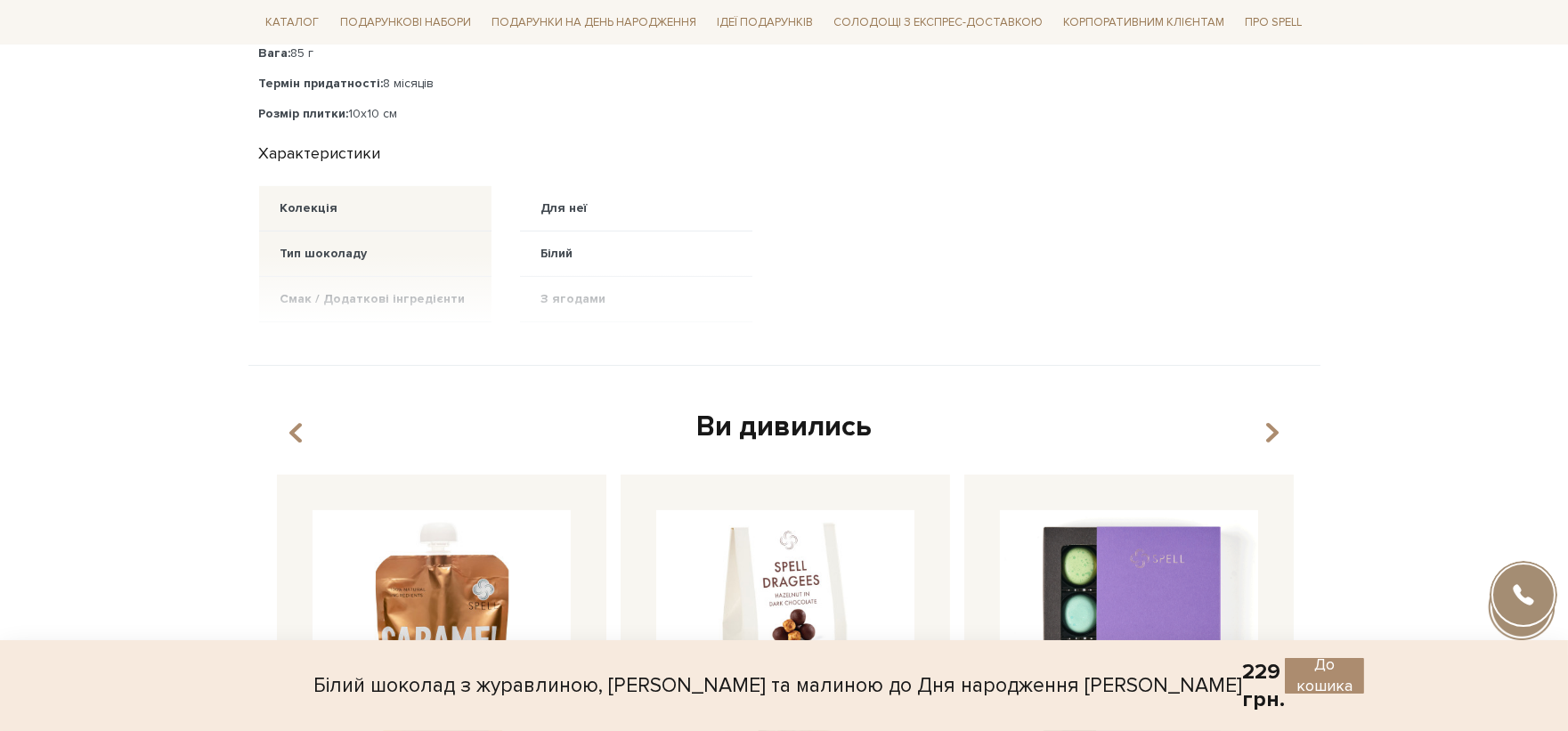
click at [626, 253] on div at bounding box center [506, 288] width 493 height 68
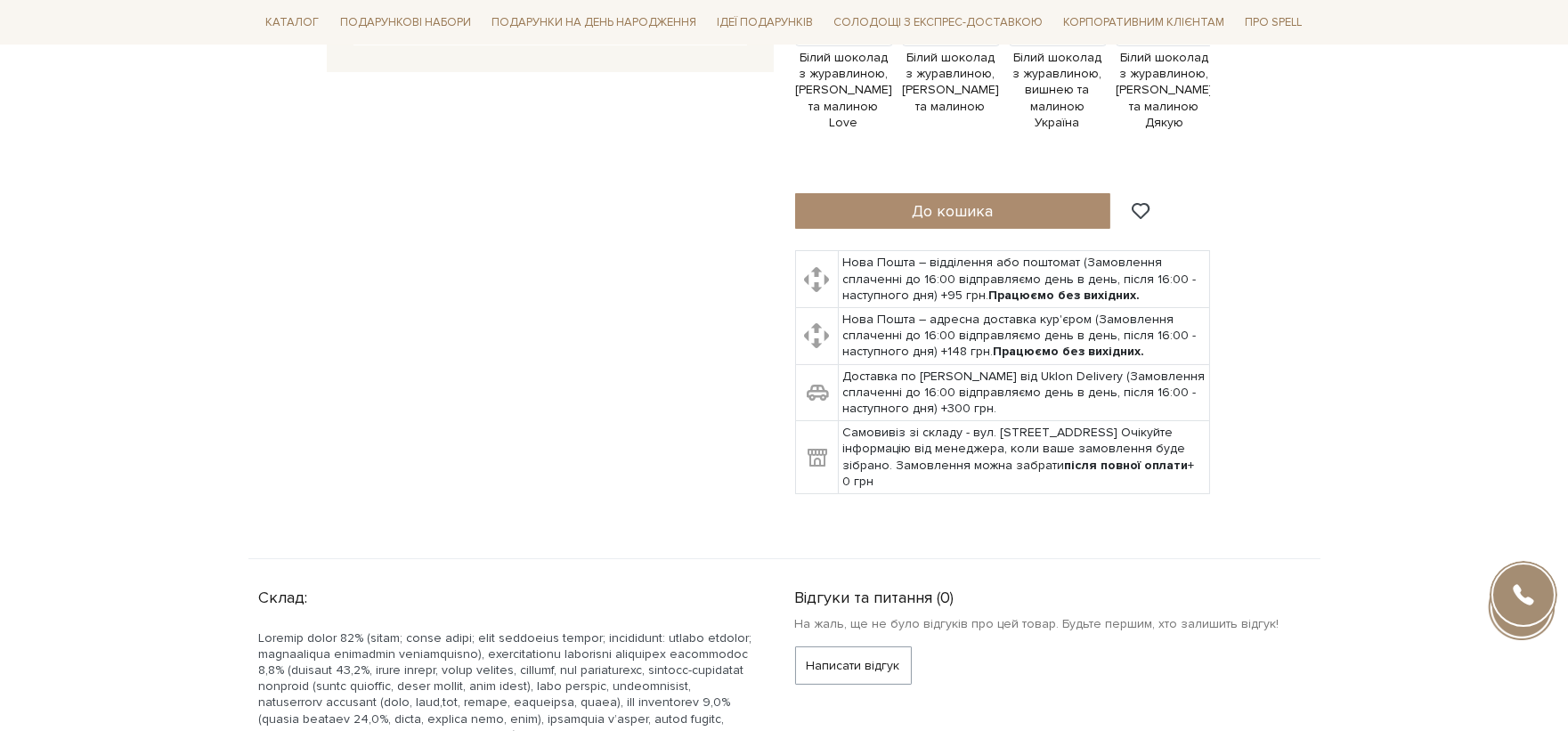
scroll to position [396, 0]
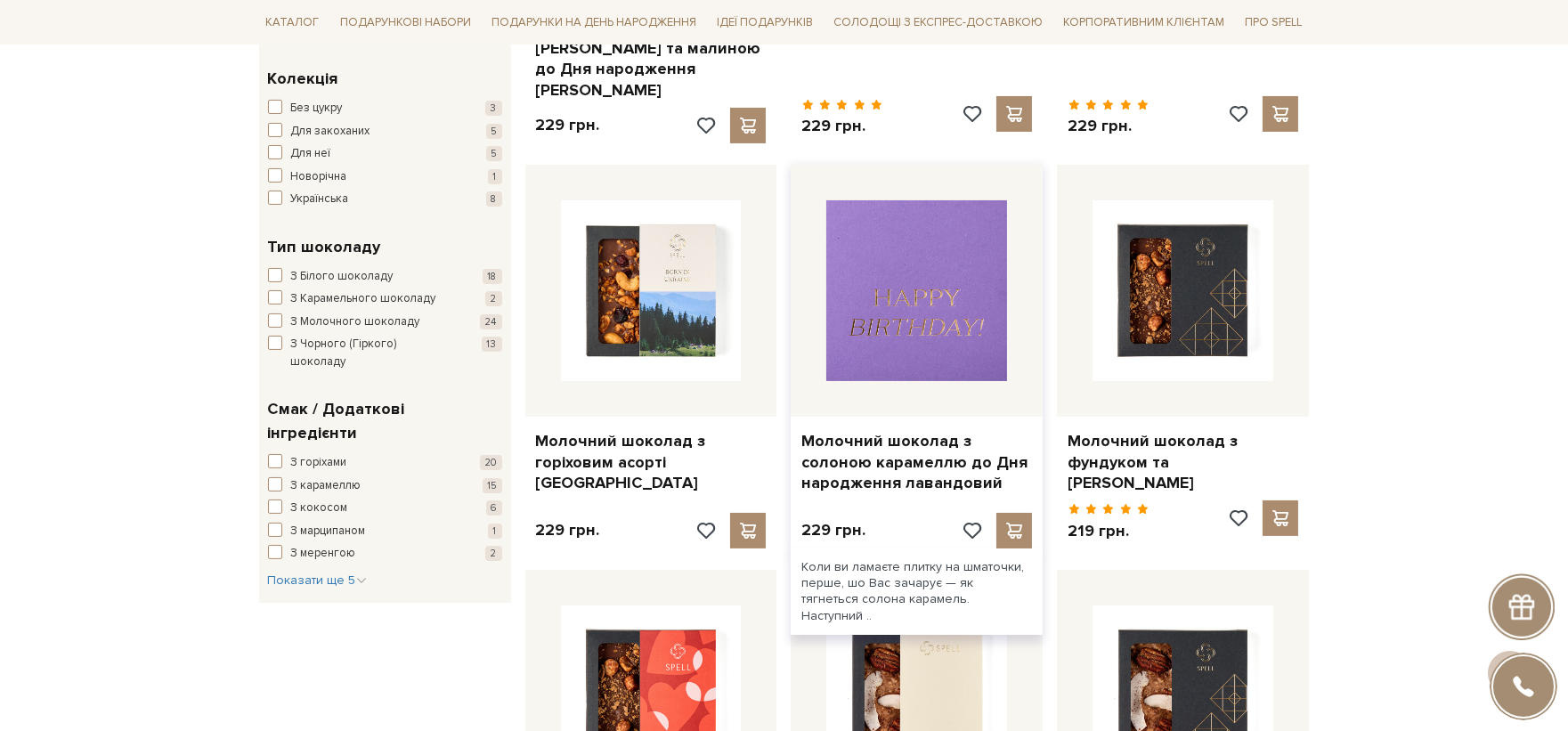
scroll to position [594, 0]
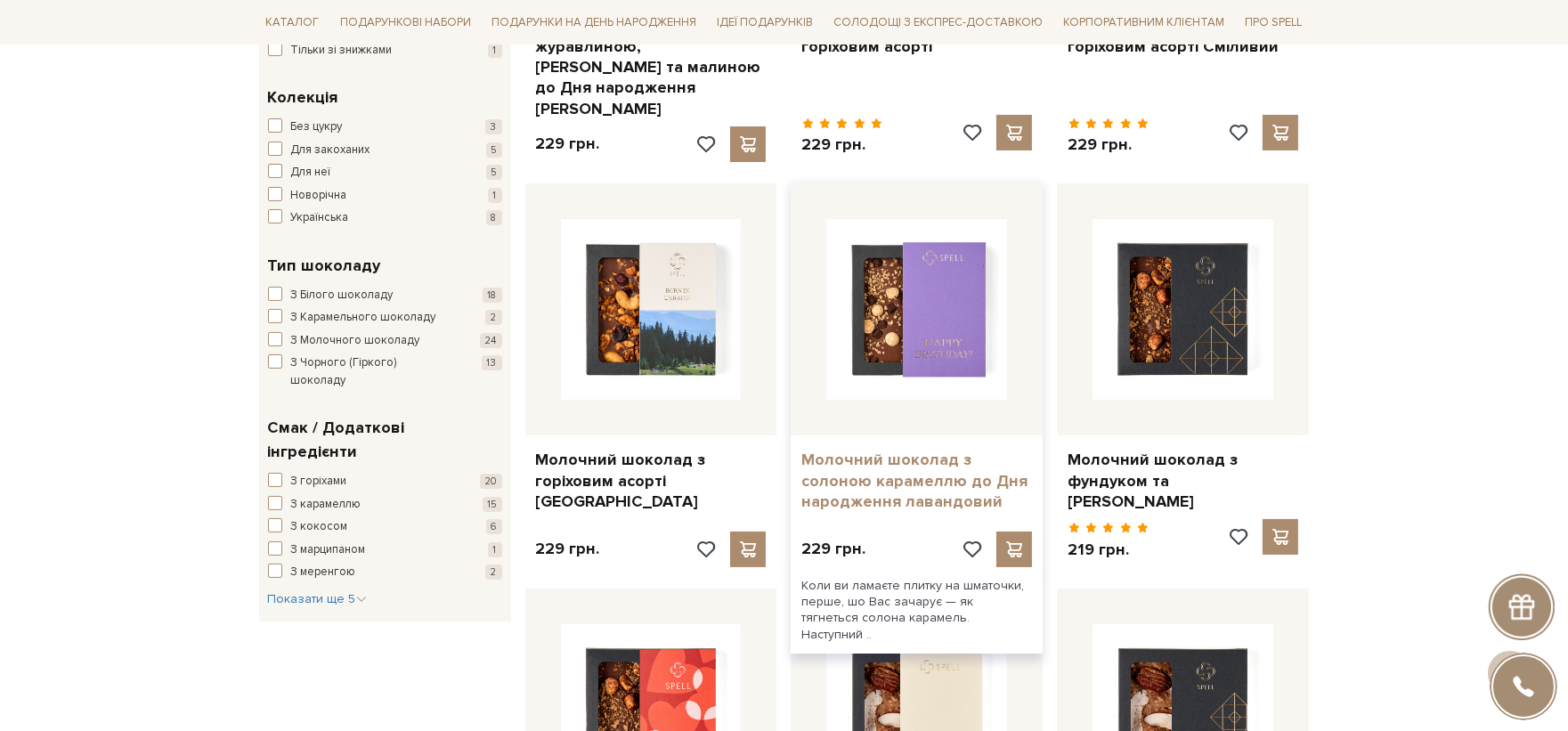
click at [931, 464] on link "Молочний шоколад з солоною карамеллю до Дня народження лавандовий" at bounding box center [916, 481] width 231 height 62
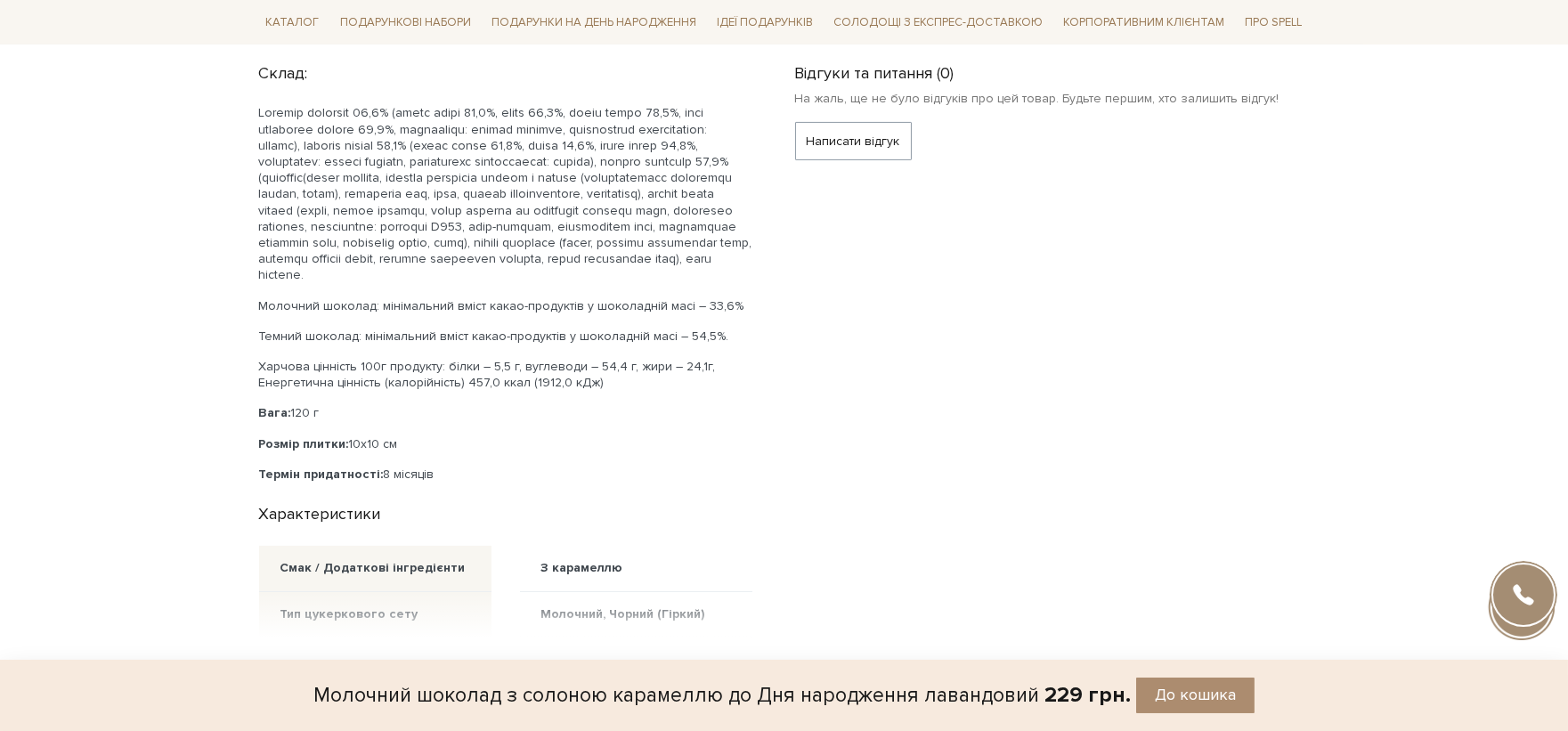
scroll to position [1385, 0]
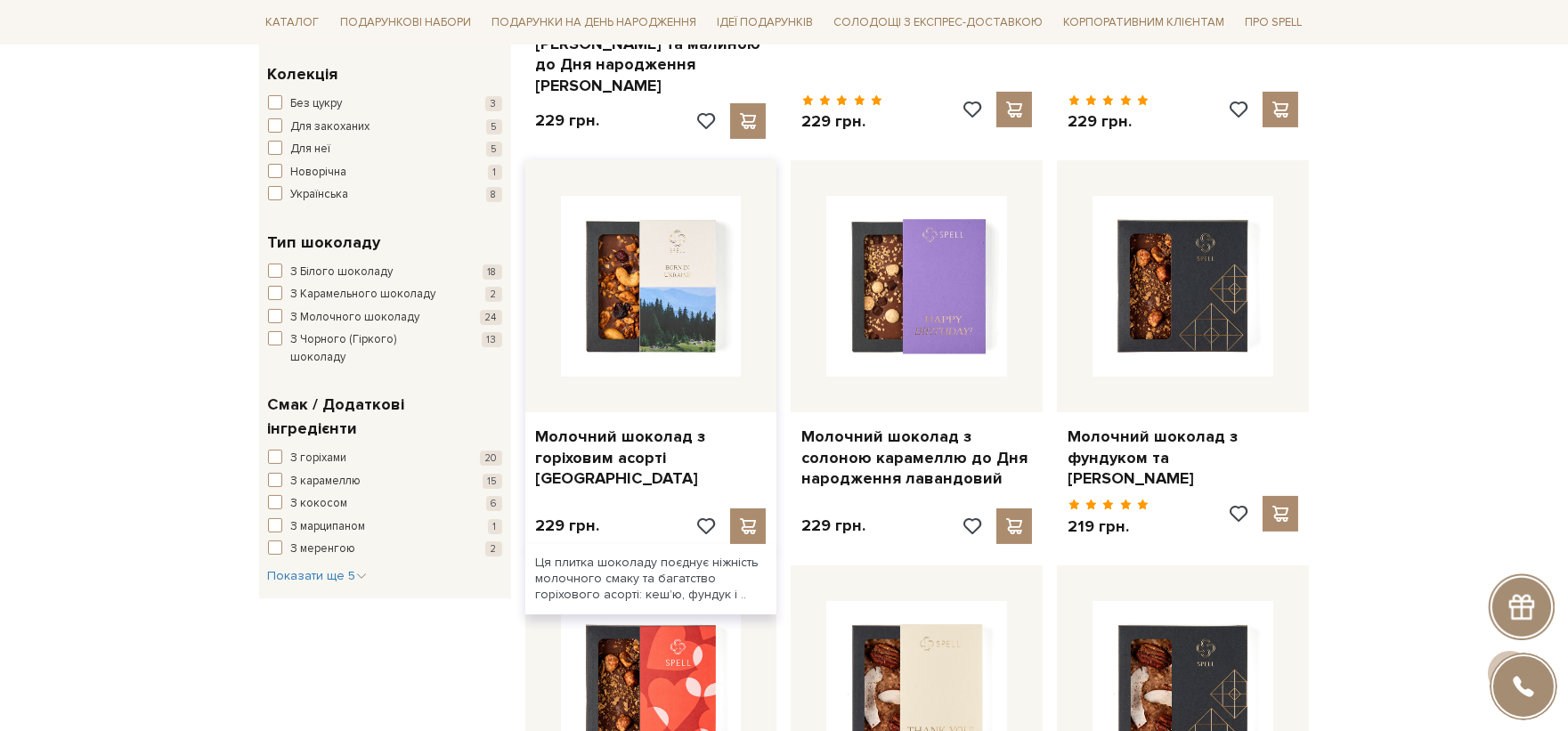
scroll to position [989, 0]
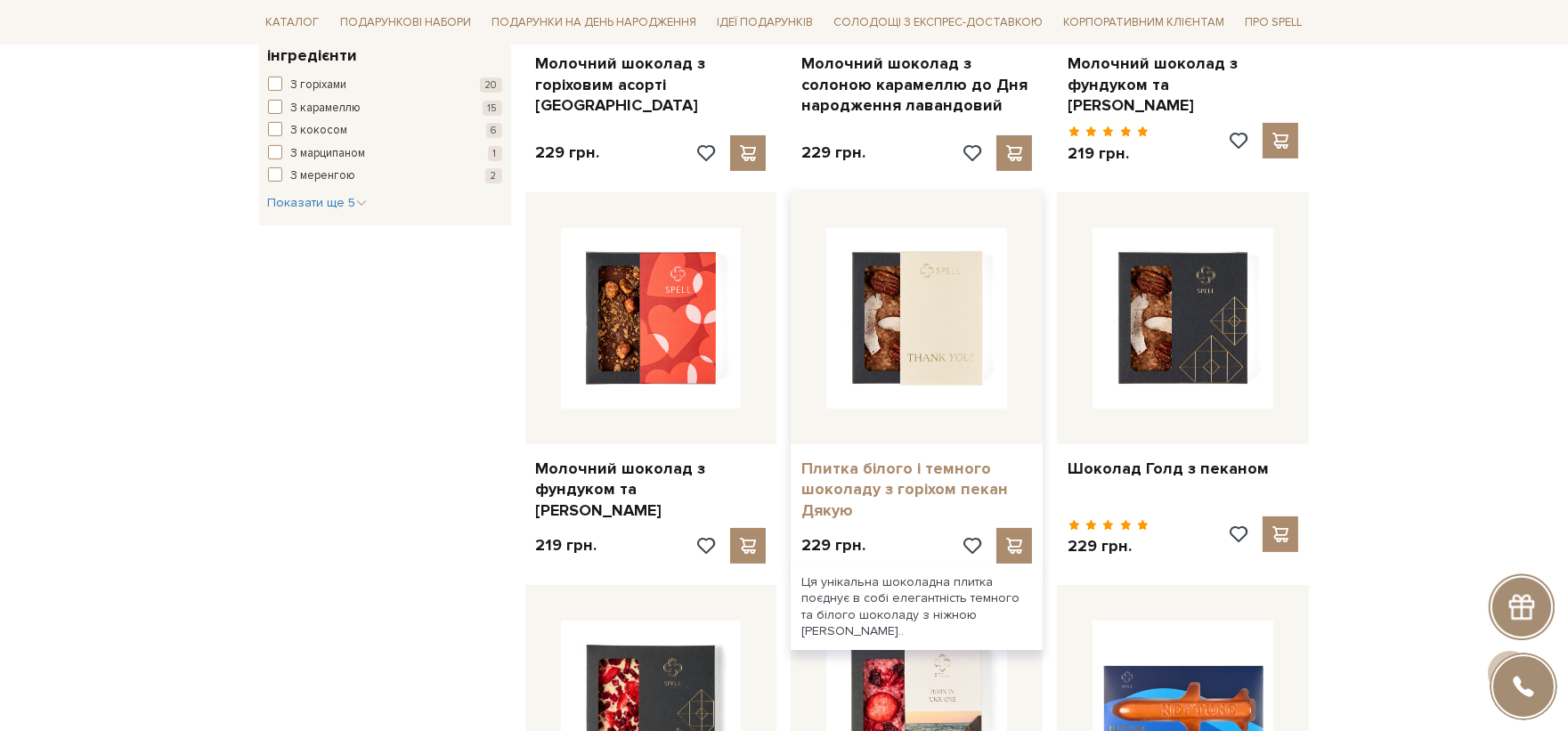
click at [941, 474] on link "Плитка білого і темного шоколаду з горіхом пекан Дякую" at bounding box center [916, 490] width 231 height 62
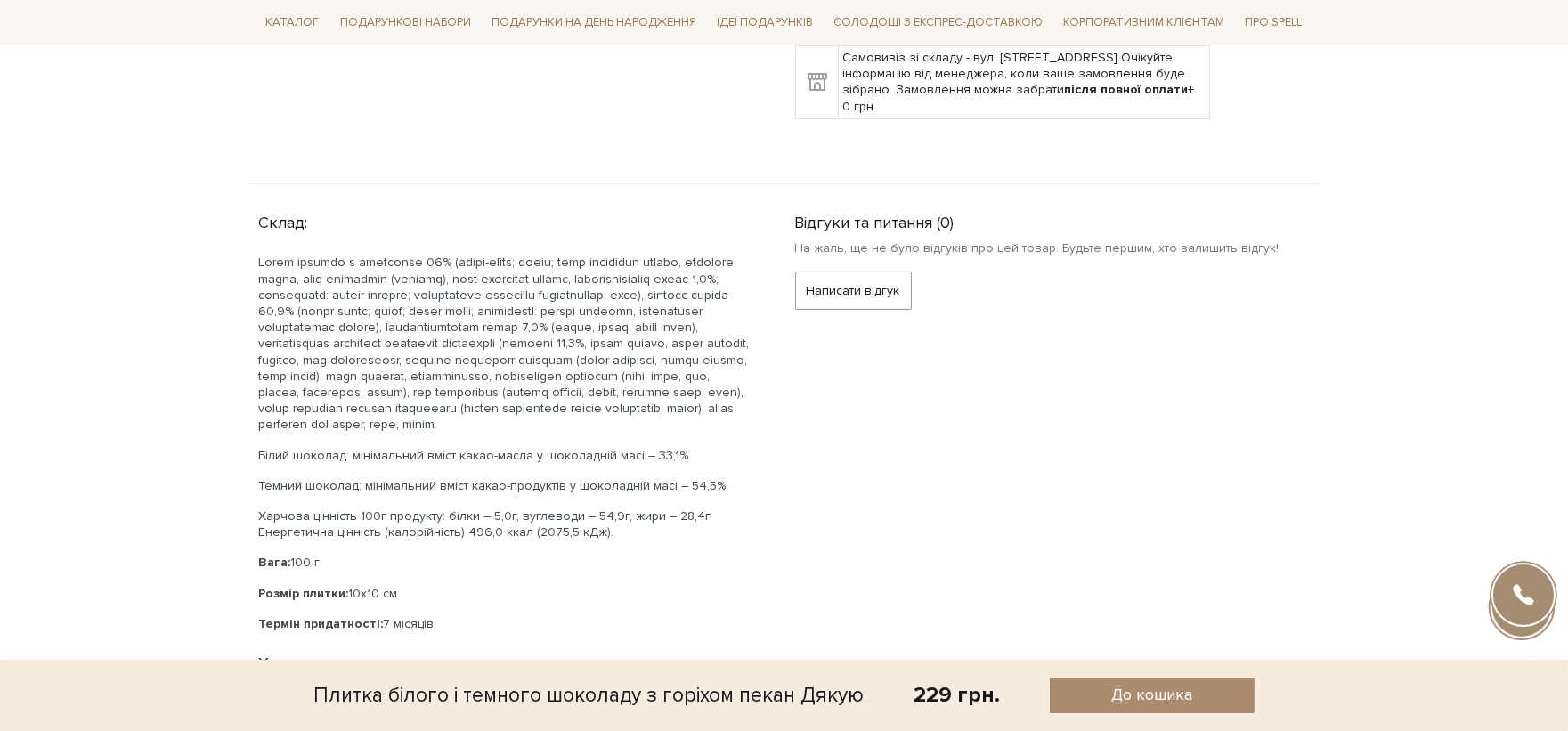
scroll to position [1385, 0]
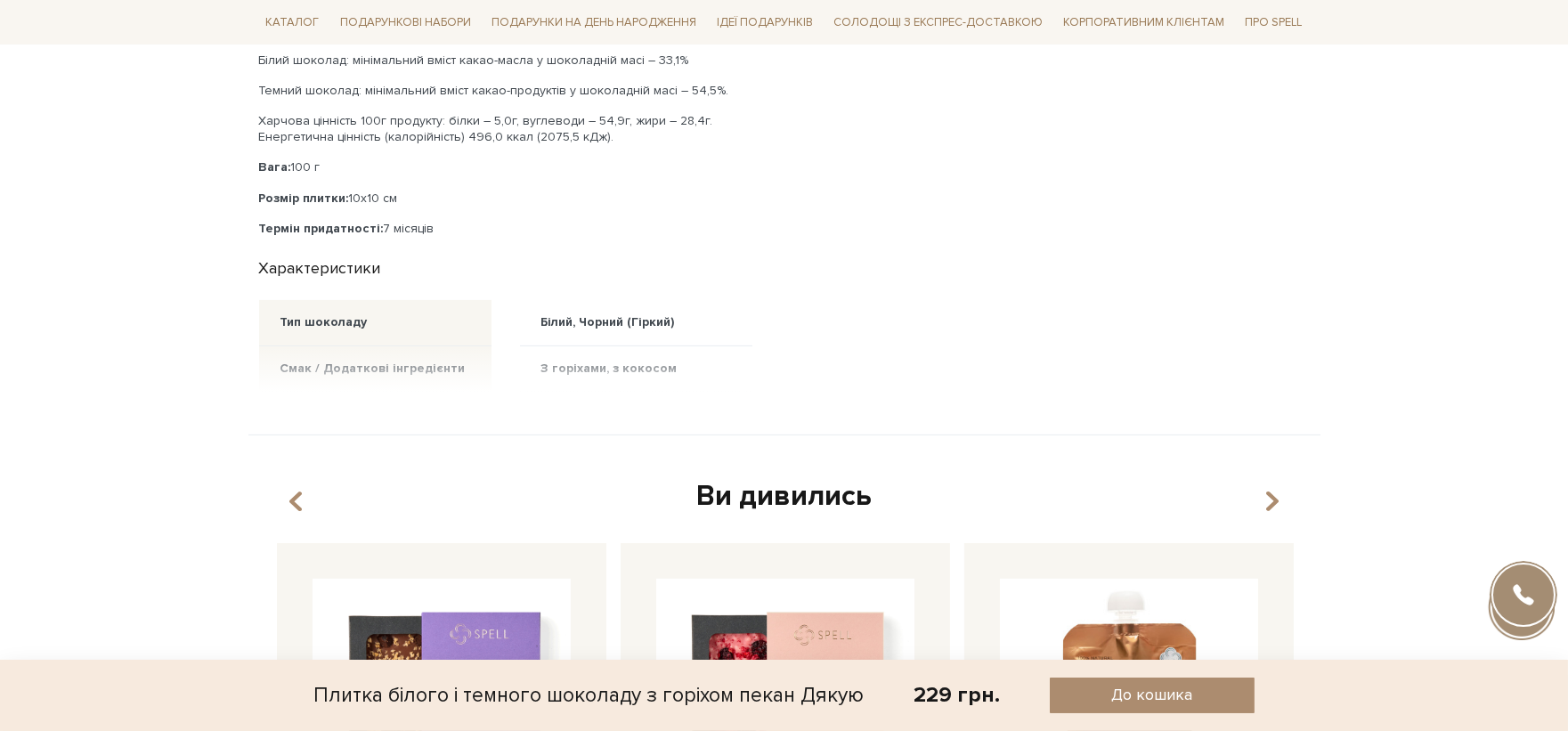
click at [652, 357] on div at bounding box center [506, 368] width 493 height 46
drag, startPoint x: 676, startPoint y: 377, endPoint x: 532, endPoint y: 376, distance: 144.0
click at [532, 376] on div at bounding box center [506, 368] width 493 height 46
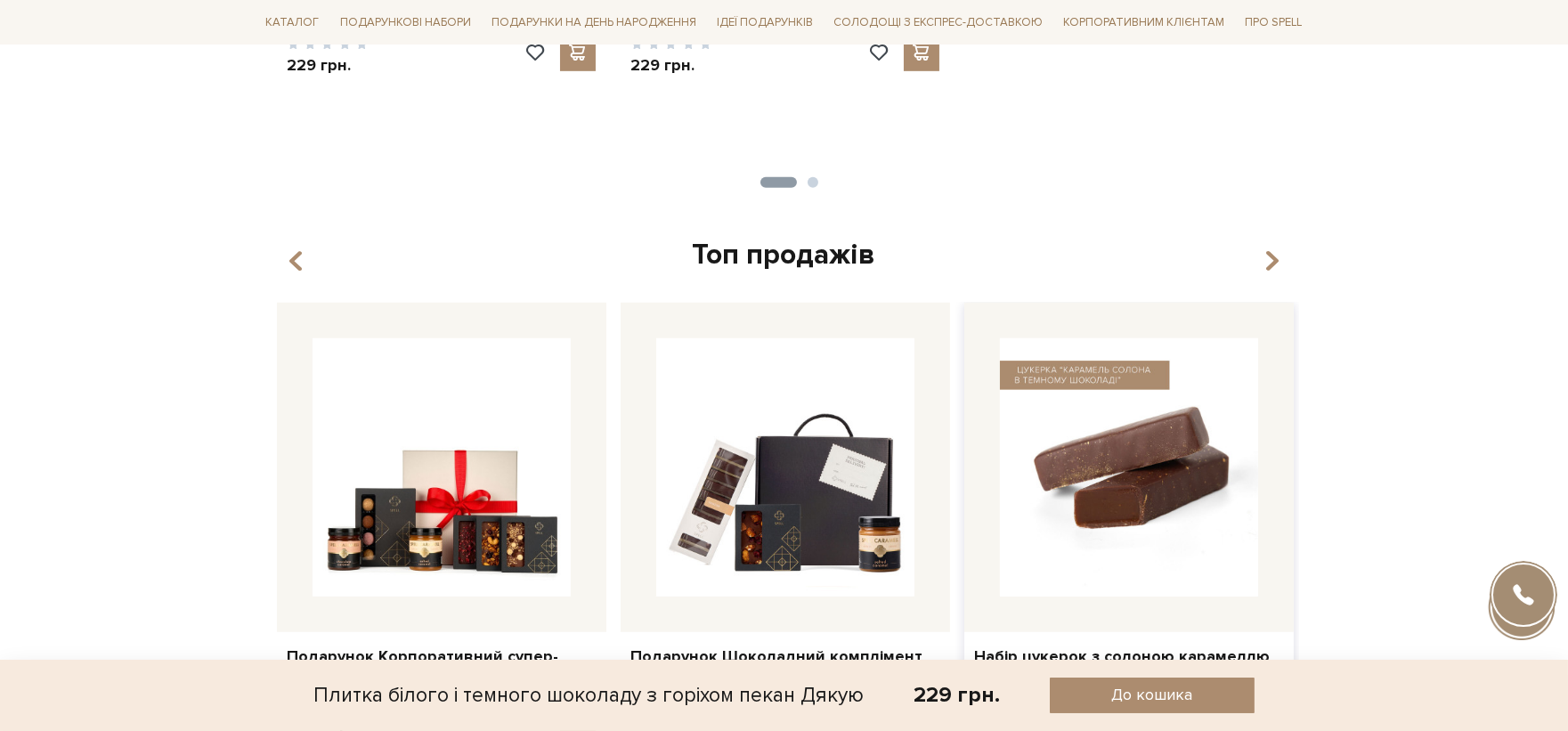
scroll to position [2474, 0]
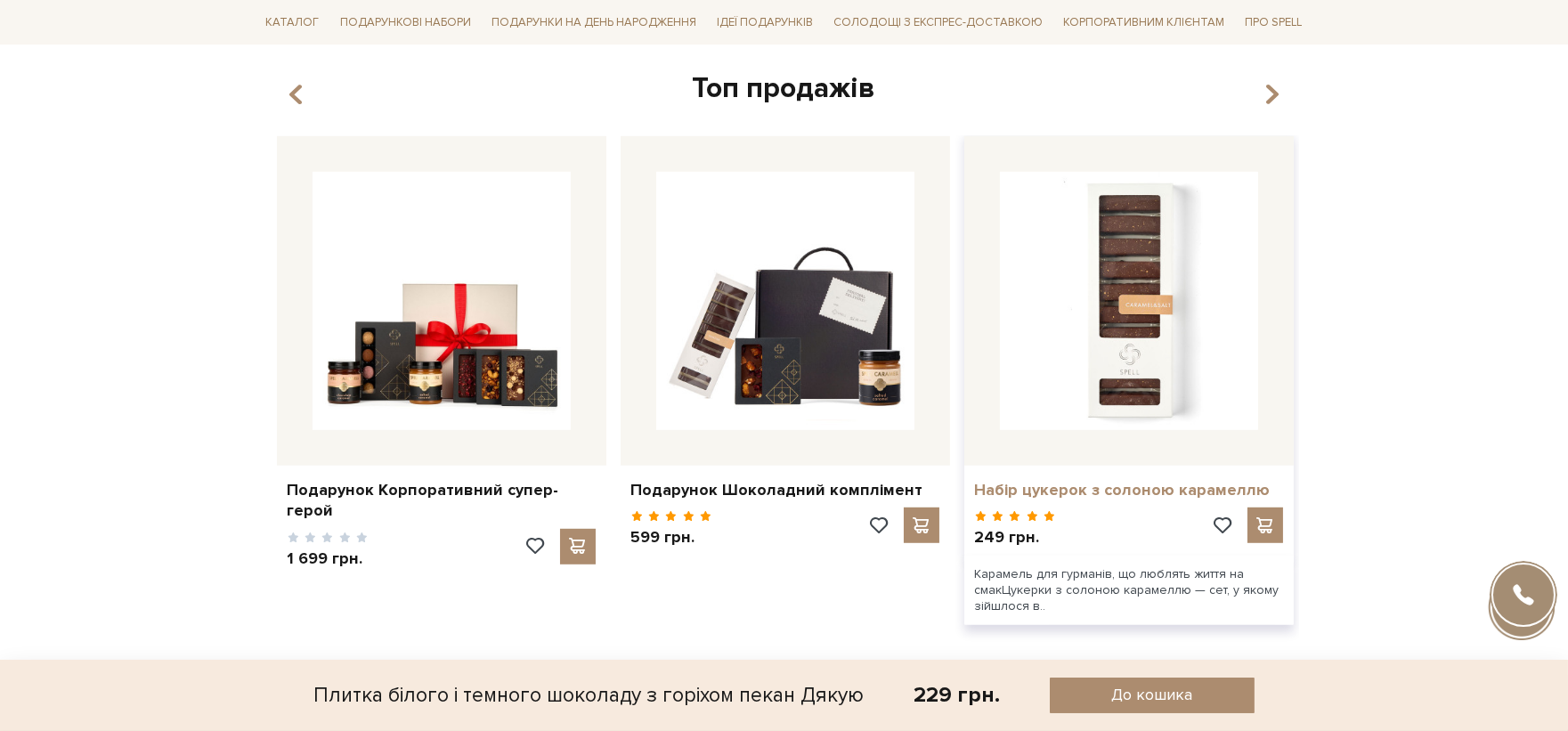
click at [1019, 493] on link "Набір цукерок з солоною карамеллю" at bounding box center [1129, 490] width 308 height 20
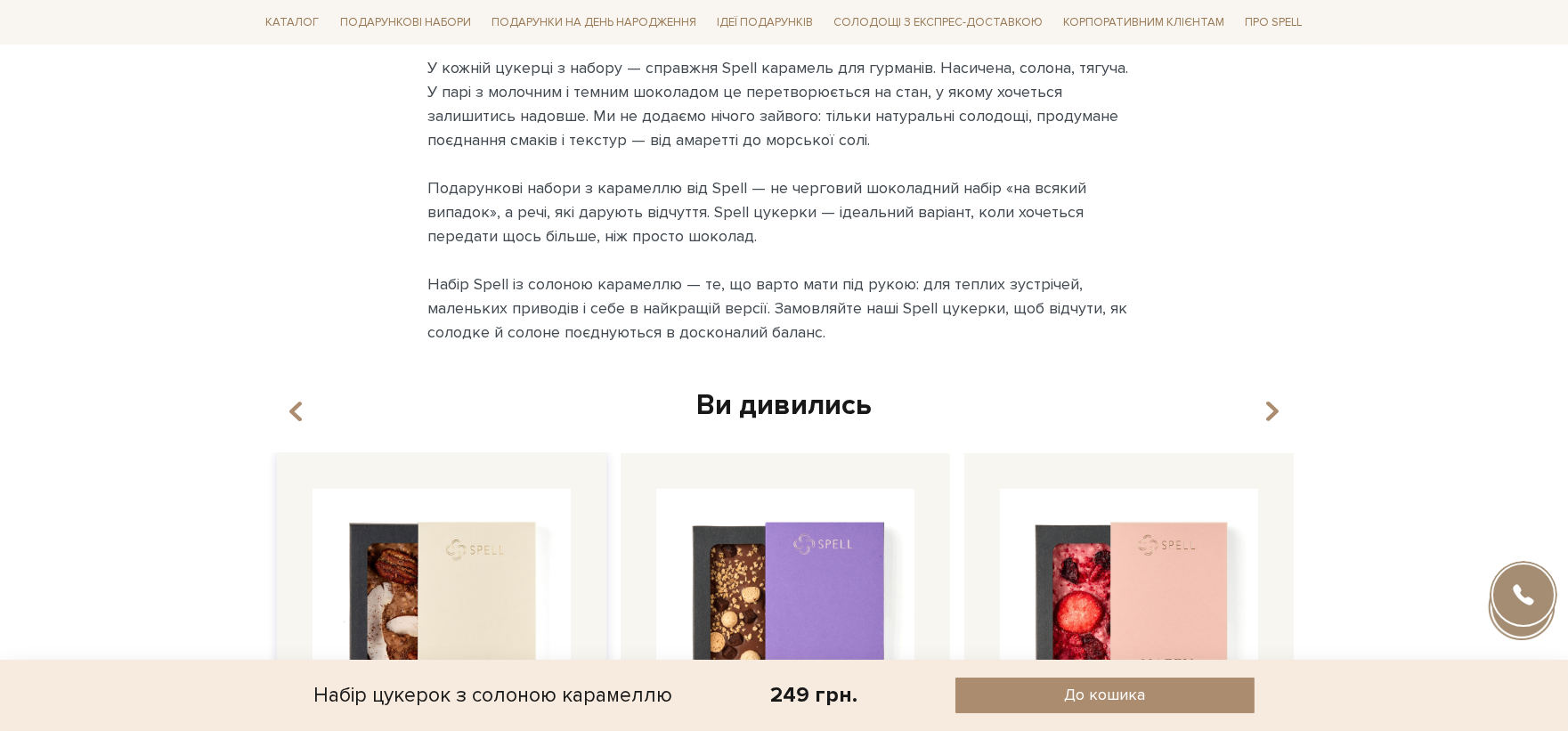
scroll to position [2176, 0]
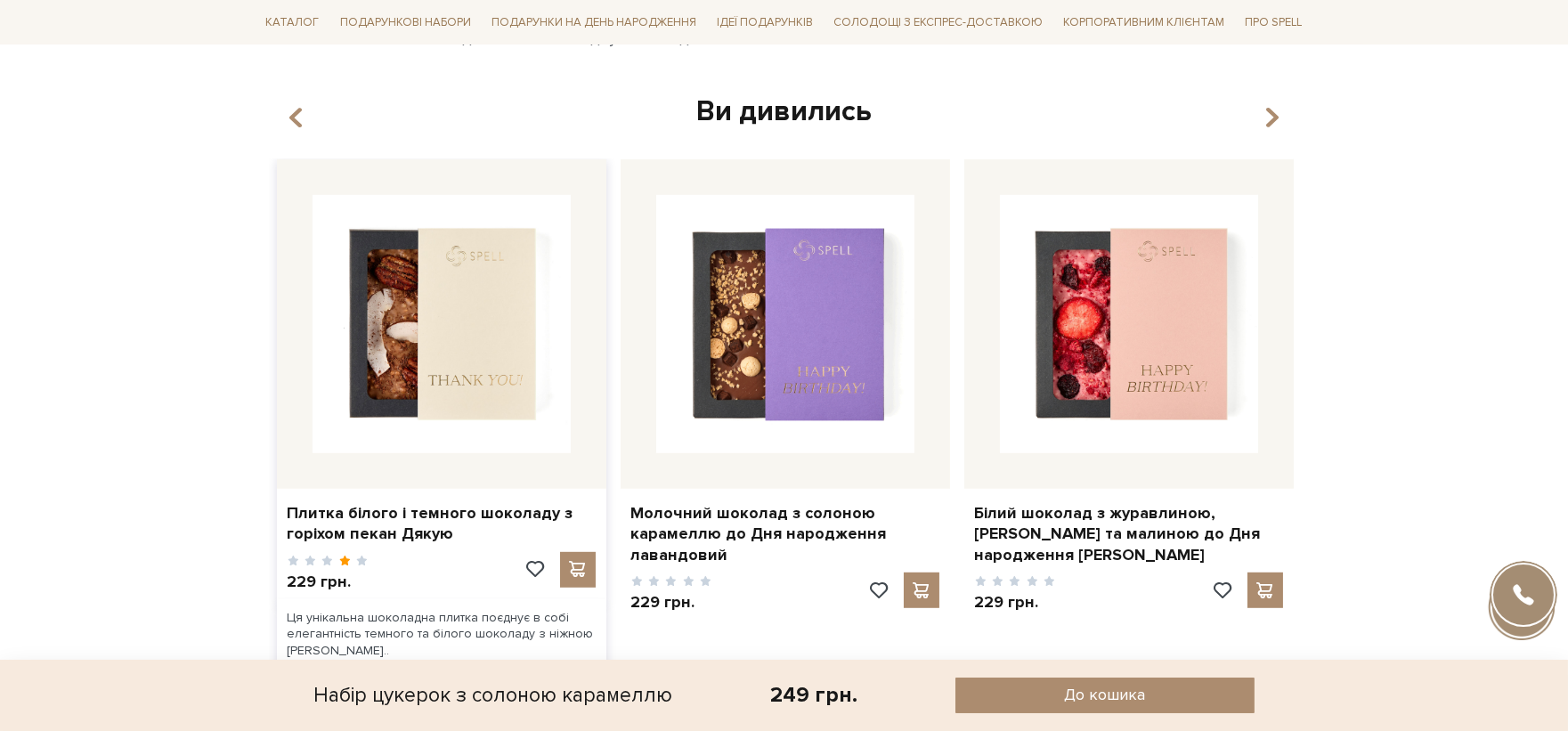
click at [337, 566] on span at bounding box center [344, 560] width 14 height 12
click at [349, 569] on div at bounding box center [326, 560] width 83 height 17
click at [345, 566] on span at bounding box center [344, 560] width 14 height 12
click at [273, 728] on div "Набір цукерок з солоною карамеллю 249 грн. До кошика" at bounding box center [784, 695] width 1568 height 71
click at [291, 372] on div at bounding box center [441, 325] width 329 height 329
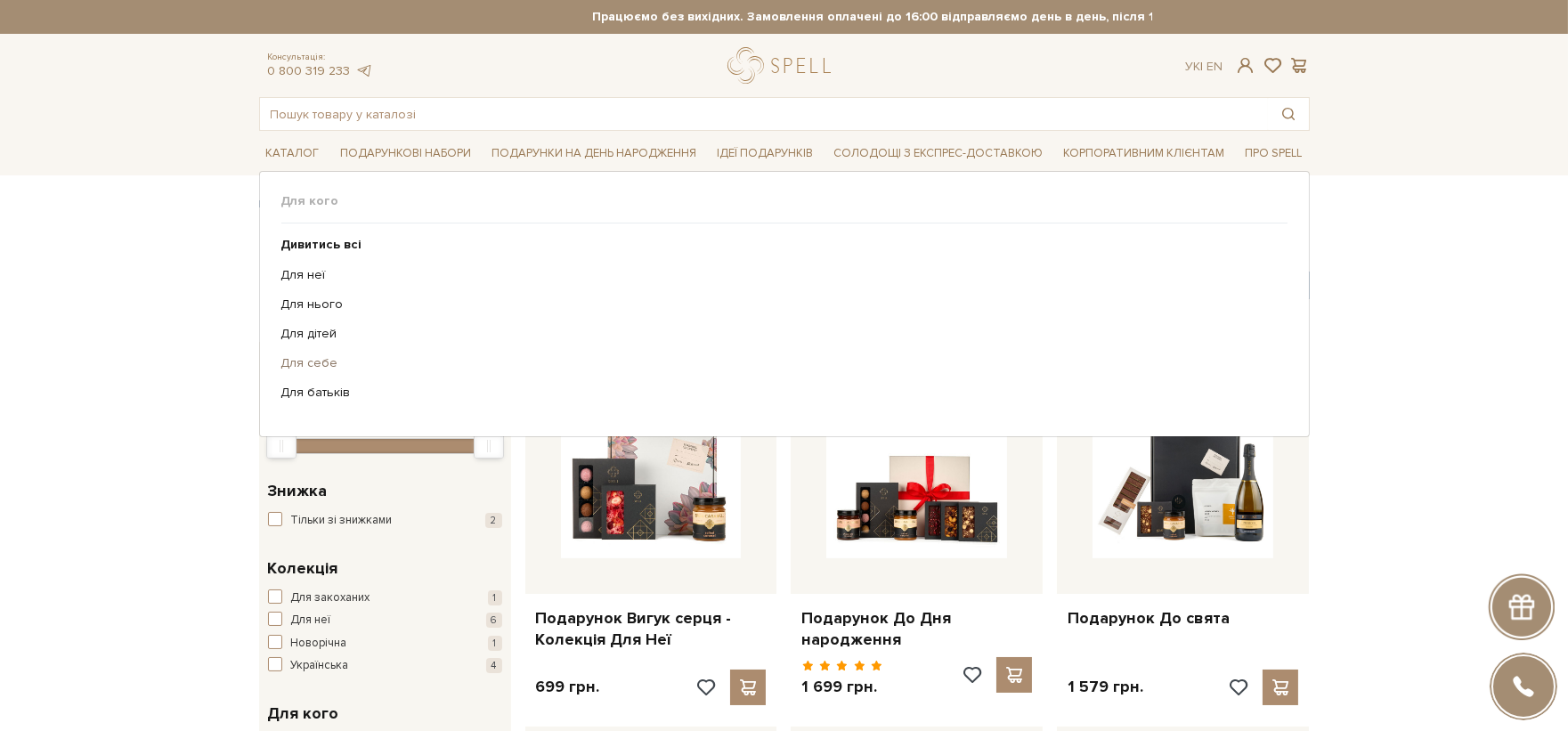
scroll to position [296, 0]
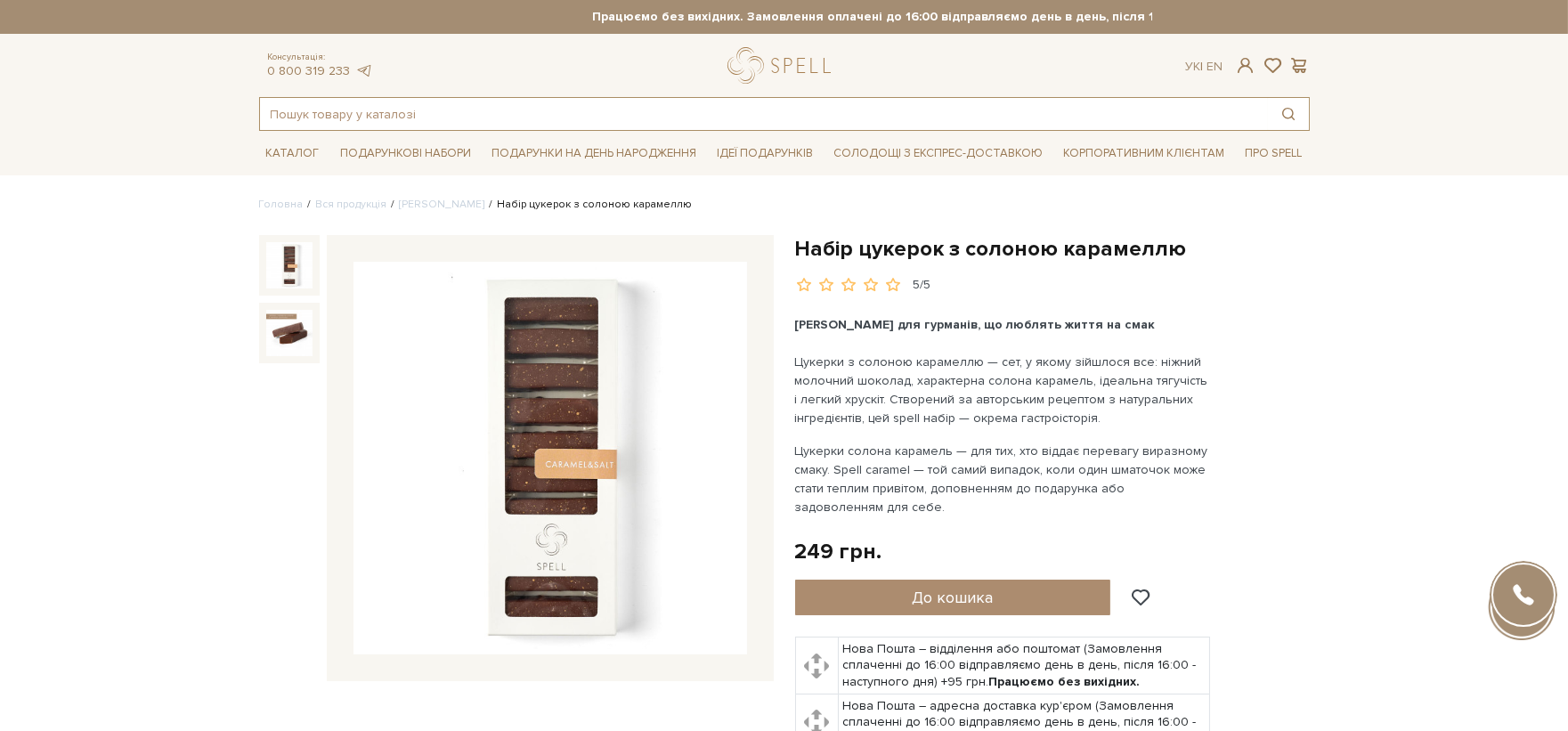
click at [545, 117] on input "text" at bounding box center [764, 114] width 1008 height 32
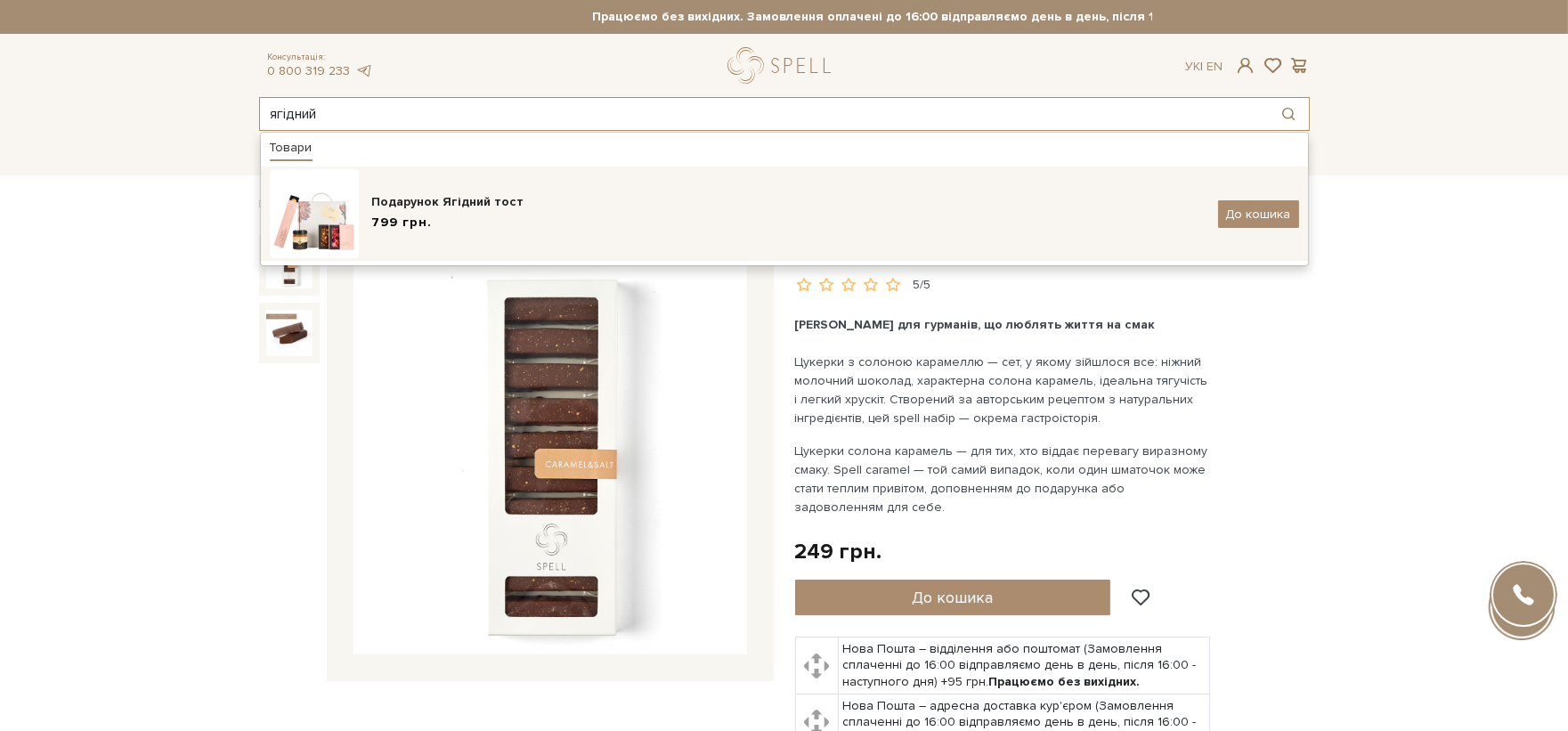
type input "ягідний"
click at [530, 236] on div "Подарунок Ягідний тост 799 грн. До кошика" at bounding box center [784, 213] width 1029 height 89
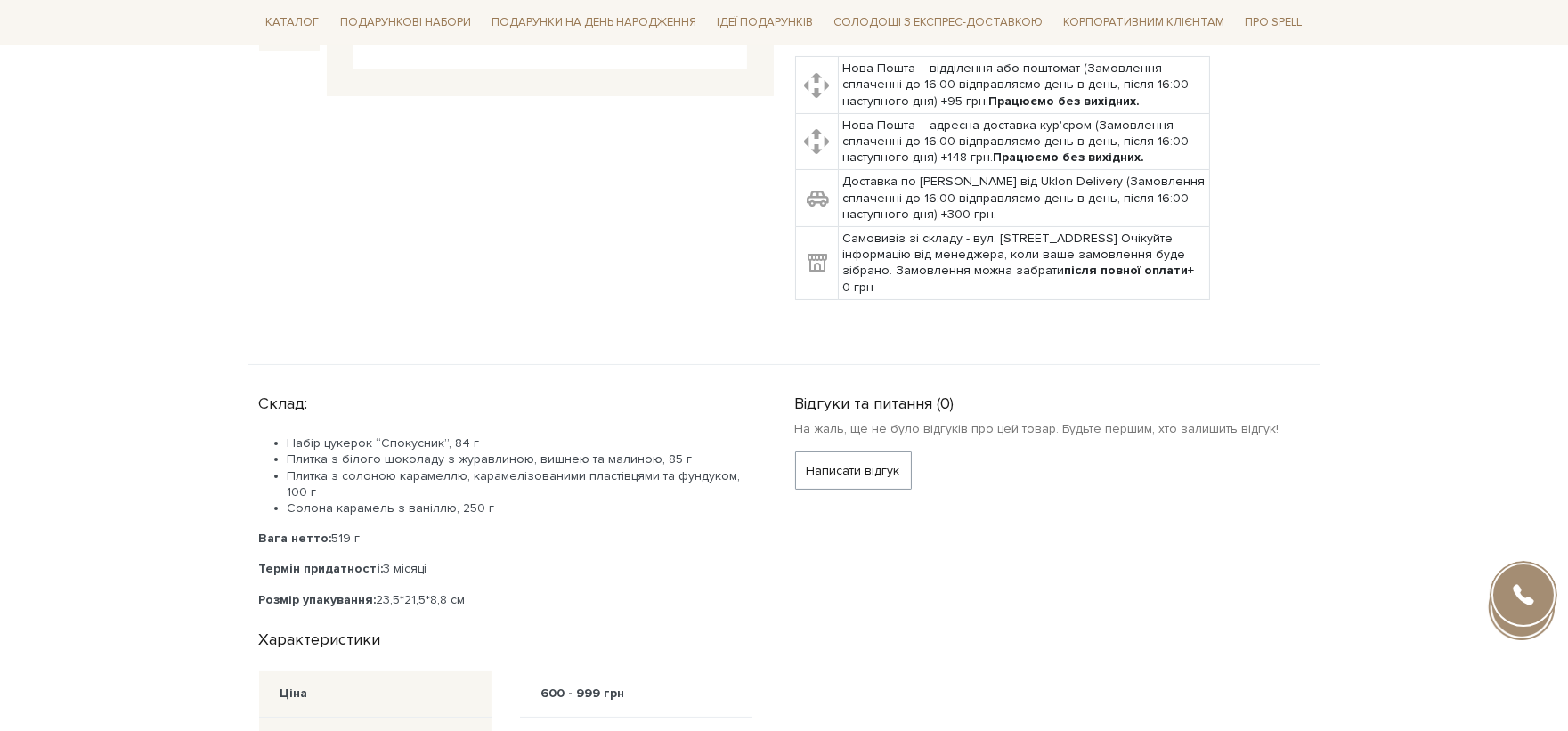
scroll to position [594, 0]
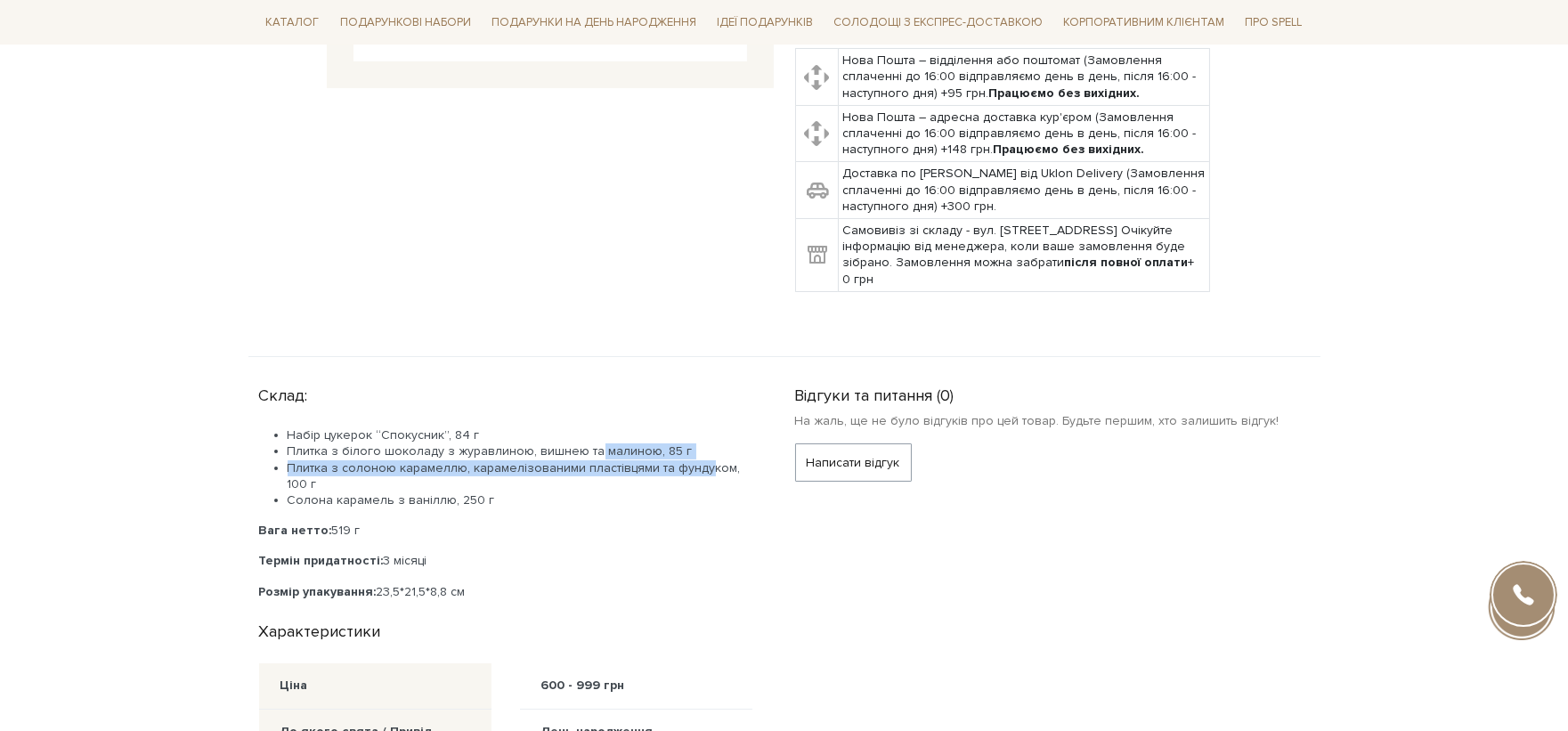
drag, startPoint x: 697, startPoint y: 466, endPoint x: 591, endPoint y: 447, distance: 107.7
click at [591, 447] on ul "Набір цукерок “Спокусник”, 84 г Плитка з білого шоколаду з журавлиною, вишнею т…" at bounding box center [506, 468] width 493 height 81
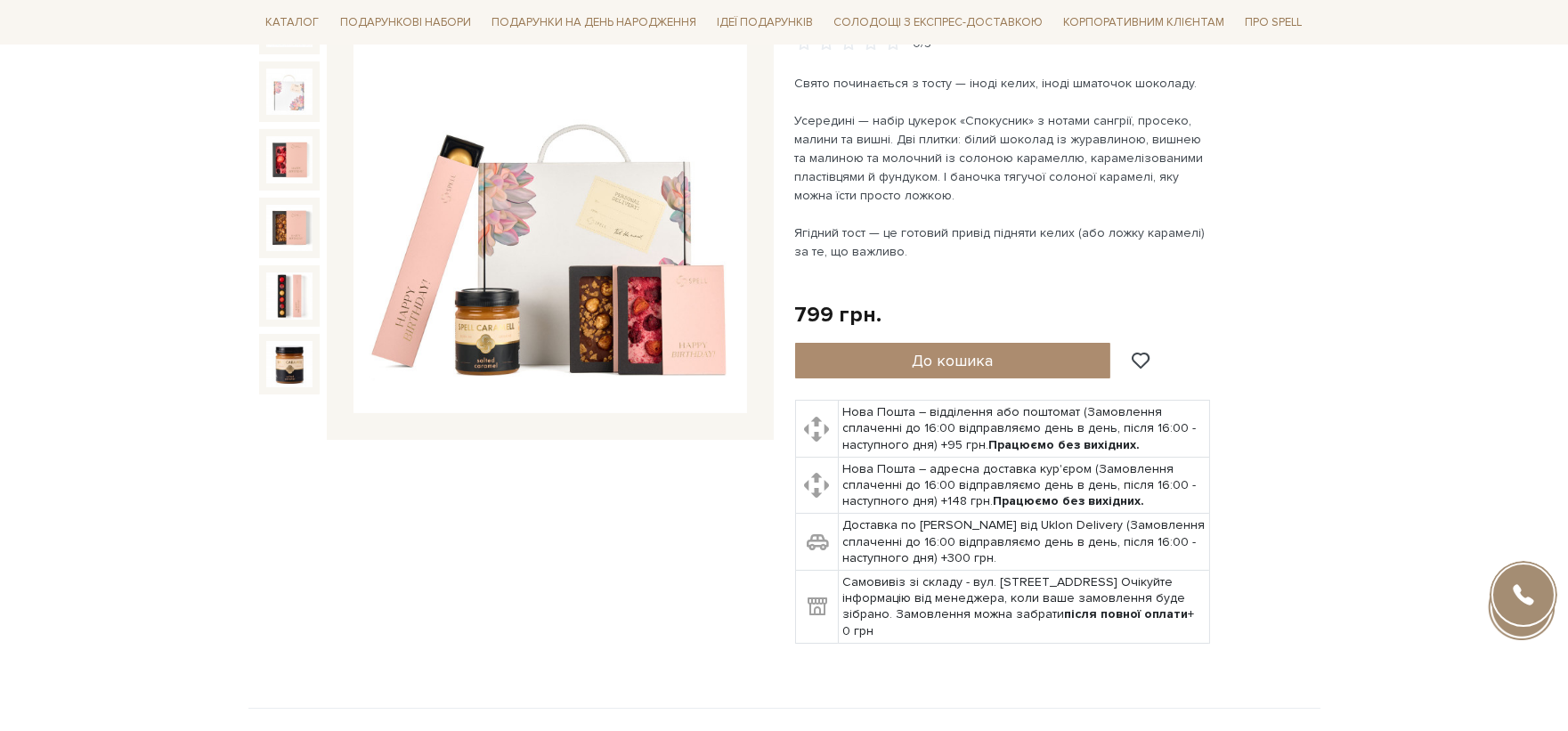
scroll to position [0, 0]
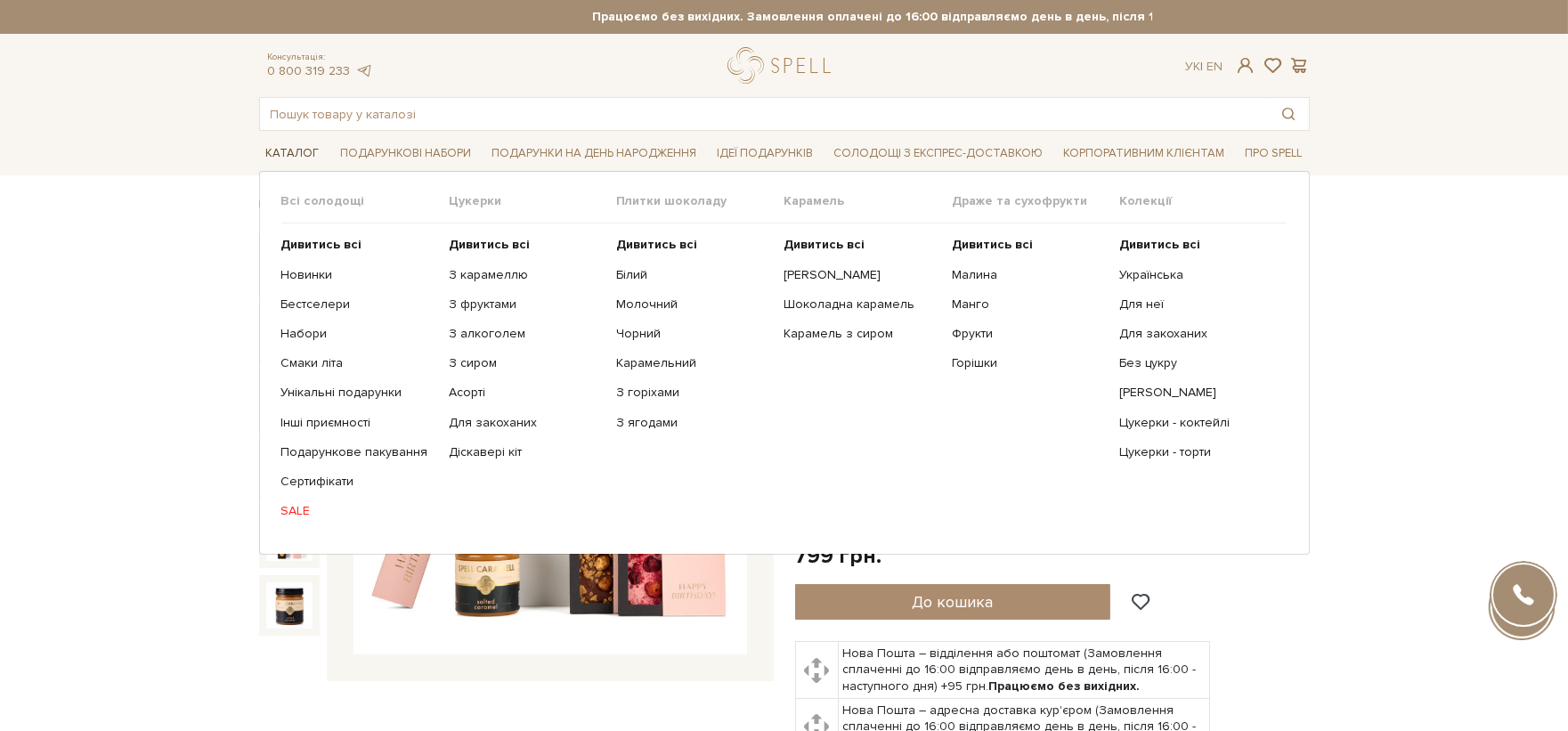
click at [276, 164] on span "Каталог" at bounding box center [292, 153] width 67 height 27
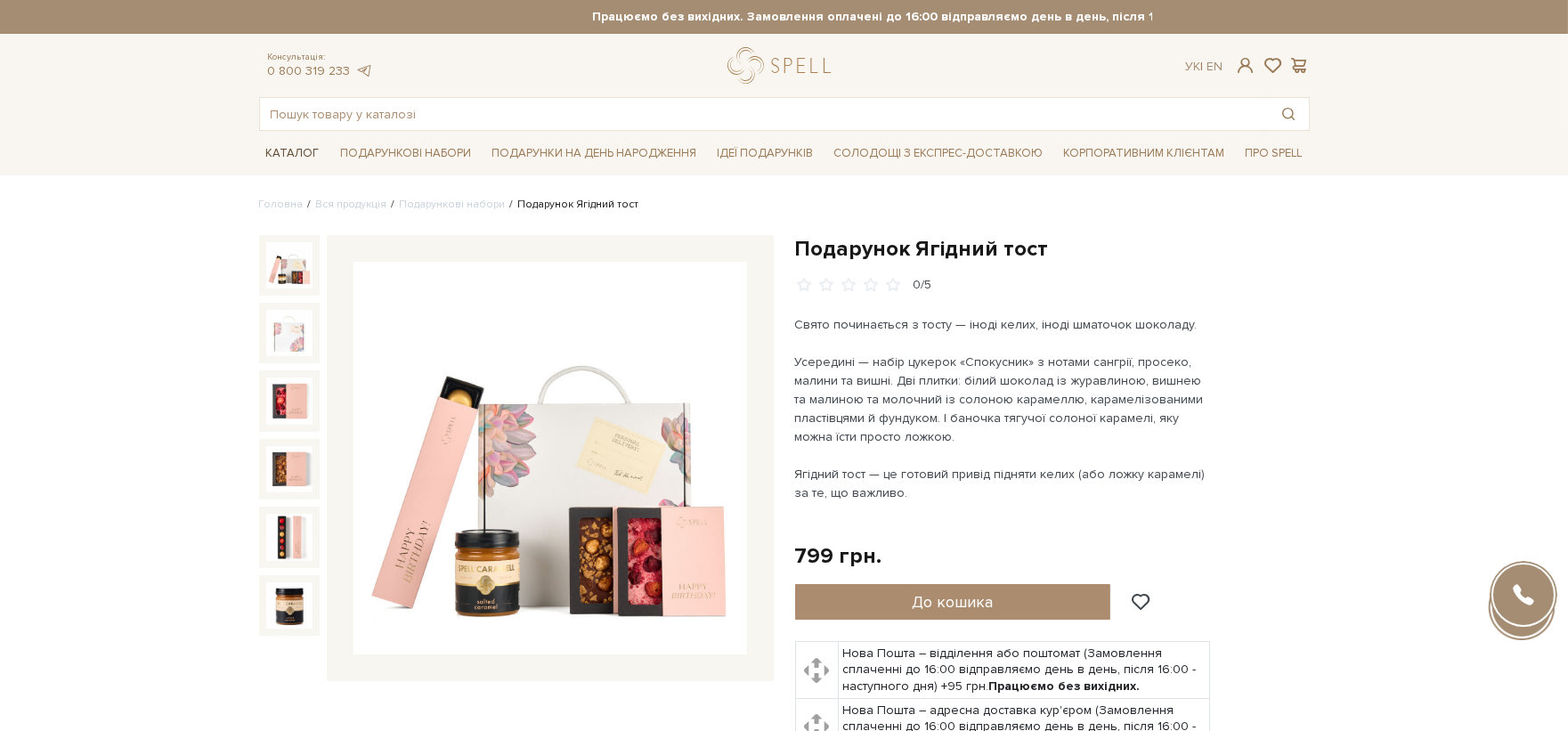
click at [284, 153] on span "Каталог" at bounding box center [292, 153] width 67 height 27
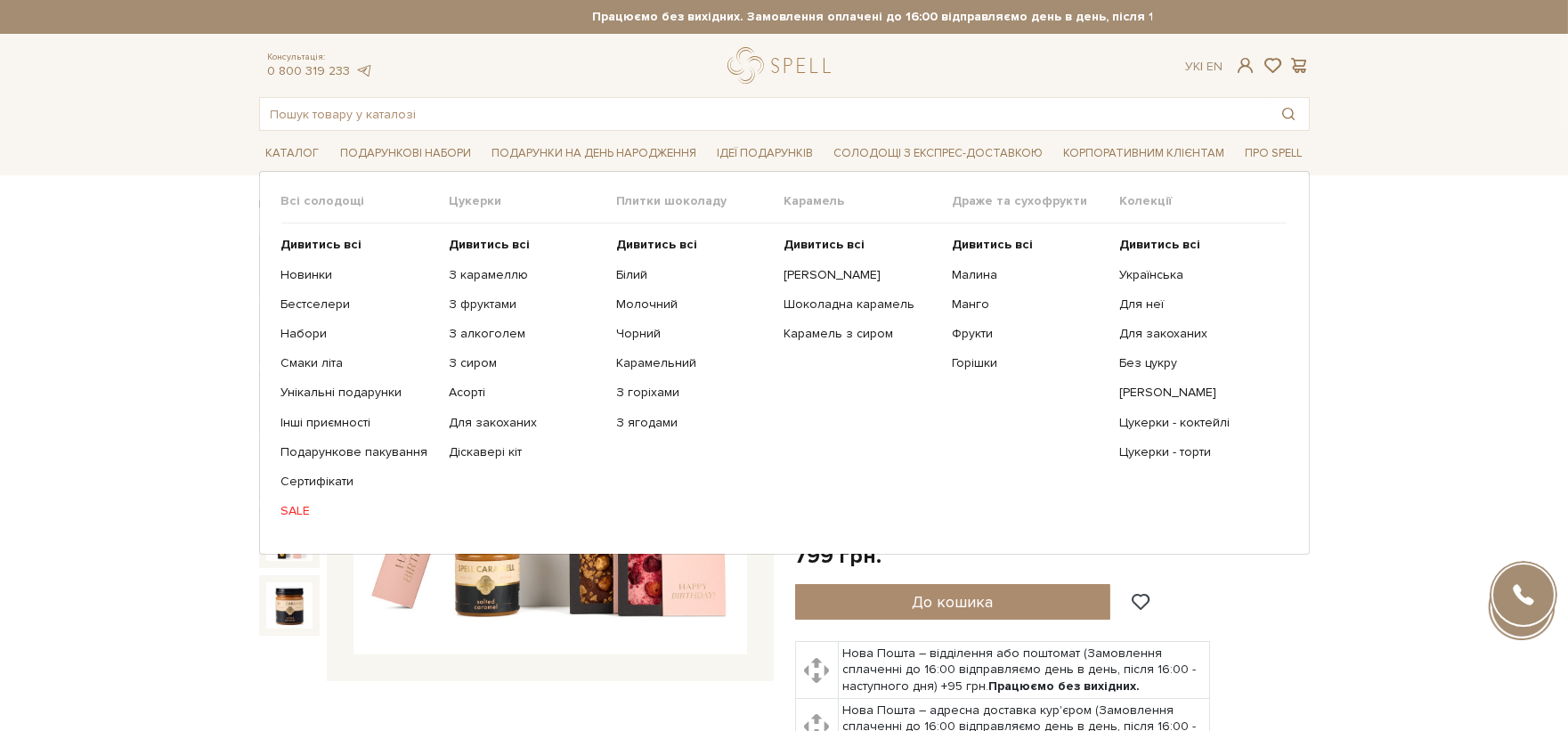
click at [331, 292] on ul "Дивитись всі Новинки Бестселери Набори Смаки літа Інші приємності" at bounding box center [365, 377] width 168 height 309
click at [343, 306] on link "Бестселери" at bounding box center [359, 304] width 154 height 16
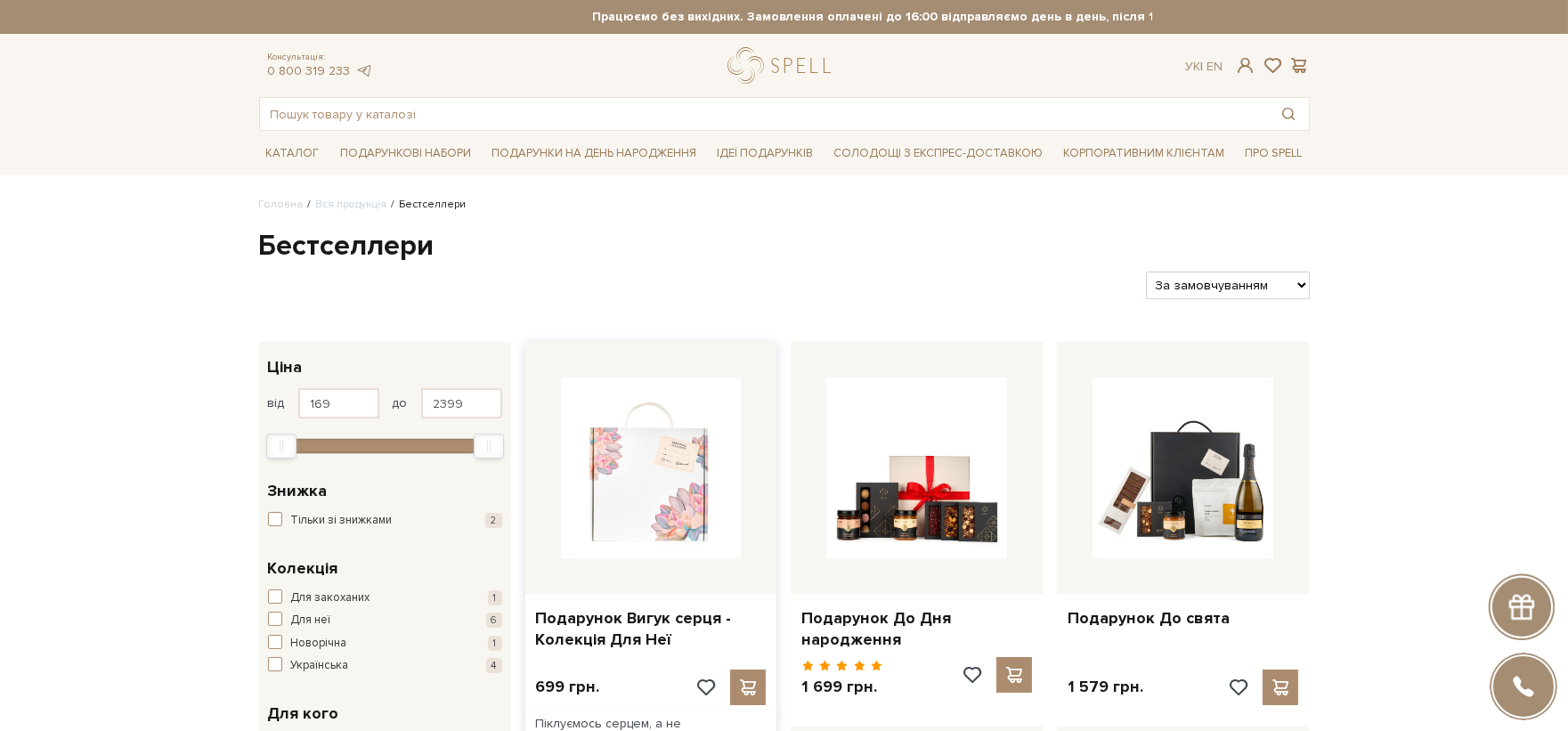
scroll to position [98, 0]
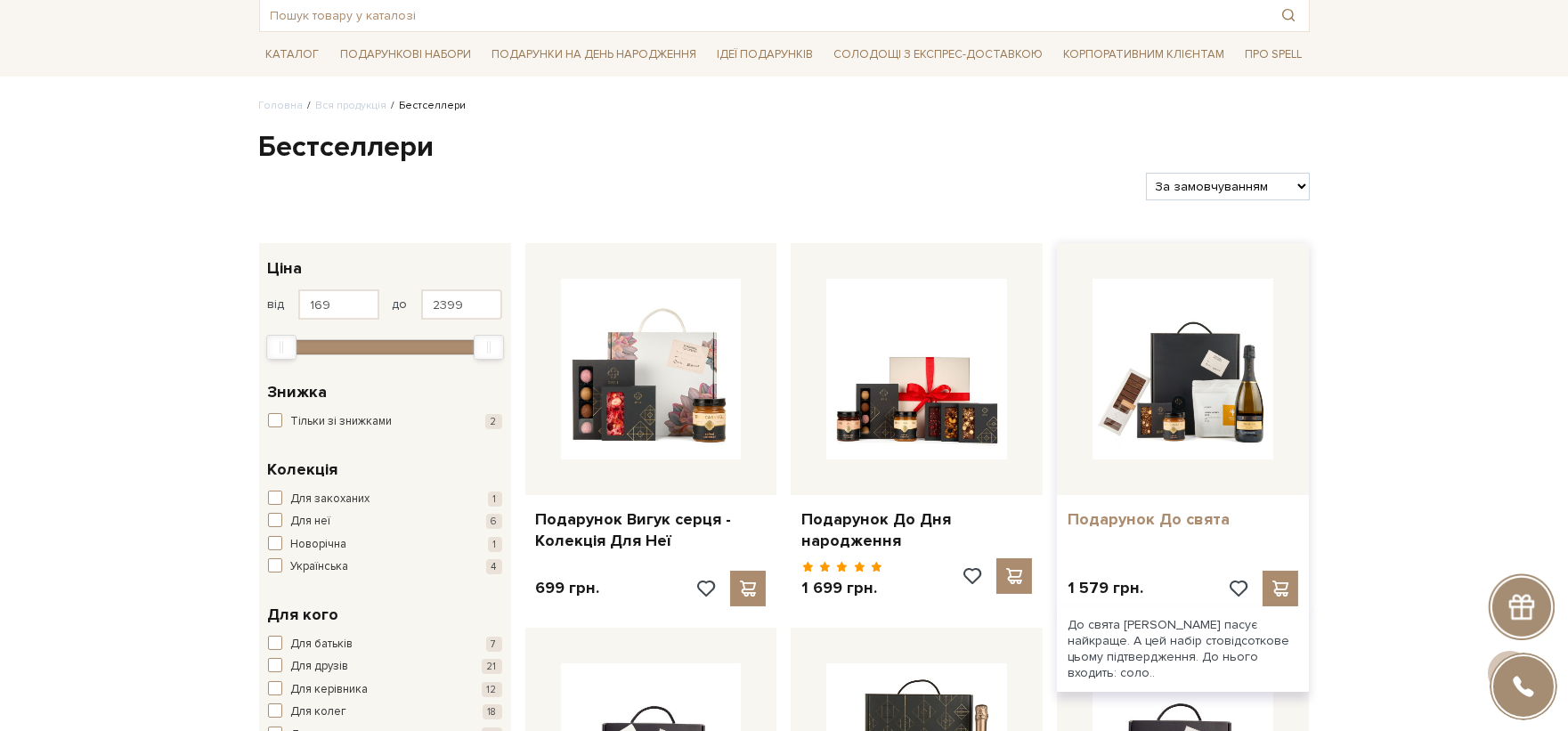
click at [1185, 515] on link "Подарунок До свята" at bounding box center [1183, 519] width 231 height 20
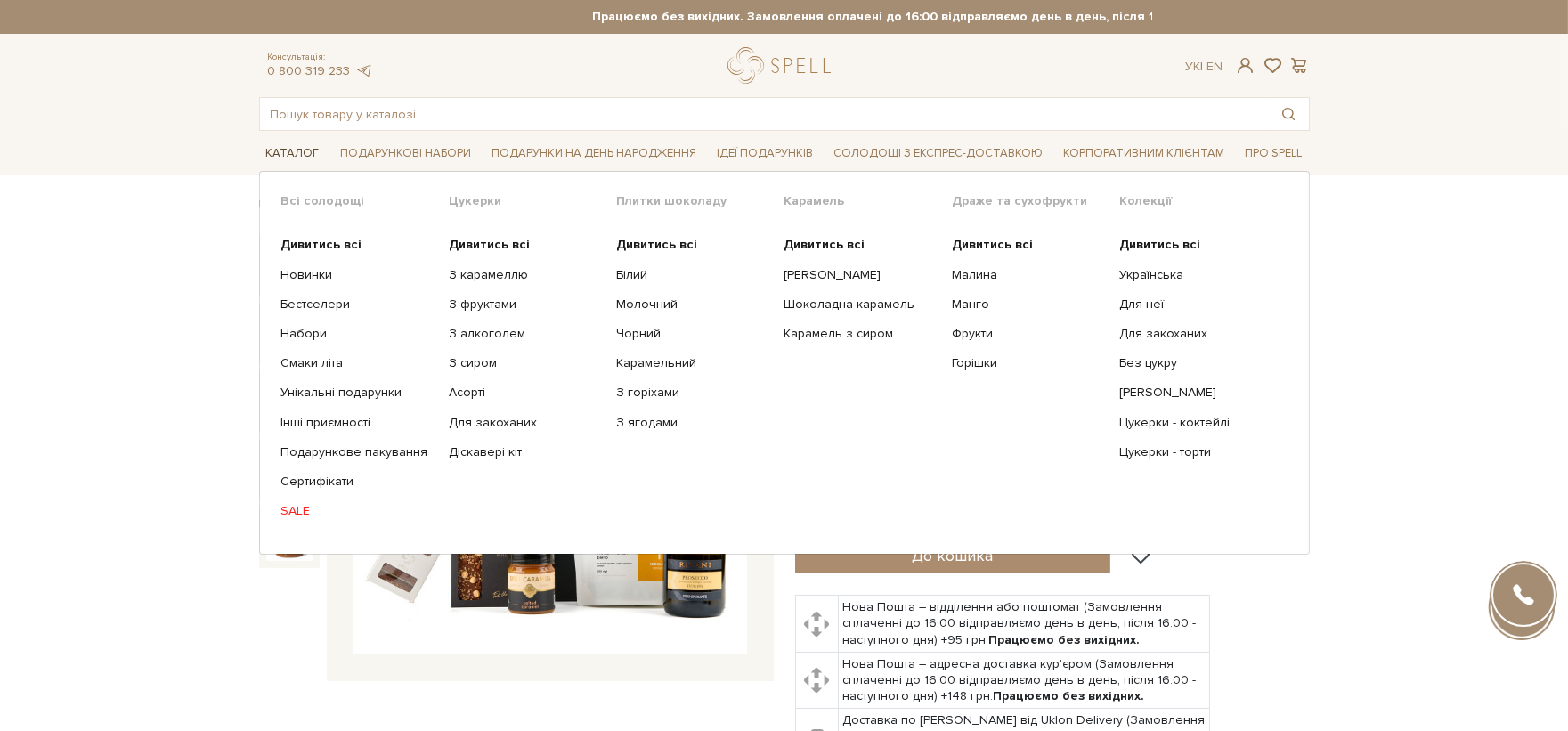
click at [312, 162] on span "Каталог" at bounding box center [292, 153] width 67 height 27
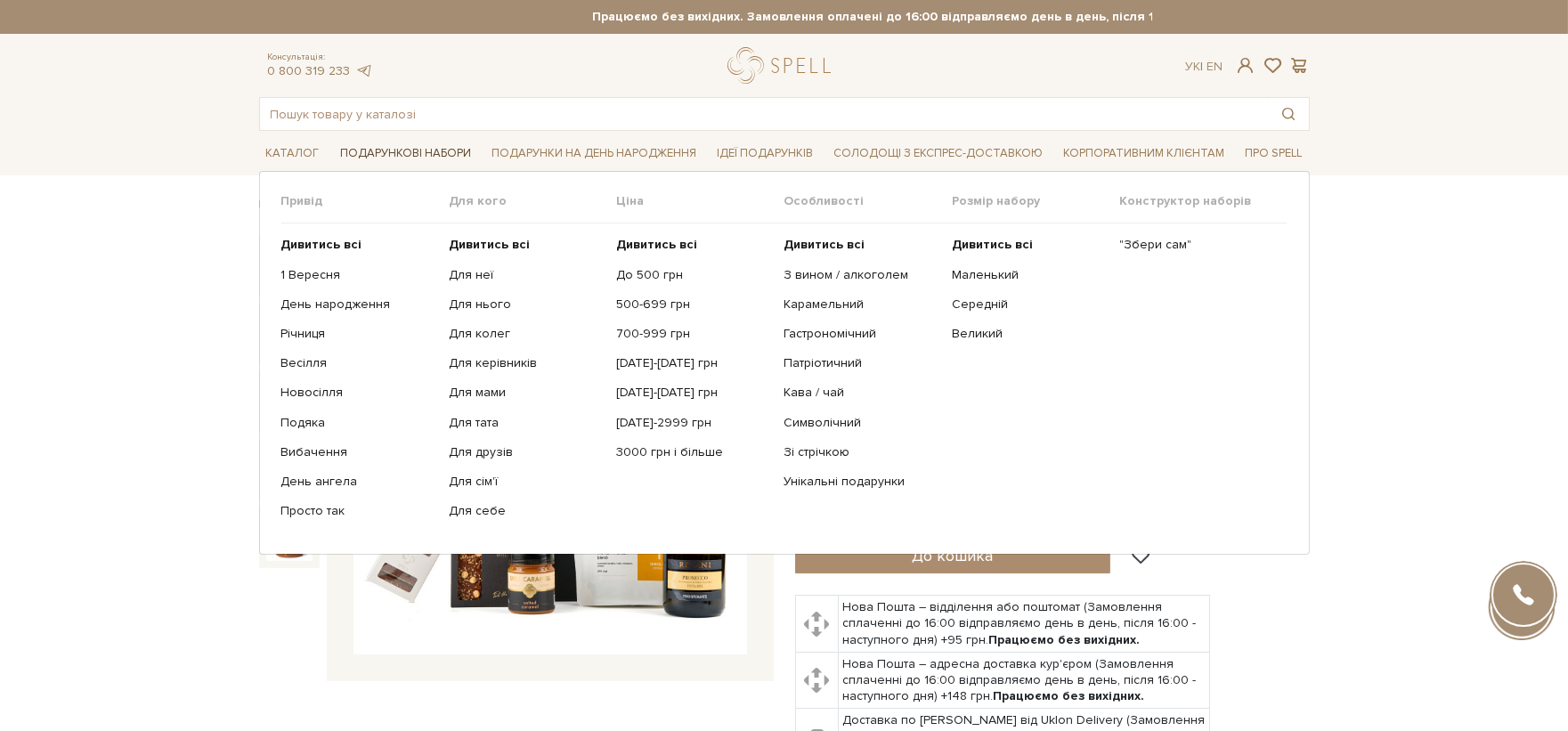
click at [379, 156] on span "Подарункові набори" at bounding box center [405, 153] width 145 height 27
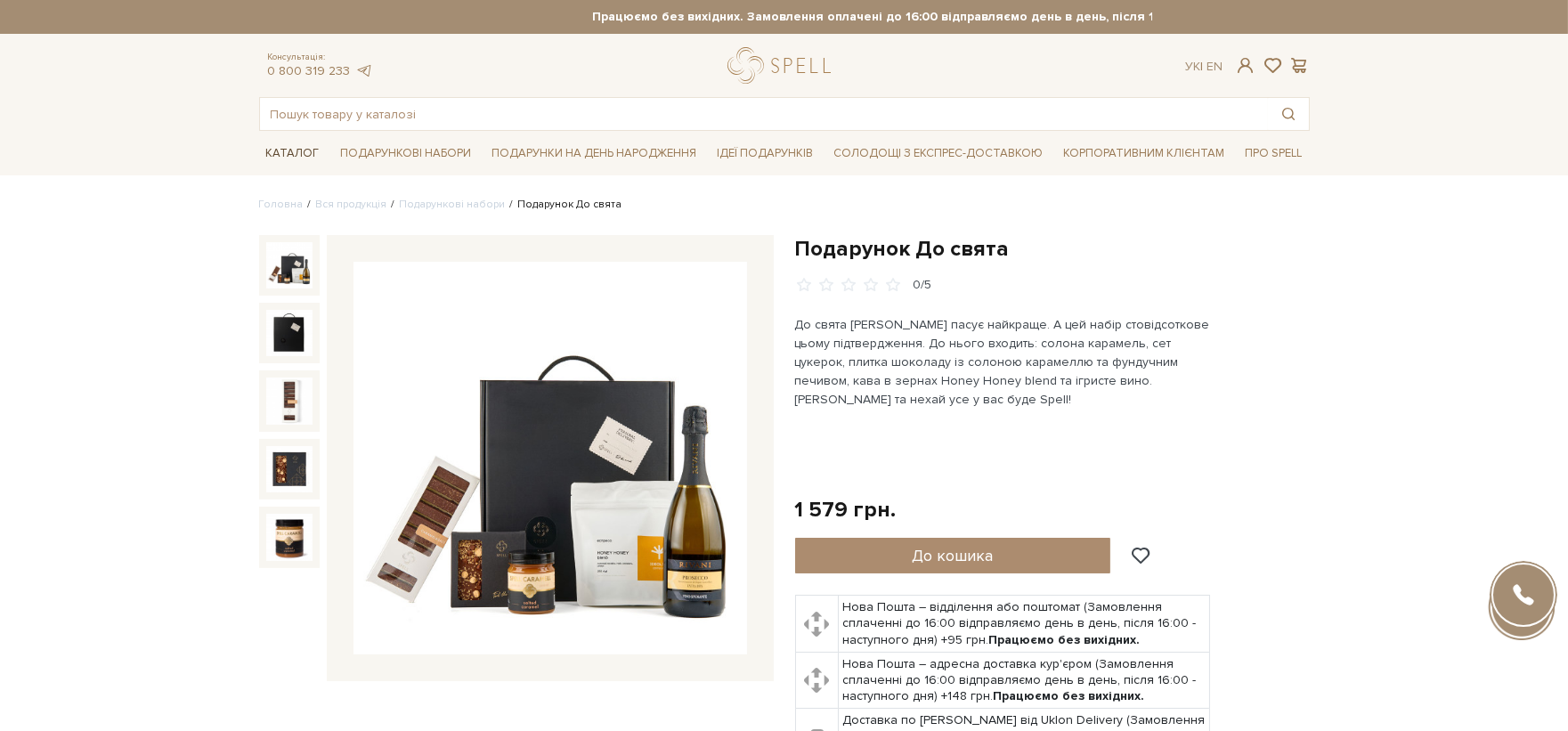
click at [282, 150] on span "Каталог" at bounding box center [292, 153] width 67 height 27
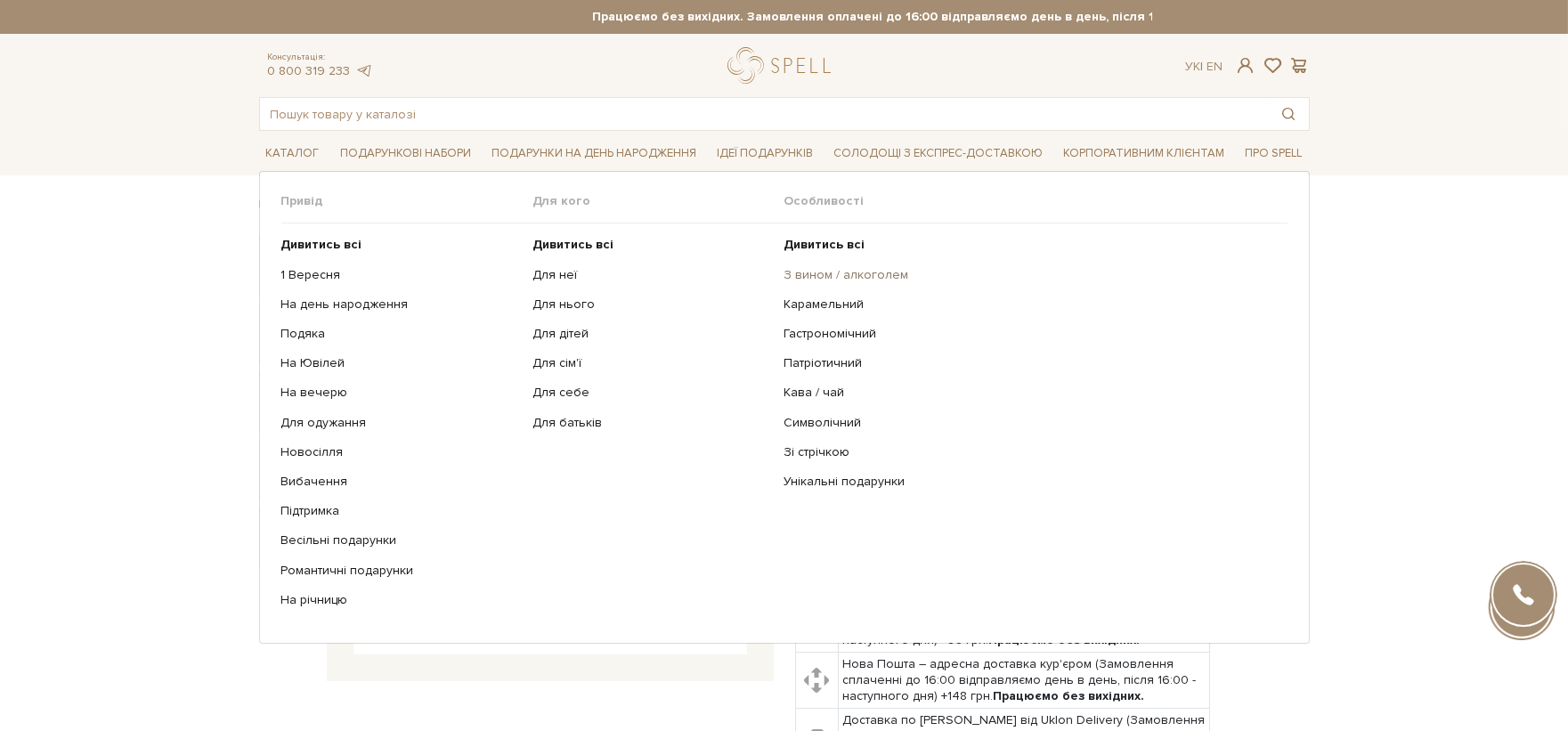
click at [805, 268] on link "З вином / алкоголем" at bounding box center [1029, 275] width 490 height 16
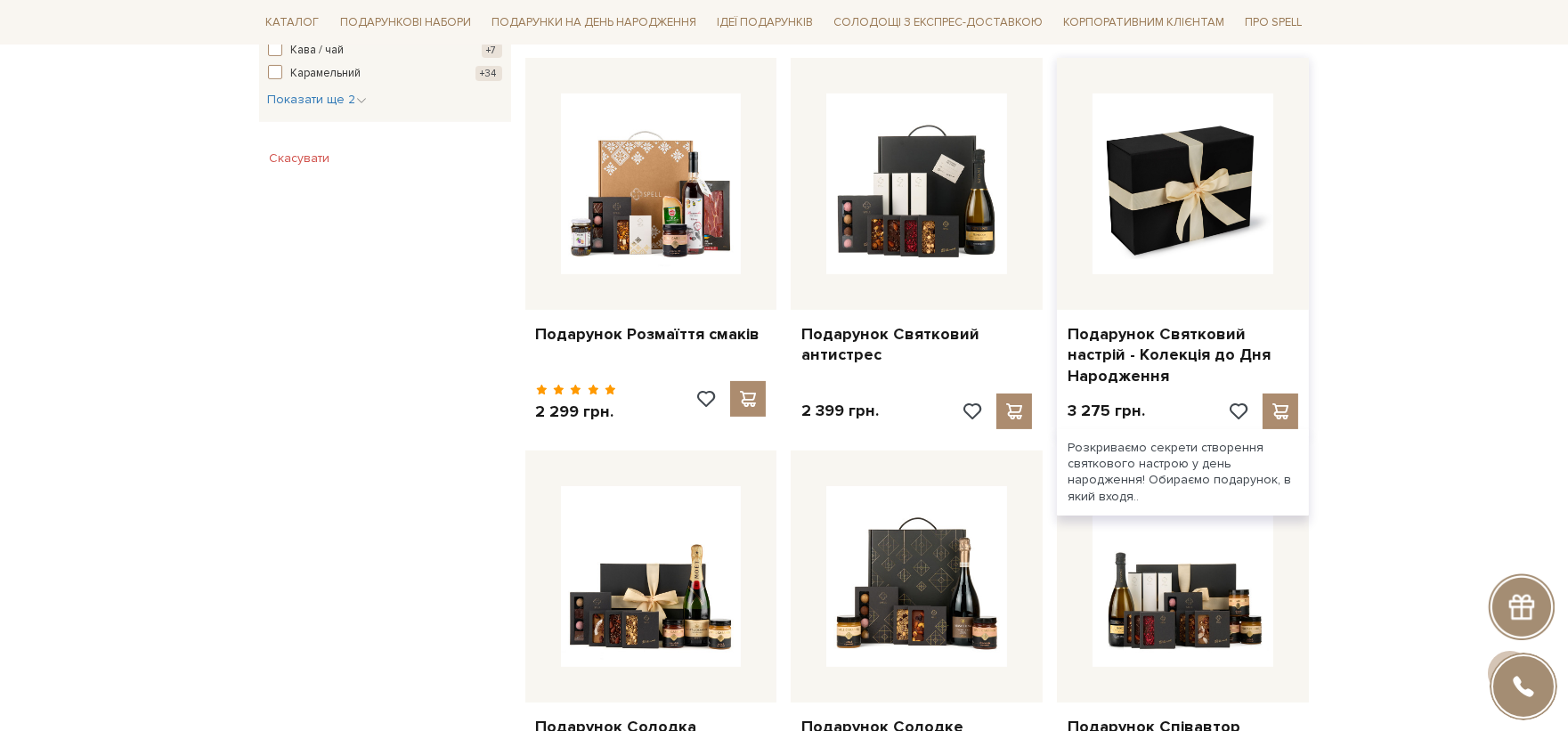
scroll to position [1187, 0]
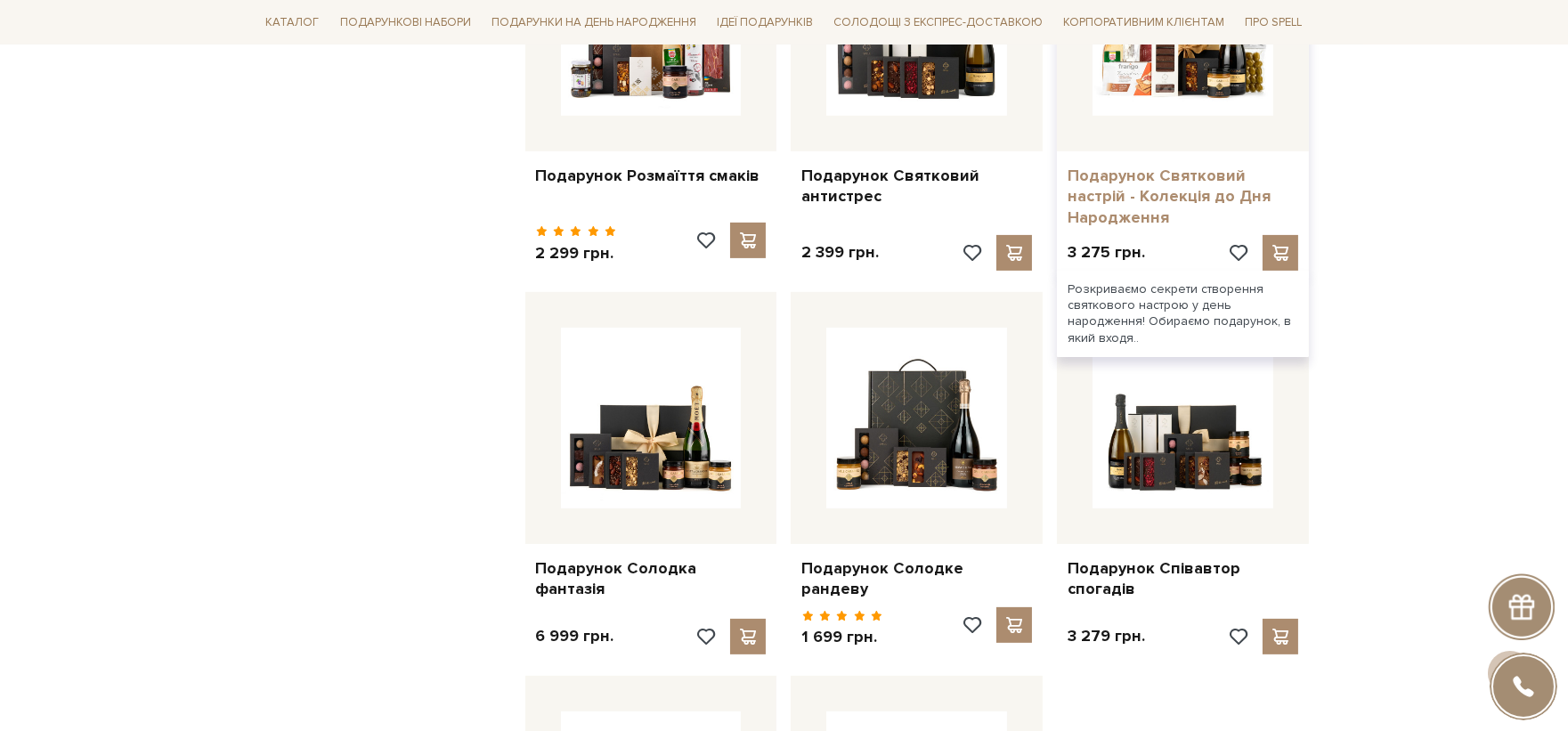
click at [1136, 198] on link "Подарунок Святковий настрій - Колекція до Дня Народження" at bounding box center [1183, 197] width 231 height 62
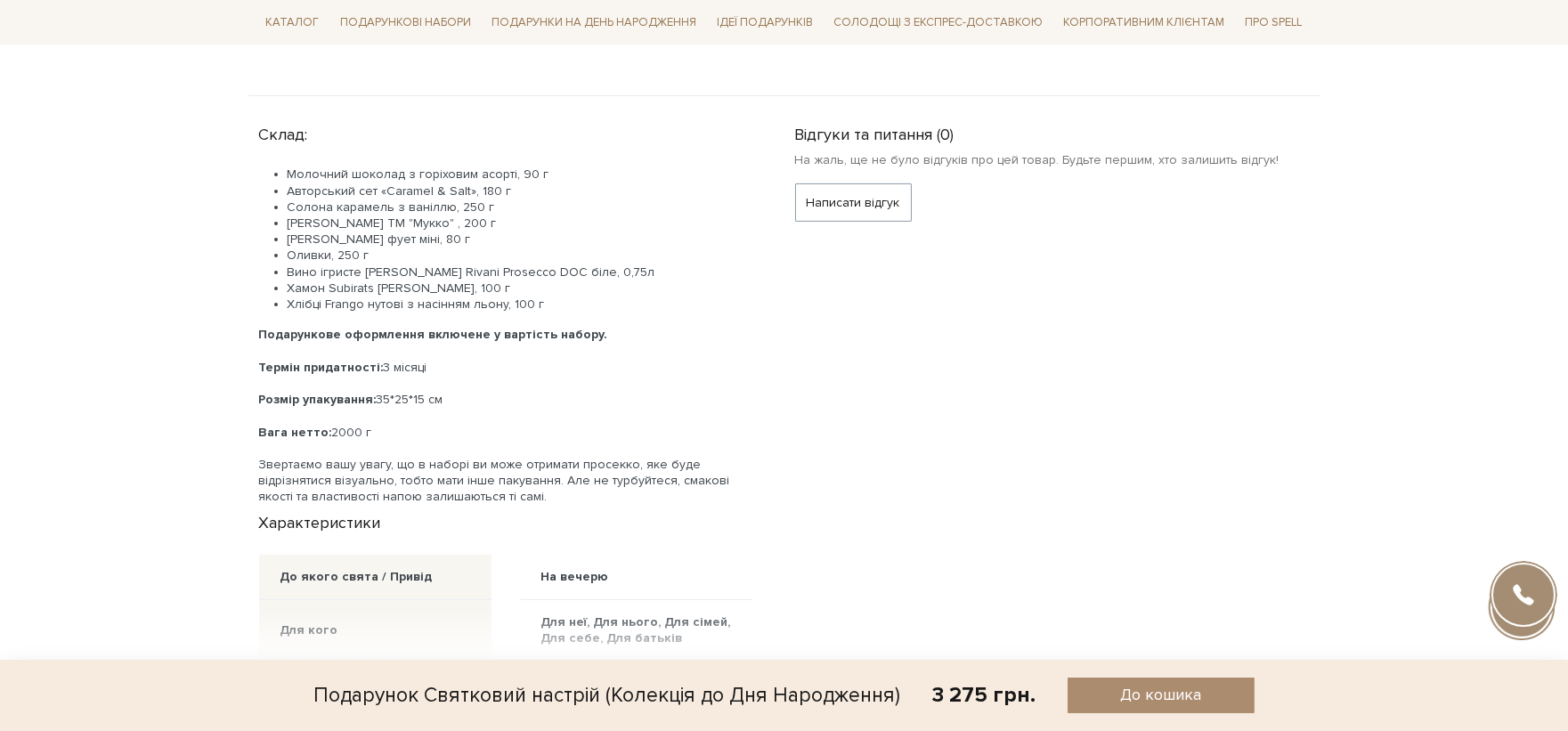
scroll to position [1385, 0]
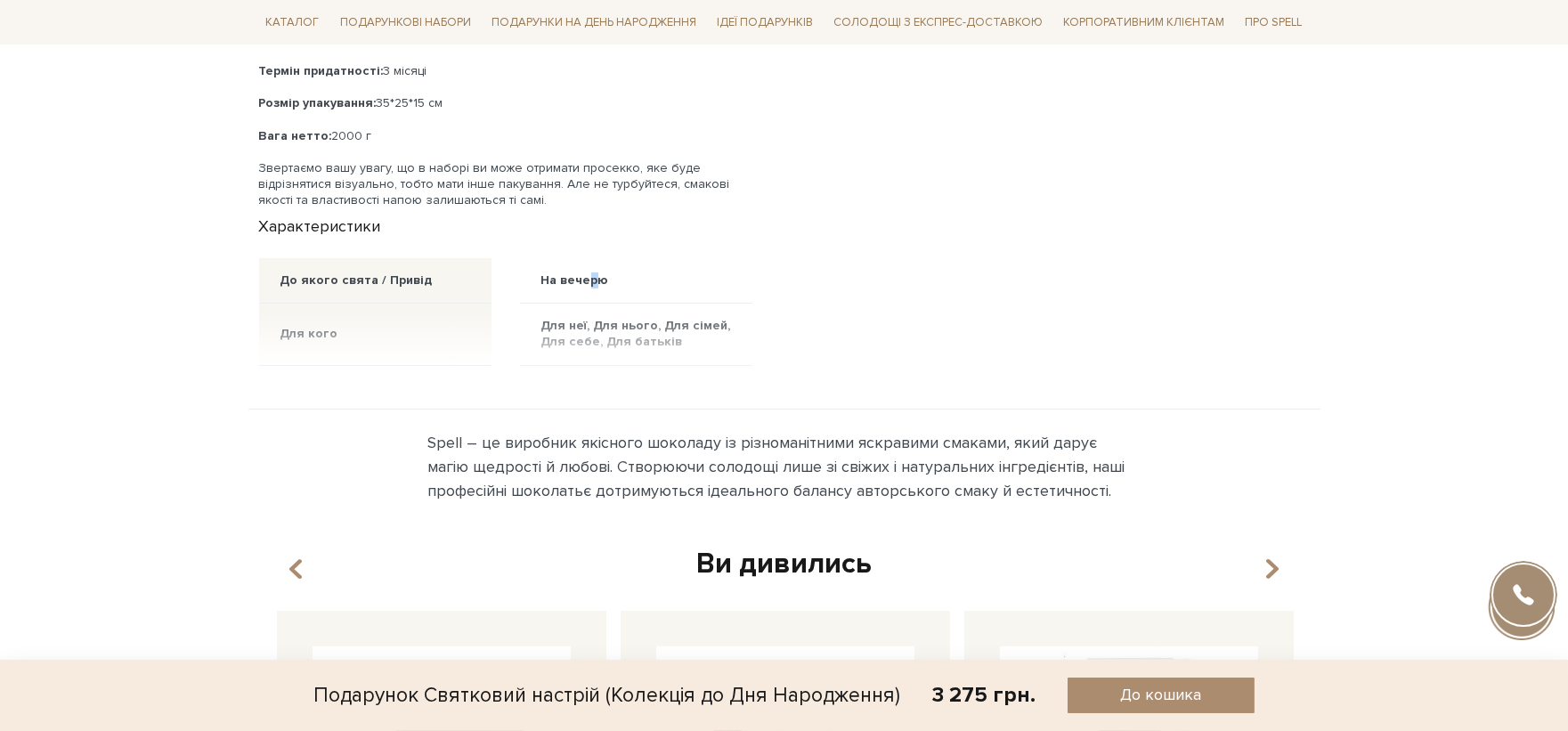
click at [592, 259] on div "На вечерю" at bounding box center [636, 281] width 232 height 46
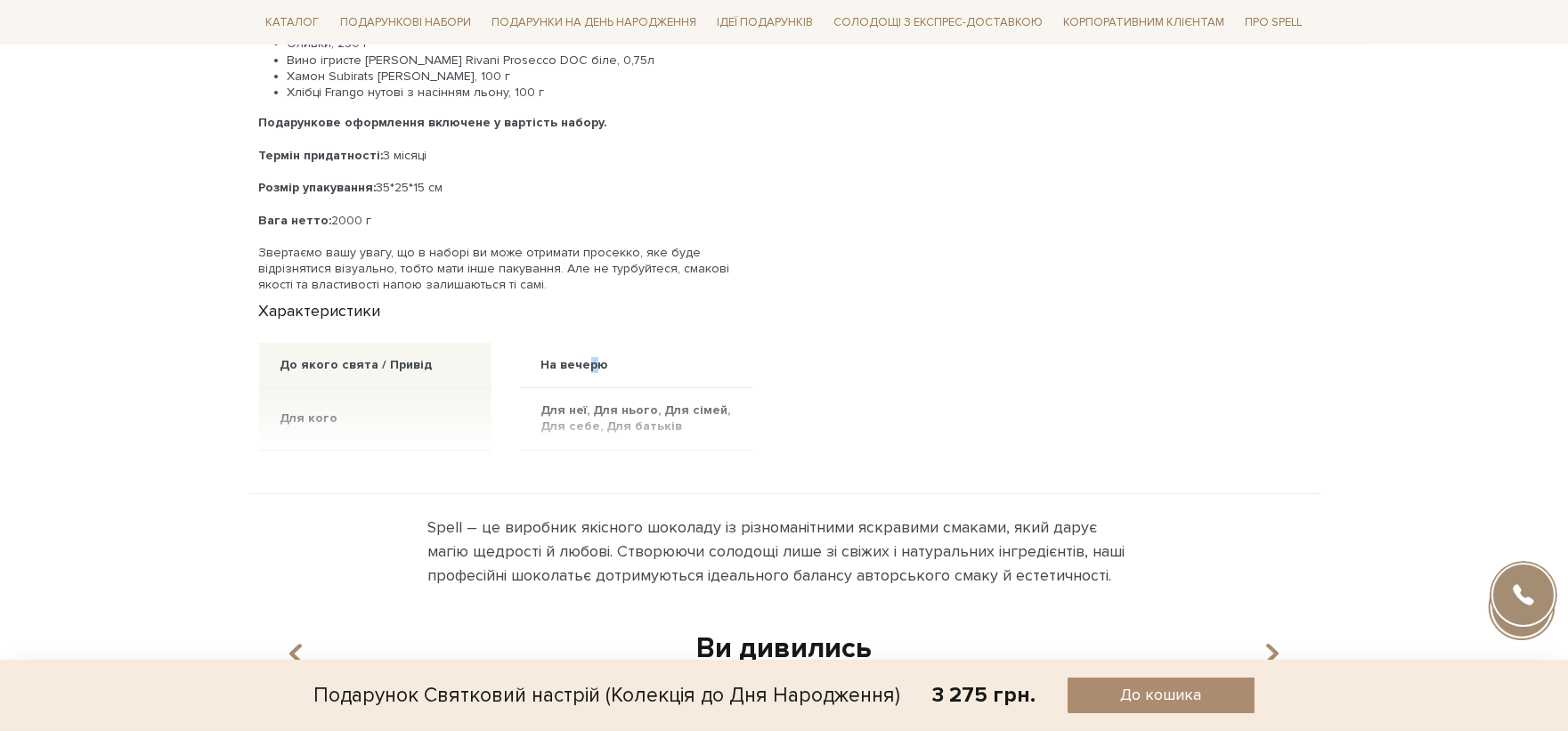
scroll to position [1187, 0]
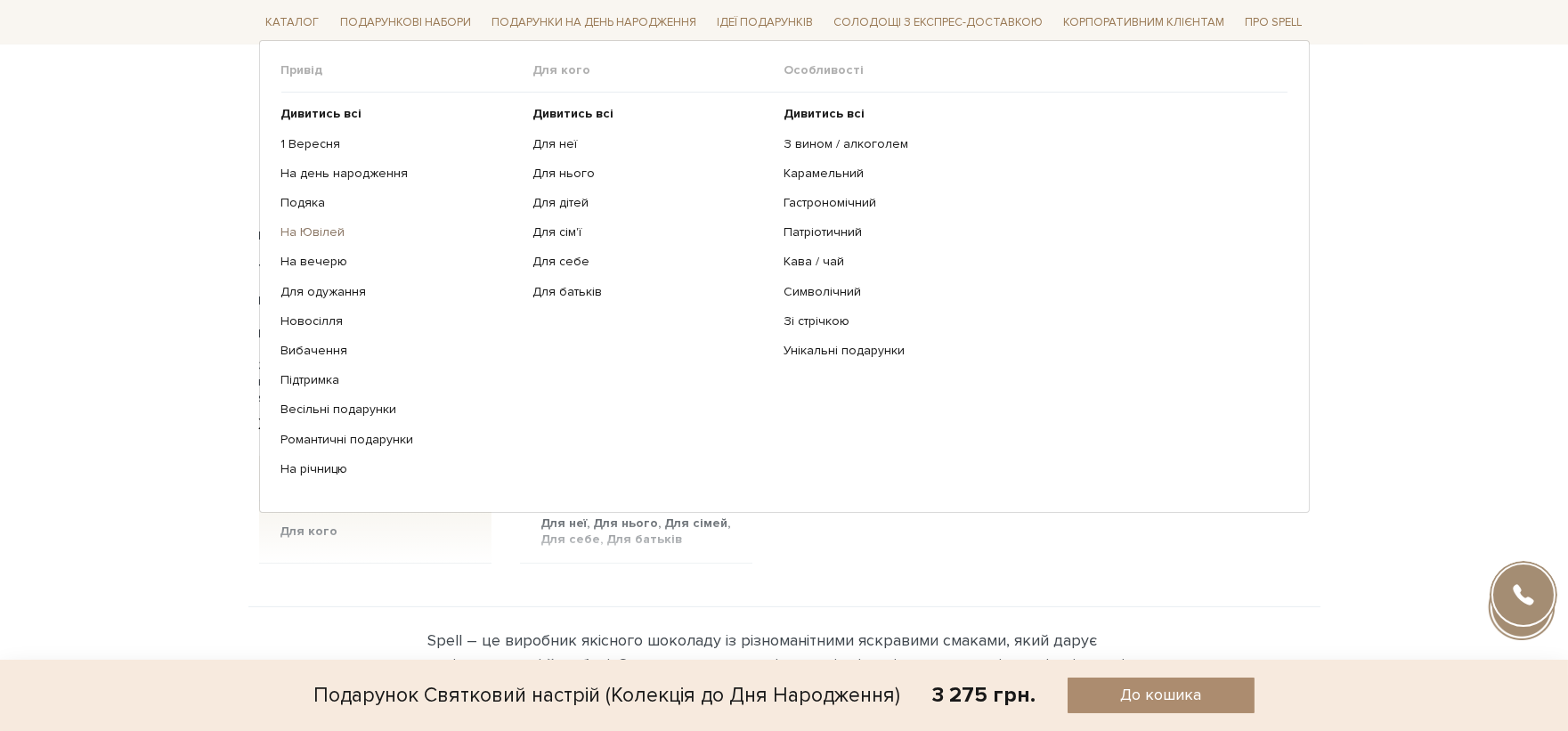
click at [315, 234] on link "На Ювілей" at bounding box center [401, 232] width 239 height 16
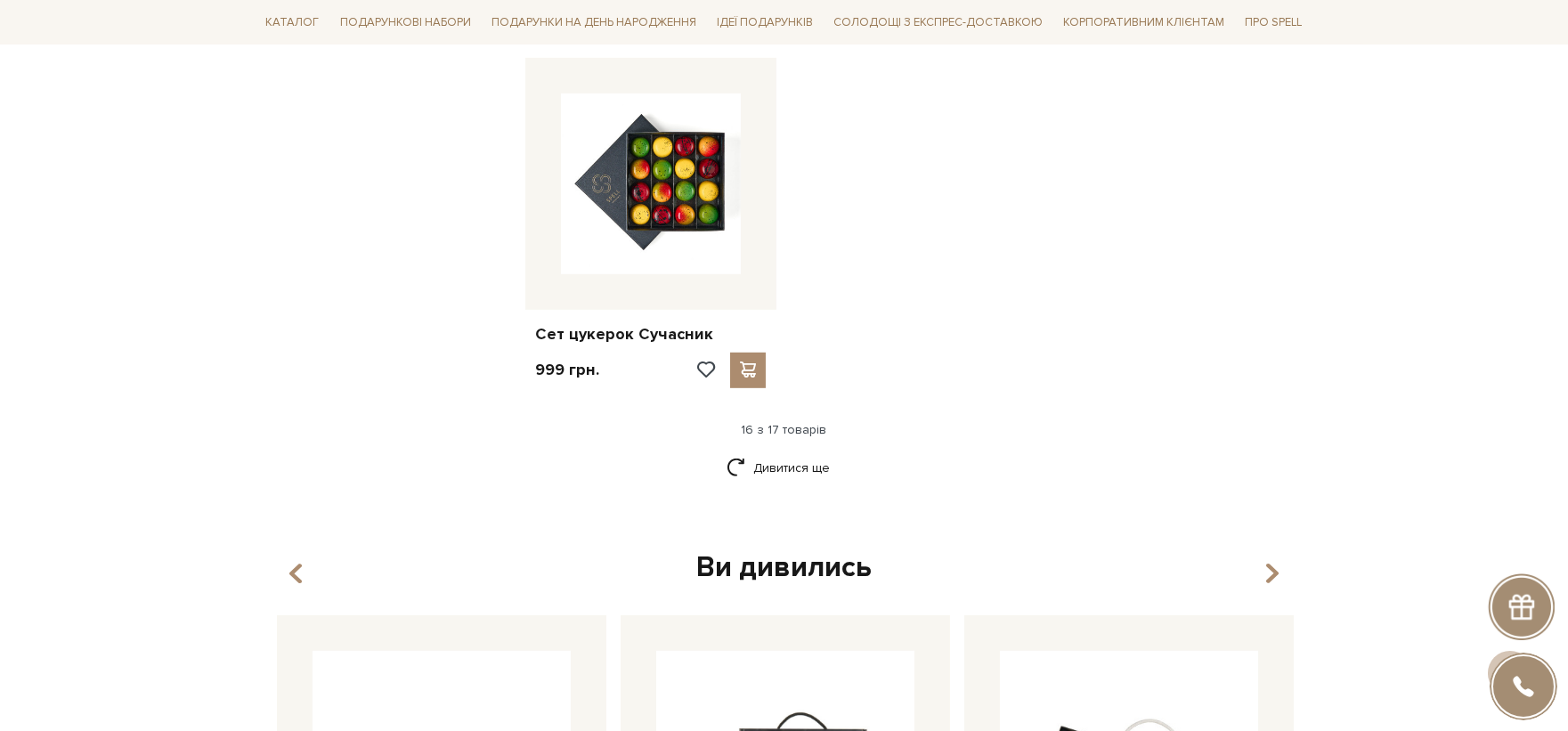
scroll to position [2176, 0]
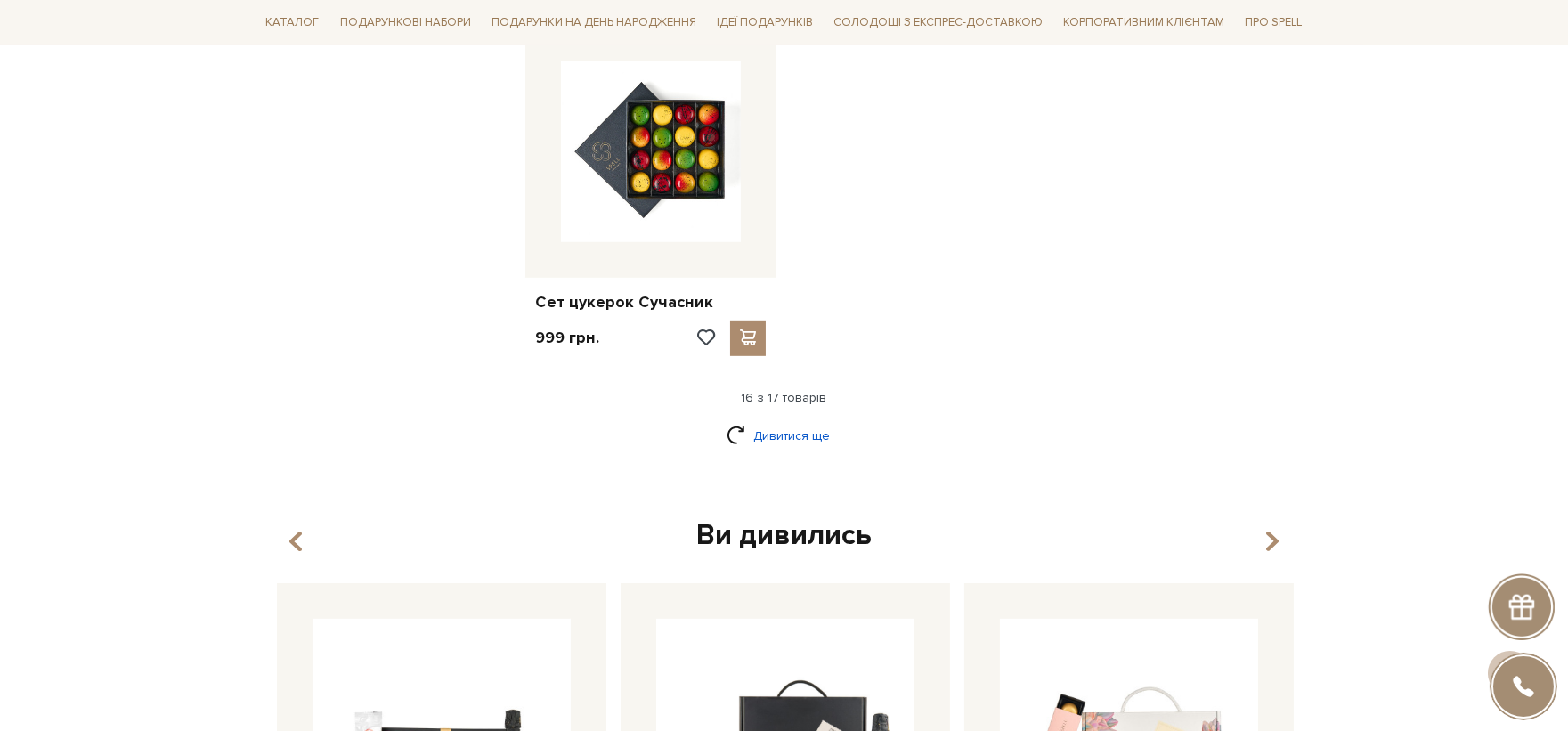
click at [782, 430] on link "Дивитися ще" at bounding box center [784, 436] width 116 height 31
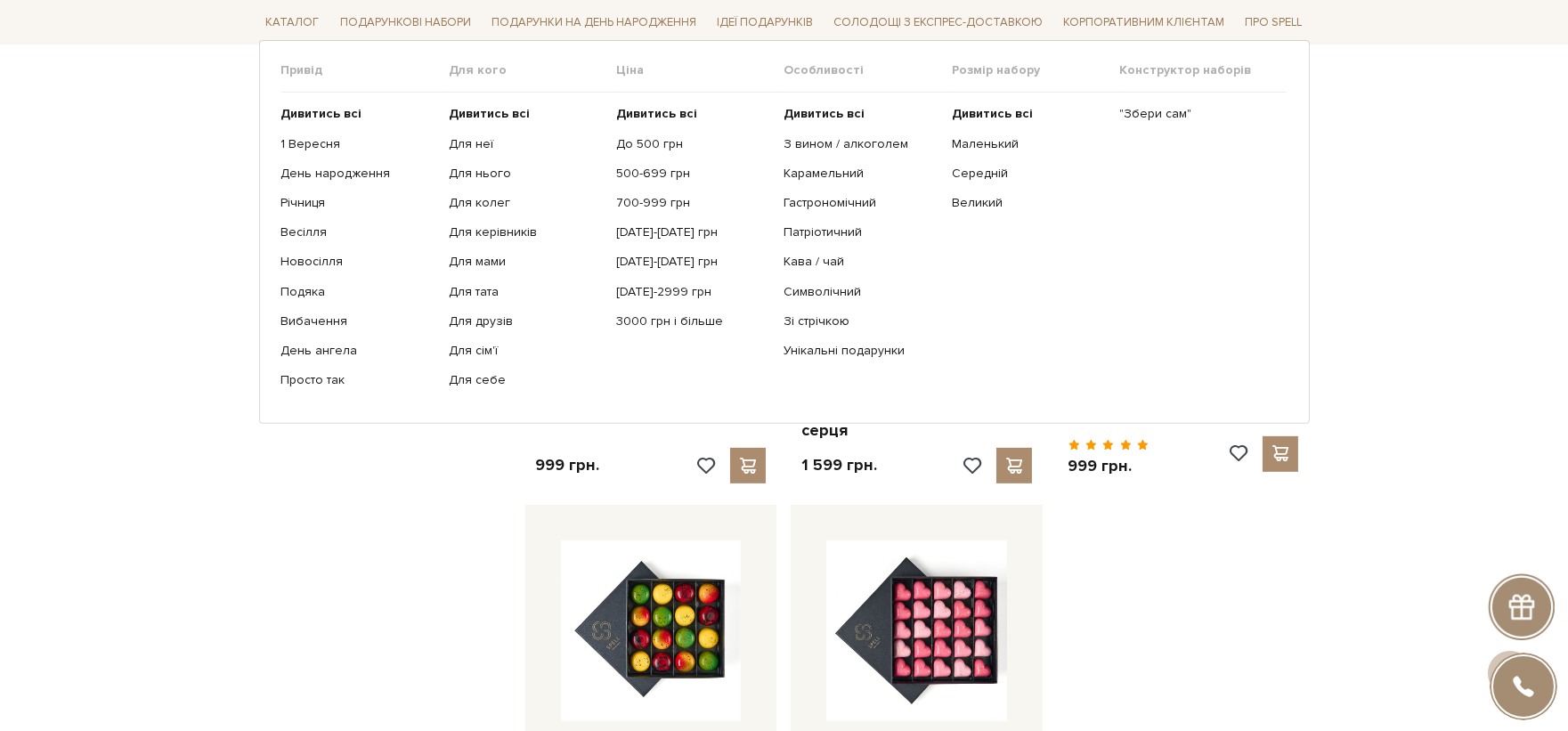
scroll to position [1679, 0]
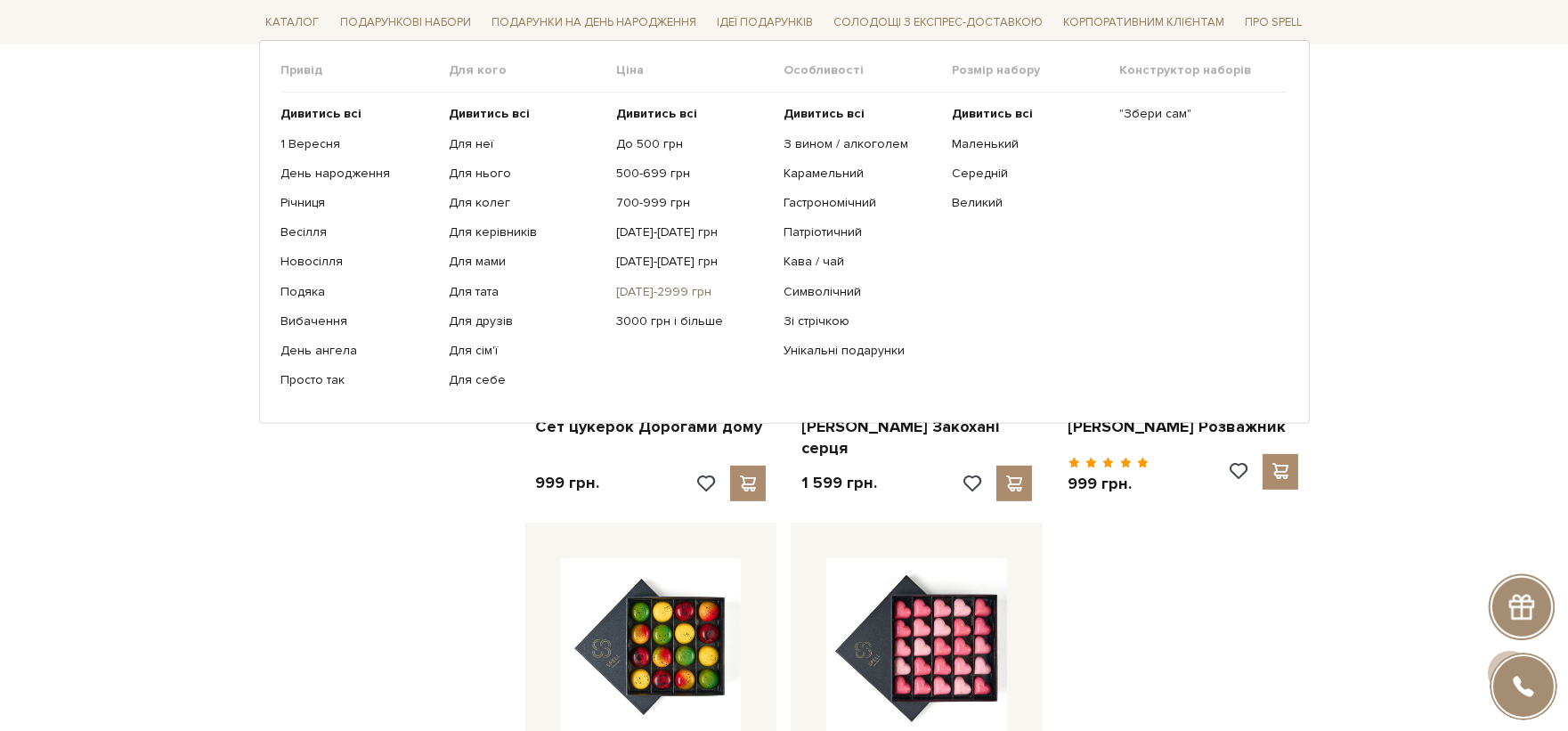
click at [677, 294] on link "[DATE]-2999 грн" at bounding box center [693, 291] width 154 height 16
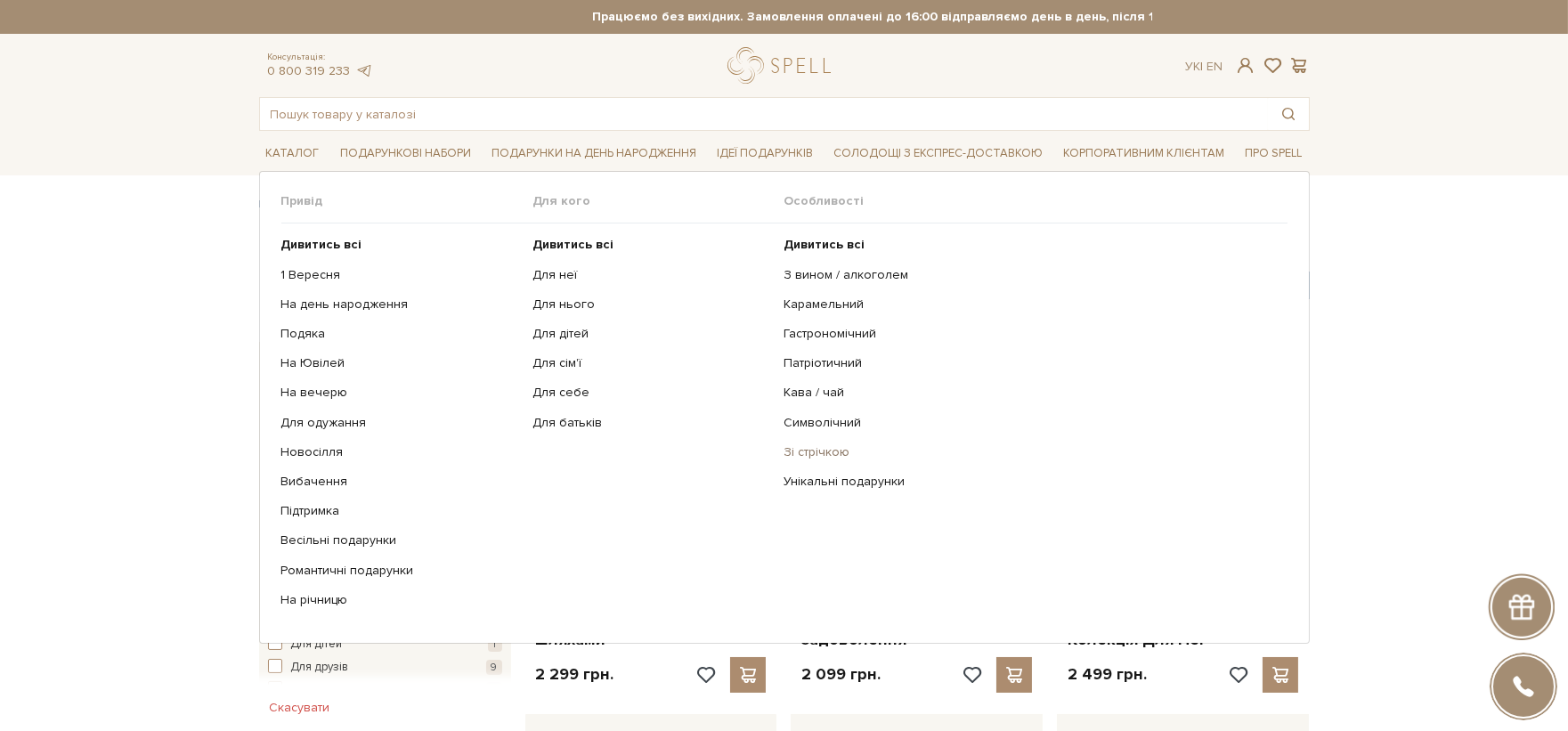
click at [815, 457] on link "Зі стрічкою" at bounding box center [1029, 452] width 490 height 16
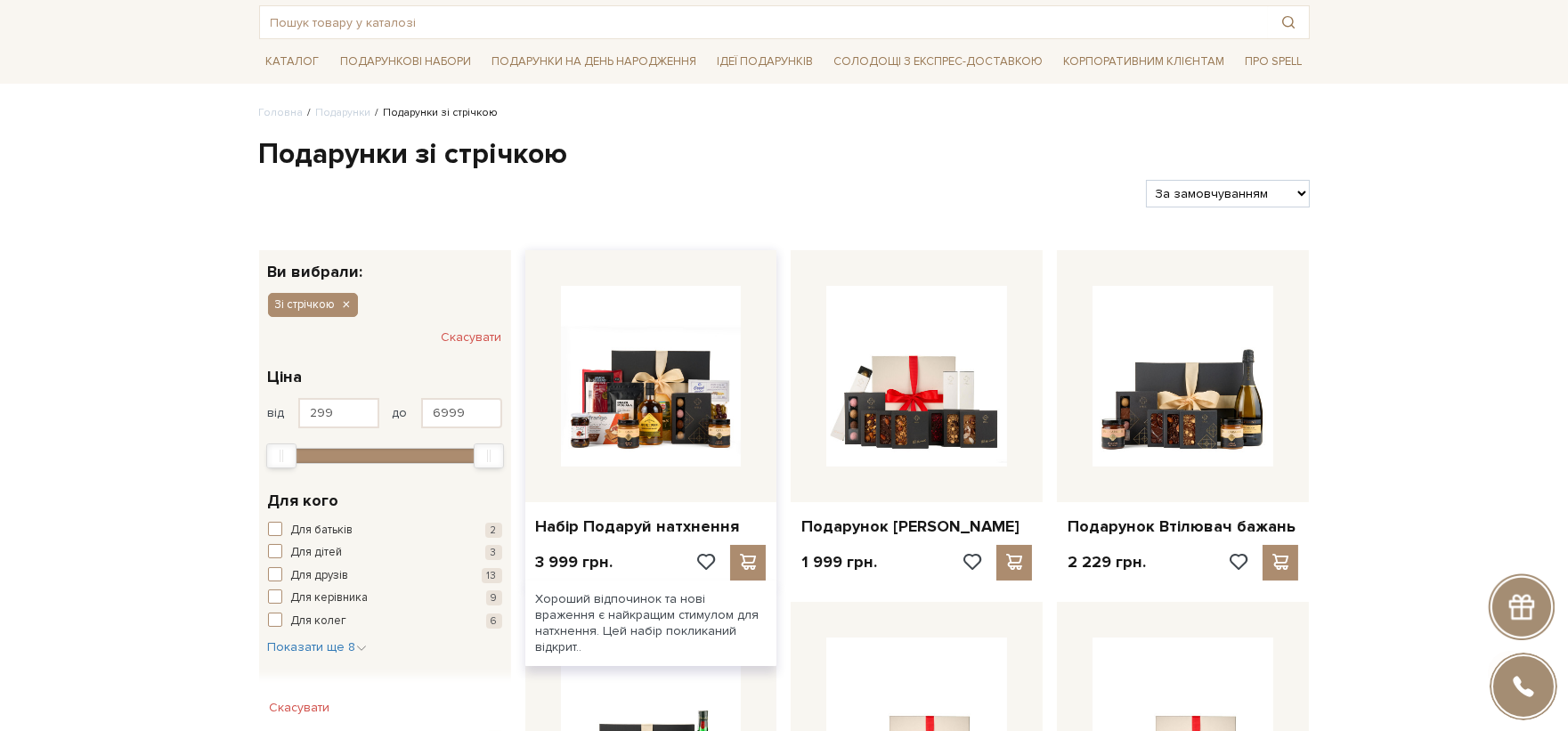
scroll to position [198, 0]
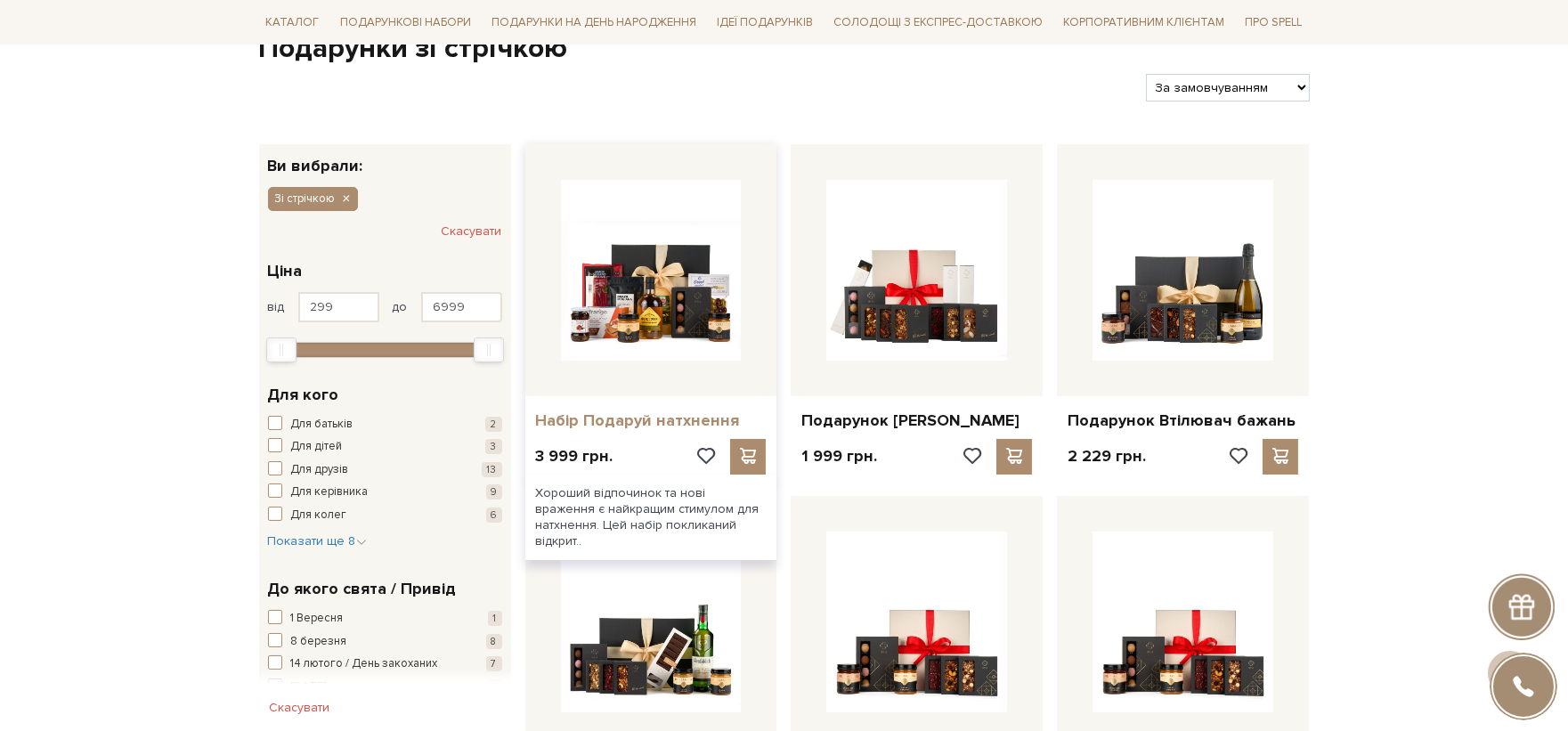
click at [608, 421] on link "Набір Подаруй натхнення" at bounding box center [651, 420] width 231 height 20
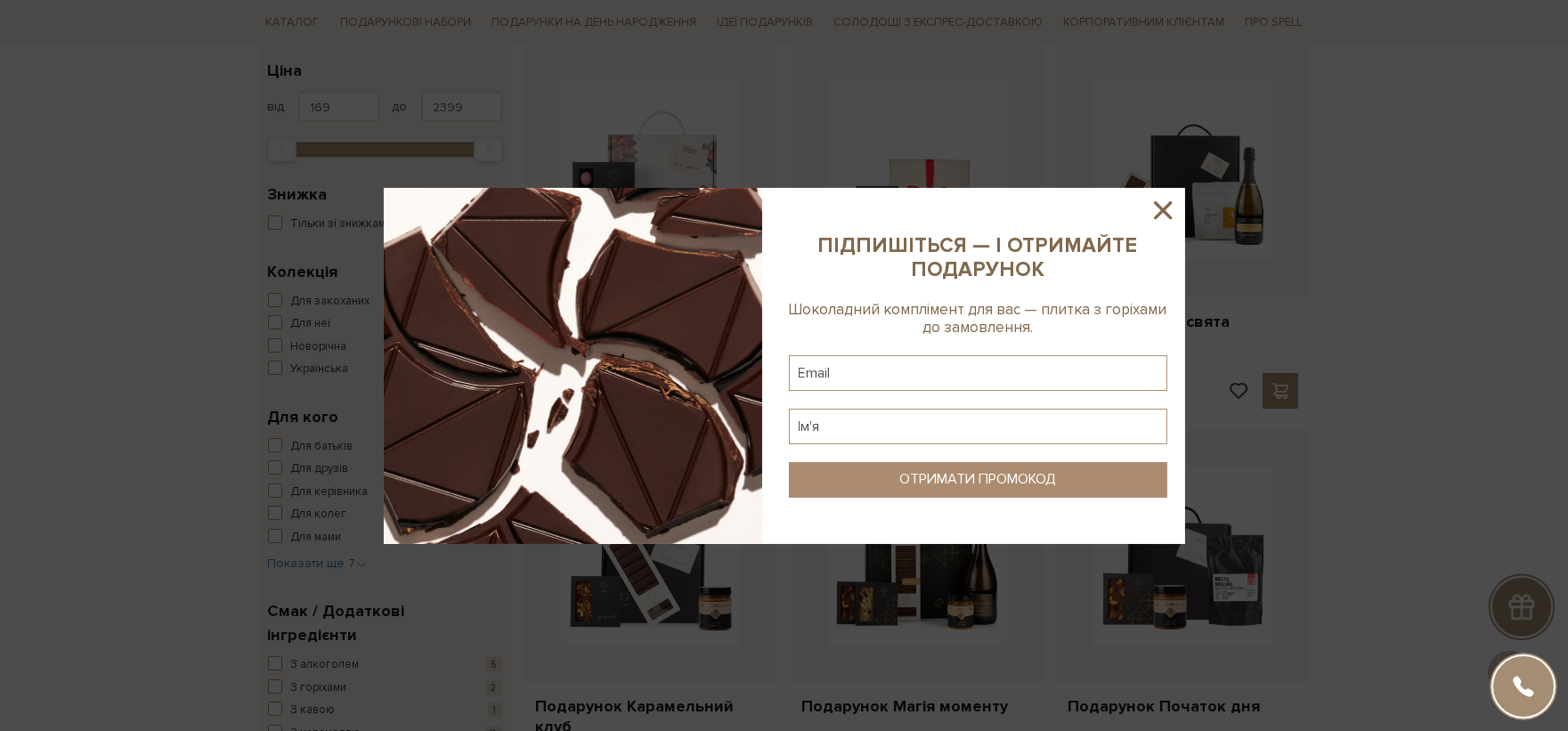
click at [1159, 215] on icon at bounding box center [1163, 211] width 18 height 18
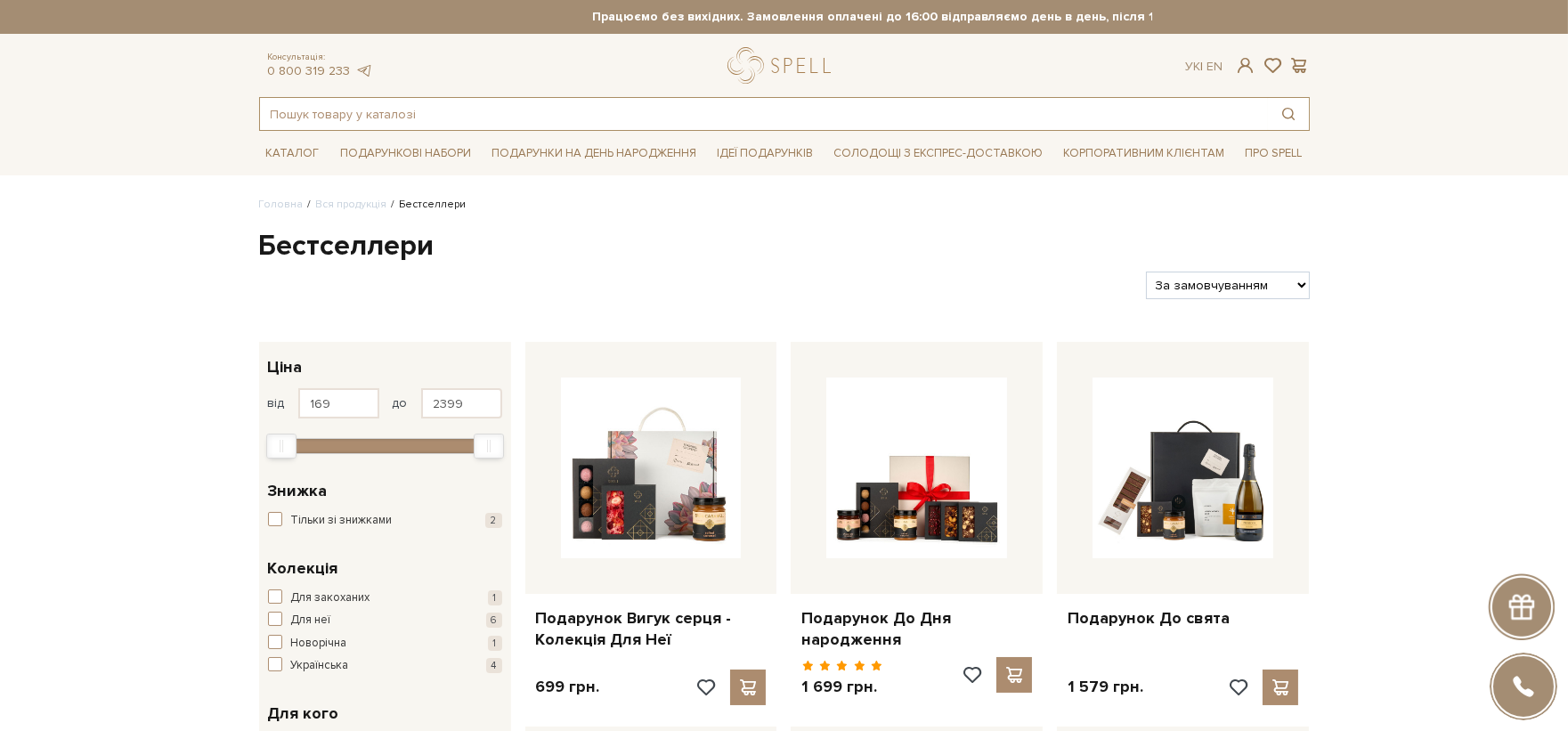
click at [628, 108] on input "text" at bounding box center [764, 114] width 1008 height 32
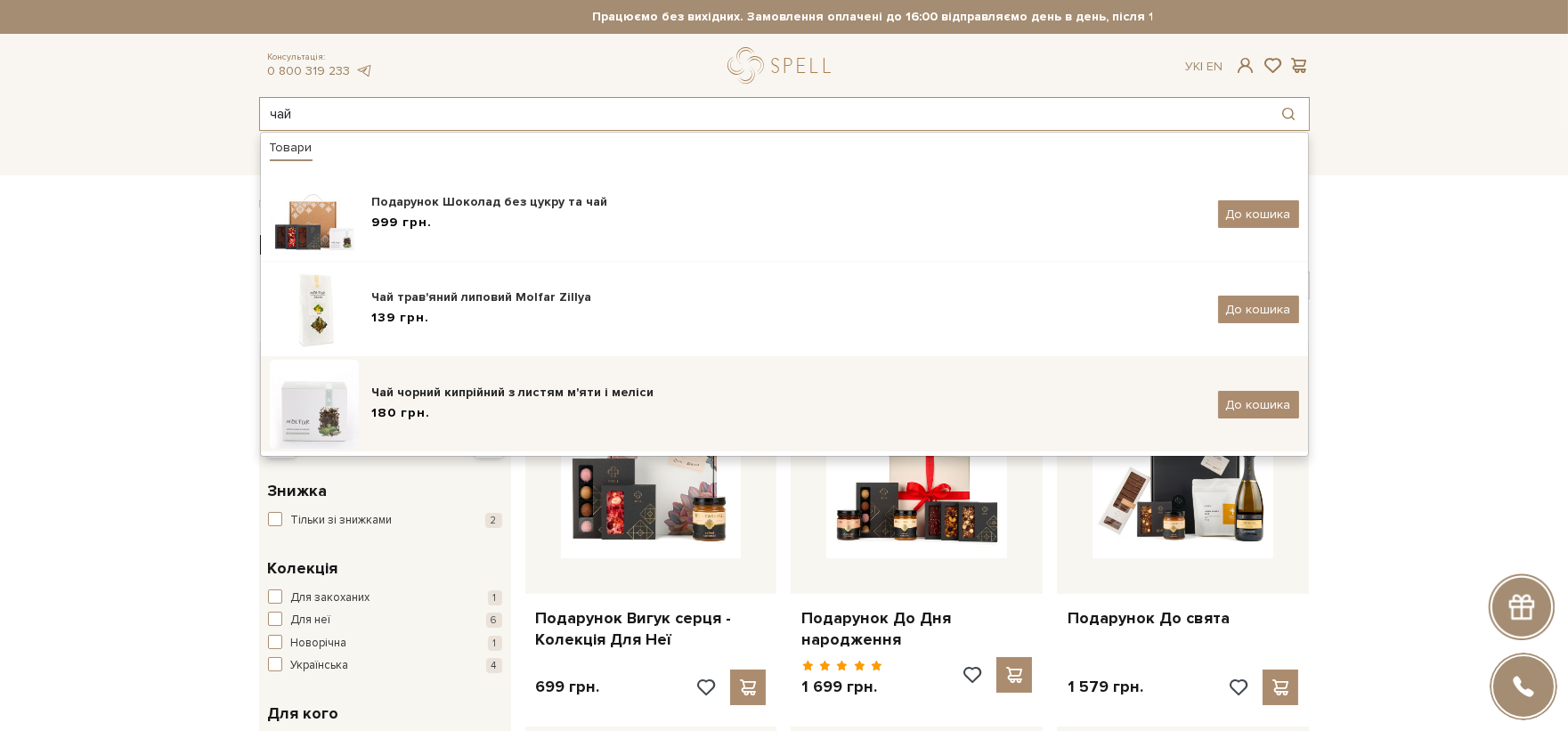
type input "чай"
click at [501, 393] on div "Чай чорний кипрійний з листям м'яти і меліси" at bounding box center [788, 393] width 832 height 18
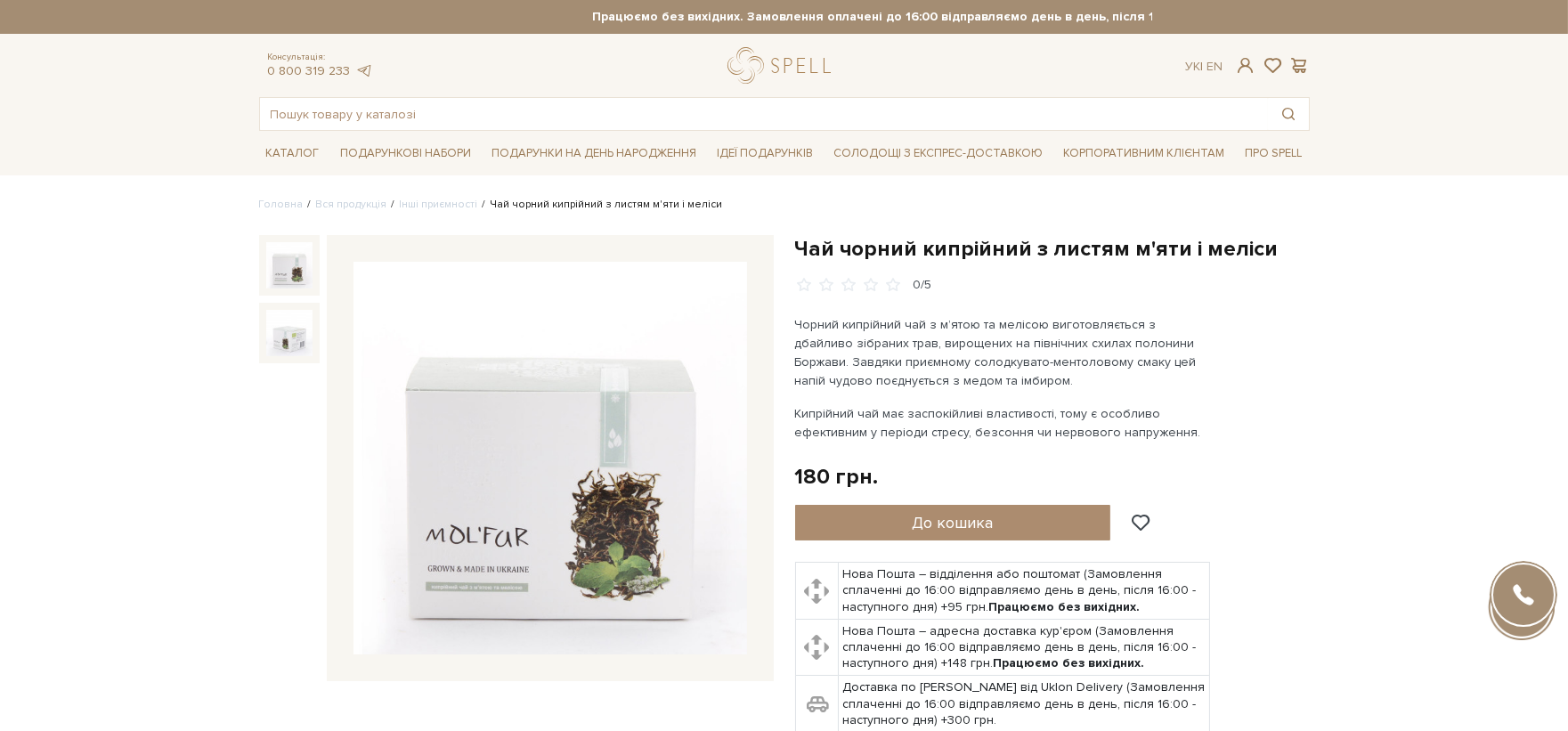
drag, startPoint x: 1218, startPoint y: 247, endPoint x: 1268, endPoint y: 252, distance: 50.2
click at [1240, 250] on h1 "Чай чорний кипрійний з листям м'яти і меліси" at bounding box center [1052, 249] width 515 height 27
drag, startPoint x: 1268, startPoint y: 252, endPoint x: 852, endPoint y: 273, distance: 416.5
click at [852, 273] on div "Чай чорний кипрійний з листям м'яти і меліси 0/5" at bounding box center [1052, 264] width 515 height 58
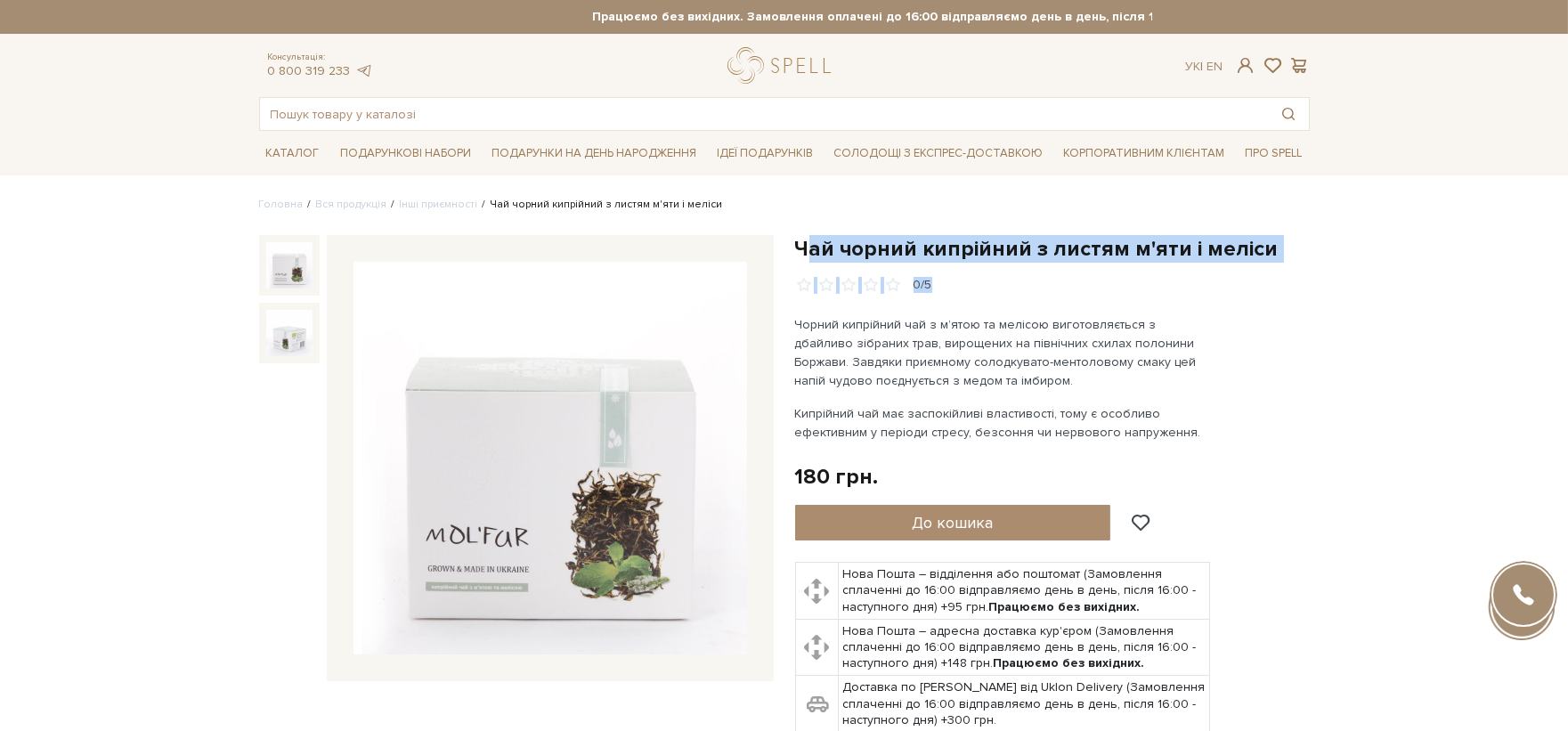
drag, startPoint x: 802, startPoint y: 254, endPoint x: 1248, endPoint y: 274, distance: 446.4
click at [1242, 274] on div "Чай чорний кипрійний з листям м'яти і меліси 0/5" at bounding box center [1052, 264] width 515 height 58
click at [1311, 285] on div "Чай чорний кипрійний з листям м'яти і меліси 0/5" at bounding box center [1052, 531] width 536 height 593
drag, startPoint x: 1278, startPoint y: 252, endPoint x: 790, endPoint y: 255, distance: 488.0
click at [790, 255] on div "Чай чорний кипрійний з листям м'яти і меліси 0/5" at bounding box center [1052, 531] width 536 height 593
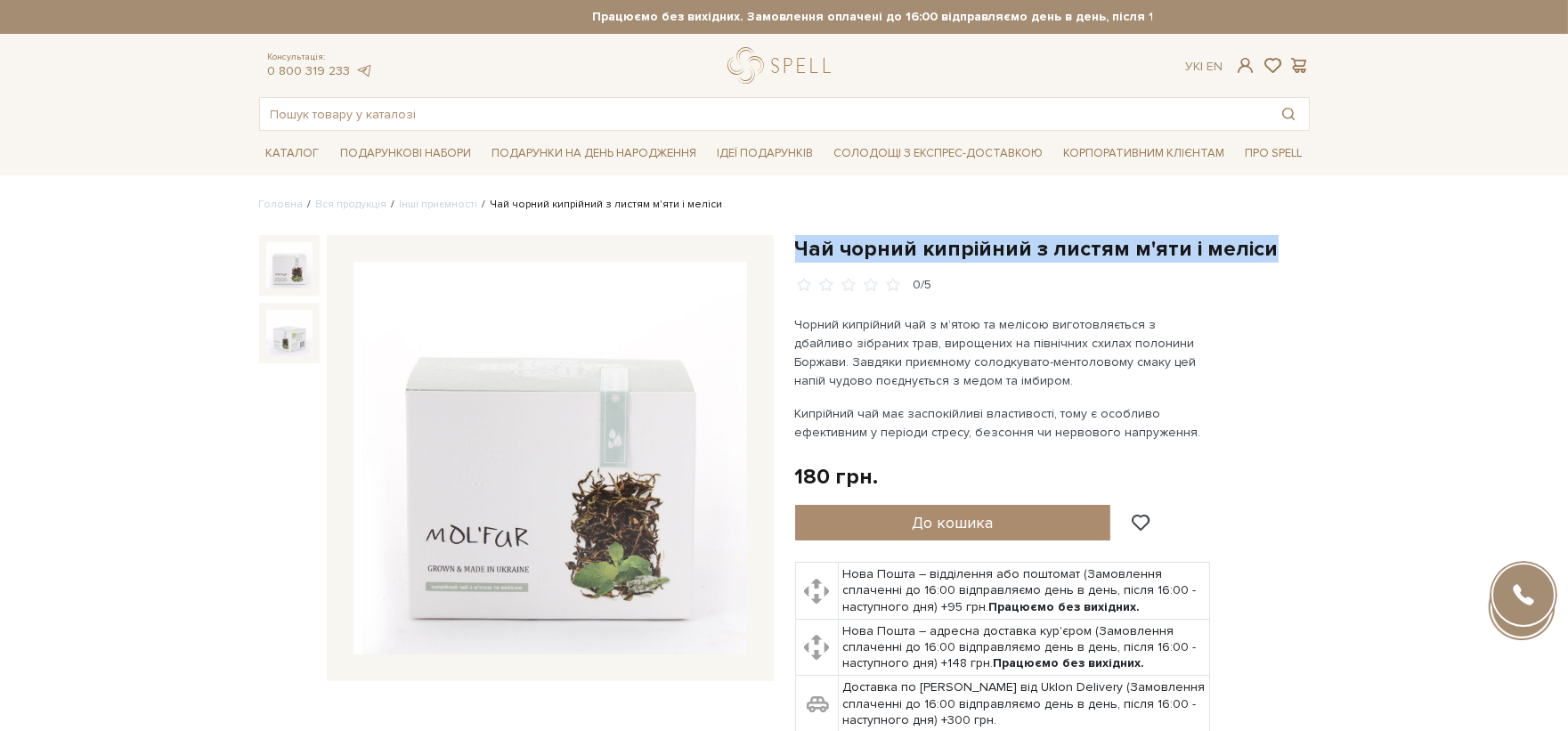
copy h1 "Чай чорний кипрійний з листям м'яти і меліси"
